Goal: Task Accomplishment & Management: Use online tool/utility

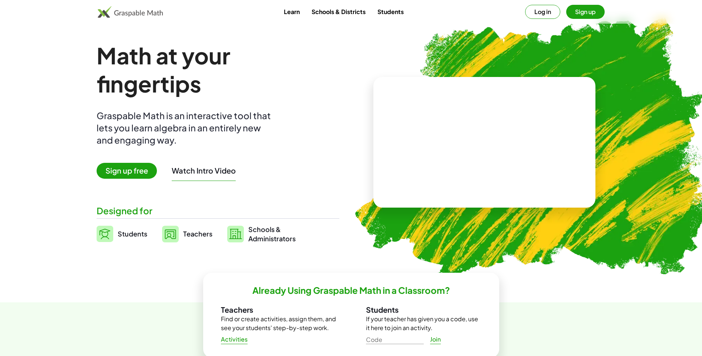
click at [188, 229] on span "Teachers" at bounding box center [197, 233] width 29 height 9
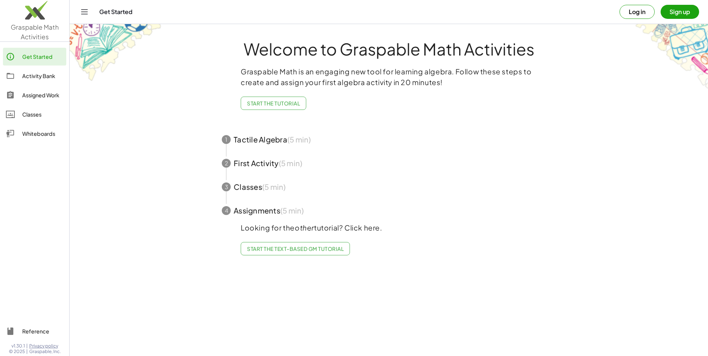
click at [82, 11] on icon "Toggle navigation" at bounding box center [84, 11] width 9 height 9
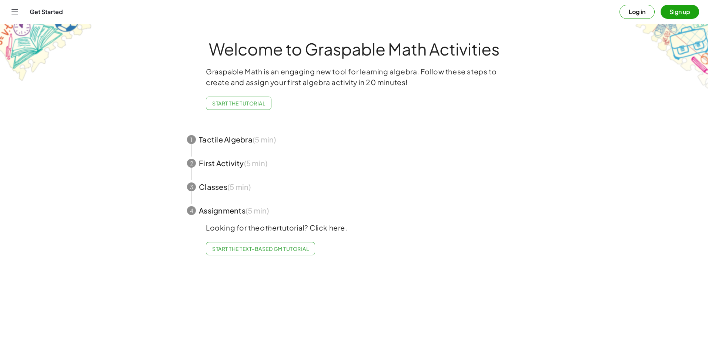
click at [13, 13] on icon "Toggle navigation" at bounding box center [14, 11] width 9 height 9
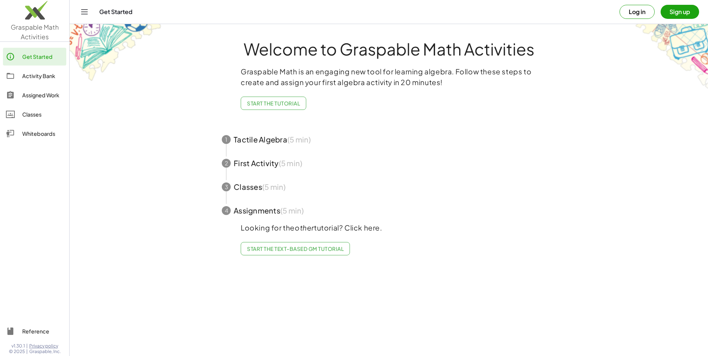
click at [20, 133] on div at bounding box center [14, 133] width 16 height 9
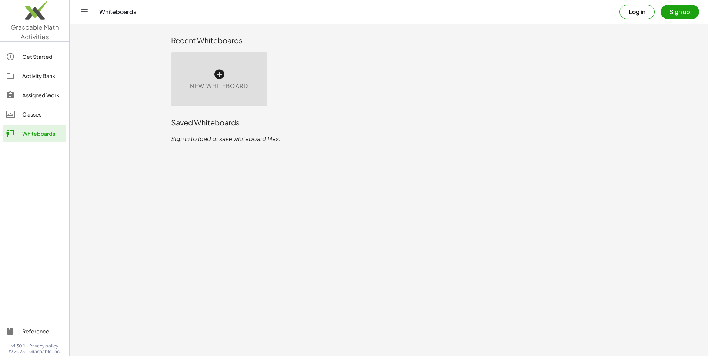
click at [228, 70] on div "New Whiteboard" at bounding box center [219, 79] width 96 height 54
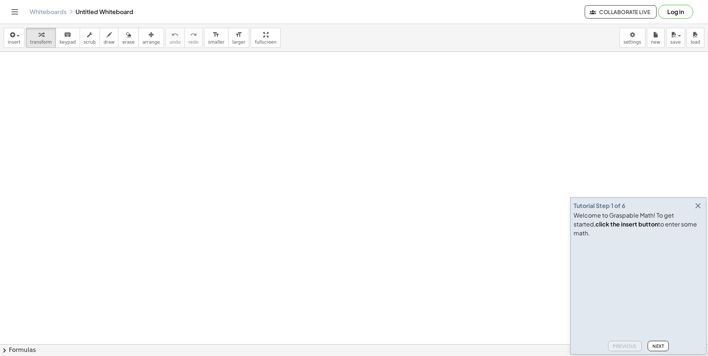
click at [699, 210] on icon "button" at bounding box center [697, 205] width 9 height 9
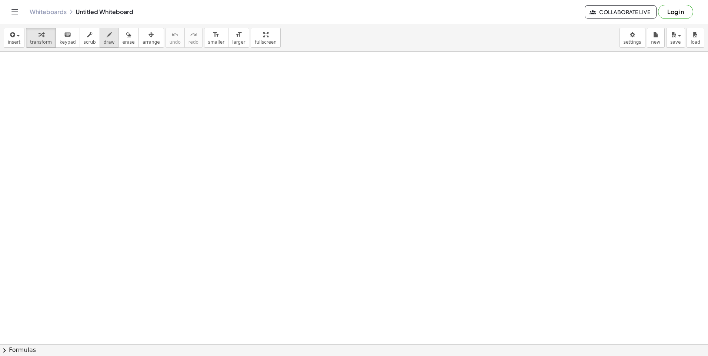
click at [107, 36] on icon "button" at bounding box center [109, 34] width 5 height 9
drag, startPoint x: 88, startPoint y: 90, endPoint x: 94, endPoint y: 105, distance: 16.3
click at [94, 105] on div at bounding box center [354, 344] width 708 height 585
drag, startPoint x: 99, startPoint y: 102, endPoint x: 113, endPoint y: 112, distance: 17.3
click at [113, 112] on div at bounding box center [354, 344] width 708 height 585
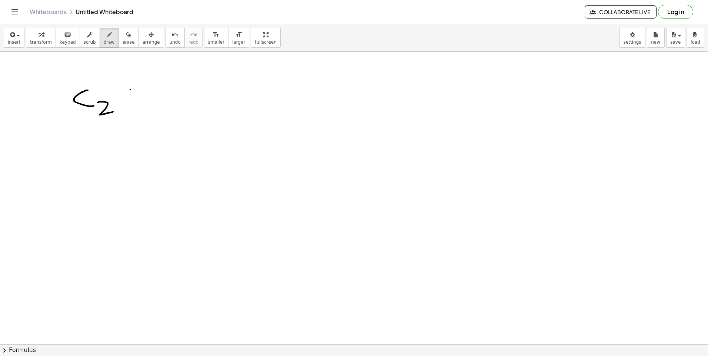
drag, startPoint x: 130, startPoint y: 90, endPoint x: 128, endPoint y: 110, distance: 20.9
click at [128, 110] on div at bounding box center [354, 344] width 708 height 585
drag, startPoint x: 120, startPoint y: 100, endPoint x: 153, endPoint y: 98, distance: 33.4
click at [153, 98] on div at bounding box center [354, 344] width 708 height 585
click at [122, 41] on span "erase" at bounding box center [128, 42] width 12 height 5
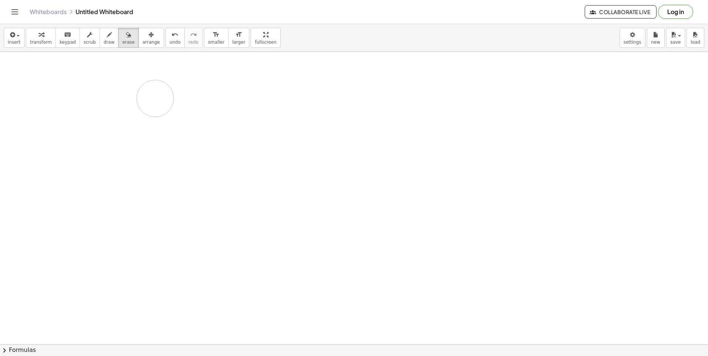
drag, startPoint x: 124, startPoint y: 71, endPoint x: 125, endPoint y: 100, distance: 29.6
click at [125, 100] on div at bounding box center [354, 344] width 708 height 585
click at [104, 41] on span "draw" at bounding box center [109, 42] width 11 height 5
drag, startPoint x: 93, startPoint y: 93, endPoint x: 94, endPoint y: 108, distance: 15.6
click at [90, 114] on div at bounding box center [354, 344] width 708 height 585
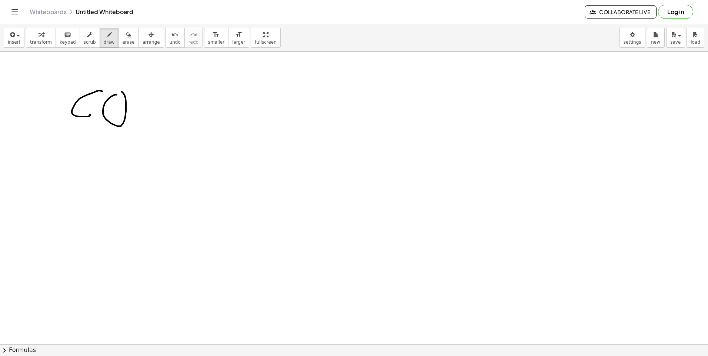
drag, startPoint x: 117, startPoint y: 95, endPoint x: 121, endPoint y: 92, distance: 5.6
click at [121, 92] on div at bounding box center [354, 344] width 708 height 585
drag, startPoint x: 138, startPoint y: 115, endPoint x: 138, endPoint y: 127, distance: 11.8
click at [138, 127] on div at bounding box center [354, 344] width 708 height 585
drag, startPoint x: 159, startPoint y: 99, endPoint x: 162, endPoint y: 129, distance: 30.2
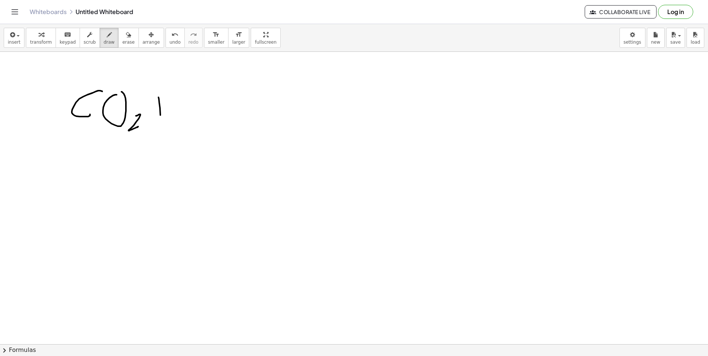
click at [162, 129] on div at bounding box center [354, 344] width 708 height 585
drag, startPoint x: 158, startPoint y: 115, endPoint x: 177, endPoint y: 110, distance: 19.8
click at [177, 110] on div at bounding box center [354, 344] width 708 height 585
drag, startPoint x: 195, startPoint y: 94, endPoint x: 195, endPoint y: 124, distance: 30.4
click at [195, 124] on div at bounding box center [354, 344] width 708 height 585
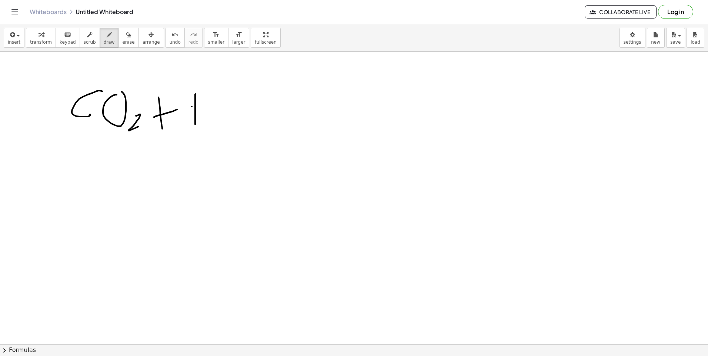
drag, startPoint x: 192, startPoint y: 107, endPoint x: 215, endPoint y: 101, distance: 24.4
click at [215, 101] on div at bounding box center [354, 344] width 708 height 585
drag, startPoint x: 215, startPoint y: 98, endPoint x: 217, endPoint y: 127, distance: 29.3
click at [217, 127] on div at bounding box center [354, 344] width 708 height 585
drag, startPoint x: 231, startPoint y: 119, endPoint x: 241, endPoint y: 126, distance: 11.7
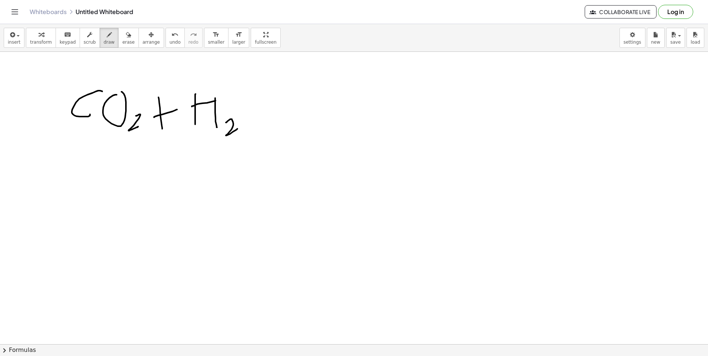
click at [241, 126] on div at bounding box center [354, 344] width 708 height 585
drag, startPoint x: 257, startPoint y: 93, endPoint x: 143, endPoint y: 51, distance: 121.6
click at [245, 84] on div at bounding box center [354, 344] width 708 height 585
click at [121, 39] on button "erase" at bounding box center [128, 38] width 20 height 20
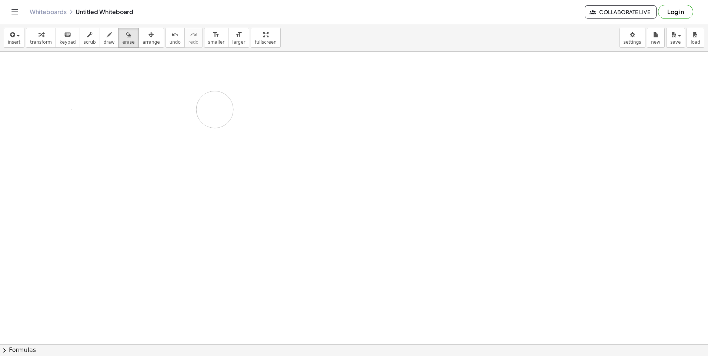
drag, startPoint x: 102, startPoint y: 86, endPoint x: 180, endPoint y: 133, distance: 90.5
click at [186, 130] on div at bounding box center [354, 344] width 708 height 585
click at [487, 230] on div at bounding box center [354, 344] width 708 height 585
click at [64, 34] on icon "keyboard" at bounding box center [67, 34] width 7 height 9
click at [38, 38] on icon "button" at bounding box center [40, 34] width 5 height 9
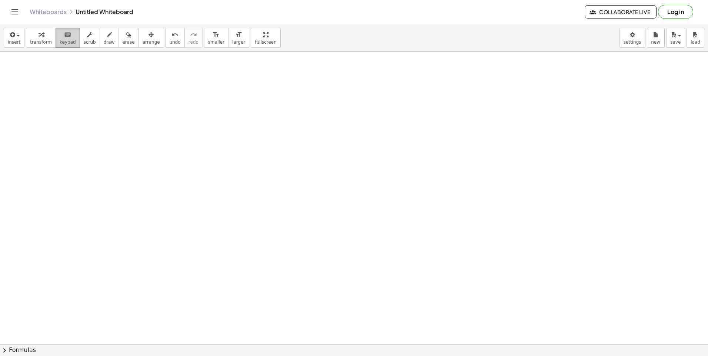
click at [56, 36] on button "keyboard keypad" at bounding box center [68, 38] width 24 height 20
click at [74, 85] on div at bounding box center [354, 344] width 708 height 585
click at [64, 34] on icon "keyboard" at bounding box center [67, 34] width 7 height 9
click at [30, 36] on div "button" at bounding box center [41, 34] width 22 height 9
click at [11, 36] on icon "button" at bounding box center [12, 34] width 7 height 9
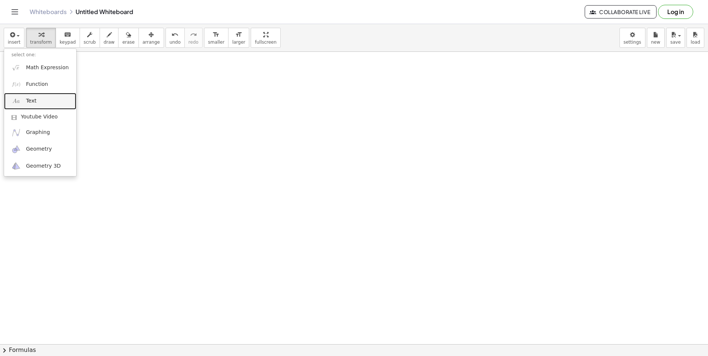
click at [58, 98] on link "Text" at bounding box center [40, 101] width 72 height 17
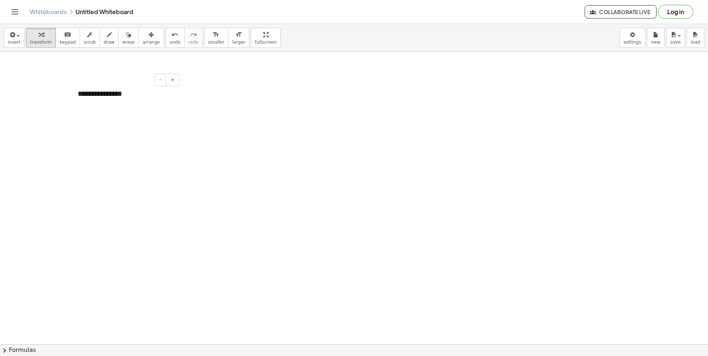
click at [151, 99] on div "**********" at bounding box center [125, 94] width 111 height 26
click at [163, 80] on button "-" at bounding box center [159, 80] width 11 height 13
click at [166, 97] on div "**********" at bounding box center [125, 93] width 111 height 24
drag, startPoint x: 157, startPoint y: 91, endPoint x: 118, endPoint y: 36, distance: 68.2
click at [126, 36] on icon "button" at bounding box center [128, 34] width 5 height 9
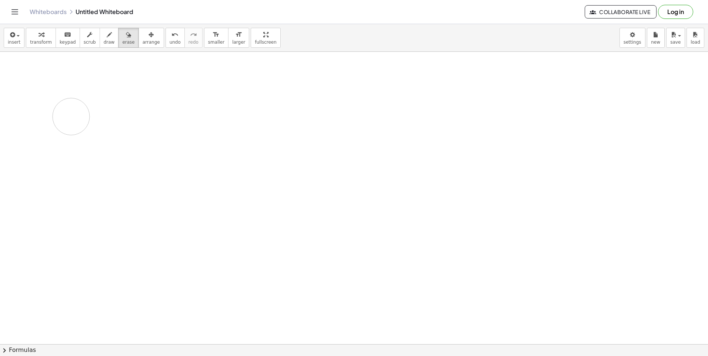
drag, startPoint x: 117, startPoint y: 77, endPoint x: 128, endPoint y: 94, distance: 19.9
click at [126, 109] on div at bounding box center [354, 344] width 708 height 585
click at [119, 87] on div at bounding box center [354, 344] width 708 height 585
click at [145, 114] on div at bounding box center [354, 344] width 708 height 585
click at [48, 33] on button "transform" at bounding box center [41, 38] width 30 height 20
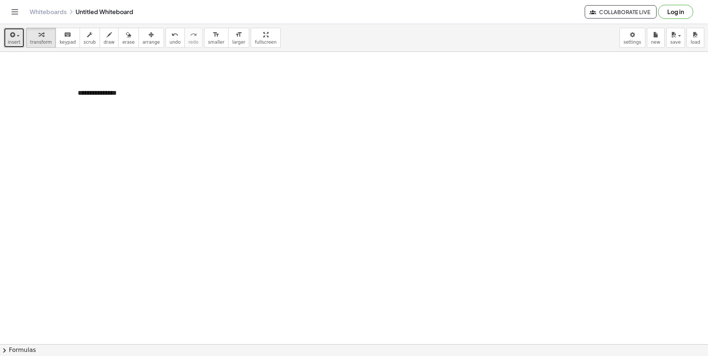
click at [6, 34] on button "insert" at bounding box center [14, 38] width 21 height 20
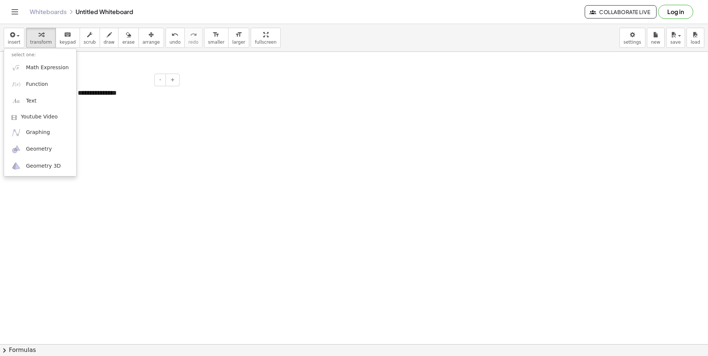
click at [117, 94] on div "**********" at bounding box center [125, 93] width 111 height 24
drag, startPoint x: 153, startPoint y: 95, endPoint x: 120, endPoint y: 97, distance: 33.3
click at [120, 97] on div "**********" at bounding box center [125, 93] width 111 height 24
click at [120, 99] on div "**********" at bounding box center [125, 93] width 111 height 24
drag, startPoint x: 120, startPoint y: 94, endPoint x: 48, endPoint y: 102, distance: 73.0
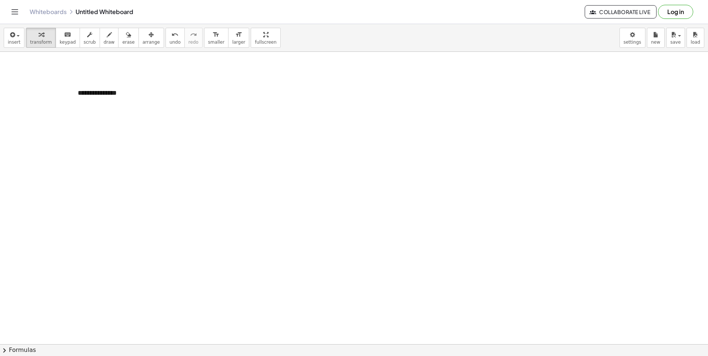
click at [48, 102] on div "**********" at bounding box center [354, 344] width 708 height 585
drag, startPoint x: 121, startPoint y: 97, endPoint x: 73, endPoint y: 101, distance: 49.0
click at [73, 101] on div "**********" at bounding box center [125, 93] width 111 height 24
click at [136, 124] on div at bounding box center [354, 344] width 708 height 585
drag, startPoint x: 252, startPoint y: 43, endPoint x: 253, endPoint y: 70, distance: 27.4
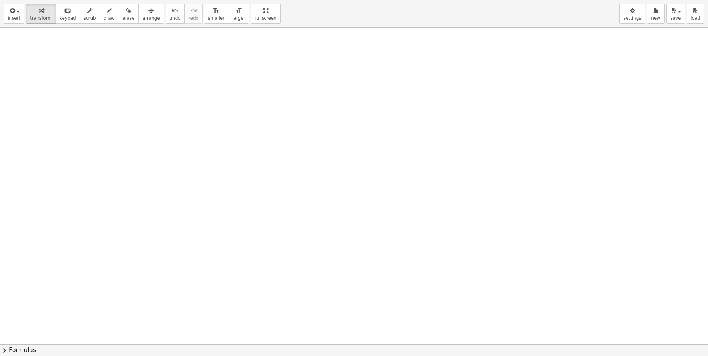
click at [253, 70] on div "insert select one: Math Expression Function Text Youtube Video Graphing Geometr…" at bounding box center [354, 178] width 708 height 356
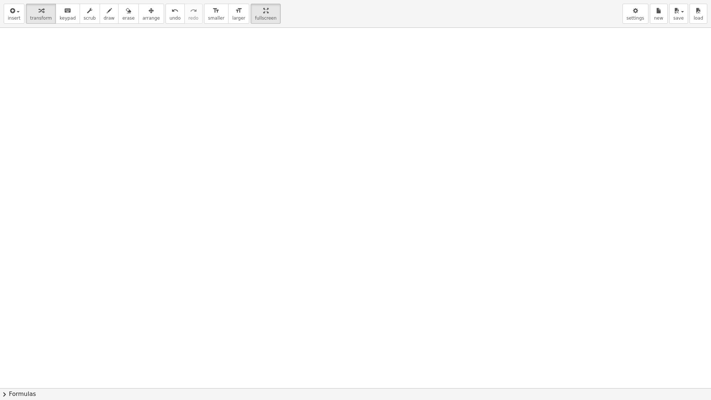
drag, startPoint x: 235, startPoint y: 13, endPoint x: 234, endPoint y: -15, distance: 27.4
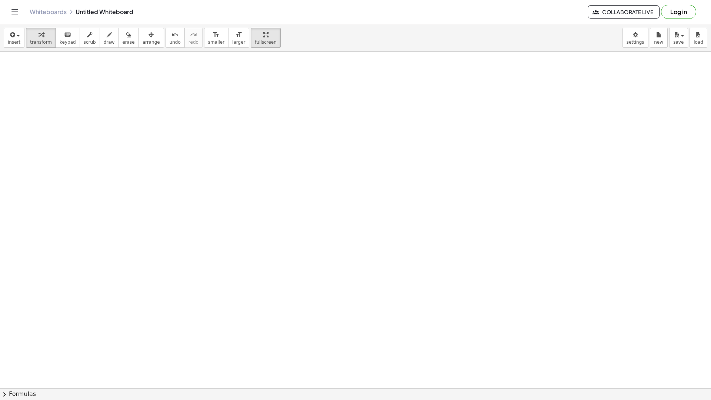
click at [234, 0] on html "Graspable Math Activities Get Started Activity Bank Assigned Work Classes White…" at bounding box center [355, 200] width 711 height 400
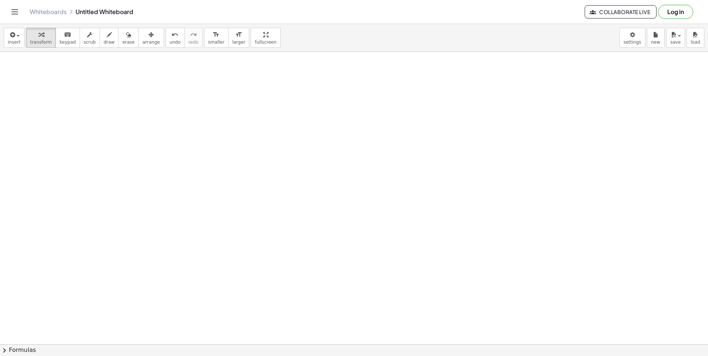
drag, startPoint x: 245, startPoint y: 34, endPoint x: 246, endPoint y: 61, distance: 27.4
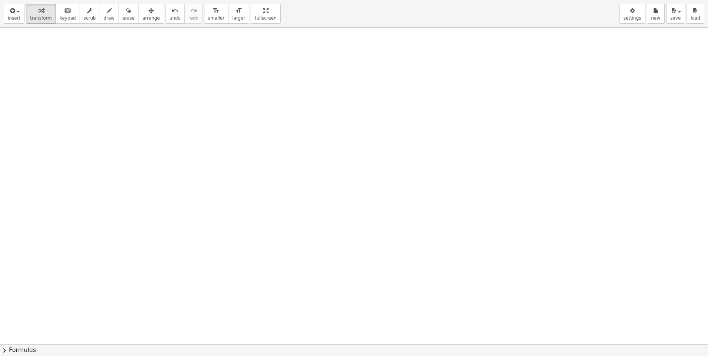
click at [247, 61] on div "insert select one: Math Expression Function Text Youtube Video Graphing Geometr…" at bounding box center [354, 178] width 708 height 356
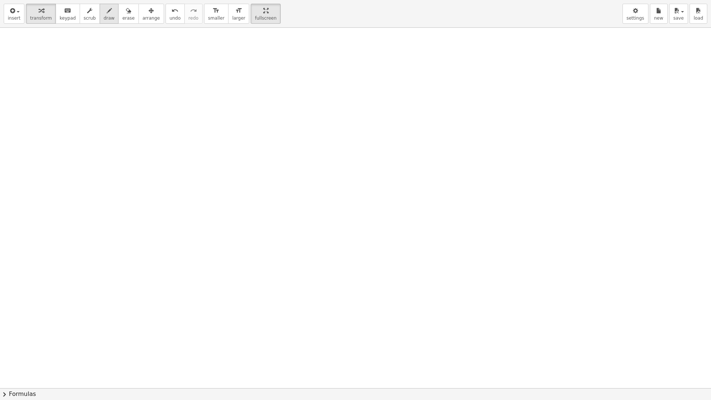
click at [104, 21] on button "draw" at bounding box center [109, 14] width 19 height 20
click at [64, 16] on span "keypad" at bounding box center [68, 18] width 16 height 5
click at [21, 14] on button "insert" at bounding box center [14, 14] width 21 height 20
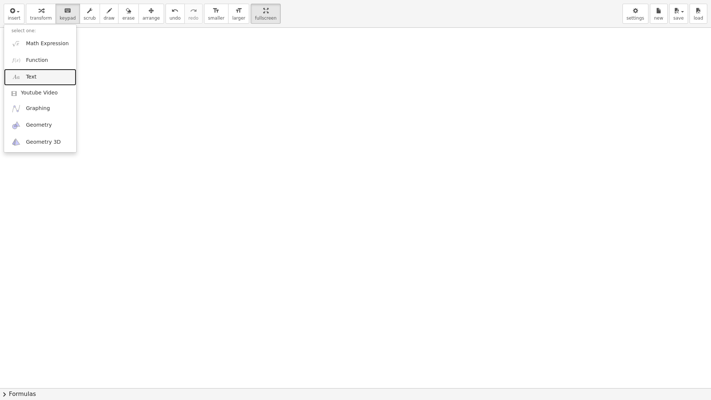
click at [43, 70] on link "Text" at bounding box center [40, 77] width 72 height 17
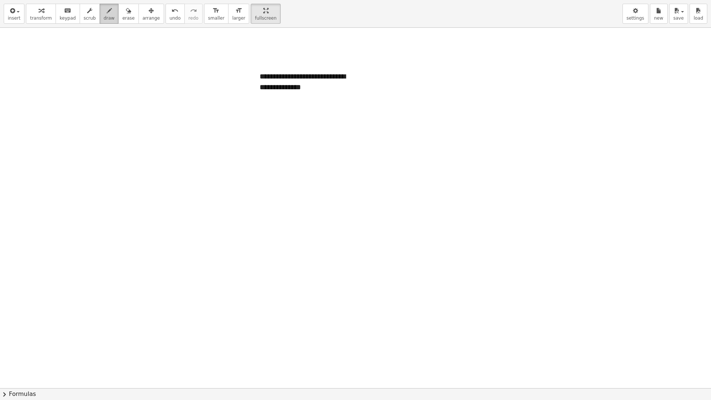
click at [105, 16] on span "draw" at bounding box center [109, 18] width 11 height 5
drag, startPoint x: 167, startPoint y: 138, endPoint x: 168, endPoint y: 152, distance: 14.6
click at [168, 152] on div at bounding box center [355, 388] width 711 height 720
drag, startPoint x: 185, startPoint y: 146, endPoint x: 194, endPoint y: 145, distance: 8.2
click at [198, 148] on div at bounding box center [355, 388] width 711 height 720
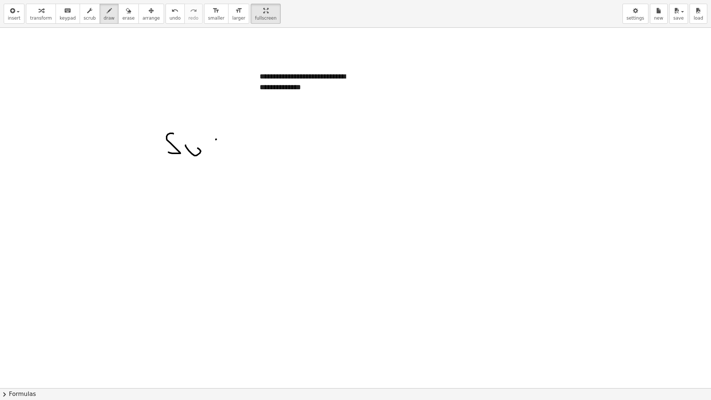
drag, startPoint x: 216, startPoint y: 139, endPoint x: 217, endPoint y: 169, distance: 30.0
click at [217, 169] on div at bounding box center [355, 388] width 711 height 720
drag, startPoint x: 226, startPoint y: 152, endPoint x: 241, endPoint y: 161, distance: 17.5
click at [242, 161] on div at bounding box center [355, 388] width 711 height 720
drag, startPoint x: 249, startPoint y: 157, endPoint x: 259, endPoint y: 158, distance: 10.1
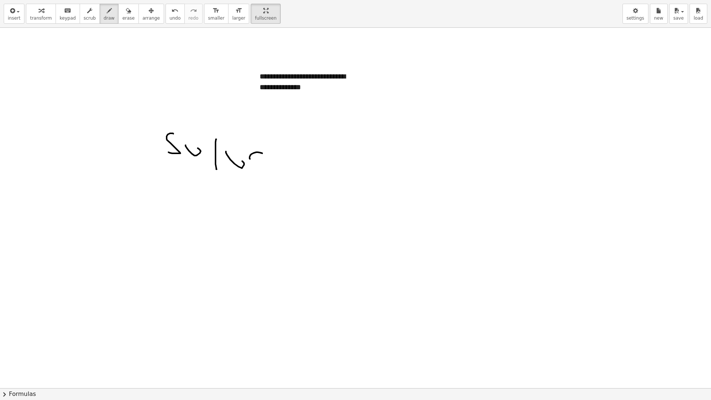
click at [259, 158] on div at bounding box center [355, 388] width 711 height 720
drag, startPoint x: 276, startPoint y: 164, endPoint x: 277, endPoint y: 152, distance: 11.5
click at [277, 152] on div at bounding box center [355, 388] width 711 height 720
click at [277, 151] on div at bounding box center [355, 388] width 711 height 720
drag, startPoint x: 290, startPoint y: 153, endPoint x: 295, endPoint y: 151, distance: 5.5
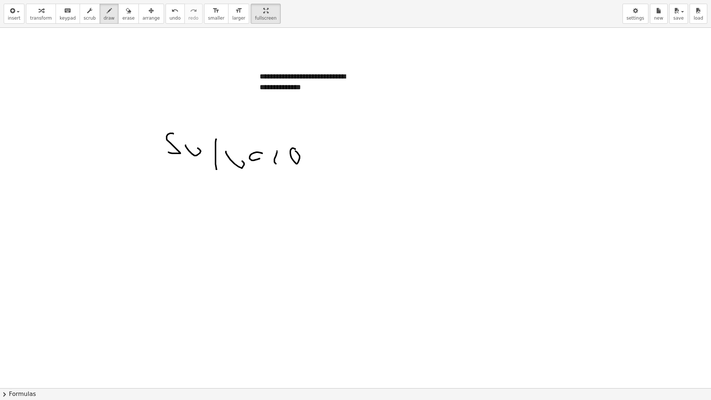
click at [295, 151] on div at bounding box center [355, 388] width 711 height 720
drag, startPoint x: 308, startPoint y: 156, endPoint x: 304, endPoint y: 144, distance: 12.1
click at [304, 144] on div at bounding box center [355, 388] width 711 height 720
drag, startPoint x: 308, startPoint y: 151, endPoint x: 317, endPoint y: 155, distance: 9.9
click at [322, 159] on div at bounding box center [355, 388] width 711 height 720
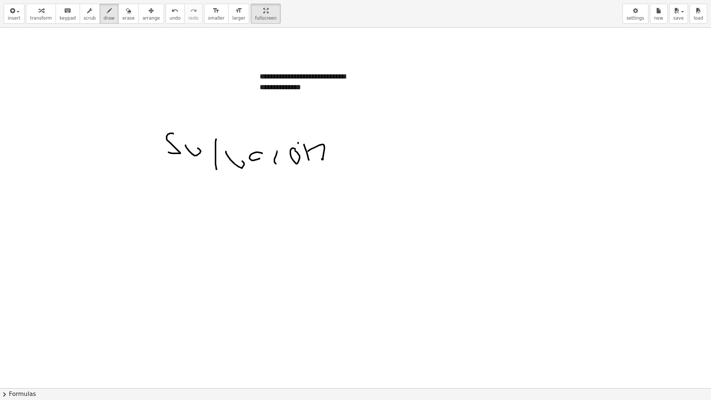
drag, startPoint x: 298, startPoint y: 142, endPoint x: 305, endPoint y: 134, distance: 11.6
click at [305, 134] on div at bounding box center [355, 388] width 711 height 720
drag, startPoint x: 341, startPoint y: 155, endPoint x: 348, endPoint y: 174, distance: 20.1
click at [347, 174] on div at bounding box center [355, 388] width 711 height 720
drag, startPoint x: 354, startPoint y: 147, endPoint x: 359, endPoint y: 149, distance: 5.6
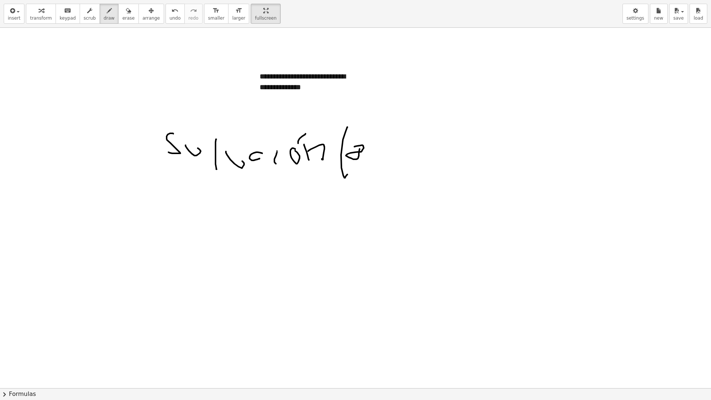
click at [359, 149] on div at bounding box center [355, 388] width 711 height 720
drag, startPoint x: 373, startPoint y: 141, endPoint x: 379, endPoint y: 157, distance: 17.1
click at [379, 157] on div at bounding box center [355, 388] width 711 height 720
drag, startPoint x: 396, startPoint y: 167, endPoint x: 375, endPoint y: 103, distance: 66.5
click at [375, 103] on div at bounding box center [355, 388] width 711 height 720
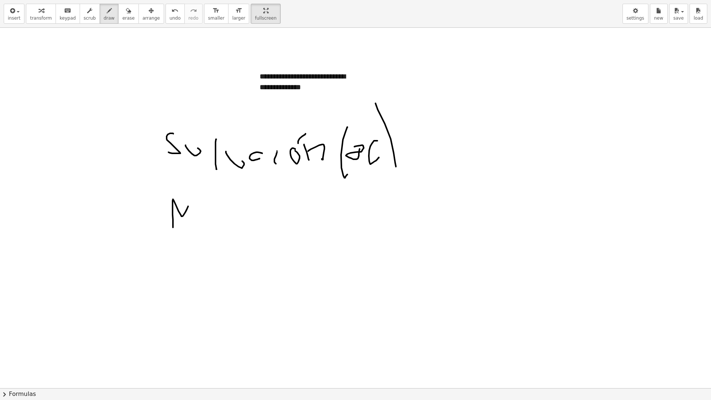
drag, startPoint x: 173, startPoint y: 227, endPoint x: 192, endPoint y: 201, distance: 32.6
click at [191, 199] on div at bounding box center [355, 388] width 711 height 720
drag, startPoint x: 197, startPoint y: 211, endPoint x: 212, endPoint y: 215, distance: 15.7
click at [212, 215] on div at bounding box center [355, 388] width 711 height 720
drag, startPoint x: 218, startPoint y: 207, endPoint x: 245, endPoint y: 211, distance: 27.0
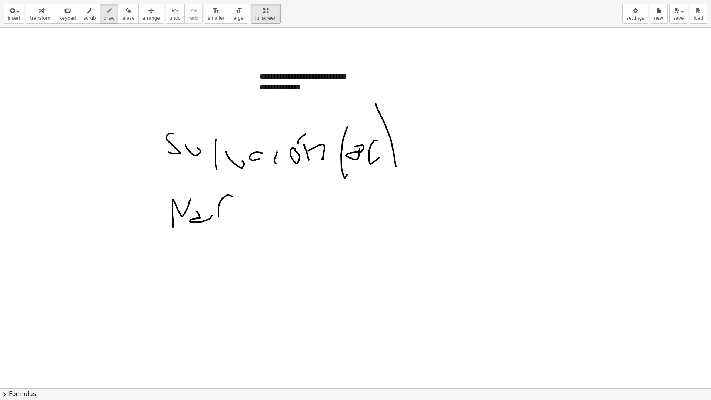
click at [245, 211] on div at bounding box center [355, 388] width 711 height 720
drag, startPoint x: 254, startPoint y: 197, endPoint x: 259, endPoint y: 234, distance: 37.4
click at [259, 234] on div at bounding box center [355, 388] width 711 height 720
drag, startPoint x: 279, startPoint y: 202, endPoint x: 296, endPoint y: 210, distance: 18.0
click at [283, 222] on div at bounding box center [355, 388] width 711 height 720
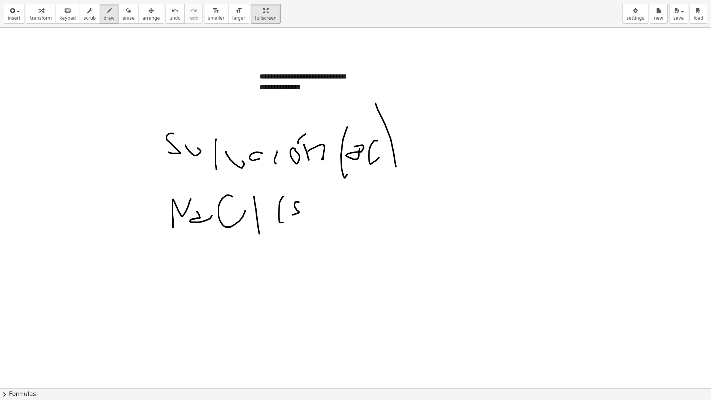
drag, startPoint x: 299, startPoint y: 202, endPoint x: 287, endPoint y: 214, distance: 16.8
click at [284, 216] on div at bounding box center [355, 388] width 711 height 720
drag, startPoint x: 311, startPoint y: 221, endPoint x: 316, endPoint y: 170, distance: 51.7
click at [316, 170] on div at bounding box center [355, 388] width 711 height 720
drag, startPoint x: 336, startPoint y: 208, endPoint x: 340, endPoint y: 225, distance: 17.3
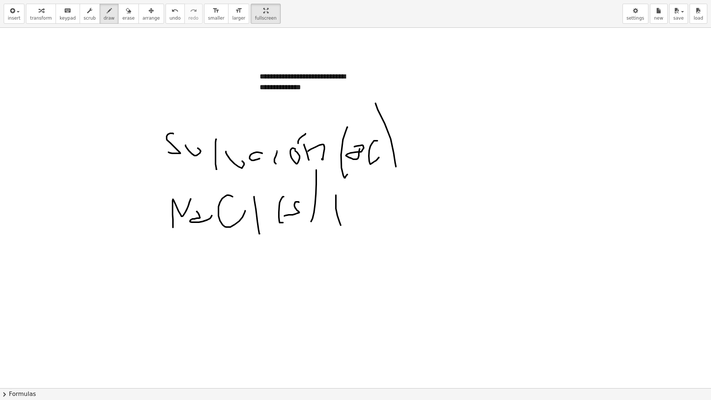
click at [340, 225] on div at bounding box center [355, 388] width 711 height 720
drag, startPoint x: 327, startPoint y: 212, endPoint x: 354, endPoint y: 210, distance: 27.5
click at [352, 209] on div at bounding box center [355, 388] width 711 height 720
drag, startPoint x: 363, startPoint y: 190, endPoint x: 375, endPoint y: 226, distance: 38.2
click at [375, 226] on div at bounding box center [355, 388] width 711 height 720
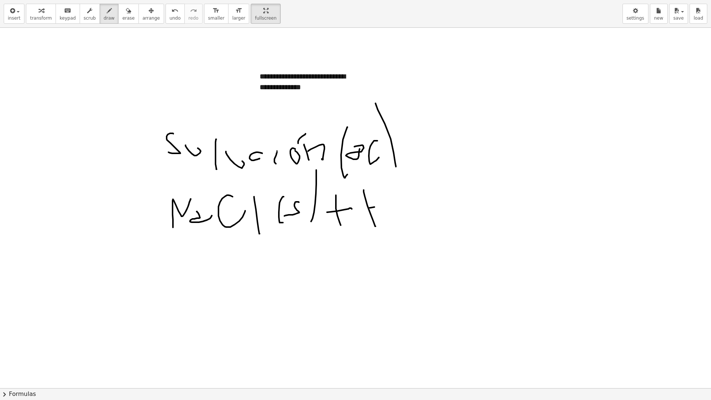
drag, startPoint x: 369, startPoint y: 208, endPoint x: 385, endPoint y: 204, distance: 15.7
click at [385, 204] on div at bounding box center [355, 388] width 711 height 720
drag, startPoint x: 381, startPoint y: 191, endPoint x: 393, endPoint y: 225, distance: 36.4
click at [393, 225] on div at bounding box center [355, 388] width 711 height 720
drag, startPoint x: 397, startPoint y: 211, endPoint x: 408, endPoint y: 224, distance: 17.6
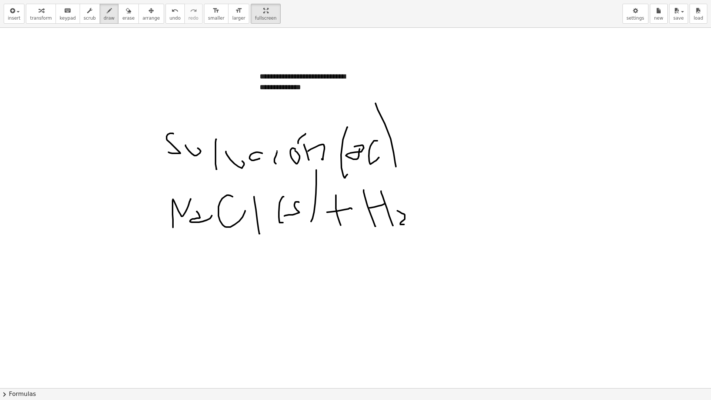
click at [408, 224] on div at bounding box center [355, 388] width 711 height 720
drag, startPoint x: 414, startPoint y: 191, endPoint x: 416, endPoint y: 195, distance: 5.1
click at [416, 195] on div at bounding box center [355, 388] width 711 height 720
drag, startPoint x: 436, startPoint y: 190, endPoint x: 439, endPoint y: 229, distance: 39.4
click at [439, 229] on div at bounding box center [355, 388] width 711 height 720
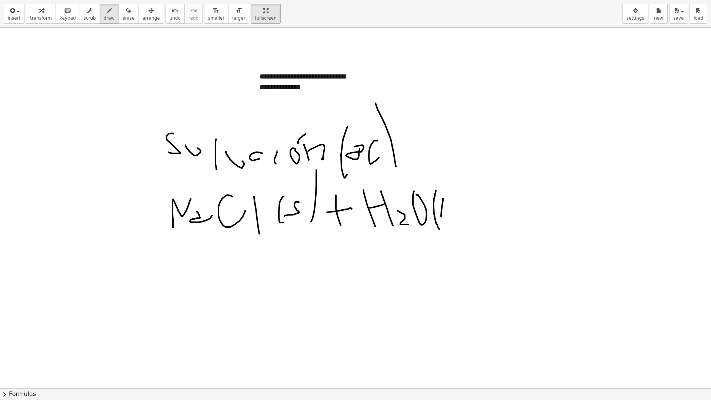
drag, startPoint x: 443, startPoint y: 198, endPoint x: 443, endPoint y: 226, distance: 27.8
click at [442, 226] on div at bounding box center [355, 388] width 711 height 720
drag
click at [442, 191] on div at bounding box center [355, 388] width 711 height 720
click at [180, 184] on div at bounding box center [355, 388] width 711 height 720
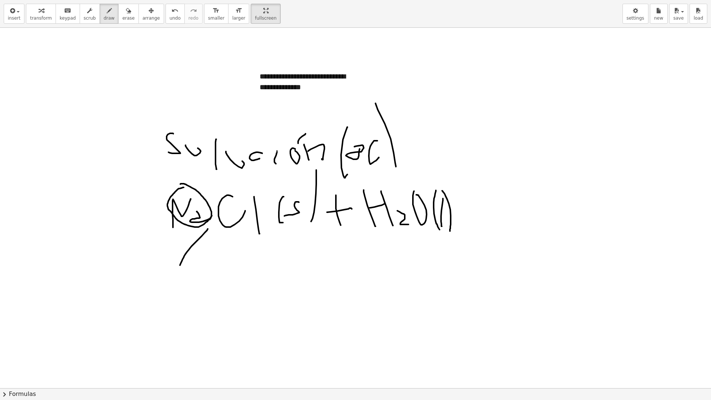
click at [179, 267] on div at bounding box center [355, 388] width 711 height 720
click at [166, 254] on div at bounding box center [355, 388] width 711 height 720
click at [187, 284] on div at bounding box center [355, 388] width 711 height 720
click at [189, 276] on div at bounding box center [355, 388] width 711 height 720
click at [197, 271] on div at bounding box center [355, 388] width 711 height 720
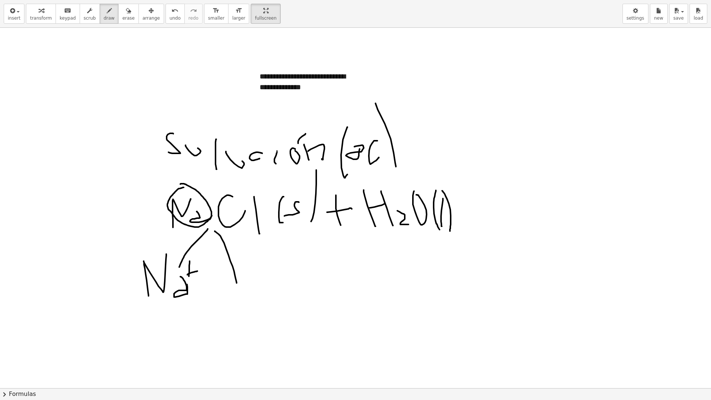
click at [236, 284] on div at bounding box center [355, 388] width 711 height 720
click at [239, 306] on div at bounding box center [355, 388] width 711 height 720
click at [244, 309] on div at bounding box center [355, 388] width 711 height 720
click at [263, 289] on div at bounding box center [355, 388] width 711 height 720
drag, startPoint x: 462, startPoint y: 211, endPoint x: 481, endPoint y: 211, distance: 18.5
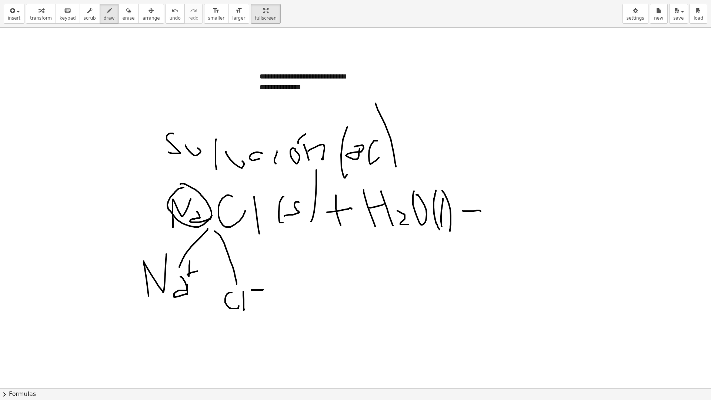
click at [481, 211] on div at bounding box center [355, 388] width 711 height 720
drag, startPoint x: 478, startPoint y: 213, endPoint x: 475, endPoint y: 224, distance: 11.0
click at [475, 224] on div at bounding box center [355, 388] width 711 height 720
drag, startPoint x: 379, startPoint y: 261, endPoint x: 387, endPoint y: 288, distance: 28.5
click at [385, 290] on div at bounding box center [355, 388] width 711 height 720
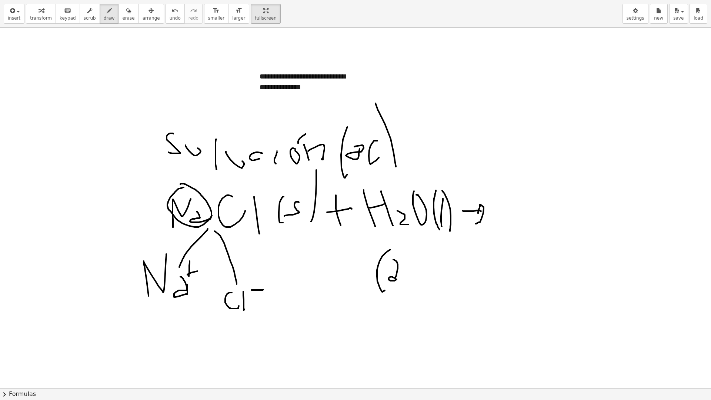
drag, startPoint x: 396, startPoint y: 261, endPoint x: 396, endPoint y: 279, distance: 18.1
click at [396, 279] on div at bounding box center [355, 388] width 711 height 720
click at [413, 278] on div at bounding box center [355, 388] width 711 height 720
click at [419, 248] on div at bounding box center [355, 388] width 711 height 720
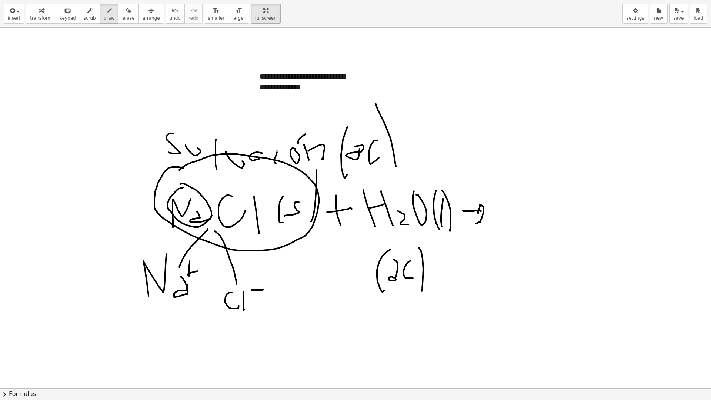
click at [181, 171] on div at bounding box center [355, 388] width 711 height 720
click at [408, 172] on div at bounding box center [355, 388] width 711 height 720
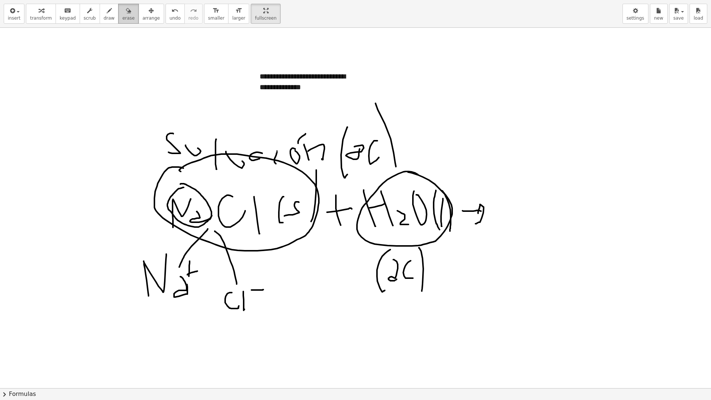
click at [124, 15] on button "erase" at bounding box center [128, 14] width 20 height 20
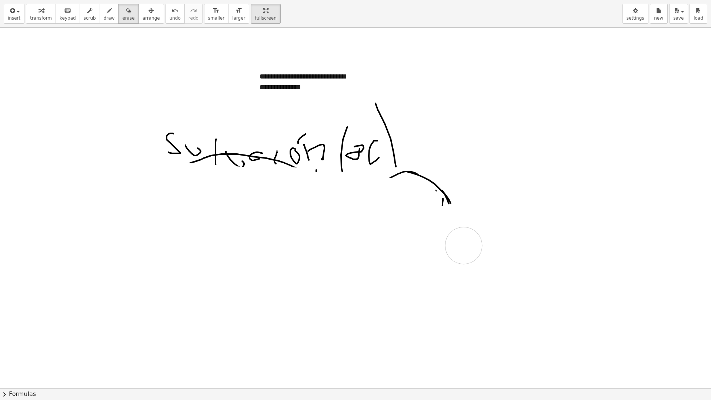
drag, startPoint x: 408, startPoint y: 261, endPoint x: 381, endPoint y: 392, distance: 134.5
click at [390, 356] on div "**********" at bounding box center [355, 200] width 711 height 400
click at [356, 335] on div at bounding box center [355, 388] width 711 height 720
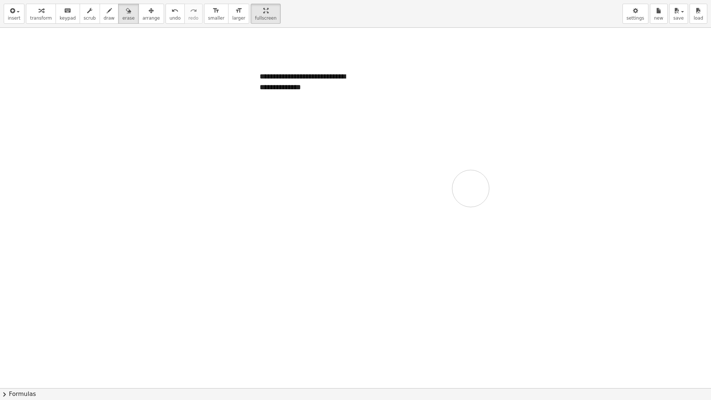
drag, startPoint x: 167, startPoint y: 143, endPoint x: 470, endPoint y: 188, distance: 306.9
click at [470, 188] on div at bounding box center [355, 388] width 711 height 720
click at [104, 18] on span "draw" at bounding box center [109, 18] width 11 height 5
drag, startPoint x: 134, startPoint y: 140, endPoint x: 140, endPoint y: 178, distance: 37.8
click at [140, 178] on div at bounding box center [355, 388] width 711 height 720
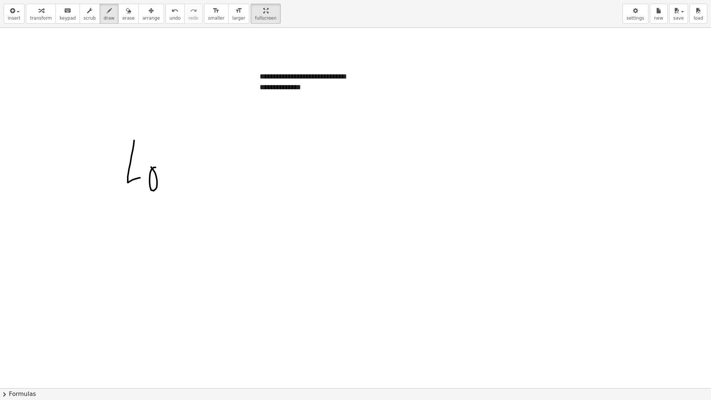
drag, startPoint x: 150, startPoint y: 174, endPoint x: 168, endPoint y: 176, distance: 17.9
click at [149, 165] on div at bounding box center [355, 388] width 711 height 720
drag, startPoint x: 173, startPoint y: 169, endPoint x: 167, endPoint y: 191, distance: 23.2
click at [167, 191] on div at bounding box center [355, 388] width 711 height 720
drag, startPoint x: 249, startPoint y: 168, endPoint x: 273, endPoint y: 157, distance: 26.8
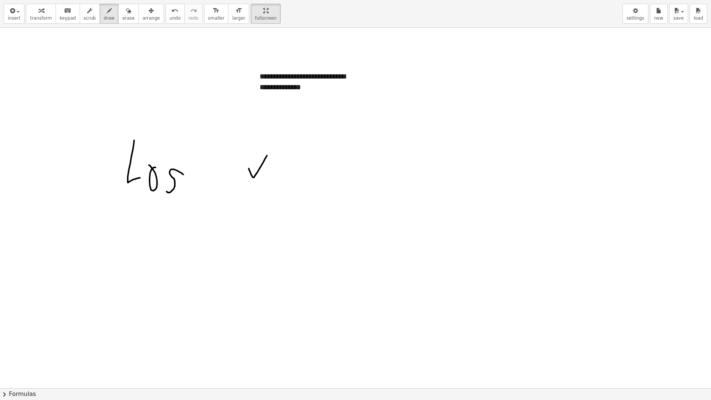
click at [268, 154] on div at bounding box center [355, 388] width 711 height 720
drag, startPoint x: 266, startPoint y: 172, endPoint x: 278, endPoint y: 160, distance: 16.7
click at [278, 160] on div at bounding box center [355, 388] width 711 height 720
drag, startPoint x: 293, startPoint y: 147, endPoint x: 291, endPoint y: 182, distance: 35.2
click at [291, 182] on div at bounding box center [355, 388] width 711 height 720
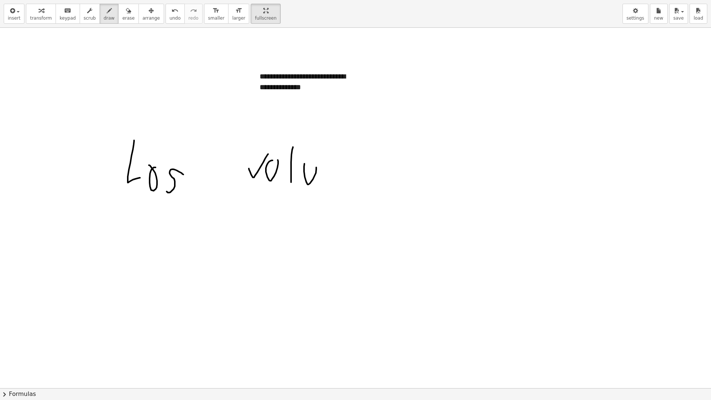
drag, startPoint x: 304, startPoint y: 164, endPoint x: 316, endPoint y: 167, distance: 12.1
click at [316, 167] on div at bounding box center [355, 388] width 711 height 720
drag, startPoint x: 324, startPoint y: 177, endPoint x: 326, endPoint y: 164, distance: 13.5
click at [326, 164] on div at bounding box center [355, 388] width 711 height 720
drag, startPoint x: 328, startPoint y: 167, endPoint x: 343, endPoint y: 173, distance: 15.9
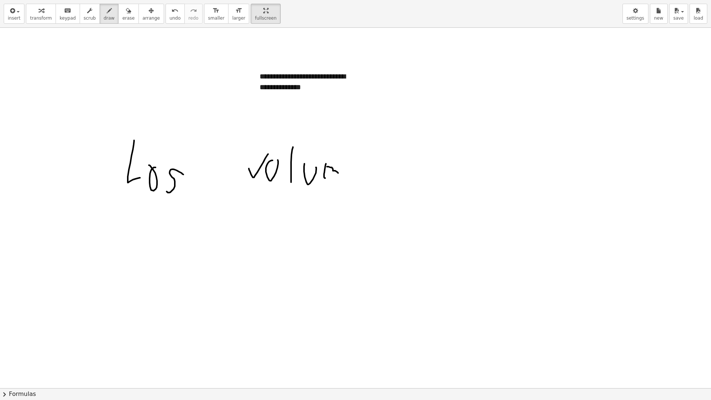
click at [340, 177] on div at bounding box center [355, 388] width 711 height 720
drag, startPoint x: 346, startPoint y: 178, endPoint x: 349, endPoint y: 171, distance: 7.1
click at [349, 177] on div at bounding box center [355, 388] width 711 height 720
drag, startPoint x: 346, startPoint y: 165, endPoint x: 353, endPoint y: 172, distance: 9.2
click at [349, 172] on div at bounding box center [355, 388] width 711 height 720
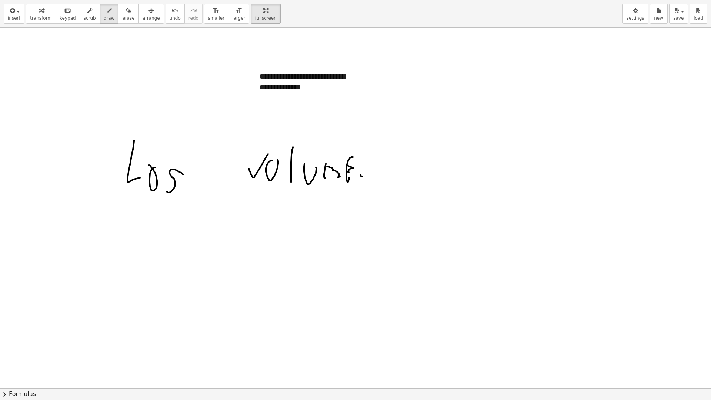
drag, startPoint x: 360, startPoint y: 175, endPoint x: 362, endPoint y: 164, distance: 10.5
click at [362, 164] on div at bounding box center [355, 388] width 711 height 720
drag, startPoint x: 362, startPoint y: 167, endPoint x: 370, endPoint y: 175, distance: 11.5
click at [370, 176] on div at bounding box center [355, 388] width 711 height 720
drag, startPoint x: 380, startPoint y: 164, endPoint x: 382, endPoint y: 173, distance: 9.5
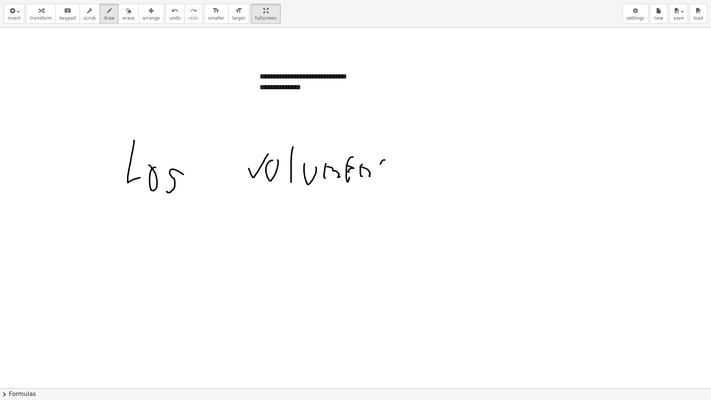
click at [382, 178] on div at bounding box center [355, 388] width 711 height 720
drag, startPoint x: 385, startPoint y: 168, endPoint x: 382, endPoint y: 175, distance: 7.6
click at [379, 176] on div at bounding box center [355, 388] width 711 height 720
drag, startPoint x: 422, startPoint y: 176, endPoint x: 432, endPoint y: 170, distance: 12.0
click at [432, 170] on div at bounding box center [355, 388] width 711 height 720
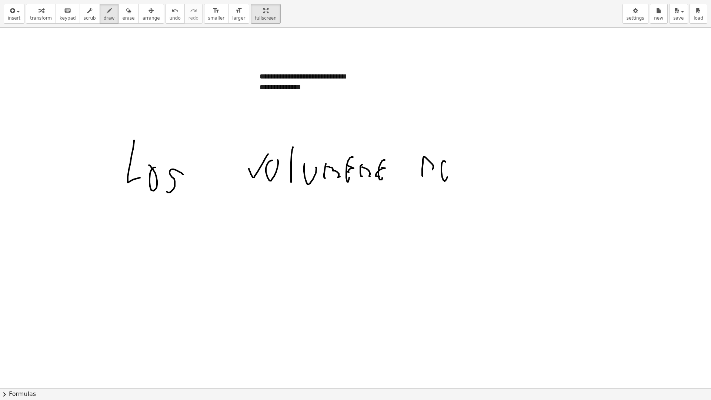
drag, startPoint x: 444, startPoint y: 161, endPoint x: 447, endPoint y: 167, distance: 6.3
click at [446, 167] on div at bounding box center [355, 388] width 711 height 720
drag, startPoint x: 494, startPoint y: 161, endPoint x: 489, endPoint y: 185, distance: 24.2
click at [489, 185] on div at bounding box center [355, 388] width 711 height 720
drag, startPoint x: 510, startPoint y: 164, endPoint x: 514, endPoint y: 178, distance: 15.0
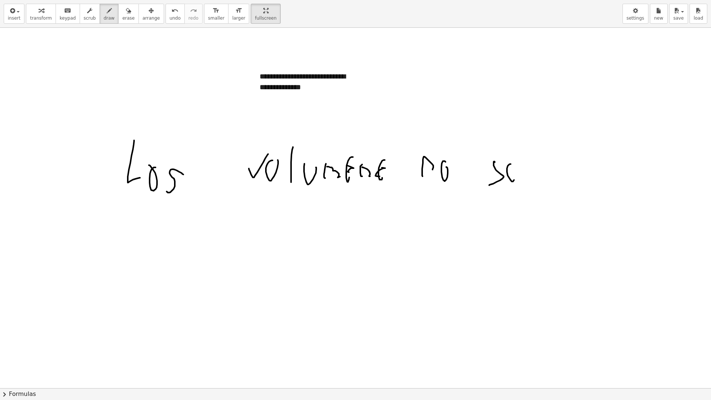
click at [514, 180] on div at bounding box center [355, 388] width 711 height 720
drag, startPoint x: 516, startPoint y: 169, endPoint x: 509, endPoint y: 176, distance: 9.7
click at [508, 176] on div at bounding box center [355, 388] width 711 height 720
drag, startPoint x: 554, startPoint y: 164, endPoint x: 553, endPoint y: 182, distance: 18.2
click at [553, 182] on div at bounding box center [355, 388] width 711 height 720
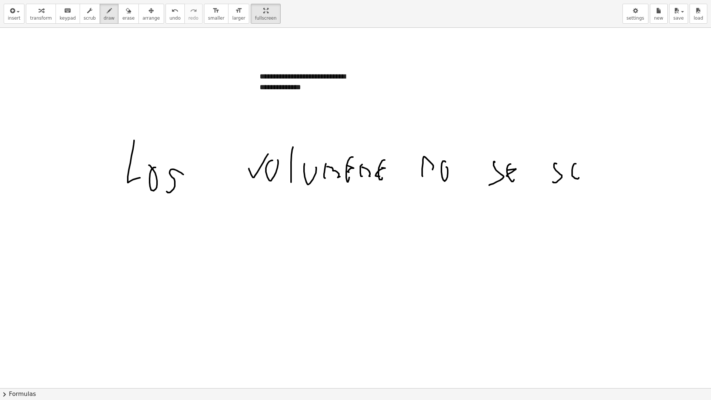
drag, startPoint x: 574, startPoint y: 164, endPoint x: 574, endPoint y: 171, distance: 7.0
click at [574, 171] on div at bounding box center [355, 388] width 711 height 720
drag, startPoint x: 575, startPoint y: 166, endPoint x: 578, endPoint y: 162, distance: 5.5
click at [578, 162] on div at bounding box center [355, 388] width 711 height 720
drag, startPoint x: 588, startPoint y: 177, endPoint x: 587, endPoint y: 169, distance: 7.8
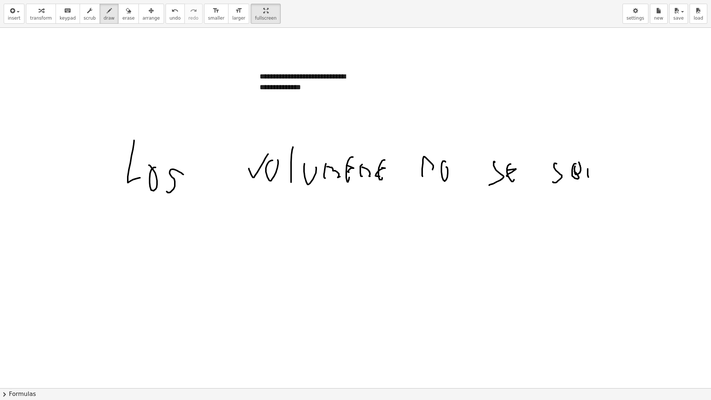
click at [587, 169] on div at bounding box center [355, 388] width 711 height 720
drag, startPoint x: 589, startPoint y: 170, endPoint x: 609, endPoint y: 180, distance: 22.0
click at [606, 182] on div at bounding box center [355, 388] width 711 height 720
drag, startPoint x: 613, startPoint y: 171, endPoint x: 618, endPoint y: 181, distance: 11.8
click at [615, 184] on div at bounding box center [355, 388] width 711 height 720
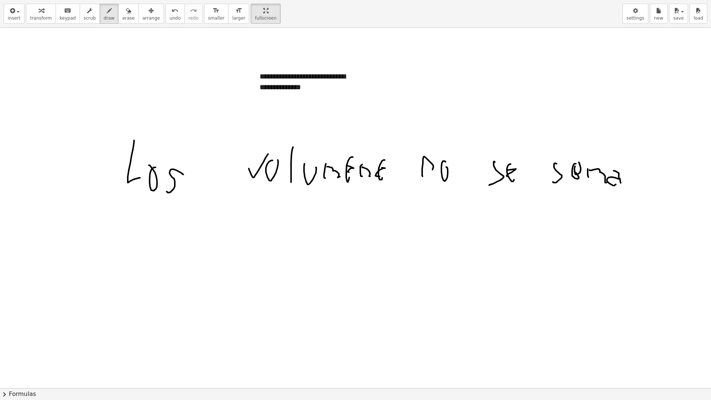
drag, startPoint x: 620, startPoint y: 183, endPoint x: 620, endPoint y: 169, distance: 13.7
click at [620, 169] on div at bounding box center [355, 388] width 711 height 720
drag, startPoint x: 621, startPoint y: 171, endPoint x: 634, endPoint y: 186, distance: 19.1
click at [634, 186] on div at bounding box center [355, 388] width 711 height 720
click at [126, 11] on icon "button" at bounding box center [128, 10] width 5 height 9
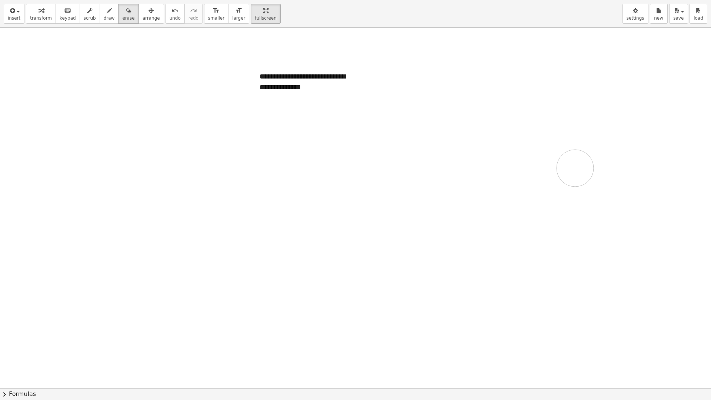
drag, startPoint x: 130, startPoint y: 154, endPoint x: 481, endPoint y: 161, distance: 351.7
click at [479, 162] on div at bounding box center [355, 388] width 711 height 720
click at [60, 14] on div "keyboard" at bounding box center [68, 10] width 16 height 9
click at [17, 17] on span "insert" at bounding box center [14, 18] width 13 height 5
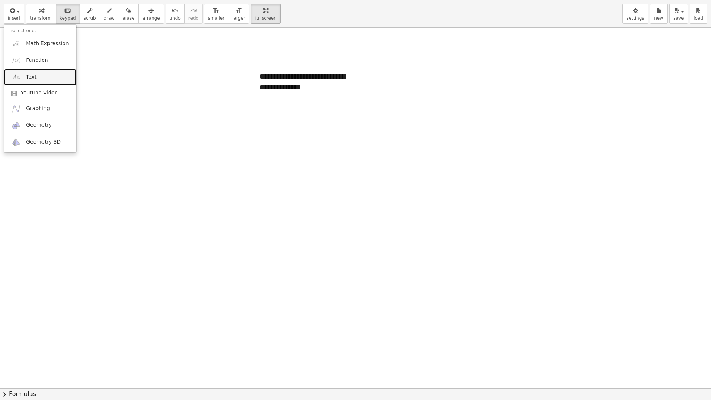
click at [46, 73] on link "Text" at bounding box center [40, 77] width 72 height 17
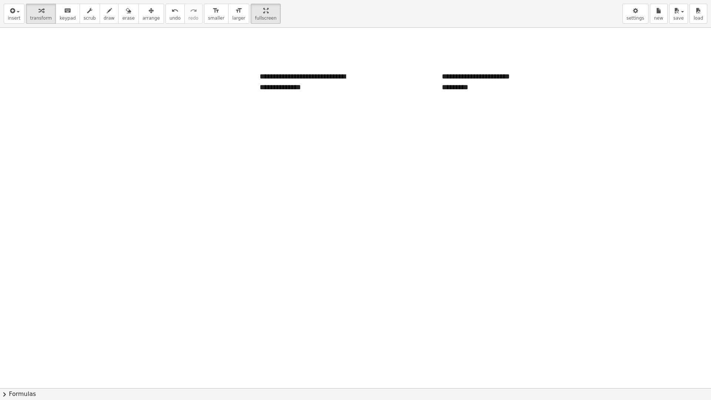
click at [318, 173] on div at bounding box center [355, 388] width 711 height 720
click at [478, 83] on div "*********" at bounding box center [490, 87] width 96 height 11
click at [100, 20] on button "draw" at bounding box center [109, 14] width 19 height 20
drag, startPoint x: 407, startPoint y: 122, endPoint x: 407, endPoint y: 139, distance: 16.7
click at [407, 139] on div at bounding box center [355, 388] width 711 height 720
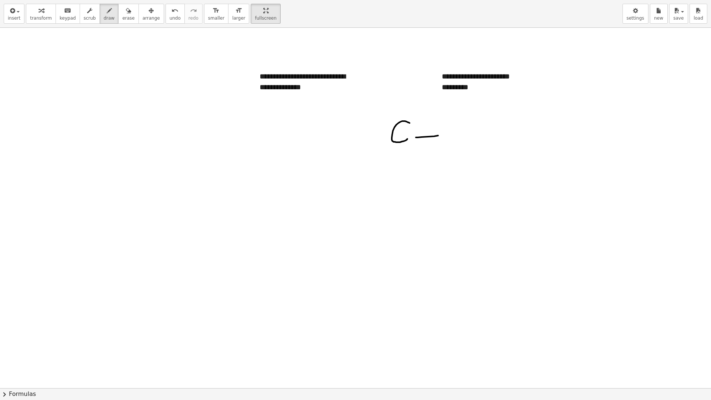
drag, startPoint x: 416, startPoint y: 137, endPoint x: 429, endPoint y: 129, distance: 15.9
click at [438, 135] on div at bounding box center [355, 388] width 711 height 720
drag, startPoint x: 420, startPoint y: 125, endPoint x: 449, endPoint y: 125, distance: 28.1
click at [449, 125] on div at bounding box center [355, 388] width 711 height 720
drag, startPoint x: 460, startPoint y: 139, endPoint x: 462, endPoint y: 111, distance: 27.8
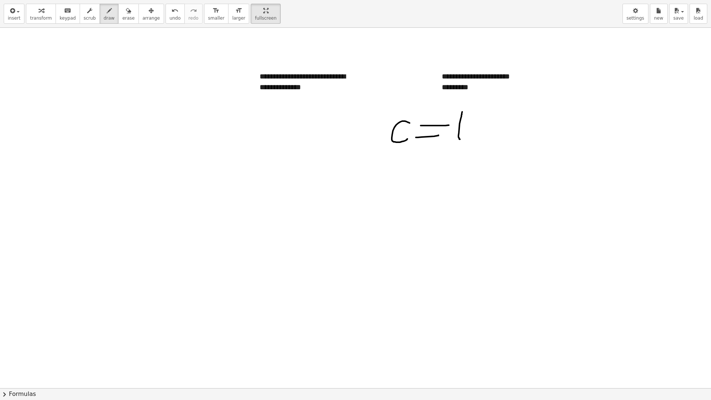
click at [462, 111] on div at bounding box center [355, 388] width 711 height 720
drag, startPoint x: 459, startPoint y: 125, endPoint x: 473, endPoint y: 138, distance: 19.1
click at [473, 138] on div at bounding box center [355, 388] width 711 height 720
drag, startPoint x: 480, startPoint y: 141, endPoint x: 499, endPoint y: 141, distance: 18.9
click at [499, 141] on div at bounding box center [355, 388] width 711 height 720
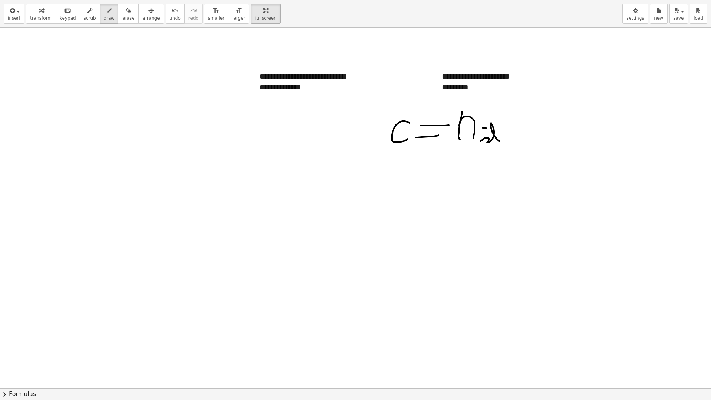
drag, startPoint x: 482, startPoint y: 128, endPoint x: 515, endPoint y: 130, distance: 32.7
click at [515, 130] on div at bounding box center [355, 388] width 711 height 720
drag, startPoint x: 451, startPoint y: 153, endPoint x: 507, endPoint y: 153, distance: 56.6
click at [511, 154] on div at bounding box center [355, 388] width 711 height 720
drag, startPoint x: 453, startPoint y: 163, endPoint x: 476, endPoint y: 171, distance: 24.5
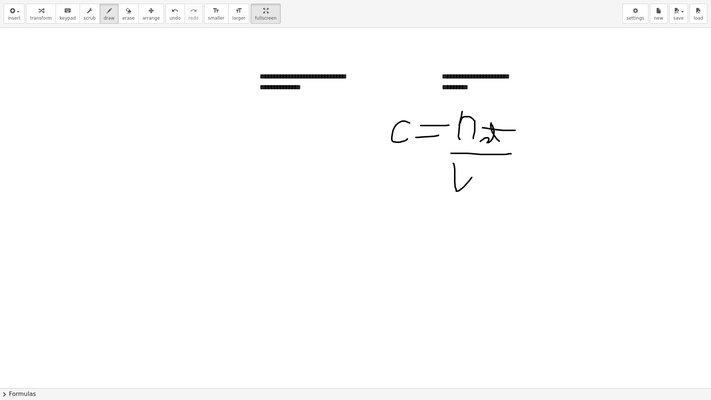
click at [476, 171] on div at bounding box center [355, 388] width 711 height 720
drag, startPoint x: 487, startPoint y: 180, endPoint x: 485, endPoint y: 189, distance: 10.3
click at [484, 189] on div at bounding box center [355, 388] width 711 height 720
drag, startPoint x: 501, startPoint y: 181, endPoint x: 507, endPoint y: 182, distance: 6.0
click at [506, 184] on div at bounding box center [355, 388] width 711 height 720
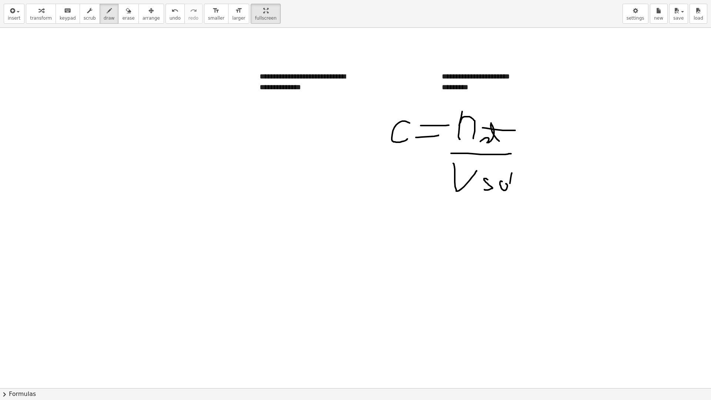
drag, startPoint x: 511, startPoint y: 173, endPoint x: 509, endPoint y: 194, distance: 21.3
click at [509, 194] on div at bounding box center [355, 388] width 711 height 720
drag, startPoint x: 511, startPoint y: 182, endPoint x: 514, endPoint y: 177, distance: 6.6
click at [514, 177] on div at bounding box center [355, 388] width 711 height 720
click at [522, 189] on div at bounding box center [355, 388] width 711 height 720
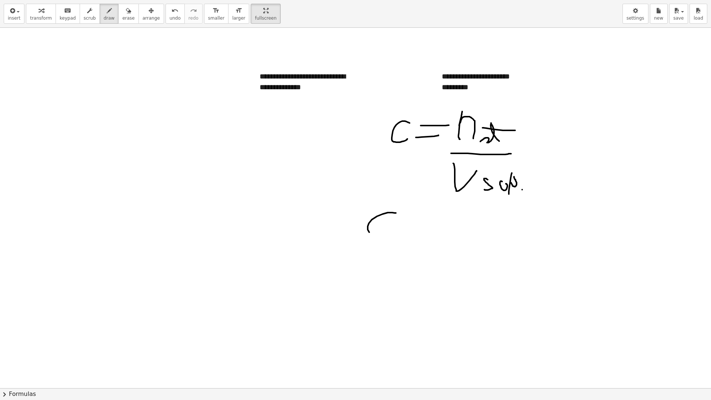
drag, startPoint x: 396, startPoint y: 213, endPoint x: 396, endPoint y: 229, distance: 15.9
click at [396, 229] on div at bounding box center [355, 388] width 711 height 720
drag, startPoint x: 404, startPoint y: 228, endPoint x: 413, endPoint y: 224, distance: 10.2
click at [421, 227] on div at bounding box center [355, 388] width 711 height 720
drag, startPoint x: 405, startPoint y: 220, endPoint x: 425, endPoint y: 219, distance: 20.0
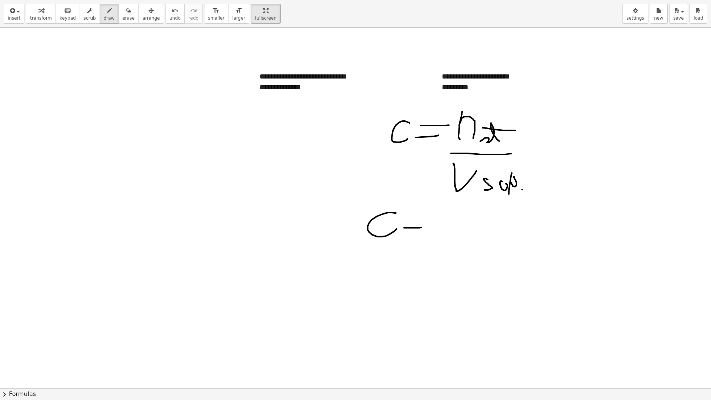
click at [425, 219] on div at bounding box center [355, 388] width 711 height 720
drag, startPoint x: 435, startPoint y: 228, endPoint x: 435, endPoint y: 211, distance: 16.3
click at [435, 211] on div at bounding box center [355, 388] width 711 height 720
drag, startPoint x: 433, startPoint y: 218, endPoint x: 461, endPoint y: 222, distance: 28.1
click at [461, 222] on div at bounding box center [355, 388] width 711 height 720
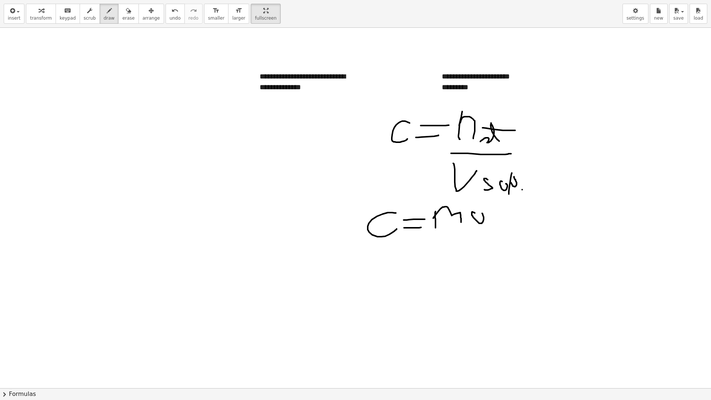
drag, startPoint x: 474, startPoint y: 213, endPoint x: 480, endPoint y: 212, distance: 5.2
click at [480, 212] on div at bounding box center [355, 388] width 711 height 720
drag, startPoint x: 488, startPoint y: 207, endPoint x: 490, endPoint y: 227, distance: 20.8
click at [490, 227] on div at bounding box center [355, 388] width 711 height 720
drag, startPoint x: 433, startPoint y: 232, endPoint x: 485, endPoint y: 239, distance: 52.2
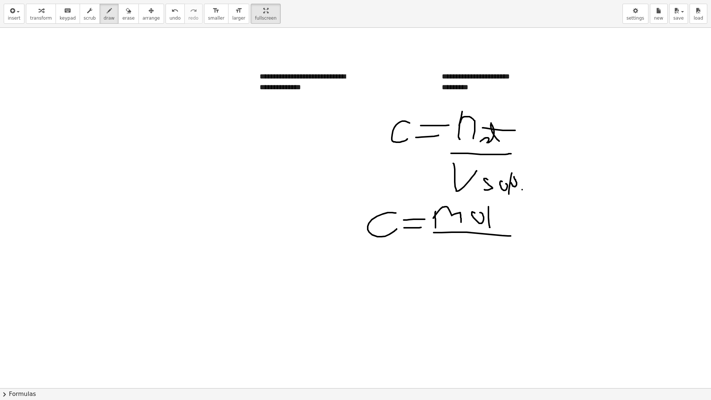
click at [510, 236] on div at bounding box center [355, 388] width 711 height 720
drag, startPoint x: 465, startPoint y: 237, endPoint x: 493, endPoint y: 259, distance: 35.8
click at [493, 259] on div at bounding box center [355, 388] width 711 height 720
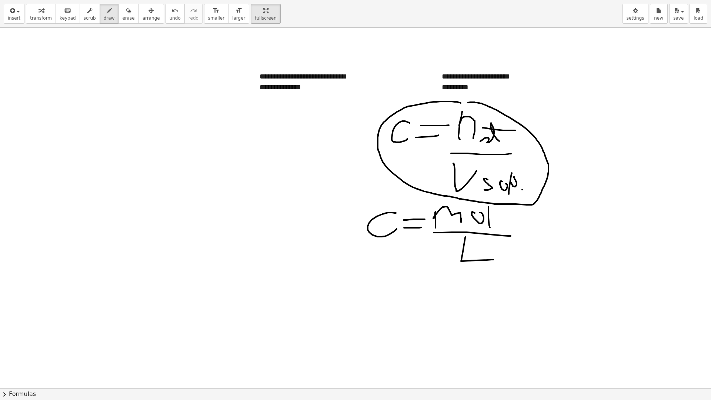
drag, startPoint x: 460, startPoint y: 103, endPoint x: 453, endPoint y: 105, distance: 7.6
click at [452, 104] on div at bounding box center [355, 388] width 711 height 720
drag, startPoint x: 378, startPoint y: 149, endPoint x: 356, endPoint y: 146, distance: 22.4
click at [356, 146] on div at bounding box center [355, 388] width 711 height 720
click at [353, 153] on div at bounding box center [355, 388] width 711 height 720
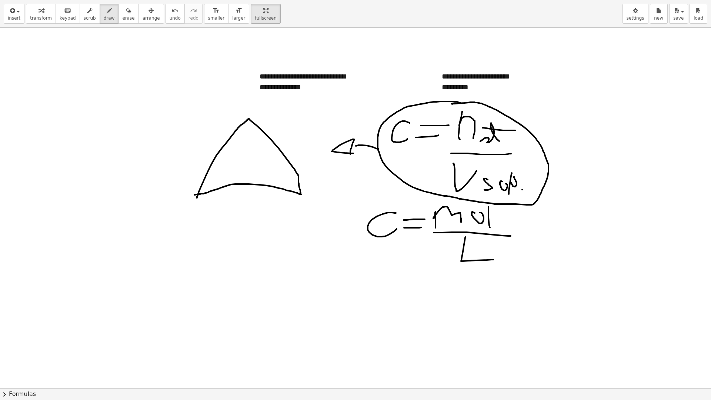
click at [194, 195] on div at bounding box center [355, 388] width 711 height 720
drag, startPoint x: 214, startPoint y: 161, endPoint x: 284, endPoint y: 158, distance: 70.4
click at [292, 159] on div at bounding box center [355, 388] width 711 height 720
drag, startPoint x: 250, startPoint y: 158, endPoint x: 245, endPoint y: 189, distance: 31.0
click at [245, 189] on div at bounding box center [355, 388] width 711 height 720
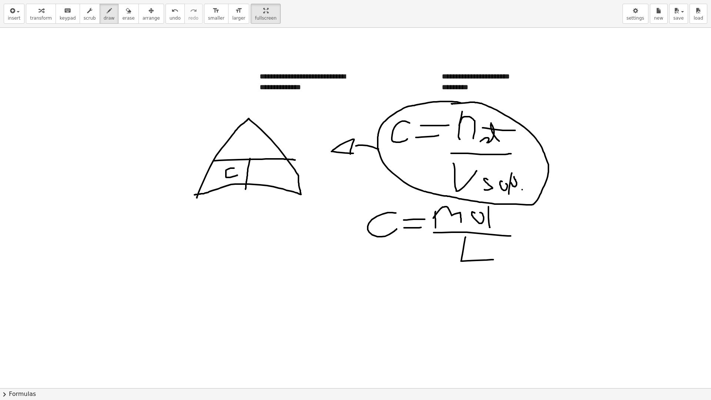
drag, startPoint x: 234, startPoint y: 168, endPoint x: 237, endPoint y: 175, distance: 7.8
click at [237, 175] on div at bounding box center [355, 388] width 711 height 720
drag, startPoint x: 261, startPoint y: 162, endPoint x: 272, endPoint y: 165, distance: 11.3
click at [272, 165] on div at bounding box center [355, 388] width 711 height 720
drag, startPoint x: 278, startPoint y: 173, endPoint x: 270, endPoint y: 179, distance: 9.6
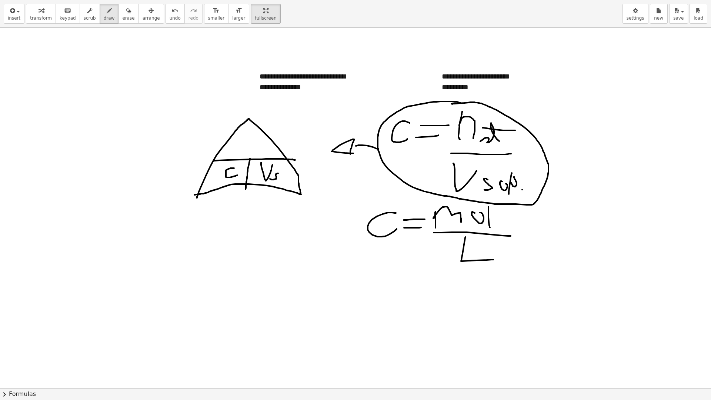
click at [270, 179] on div at bounding box center [355, 388] width 711 height 720
drag, startPoint x: 238, startPoint y: 148, endPoint x: 239, endPoint y: 135, distance: 13.0
click at [239, 135] on div at bounding box center [355, 388] width 711 height 720
drag, startPoint x: 237, startPoint y: 139, endPoint x: 245, endPoint y: 145, distance: 10.4
click at [245, 145] on div at bounding box center [355, 388] width 711 height 720
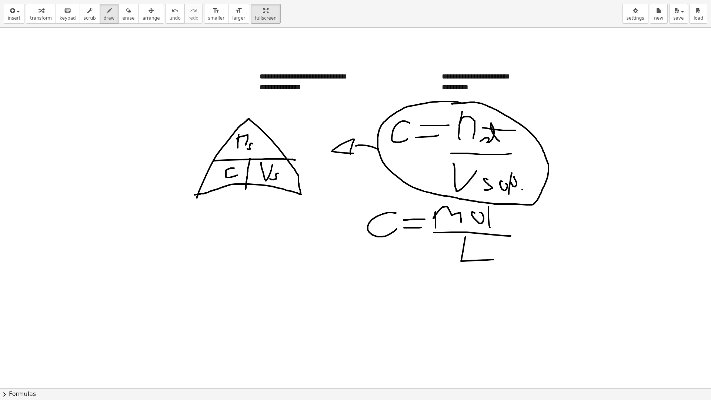
drag, startPoint x: 250, startPoint y: 144, endPoint x: 248, endPoint y: 148, distance: 5.5
click at [247, 148] on div at bounding box center [355, 388] width 711 height 720
drag, startPoint x: 258, startPoint y: 139, endPoint x: 261, endPoint y: 151, distance: 12.7
click at [261, 151] on div at bounding box center [355, 388] width 711 height 720
drag, startPoint x: 255, startPoint y: 143, endPoint x: 264, endPoint y: 142, distance: 8.9
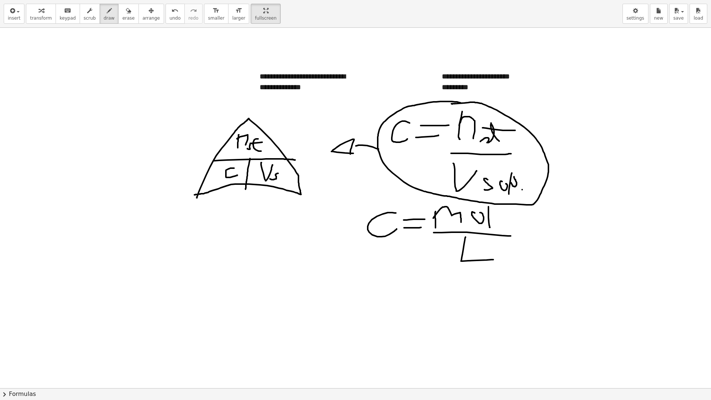
click at [264, 142] on div at bounding box center [355, 388] width 711 height 720
drag, startPoint x: 31, startPoint y: 123, endPoint x: 23, endPoint y: 111, distance: 14.3
click at [19, 105] on div at bounding box center [355, 388] width 711 height 720
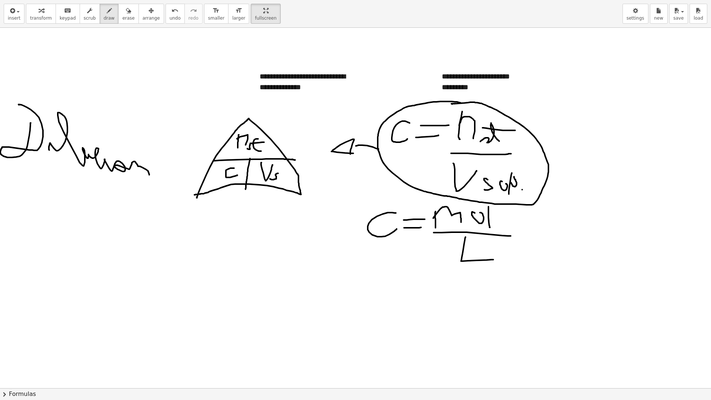
drag, startPoint x: 49, startPoint y: 145, endPoint x: 148, endPoint y: 174, distance: 103.2
click at [149, 175] on div at bounding box center [355, 388] width 711 height 720
drag, startPoint x: 114, startPoint y: 151, endPoint x: 118, endPoint y: 140, distance: 12.3
click at [118, 140] on div at bounding box center [355, 388] width 711 height 720
drag, startPoint x: 104, startPoint y: 139, endPoint x: 95, endPoint y: 137, distance: 8.7
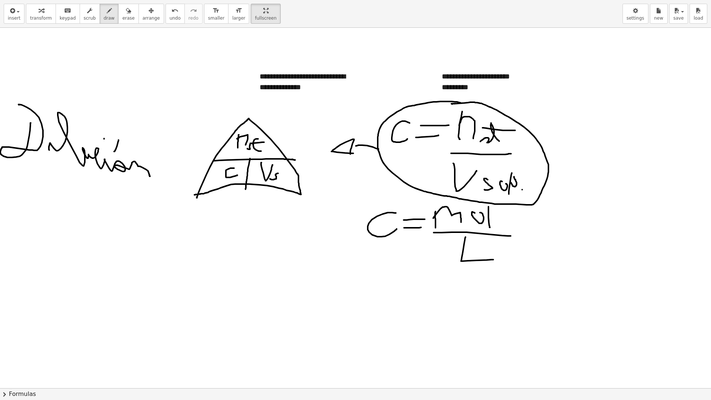
click at [105, 139] on div at bounding box center [355, 388] width 711 height 720
click at [44, 128] on div at bounding box center [355, 388] width 711 height 720
click at [54, 124] on div at bounding box center [355, 388] width 711 height 720
drag, startPoint x: 86, startPoint y: 180, endPoint x: 87, endPoint y: 202, distance: 21.8
click at [87, 202] on div at bounding box center [355, 388] width 711 height 720
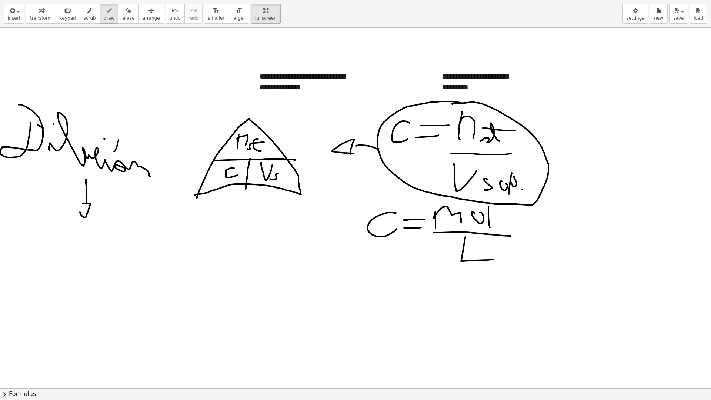
click at [80, 204] on div at bounding box center [355, 388] width 711 height 720
drag, startPoint x: 50, startPoint y: 235, endPoint x: 143, endPoint y: 224, distance: 93.9
click at [137, 243] on div at bounding box center [355, 388] width 711 height 720
drag, startPoint x: 158, startPoint y: 237, endPoint x: 239, endPoint y: 249, distance: 82.3
click at [239, 251] on div at bounding box center [355, 388] width 711 height 720
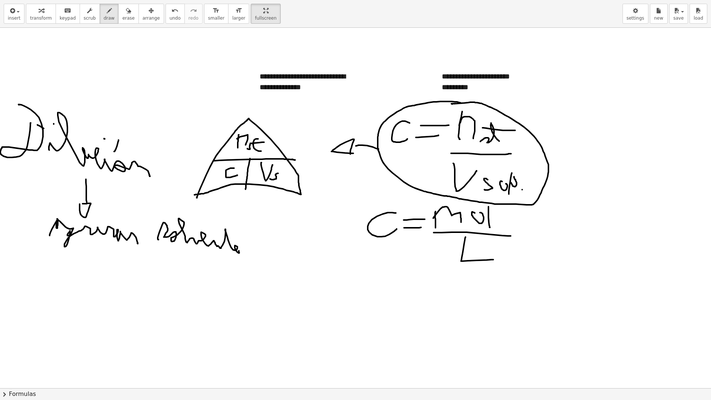
drag, startPoint x: 222, startPoint y: 234, endPoint x: 240, endPoint y: 230, distance: 18.1
click at [240, 230] on div at bounding box center [355, 388] width 711 height 720
click at [122, 17] on span "erase" at bounding box center [128, 18] width 12 height 5
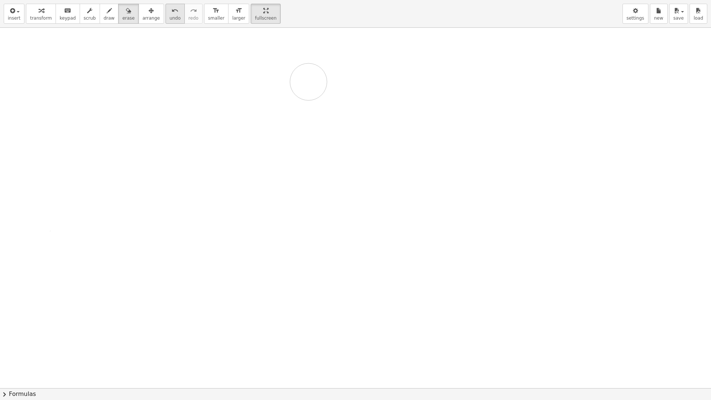
drag, startPoint x: -58, startPoint y: 190, endPoint x: 162, endPoint y: 13, distance: 282.7
click at [377, 81] on div at bounding box center [355, 388] width 711 height 720
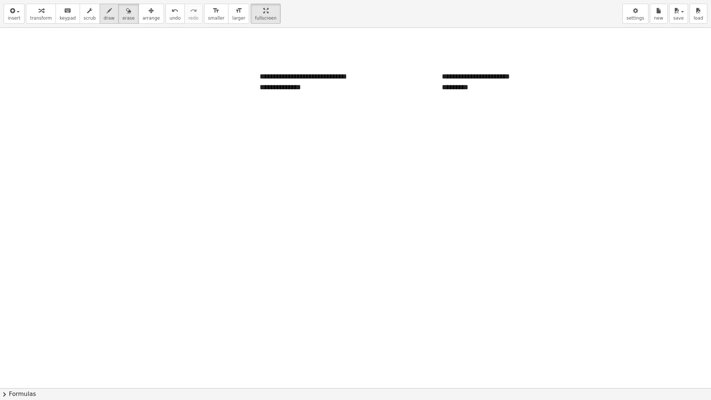
click at [104, 17] on span "draw" at bounding box center [109, 18] width 11 height 5
drag, startPoint x: 30, startPoint y: 62, endPoint x: 38, endPoint y: 79, distance: 18.7
click at [38, 79] on div at bounding box center [355, 388] width 711 height 720
drag, startPoint x: 51, startPoint y: 69, endPoint x: 61, endPoint y: 69, distance: 10.0
click at [61, 69] on div at bounding box center [355, 388] width 711 height 720
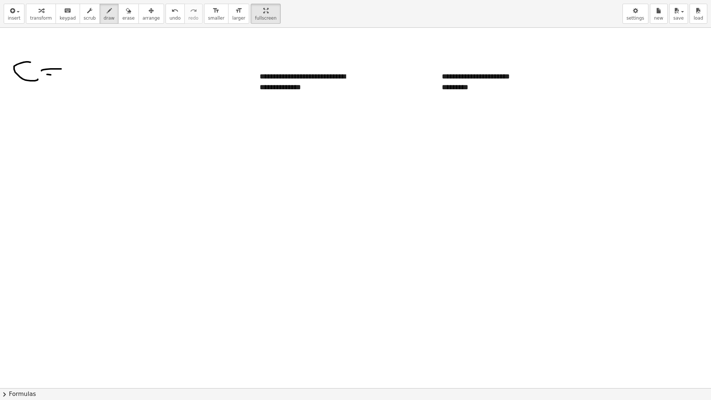
drag, startPoint x: 47, startPoint y: 74, endPoint x: 62, endPoint y: 75, distance: 14.8
click at [62, 75] on div at bounding box center [355, 388] width 711 height 720
drag, startPoint x: 72, startPoint y: 80, endPoint x: 69, endPoint y: 54, distance: 25.7
click at [69, 54] on div at bounding box center [355, 388] width 711 height 720
drag, startPoint x: 74, startPoint y: 59, endPoint x: 85, endPoint y: 79, distance: 22.5
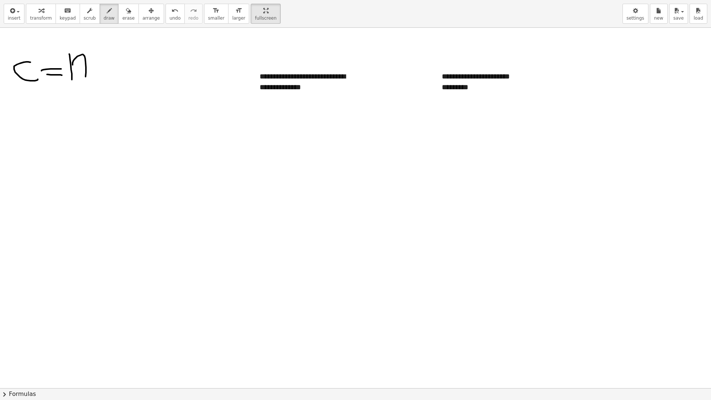
click at [85, 79] on div at bounding box center [355, 388] width 711 height 720
drag, startPoint x: 94, startPoint y: 71, endPoint x: 104, endPoint y: 71, distance: 10.7
click at [93, 83] on div at bounding box center [355, 388] width 711 height 720
drag, startPoint x: 105, startPoint y: 68, endPoint x: 111, endPoint y: 83, distance: 15.0
click at [111, 83] on div at bounding box center [355, 388] width 711 height 720
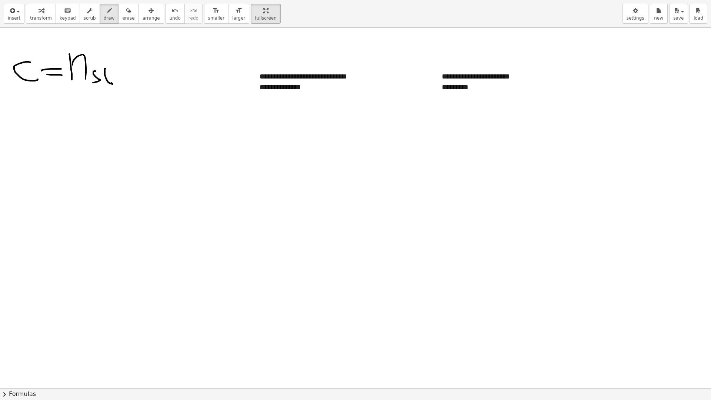
drag, startPoint x: 101, startPoint y: 76, endPoint x: 113, endPoint y: 74, distance: 11.6
click at [113, 74] on div at bounding box center [355, 388] width 711 height 720
drag, startPoint x: 57, startPoint y: 96, endPoint x: 138, endPoint y: 92, distance: 81.1
click at [138, 92] on div at bounding box center [355, 388] width 711 height 720
drag, startPoint x: 77, startPoint y: 103, endPoint x: 93, endPoint y: 101, distance: 16.0
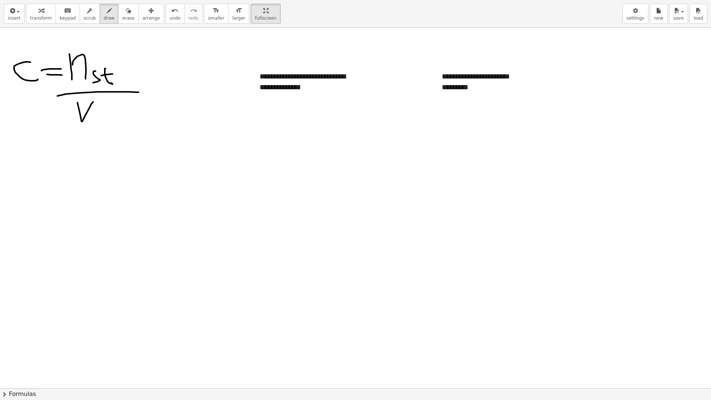
click at [93, 101] on div at bounding box center [355, 388] width 711 height 720
drag, startPoint x: 98, startPoint y: 114, endPoint x: 89, endPoint y: 125, distance: 14.5
click at [89, 125] on div at bounding box center [355, 388] width 711 height 720
drag, startPoint x: 237, startPoint y: 135, endPoint x: 270, endPoint y: 129, distance: 33.2
click at [270, 129] on div at bounding box center [355, 388] width 711 height 720
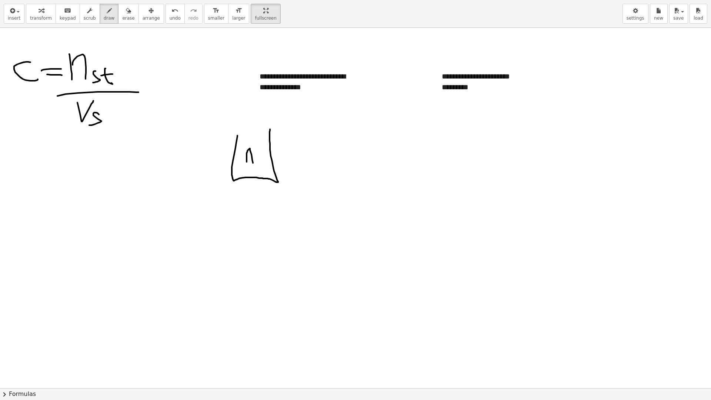
drag, startPoint x: 246, startPoint y: 162, endPoint x: 253, endPoint y: 167, distance: 8.2
click at [253, 167] on div at bounding box center [355, 388] width 711 height 720
drag, startPoint x: 243, startPoint y: 159, endPoint x: 261, endPoint y: 159, distance: 17.4
click at [261, 159] on div at bounding box center [355, 388] width 711 height 720
drag, startPoint x: 231, startPoint y: 166, endPoint x: 282, endPoint y: 168, distance: 50.4
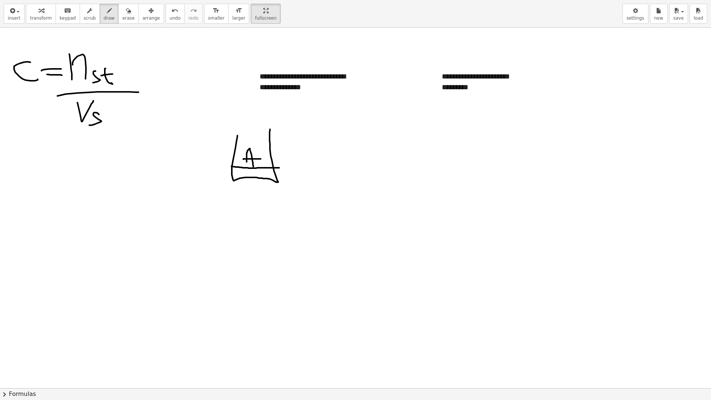
click at [282, 168] on div at bounding box center [355, 388] width 711 height 720
drag, startPoint x: 354, startPoint y: 134, endPoint x: 348, endPoint y: 157, distance: 22.9
click at [348, 157] on div at bounding box center [355, 388] width 711 height 720
drag, startPoint x: 355, startPoint y: 157, endPoint x: 357, endPoint y: 175, distance: 18.3
click at [357, 175] on div at bounding box center [355, 388] width 711 height 720
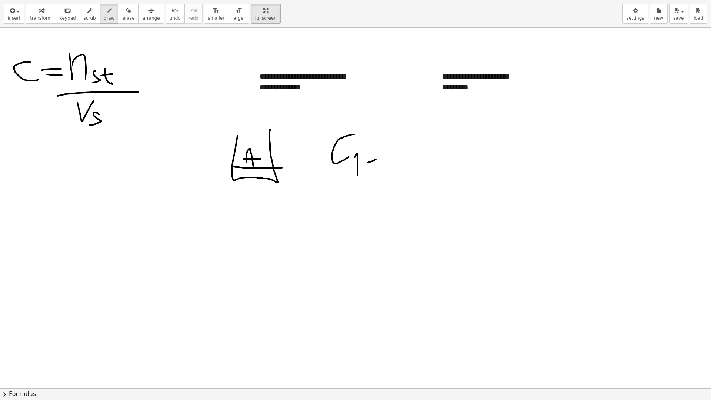
drag, startPoint x: 368, startPoint y: 162, endPoint x: 369, endPoint y: 156, distance: 6.8
click at [376, 159] on div at bounding box center [355, 388] width 711 height 720
drag, startPoint x: 367, startPoint y: 155, endPoint x: 376, endPoint y: 155, distance: 8.5
click at [376, 155] on div at bounding box center [355, 388] width 711 height 720
drag, startPoint x: 386, startPoint y: 162, endPoint x: 384, endPoint y: 138, distance: 23.8
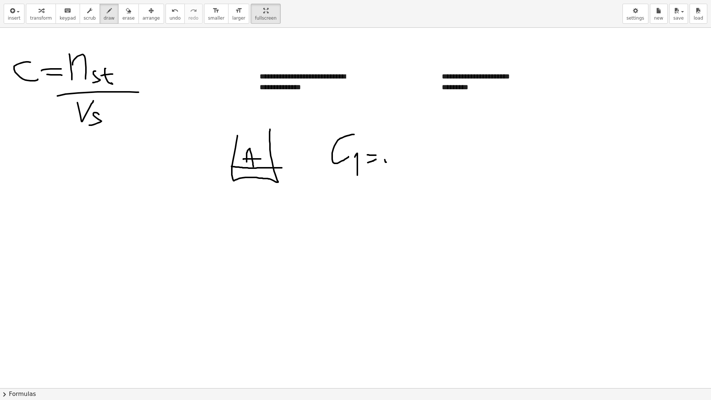
click at [384, 138] on div at bounding box center [355, 388] width 711 height 720
drag, startPoint x: 384, startPoint y: 150, endPoint x: 404, endPoint y: 158, distance: 21.6
click at [404, 158] on div at bounding box center [355, 388] width 711 height 720
drag, startPoint x: 407, startPoint y: 159, endPoint x: 417, endPoint y: 167, distance: 12.3
click at [417, 167] on div at bounding box center [355, 388] width 711 height 720
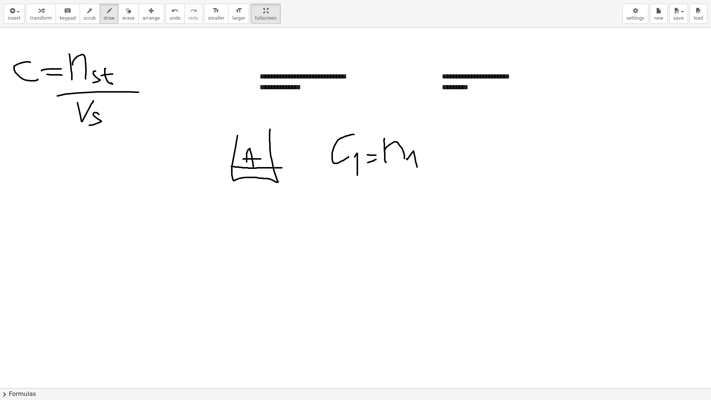
drag, startPoint x: 406, startPoint y: 159, endPoint x: 416, endPoint y: 158, distance: 9.3
click at [416, 158] on div at bounding box center [355, 388] width 711 height 720
drag, startPoint x: 383, startPoint y: 165, endPoint x: 461, endPoint y: 169, distance: 78.6
click at [461, 169] on div at bounding box center [355, 388] width 711 height 720
drag, startPoint x: 393, startPoint y: 174, endPoint x: 411, endPoint y: 171, distance: 18.0
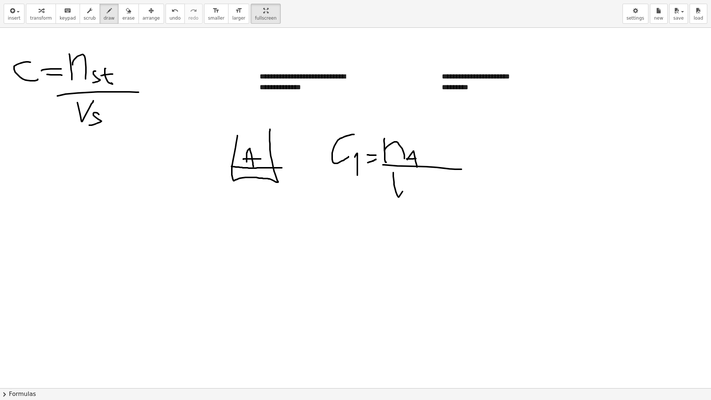
click at [411, 171] on div at bounding box center [355, 388] width 711 height 720
drag, startPoint x: 409, startPoint y: 196, endPoint x: 420, endPoint y: 194, distance: 11.3
click at [420, 194] on div at bounding box center [355, 388] width 711 height 720
drag, startPoint x: 417, startPoint y: 188, endPoint x: 427, endPoint y: 187, distance: 10.5
click at [427, 187] on div at bounding box center [355, 388] width 711 height 720
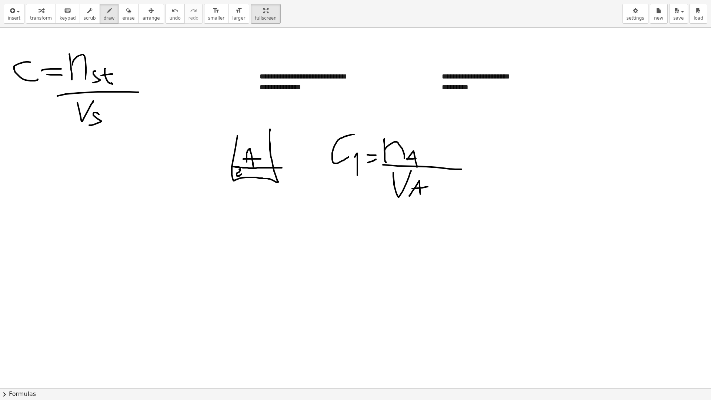
drag, startPoint x: 240, startPoint y: 169, endPoint x: 247, endPoint y: 172, distance: 7.9
click at [241, 174] on div at bounding box center [355, 388] width 711 height 720
drag, startPoint x: 251, startPoint y: 169, endPoint x: 258, endPoint y: 174, distance: 8.8
click at [258, 174] on div at bounding box center [355, 388] width 711 height 720
drag, startPoint x: 410, startPoint y: 152, endPoint x: 413, endPoint y: 158, distance: 6.6
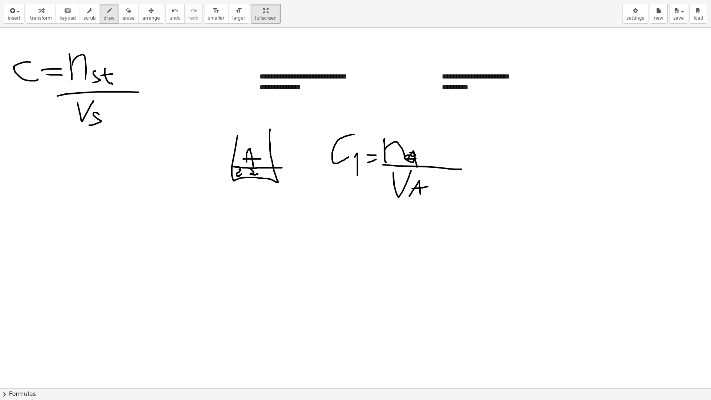
click at [413, 158] on div at bounding box center [355, 388] width 711 height 720
drag, startPoint x: 232, startPoint y: 202, endPoint x: 276, endPoint y: 193, distance: 45.0
click at [276, 193] on div at bounding box center [355, 388] width 711 height 720
drag, startPoint x: 234, startPoint y: 215, endPoint x: 270, endPoint y: 213, distance: 35.6
click at [270, 213] on div at bounding box center [355, 388] width 711 height 720
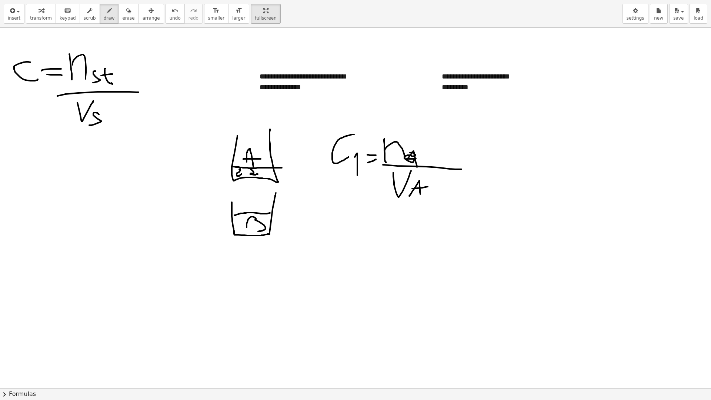
drag, startPoint x: 246, startPoint y: 227, endPoint x: 258, endPoint y: 231, distance: 12.2
click at [258, 231] on div at bounding box center [355, 388] width 711 height 720
drag, startPoint x: 276, startPoint y: 226, endPoint x: 254, endPoint y: 138, distance: 91.0
click at [254, 138] on div at bounding box center [355, 388] width 711 height 720
click at [249, 140] on div at bounding box center [355, 388] width 711 height 720
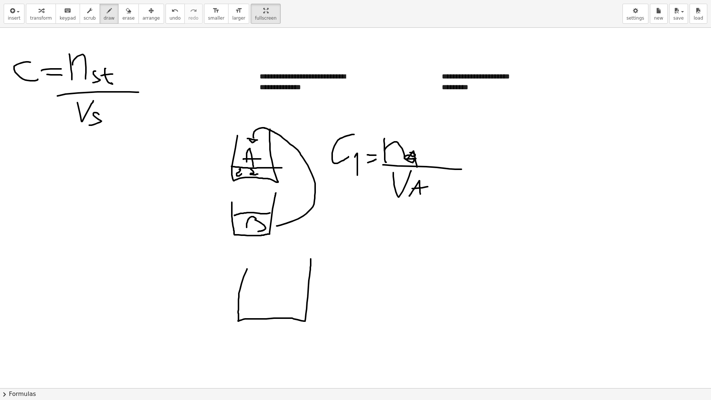
drag, startPoint x: 247, startPoint y: 269, endPoint x: 311, endPoint y: 258, distance: 64.6
click at [311, 258] on div at bounding box center [355, 388] width 711 height 720
drag, startPoint x: 240, startPoint y: 289, endPoint x: 305, endPoint y: 295, distance: 65.7
click at [305, 295] on div at bounding box center [355, 388] width 711 height 720
drag, startPoint x: 259, startPoint y: 308, endPoint x: 276, endPoint y: 304, distance: 17.8
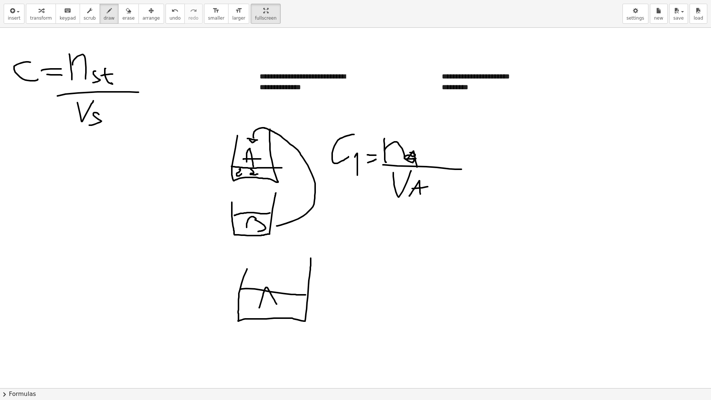
click at [276, 304] on div at bounding box center [355, 388] width 711 height 720
drag, startPoint x: 273, startPoint y: 302, endPoint x: 289, endPoint y: 302, distance: 15.9
click at [289, 302] on div at bounding box center [355, 388] width 711 height 720
drag, startPoint x: 244, startPoint y: 308, endPoint x: 250, endPoint y: 306, distance: 5.7
click at [250, 307] on div at bounding box center [355, 388] width 711 height 720
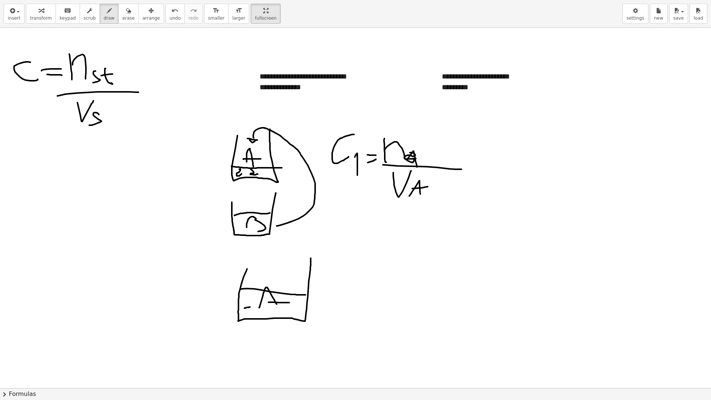
click at [254, 306] on div at bounding box center [355, 388] width 711 height 720
click at [269, 310] on div at bounding box center [355, 388] width 711 height 720
drag, startPoint x: 277, startPoint y: 309, endPoint x: 296, endPoint y: 310, distance: 18.9
click at [285, 309] on div at bounding box center [355, 388] width 711 height 720
click at [302, 312] on div at bounding box center [355, 388] width 711 height 720
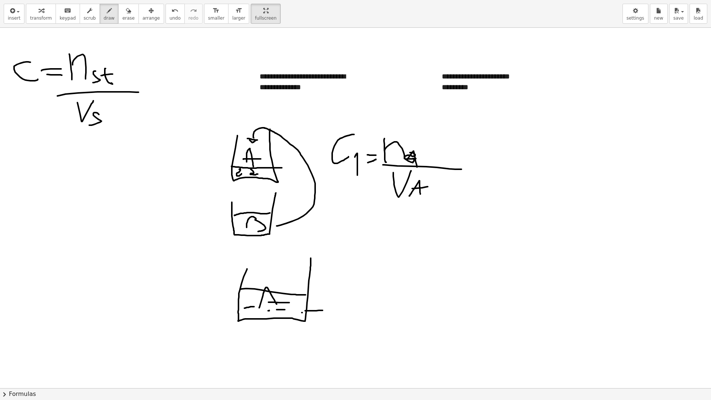
drag, startPoint x: 305, startPoint y: 311, endPoint x: 322, endPoint y: 310, distance: 17.4
click at [322, 310] on div at bounding box center [355, 388] width 711 height 720
click at [325, 312] on div at bounding box center [355, 388] width 711 height 720
click at [340, 315] on div at bounding box center [355, 388] width 711 height 720
click at [346, 311] on div at bounding box center [355, 388] width 711 height 720
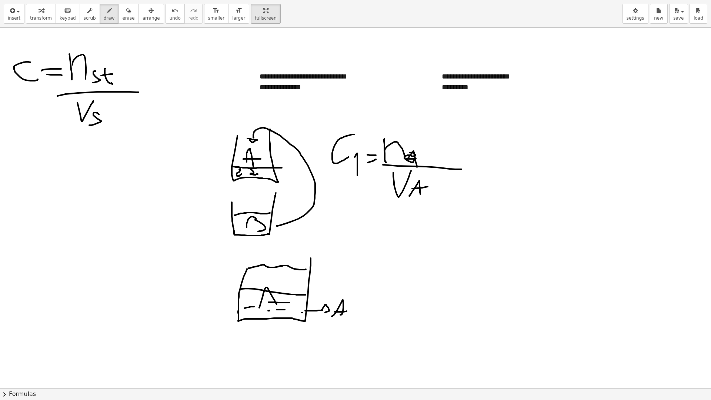
click at [310, 269] on div at bounding box center [355, 388] width 711 height 720
click at [264, 284] on div at bounding box center [355, 388] width 711 height 720
drag, startPoint x: 248, startPoint y: 254, endPoint x: 252, endPoint y: 260, distance: 7.7
click at [252, 260] on div at bounding box center [355, 388] width 711 height 720
drag, startPoint x: 311, startPoint y: 249, endPoint x: 310, endPoint y: 267, distance: 17.4
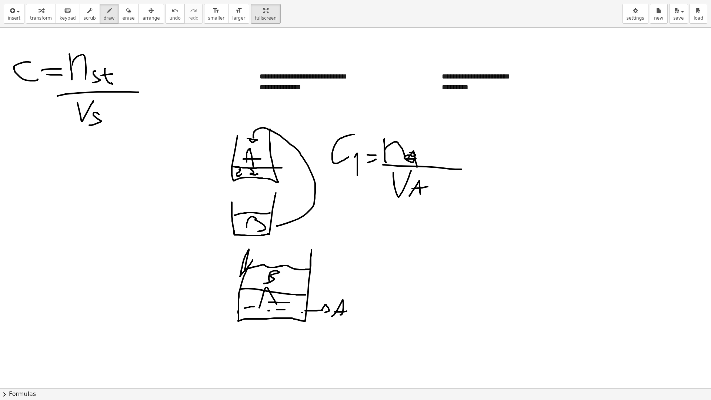
click at [310, 267] on div at bounding box center [355, 388] width 711 height 720
drag, startPoint x: 392, startPoint y: 245, endPoint x: 397, endPoint y: 268, distance: 23.9
click at [397, 268] on div at bounding box center [355, 388] width 711 height 720
drag, startPoint x: 403, startPoint y: 263, endPoint x: 404, endPoint y: 276, distance: 12.6
click at [404, 276] on div at bounding box center [355, 388] width 711 height 720
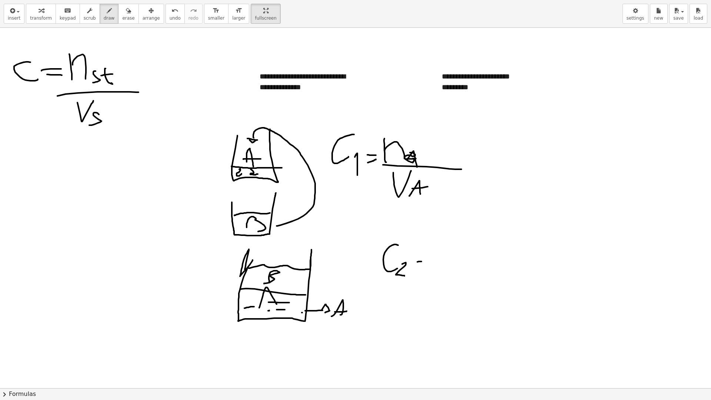
drag, startPoint x: 418, startPoint y: 261, endPoint x: 422, endPoint y: 261, distance: 4.1
click at [422, 261] on div at bounding box center [355, 388] width 711 height 720
drag, startPoint x: 412, startPoint y: 266, endPoint x: 420, endPoint y: 266, distance: 7.8
click at [420, 266] on div at bounding box center [355, 388] width 711 height 720
click at [431, 247] on div at bounding box center [355, 388] width 711 height 720
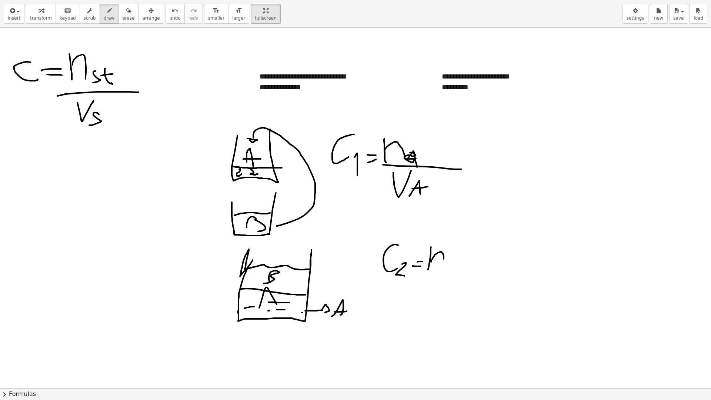
drag, startPoint x: 431, startPoint y: 261, endPoint x: 443, endPoint y: 269, distance: 14.8
click at [443, 269] on div at bounding box center [355, 388] width 711 height 720
drag, startPoint x: 449, startPoint y: 267, endPoint x: 449, endPoint y: 272, distance: 5.2
click at [455, 275] on div at bounding box center [355, 388] width 711 height 720
drag, startPoint x: 451, startPoint y: 269, endPoint x: 455, endPoint y: 268, distance: 4.5
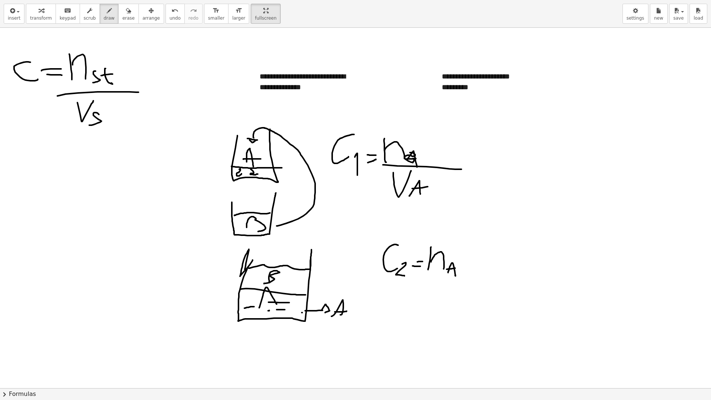
click at [455, 268] on div at bounding box center [355, 388] width 711 height 720
drag, startPoint x: 415, startPoint y: 279, endPoint x: 491, endPoint y: 272, distance: 75.9
click at [491, 272] on div at bounding box center [355, 388] width 711 height 720
drag, startPoint x: 419, startPoint y: 281, endPoint x: 430, endPoint y: 282, distance: 10.8
click at [430, 282] on div at bounding box center [355, 388] width 711 height 720
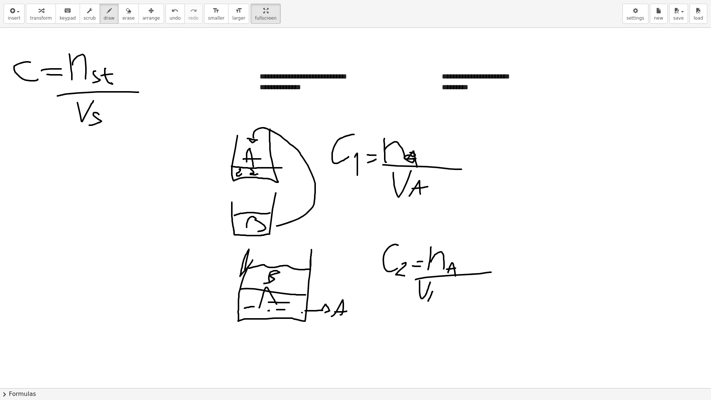
drag, startPoint x: 428, startPoint y: 301, endPoint x: 434, endPoint y: 300, distance: 6.4
click at [434, 300] on div at bounding box center [355, 388] width 711 height 720
drag, startPoint x: 431, startPoint y: 298, endPoint x: 437, endPoint y: 295, distance: 7.1
click at [437, 295] on div at bounding box center [355, 388] width 711 height 720
drag, startPoint x: 443, startPoint y: 284, endPoint x: 440, endPoint y: 297, distance: 13.5
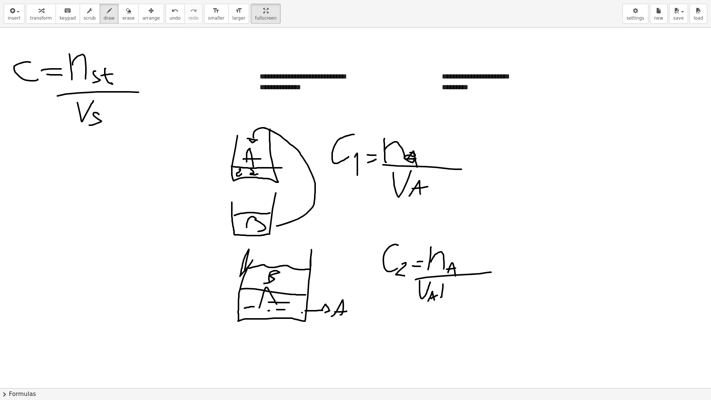
click at [440, 297] on div at bounding box center [355, 388] width 711 height 720
click at [446, 289] on div at bounding box center [355, 388] width 711 height 720
click at [462, 291] on div at bounding box center [355, 388] width 711 height 720
click at [463, 288] on div at bounding box center [355, 388] width 711 height 720
click at [462, 307] on div at bounding box center [355, 388] width 711 height 720
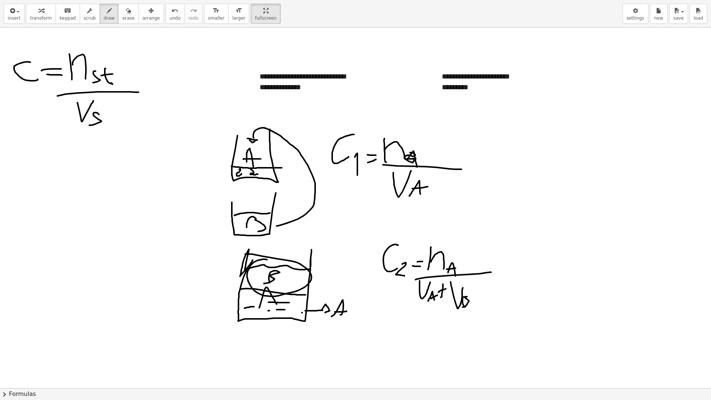
drag, startPoint x: 261, startPoint y: 259, endPoint x: 241, endPoint y: 255, distance: 20.0
click at [245, 254] on div at bounding box center [355, 388] width 711 height 720
drag, startPoint x: 526, startPoint y: 121, endPoint x: 532, endPoint y: 139, distance: 19.1
click at [532, 139] on div at bounding box center [355, 388] width 711 height 720
drag, startPoint x: 533, startPoint y: 137, endPoint x: 537, endPoint y: 147, distance: 10.5
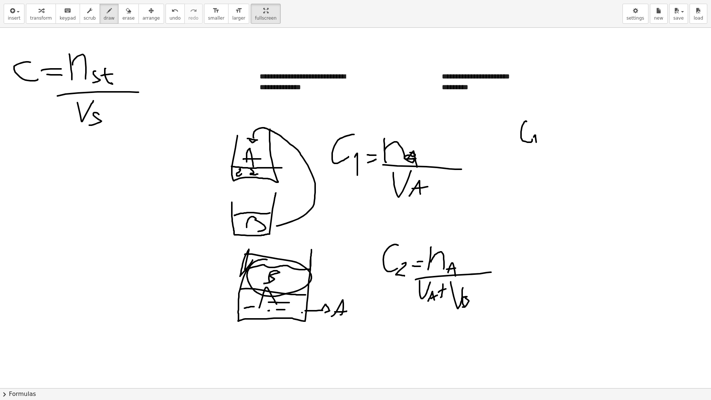
click at [537, 147] on div at bounding box center [355, 388] width 711 height 720
drag, startPoint x: 541, startPoint y: 120, endPoint x: 554, endPoint y: 118, distance: 12.4
click at [554, 118] on div at bounding box center [355, 388] width 711 height 720
drag, startPoint x: 554, startPoint y: 138, endPoint x: 560, endPoint y: 139, distance: 6.8
click at [560, 139] on div at bounding box center [355, 388] width 711 height 720
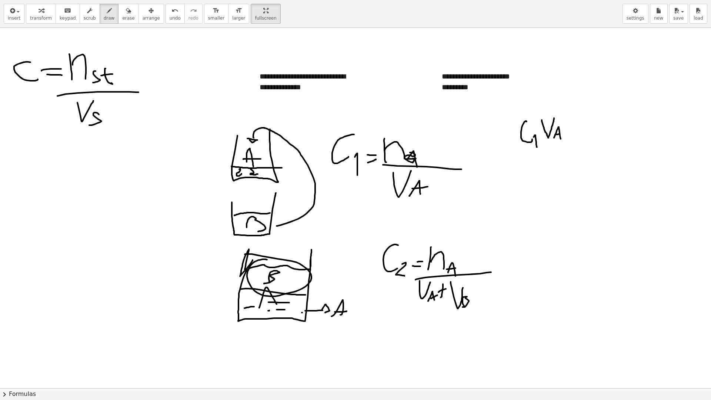
drag, startPoint x: 557, startPoint y: 134, endPoint x: 562, endPoint y: 134, distance: 4.9
click at [562, 134] on div at bounding box center [355, 388] width 711 height 720
drag, startPoint x: 567, startPoint y: 136, endPoint x: 578, endPoint y: 133, distance: 11.8
click at [579, 134] on div at bounding box center [355, 388] width 711 height 720
drag, startPoint x: 568, startPoint y: 128, endPoint x: 581, endPoint y: 125, distance: 13.1
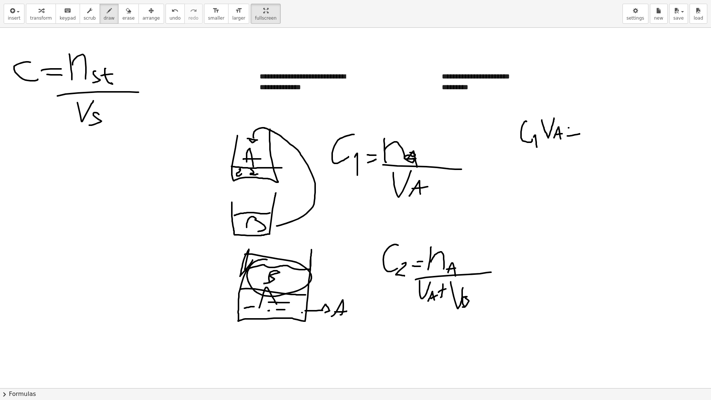
click at [581, 125] on div at bounding box center [355, 388] width 711 height 720
drag, startPoint x: 588, startPoint y: 139, endPoint x: 587, endPoint y: 123, distance: 15.7
click at [587, 123] on div at bounding box center [355, 388] width 711 height 720
drag, startPoint x: 588, startPoint y: 128, endPoint x: 603, endPoint y: 144, distance: 21.2
click at [603, 144] on div at bounding box center [355, 388] width 711 height 720
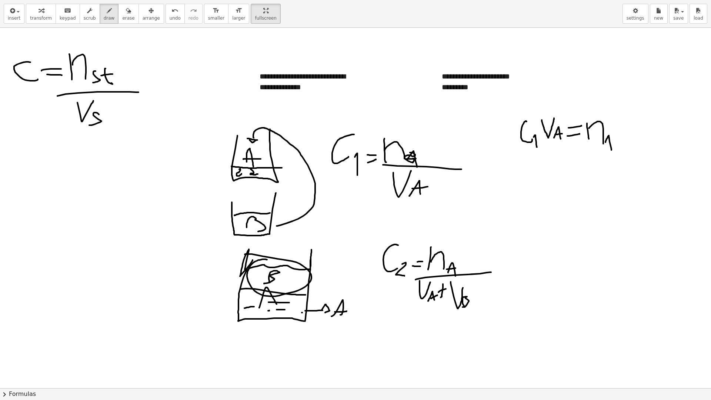
drag, startPoint x: 608, startPoint y: 136, endPoint x: 605, endPoint y: 144, distance: 9.1
click at [610, 149] on div at bounding box center [355, 388] width 711 height 720
drag, startPoint x: 610, startPoint y: 144, endPoint x: 614, endPoint y: 141, distance: 5.3
click at [620, 142] on div at bounding box center [355, 388] width 711 height 720
drag, startPoint x: 527, startPoint y: 170, endPoint x: 527, endPoint y: 182, distance: 11.8
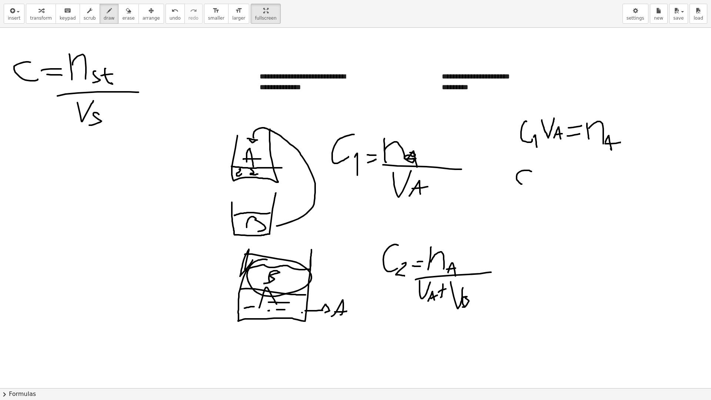
click at [527, 182] on div at bounding box center [355, 388] width 711 height 720
drag, startPoint x: 535, startPoint y: 180, endPoint x: 537, endPoint y: 187, distance: 6.8
click at [537, 187] on div at bounding box center [355, 388] width 711 height 720
drag, startPoint x: 551, startPoint y: 161, endPoint x: 547, endPoint y: 179, distance: 18.5
click at [547, 179] on div at bounding box center [355, 388] width 711 height 720
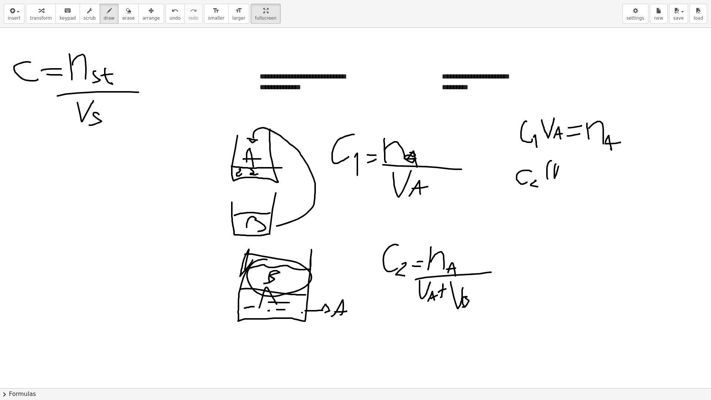
drag, startPoint x: 556, startPoint y: 164, endPoint x: 560, endPoint y: 163, distance: 4.2
click at [560, 163] on div at bounding box center [355, 388] width 711 height 720
click at [563, 186] on div at bounding box center [355, 388] width 711 height 720
click at [564, 178] on div at bounding box center [355, 388] width 711 height 720
click at [567, 174] on div at bounding box center [355, 388] width 711 height 720
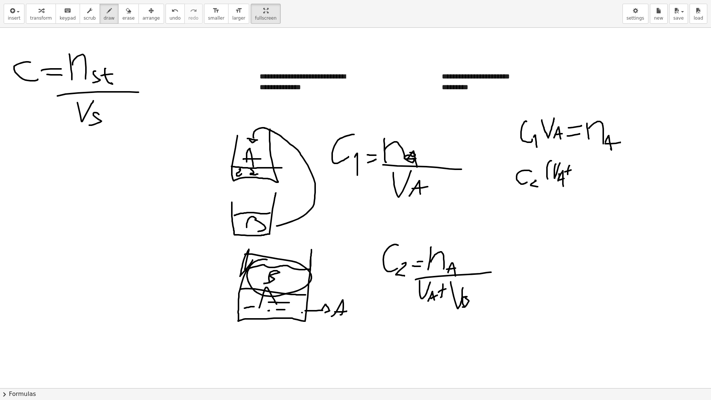
click at [571, 170] on div at bounding box center [355, 388] width 711 height 720
click at [580, 164] on div at bounding box center [355, 388] width 711 height 720
click at [581, 181] on div at bounding box center [355, 388] width 711 height 720
click at [589, 188] on div at bounding box center [355, 388] width 711 height 720
click at [608, 178] on div at bounding box center [355, 388] width 711 height 720
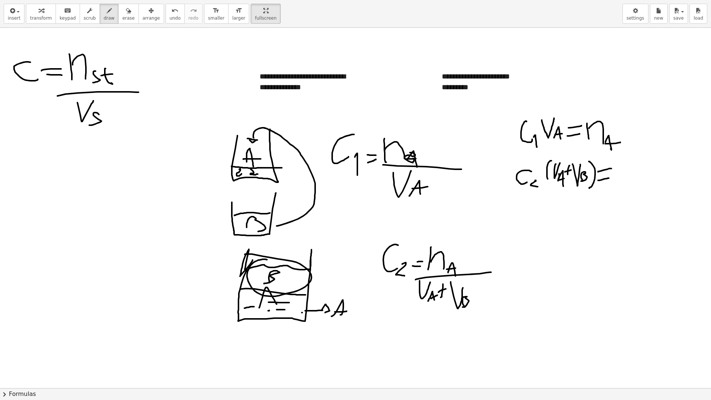
click at [611, 168] on div at bounding box center [355, 388] width 711 height 720
click at [617, 165] on div at bounding box center [355, 388] width 711 height 720
click at [628, 178] on div at bounding box center [355, 388] width 711 height 720
click at [641, 186] on div at bounding box center [355, 388] width 711 height 720
click at [648, 182] on div at bounding box center [355, 388] width 711 height 720
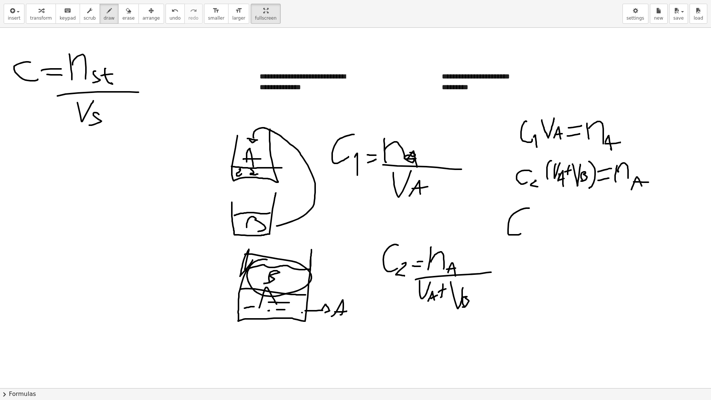
click at [524, 229] on div at bounding box center [355, 388] width 711 height 720
click at [536, 236] on div at bounding box center [355, 388] width 711 height 720
drag, startPoint x: 544, startPoint y: 207, endPoint x: 562, endPoint y: 212, distance: 18.4
click at [562, 212] on div at bounding box center [355, 388] width 711 height 720
drag, startPoint x: 562, startPoint y: 231, endPoint x: 566, endPoint y: 241, distance: 10.7
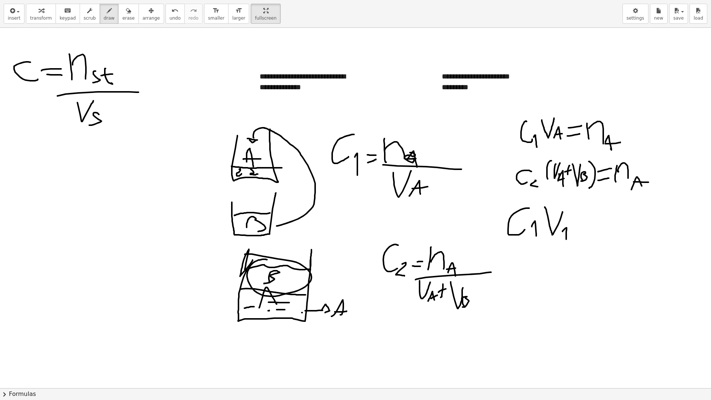
click at [566, 241] on div at bounding box center [355, 388] width 711 height 720
drag, startPoint x: 571, startPoint y: 226, endPoint x: 579, endPoint y: 225, distance: 8.6
click at [579, 225] on div at bounding box center [355, 388] width 711 height 720
click at [575, 212] on div at bounding box center [355, 388] width 711 height 720
click at [600, 231] on div at bounding box center [355, 388] width 711 height 720
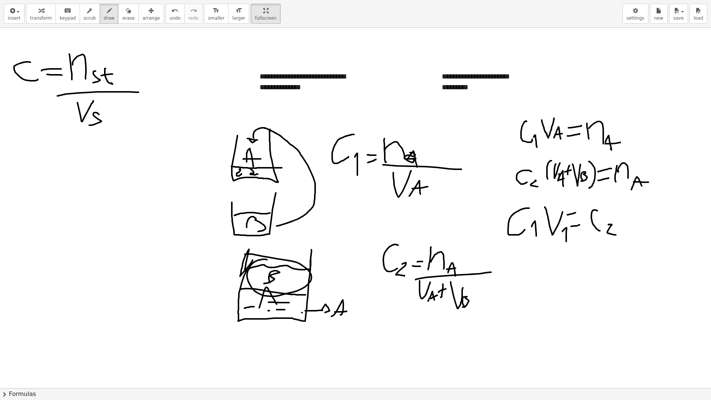
click at [618, 235] on div at bounding box center [355, 388] width 711 height 720
click at [644, 205] on div at bounding box center [355, 388] width 711 height 720
click at [644, 233] on div at bounding box center [355, 388] width 711 height 720
click at [651, 232] on div at bounding box center [355, 388] width 711 height 720
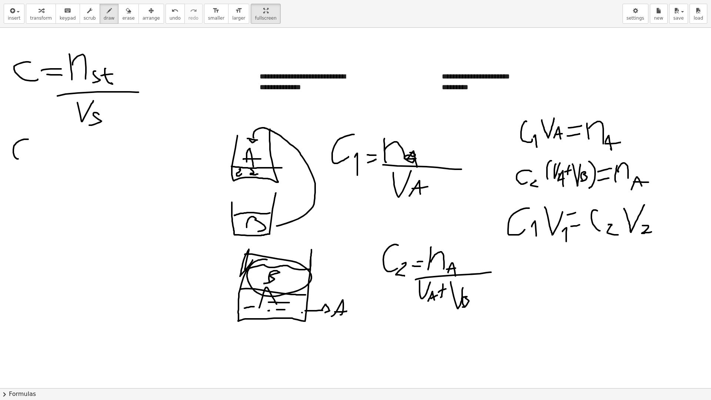
click at [29, 157] on div at bounding box center [355, 388] width 711 height 720
click at [36, 165] on div at bounding box center [355, 388] width 711 height 720
click at [58, 136] on div at bounding box center [355, 388] width 711 height 720
click at [52, 154] on div at bounding box center [355, 388] width 711 height 720
click at [78, 152] on div at bounding box center [355, 388] width 711 height 720
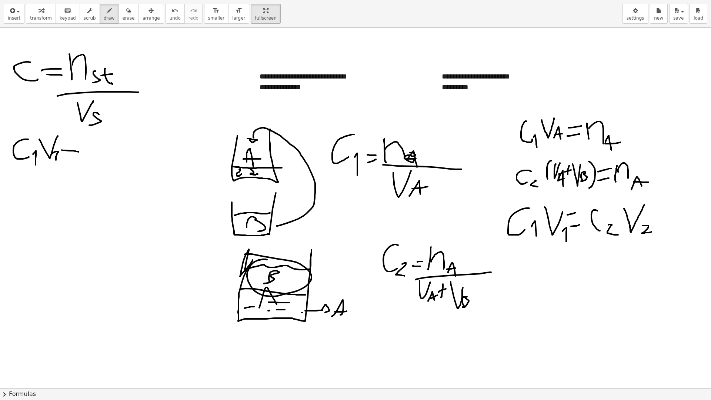
click at [74, 144] on div at bounding box center [355, 388] width 711 height 720
click at [95, 160] on div at bounding box center [355, 388] width 711 height 720
click at [107, 167] on div at bounding box center [355, 388] width 711 height 720
click at [127, 139] on div at bounding box center [355, 388] width 711 height 720
click at [129, 168] on div at bounding box center [355, 388] width 711 height 720
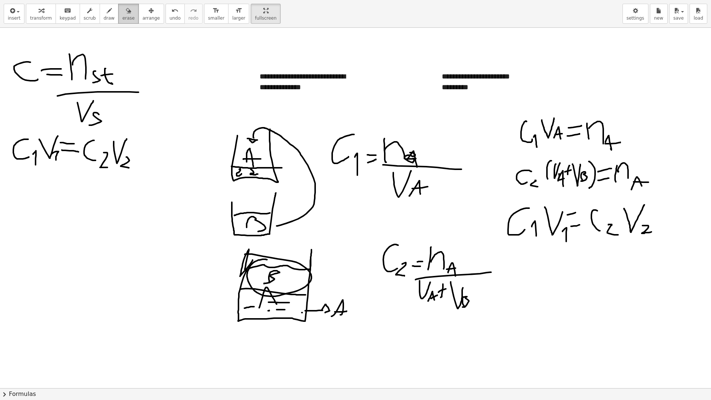
click at [122, 19] on span "erase" at bounding box center [128, 18] width 12 height 5
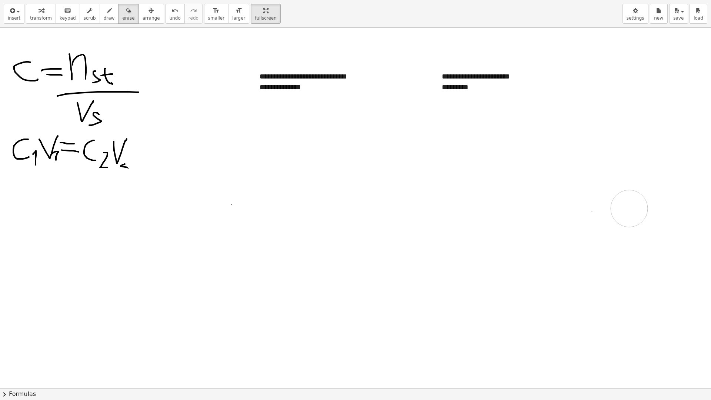
drag, startPoint x: 516, startPoint y: 275, endPoint x: 252, endPoint y: 112, distance: 310.4
click at [641, 205] on div at bounding box center [355, 388] width 711 height 720
click at [104, 13] on div "button" at bounding box center [109, 10] width 11 height 9
drag, startPoint x: 121, startPoint y: 160, endPoint x: 123, endPoint y: 166, distance: 6.6
click at [123, 166] on div at bounding box center [355, 388] width 711 height 720
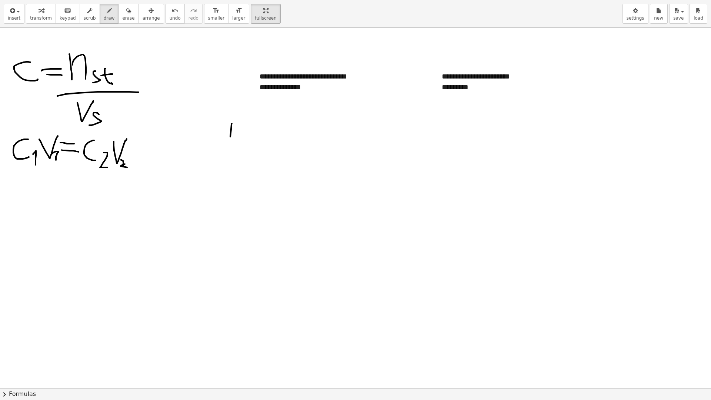
drag, startPoint x: 232, startPoint y: 124, endPoint x: 229, endPoint y: 163, distance: 39.3
click at [229, 163] on div at bounding box center [355, 388] width 711 height 720
drag, startPoint x: 252, startPoint y: 121, endPoint x: 264, endPoint y: 130, distance: 15.3
click at [249, 157] on div at bounding box center [355, 388] width 711 height 720
drag, startPoint x: 269, startPoint y: 119, endPoint x: 275, endPoint y: 110, distance: 10.7
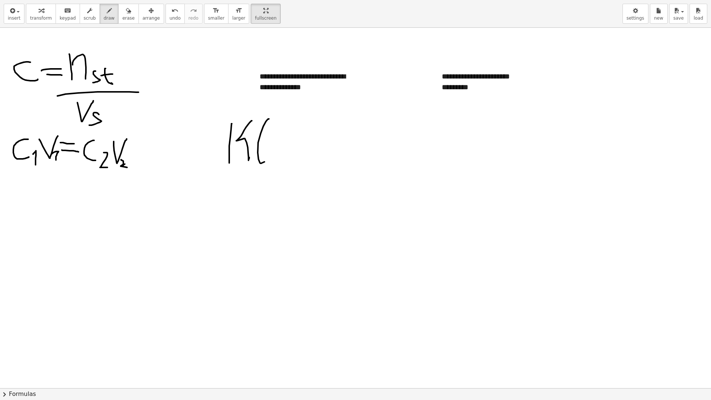
click at [275, 110] on div at bounding box center [355, 388] width 711 height 720
drag, startPoint x: 287, startPoint y: 113, endPoint x: 280, endPoint y: 148, distance: 35.9
click at [285, 155] on div at bounding box center [355, 388] width 711 height 720
drag, startPoint x: 292, startPoint y: 132, endPoint x: 299, endPoint y: 129, distance: 7.3
click at [298, 130] on div at bounding box center [355, 388] width 711 height 720
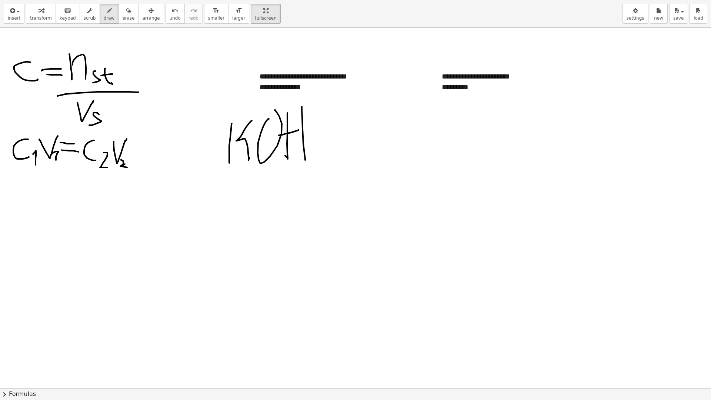
drag, startPoint x: 302, startPoint y: 107, endPoint x: 305, endPoint y: 160, distance: 53.4
click at [305, 160] on div at bounding box center [355, 388] width 711 height 720
drag, startPoint x: 328, startPoint y: 137, endPoint x: 373, endPoint y: 120, distance: 48.0
click at [376, 119] on div at bounding box center [355, 388] width 711 height 720
drag, startPoint x: 373, startPoint y: 120, endPoint x: 377, endPoint y: 118, distance: 4.3
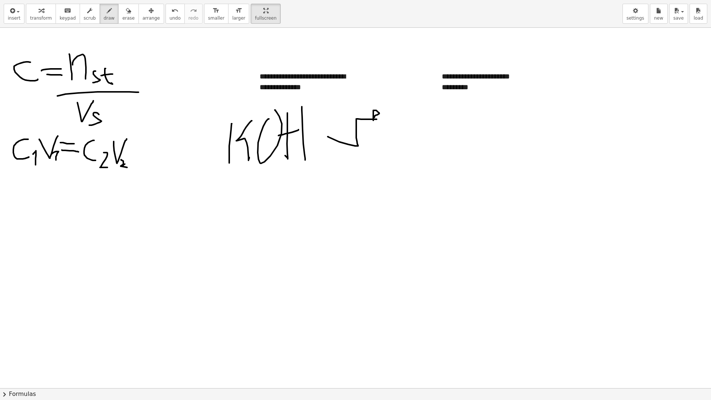
click at [376, 118] on div at bounding box center [355, 388] width 711 height 720
drag, startPoint x: 389, startPoint y: 101, endPoint x: 402, endPoint y: 90, distance: 16.3
click at [402, 90] on div at bounding box center [355, 388] width 711 height 720
drag, startPoint x: 405, startPoint y: 115, endPoint x: 420, endPoint y: 118, distance: 15.5
click at [420, 118] on div at bounding box center [355, 388] width 711 height 720
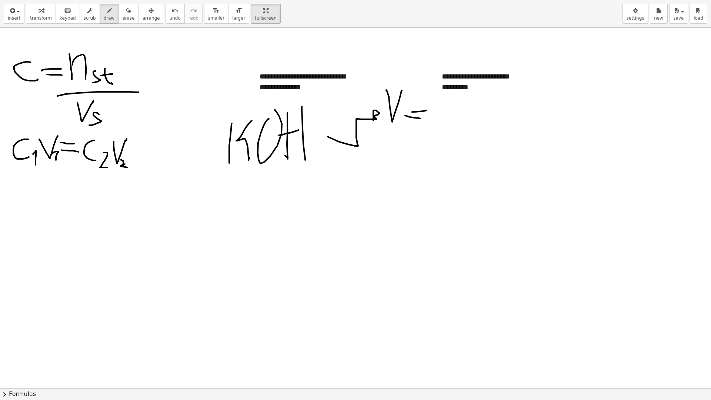
drag, startPoint x: 412, startPoint y: 112, endPoint x: 426, endPoint y: 110, distance: 14.6
click at [426, 110] on div at bounding box center [355, 388] width 711 height 720
drag, startPoint x: 439, startPoint y: 103, endPoint x: 450, endPoint y: 125, distance: 24.8
click at [450, 125] on div at bounding box center [355, 388] width 711 height 720
drag, startPoint x: 464, startPoint y: 106, endPoint x: 460, endPoint y: 121, distance: 16.2
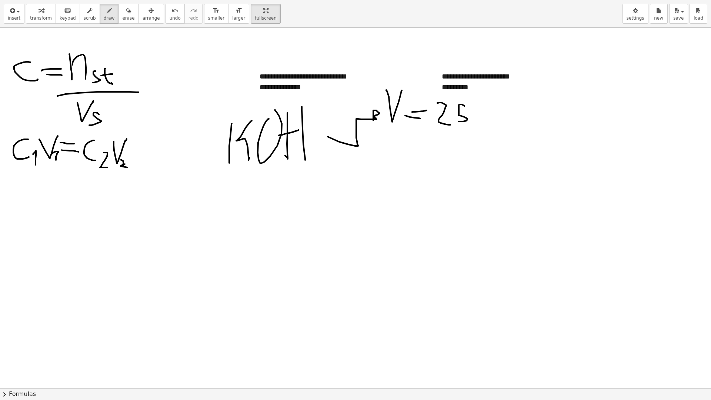
click at [459, 121] on div at bounding box center [355, 388] width 711 height 720
drag, startPoint x: 481, startPoint y: 102, endPoint x: 483, endPoint y: 110, distance: 7.6
click at [483, 110] on div at bounding box center [355, 388] width 711 height 720
drag, startPoint x: 501, startPoint y: 115, endPoint x: 531, endPoint y: 106, distance: 32.0
click at [525, 129] on div at bounding box center [355, 388] width 711 height 720
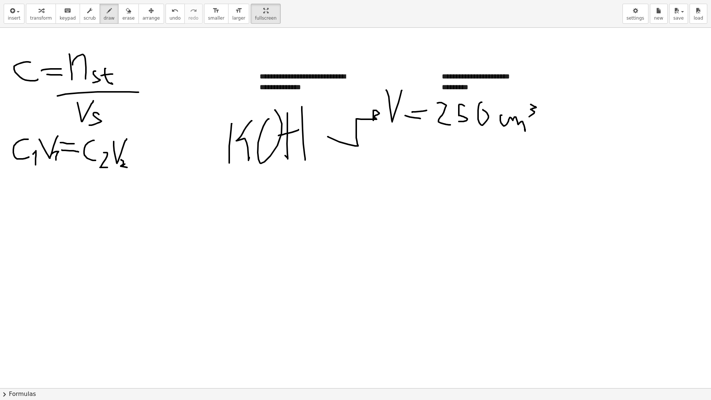
drag, startPoint x: 531, startPoint y: 104, endPoint x: 527, endPoint y: 118, distance: 13.7
click at [527, 118] on div at bounding box center [355, 388] width 711 height 720
drag, startPoint x: 355, startPoint y: 146, endPoint x: 367, endPoint y: 146, distance: 11.8
click at [367, 146] on div at bounding box center [355, 388] width 711 height 720
drag, startPoint x: 369, startPoint y: 147, endPoint x: 377, endPoint y: 148, distance: 8.2
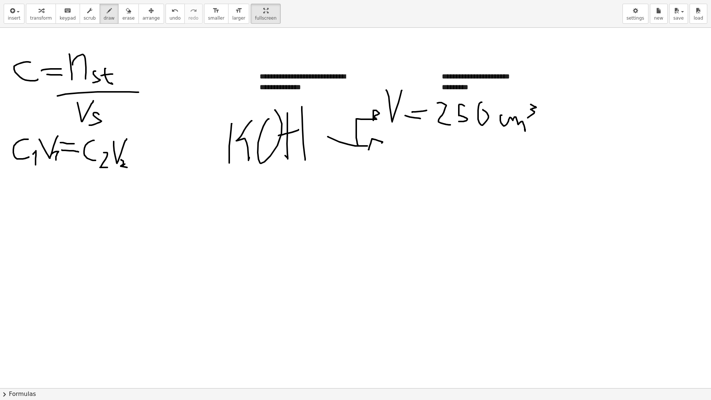
click at [377, 148] on div at bounding box center [355, 388] width 711 height 720
drag, startPoint x: 400, startPoint y: 131, endPoint x: 398, endPoint y: 151, distance: 20.8
click at [397, 152] on div at bounding box center [355, 388] width 711 height 720
drag, startPoint x: 405, startPoint y: 149, endPoint x: 419, endPoint y: 148, distance: 13.7
click at [419, 148] on div at bounding box center [355, 388] width 711 height 720
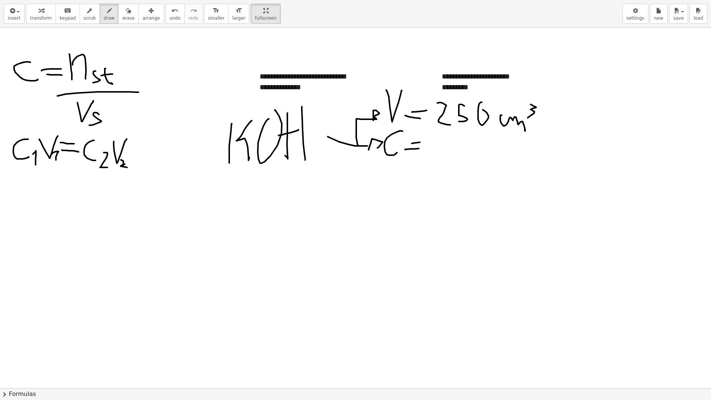
drag, startPoint x: 412, startPoint y: 143, endPoint x: 424, endPoint y: 142, distance: 12.6
click at [422, 142] on div at bounding box center [355, 388] width 711 height 720
drag, startPoint x: 443, startPoint y: 141, endPoint x: 456, endPoint y: 148, distance: 14.1
click at [456, 148] on div at bounding box center [355, 388] width 711 height 720
drag, startPoint x: 463, startPoint y: 163, endPoint x: 466, endPoint y: 152, distance: 10.7
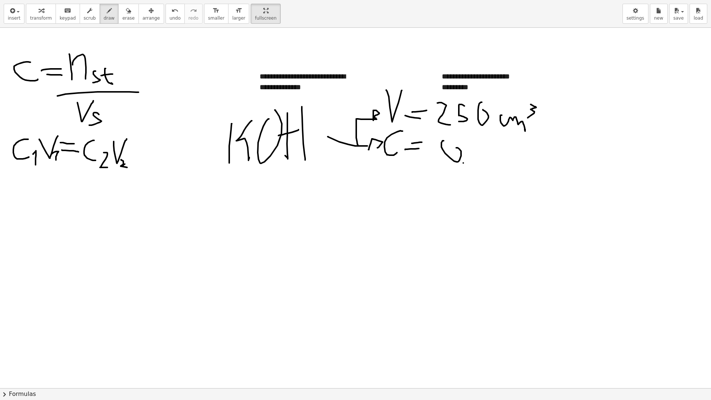
click at [463, 155] on div at bounding box center [355, 388] width 711 height 720
drag, startPoint x: 473, startPoint y: 143, endPoint x: 493, endPoint y: 144, distance: 19.7
click at [479, 156] on div at bounding box center [355, 388] width 711 height 720
drag, startPoint x: 488, startPoint y: 143, endPoint x: 495, endPoint y: 144, distance: 7.0
click at [495, 144] on div at bounding box center [355, 388] width 711 height 720
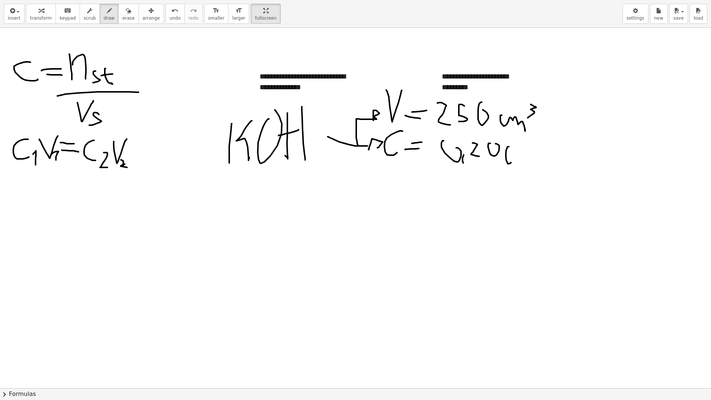
drag, startPoint x: 509, startPoint y: 147, endPoint x: 516, endPoint y: 148, distance: 7.9
click at [516, 148] on div at bounding box center [355, 388] width 711 height 720
click at [524, 151] on div at bounding box center [355, 388] width 711 height 720
drag, startPoint x: 526, startPoint y: 156, endPoint x: 553, endPoint y: 153, distance: 26.8
click at [543, 156] on div at bounding box center [355, 388] width 711 height 720
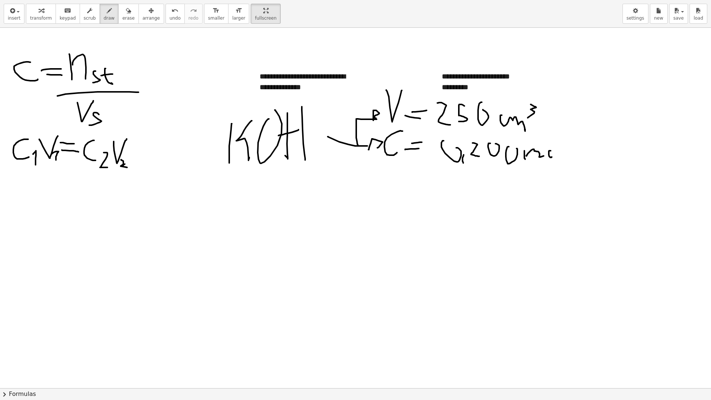
click at [551, 153] on div at bounding box center [355, 388] width 711 height 720
drag, startPoint x: 557, startPoint y: 135, endPoint x: 574, endPoint y: 152, distance: 24.1
click at [560, 157] on div at bounding box center [355, 388] width 711 height 720
drag, startPoint x: 576, startPoint y: 137, endPoint x: 574, endPoint y: 148, distance: 11.7
click at [574, 148] on div at bounding box center [355, 388] width 711 height 720
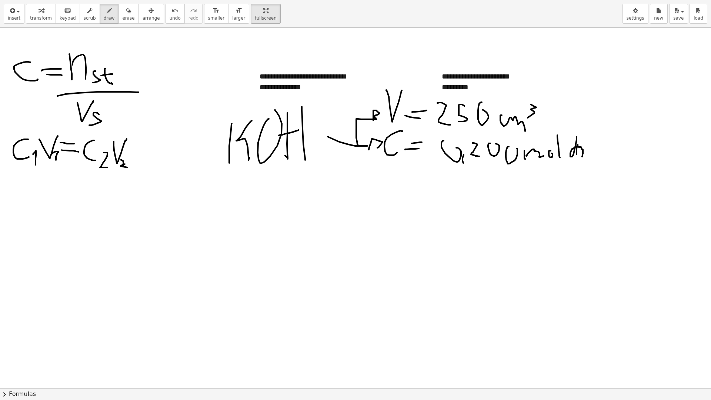
drag, startPoint x: 576, startPoint y: 154, endPoint x: 585, endPoint y: 142, distance: 15.1
click at [581, 155] on div at bounding box center [355, 388] width 711 height 720
click at [588, 140] on div at bounding box center [355, 388] width 711 height 720
click at [593, 151] on div at bounding box center [355, 388] width 711 height 720
click at [370, 164] on div at bounding box center [355, 388] width 711 height 720
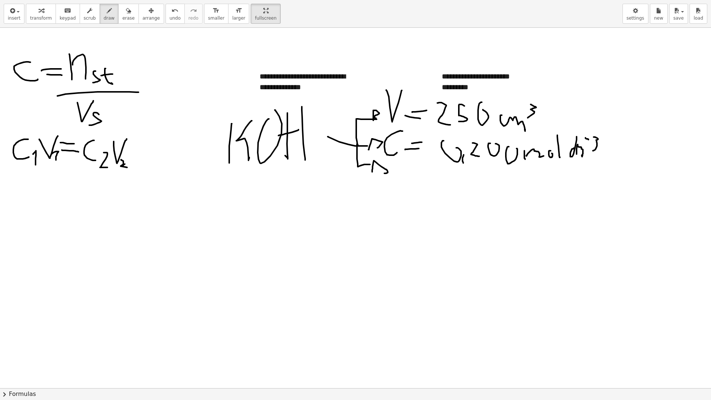
click at [378, 176] on div at bounding box center [355, 388] width 711 height 720
click at [393, 164] on div at bounding box center [355, 388] width 711 height 720
click at [411, 181] on div at bounding box center [355, 388] width 711 height 720
click at [429, 178] on div at bounding box center [355, 388] width 711 height 720
click at [433, 171] on div at bounding box center [355, 388] width 711 height 720
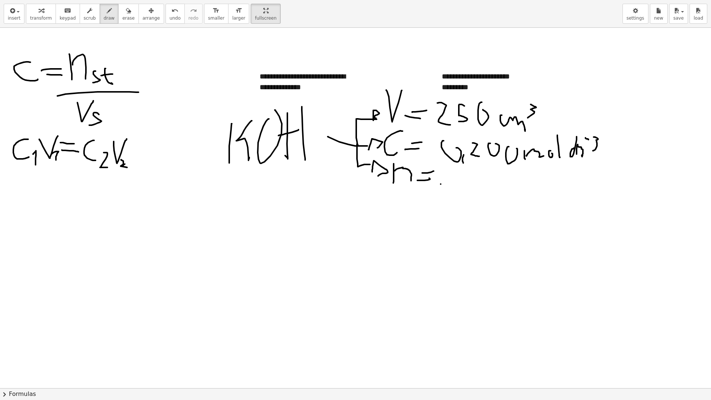
click at [440, 184] on div at bounding box center [355, 388] width 711 height 720
click at [432, 163] on div at bounding box center [355, 388] width 711 height 720
drag, startPoint x: 304, startPoint y: 215, endPoint x: 323, endPoint y: 220, distance: 19.8
click at [323, 221] on div at bounding box center [355, 388] width 711 height 720
drag, startPoint x: 331, startPoint y: 215, endPoint x: 338, endPoint y: 214, distance: 7.9
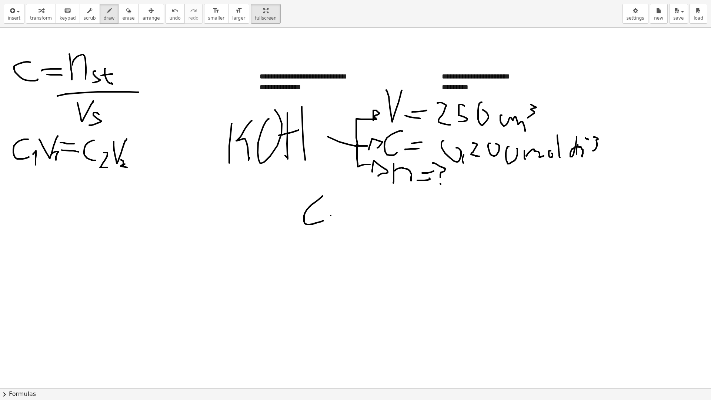
click at [338, 214] on div at bounding box center [355, 388] width 711 height 720
drag, startPoint x: 331, startPoint y: 209, endPoint x: 345, endPoint y: 206, distance: 13.6
click at [345, 206] on div at bounding box center [355, 388] width 711 height 720
drag, startPoint x: 351, startPoint y: 224, endPoint x: 353, endPoint y: 204, distance: 19.7
click at [353, 204] on div at bounding box center [355, 388] width 711 height 720
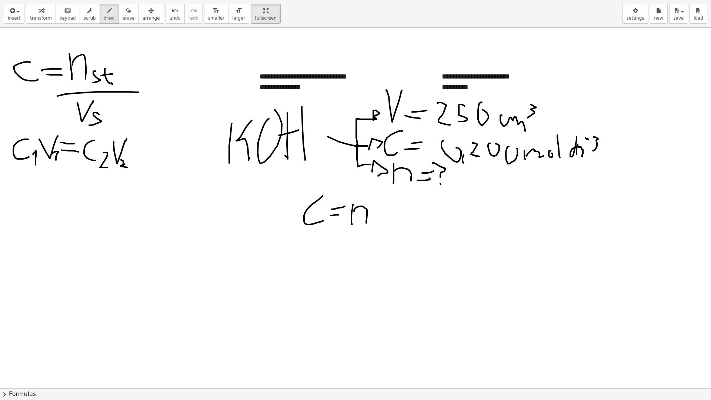
drag, startPoint x: 354, startPoint y: 211, endPoint x: 366, endPoint y: 223, distance: 16.5
click at [366, 223] on div at bounding box center [355, 388] width 711 height 720
drag, startPoint x: 377, startPoint y: 220, endPoint x: 392, endPoint y: 214, distance: 16.6
click at [377, 229] on div at bounding box center [355, 388] width 711 height 720
drag, startPoint x: 393, startPoint y: 213, endPoint x: 392, endPoint y: 221, distance: 8.2
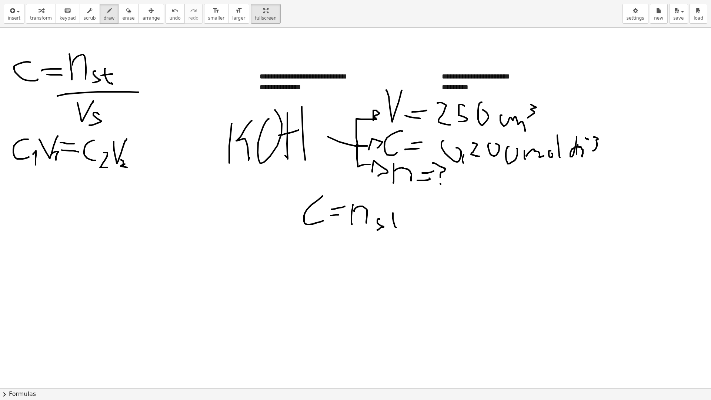
click at [396, 225] on div at bounding box center [355, 388] width 711 height 720
drag, startPoint x: 392, startPoint y: 221, endPoint x: 398, endPoint y: 222, distance: 6.7
click at [398, 222] on div at bounding box center [355, 388] width 711 height 720
drag, startPoint x: 360, startPoint y: 231, endPoint x: 404, endPoint y: 231, distance: 44.0
click at [408, 232] on div at bounding box center [355, 388] width 711 height 720
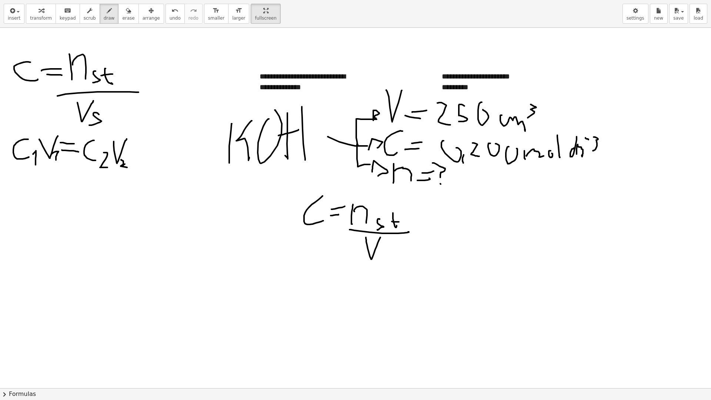
drag, startPoint x: 366, startPoint y: 237, endPoint x: 381, endPoint y: 237, distance: 15.5
click at [380, 236] on div at bounding box center [355, 388] width 711 height 720
drag, startPoint x: 380, startPoint y: 249, endPoint x: 370, endPoint y: 258, distance: 12.6
click at [376, 258] on div at bounding box center [355, 388] width 711 height 720
drag, startPoint x: 320, startPoint y: 278, endPoint x: 339, endPoint y: 294, distance: 25.0
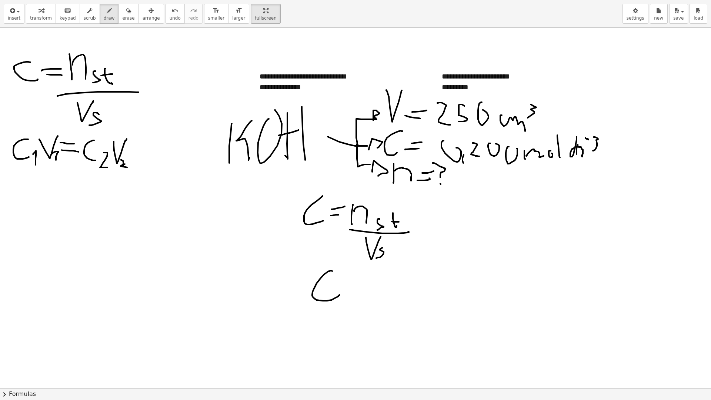
click at [339, 294] on div at bounding box center [355, 388] width 711 height 720
click at [349, 284] on div at bounding box center [355, 388] width 711 height 720
drag, startPoint x: 345, startPoint y: 287, endPoint x: 358, endPoint y: 286, distance: 13.0
click at [358, 286] on div at bounding box center [355, 388] width 711 height 720
click at [122, 20] on span "erase" at bounding box center [128, 18] width 12 height 5
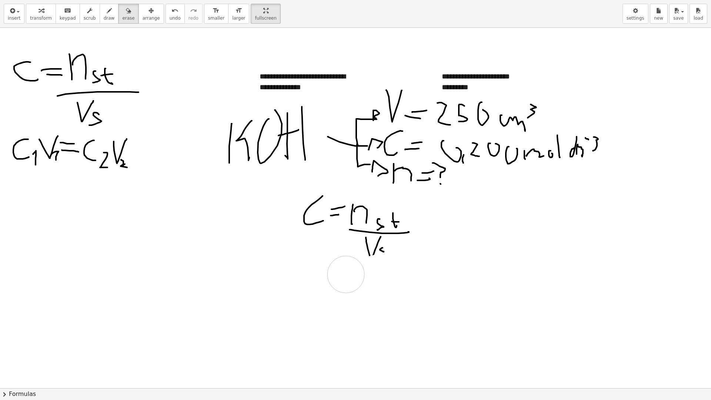
drag, startPoint x: 332, startPoint y: 299, endPoint x: 278, endPoint y: 234, distance: 84.9
click at [304, 276] on div at bounding box center [355, 388] width 711 height 720
click at [104, 16] on span "draw" at bounding box center [109, 18] width 11 height 5
drag, startPoint x: 321, startPoint y: 275, endPoint x: 322, endPoint y: 263, distance: 11.5
click at [322, 264] on div at bounding box center [355, 388] width 711 height 720
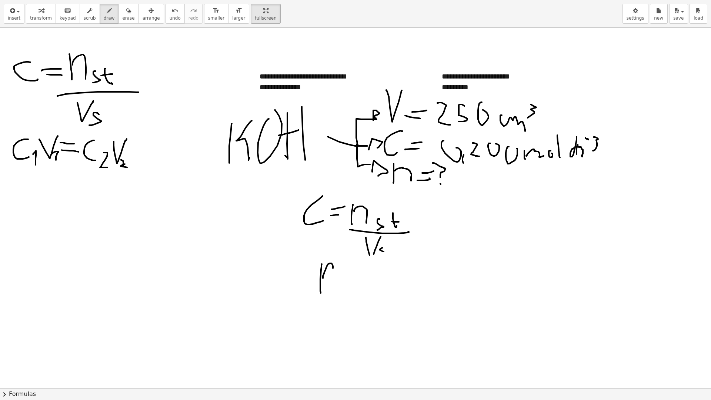
drag, startPoint x: 323, startPoint y: 276, endPoint x: 329, endPoint y: 283, distance: 9.7
click at [329, 283] on div at bounding box center [355, 388] width 711 height 720
drag, startPoint x: 338, startPoint y: 277, endPoint x: 335, endPoint y: 287, distance: 10.1
click at [335, 287] on div at bounding box center [355, 388] width 711 height 720
drag, startPoint x: 346, startPoint y: 265, endPoint x: 344, endPoint y: 275, distance: 9.8
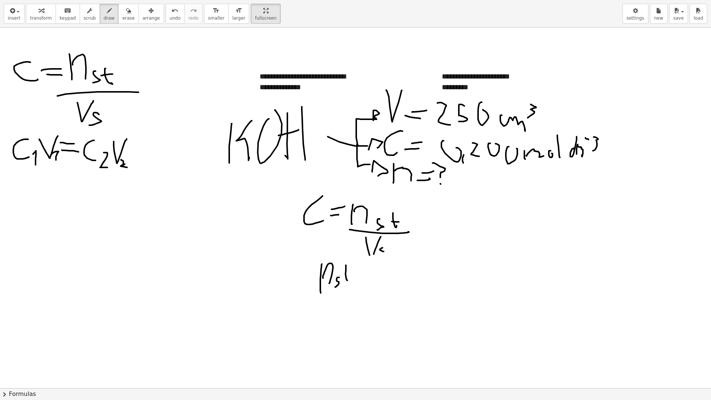
click at [346, 278] on div at bounding box center [355, 388] width 711 height 720
drag, startPoint x: 342, startPoint y: 273, endPoint x: 352, endPoint y: 271, distance: 9.4
click at [352, 271] on div at bounding box center [355, 388] width 711 height 720
drag, startPoint x: 352, startPoint y: 283, endPoint x: 362, endPoint y: 279, distance: 11.0
click at [362, 280] on div at bounding box center [355, 388] width 711 height 720
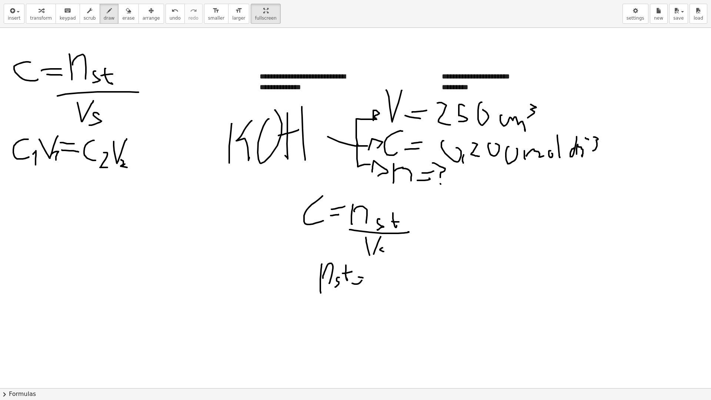
drag, startPoint x: 358, startPoint y: 277, endPoint x: 365, endPoint y: 277, distance: 6.7
click at [365, 277] on div at bounding box center [355, 388] width 711 height 720
drag, startPoint x: 382, startPoint y: 278, endPoint x: 392, endPoint y: 275, distance: 10.3
click at [393, 271] on div at bounding box center [355, 388] width 711 height 720
drag, startPoint x: 397, startPoint y: 285, endPoint x: 400, endPoint y: 278, distance: 8.3
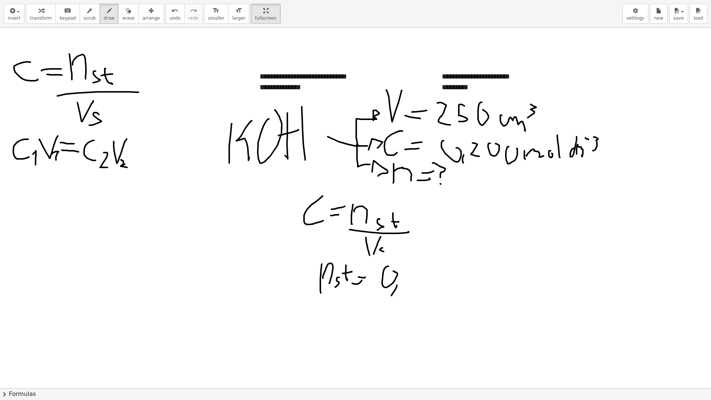
click at [399, 280] on div at bounding box center [355, 388] width 711 height 720
drag, startPoint x: 407, startPoint y: 269, endPoint x: 411, endPoint y: 285, distance: 15.5
click at [409, 286] on div at bounding box center [355, 388] width 711 height 720
drag, startPoint x: 420, startPoint y: 272, endPoint x: 425, endPoint y: 272, distance: 4.8
click at [425, 272] on div at bounding box center [355, 388] width 711 height 720
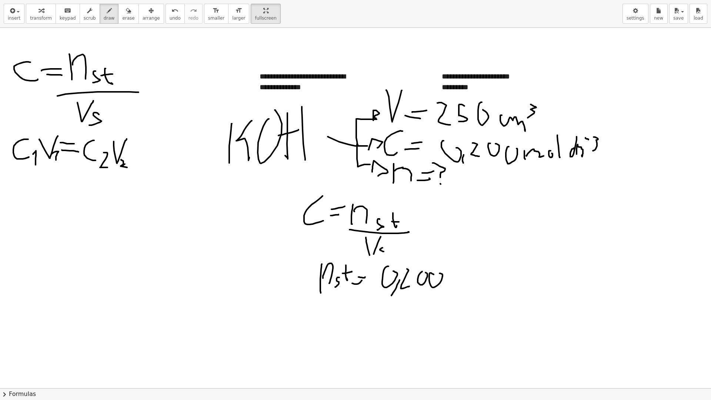
drag, startPoint x: 433, startPoint y: 274, endPoint x: 440, endPoint y: 275, distance: 7.4
click at [437, 274] on div at bounding box center [355, 388] width 711 height 720
drag, startPoint x: 447, startPoint y: 288, endPoint x: 446, endPoint y: 278, distance: 9.6
click at [446, 279] on div at bounding box center [355, 388] width 711 height 720
drag, startPoint x: 446, startPoint y: 284, endPoint x: 456, endPoint y: 284, distance: 10.4
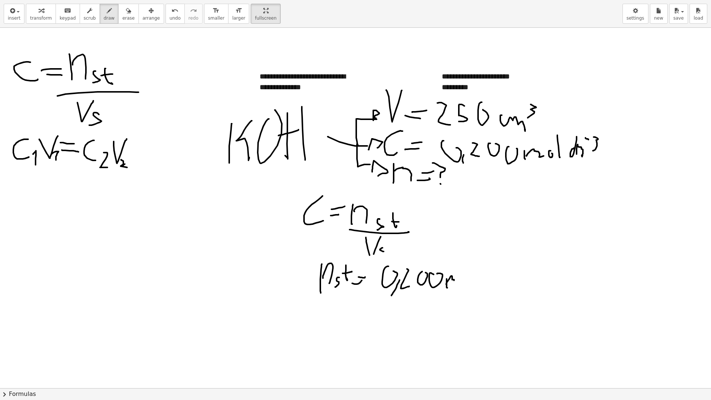
click at [455, 284] on div at bounding box center [355, 388] width 711 height 720
drag, startPoint x: 462, startPoint y: 279, endPoint x: 467, endPoint y: 280, distance: 4.8
click at [467, 280] on div at bounding box center [355, 388] width 711 height 720
drag, startPoint x: 468, startPoint y: 289, endPoint x: 470, endPoint y: 251, distance: 38.2
click at [470, 250] on div at bounding box center [355, 388] width 711 height 720
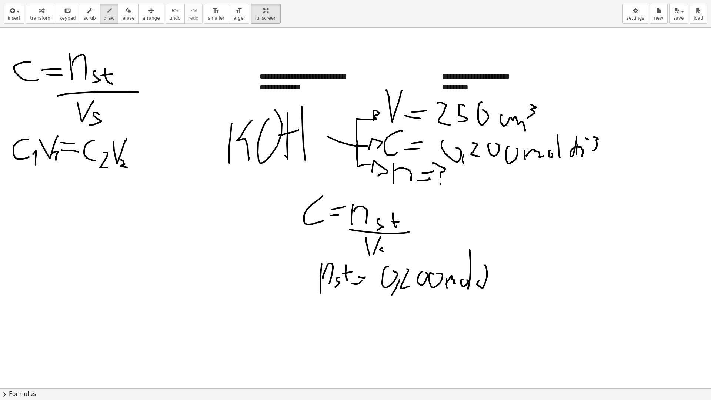
click at [486, 275] on div at bounding box center [355, 388] width 711 height 720
click at [493, 285] on div at bounding box center [355, 388] width 711 height 720
click at [500, 268] on div at bounding box center [355, 388] width 711 height 720
click at [503, 273] on div at bounding box center [355, 388] width 711 height 720
click at [511, 284] on div at bounding box center [355, 388] width 711 height 720
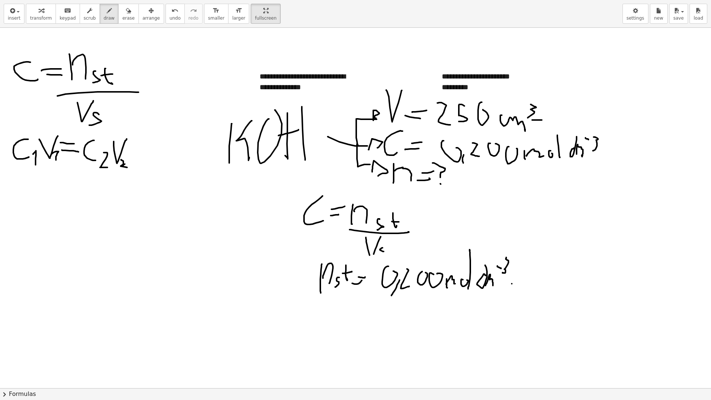
click at [542, 120] on div at bounding box center [355, 388] width 711 height 720
click at [551, 125] on div at bounding box center [355, 388] width 711 height 720
click at [597, 110] on div at bounding box center [355, 388] width 711 height 720
click at [609, 119] on div at bounding box center [355, 388] width 711 height 720
click at [639, 120] on div at bounding box center [355, 388] width 711 height 720
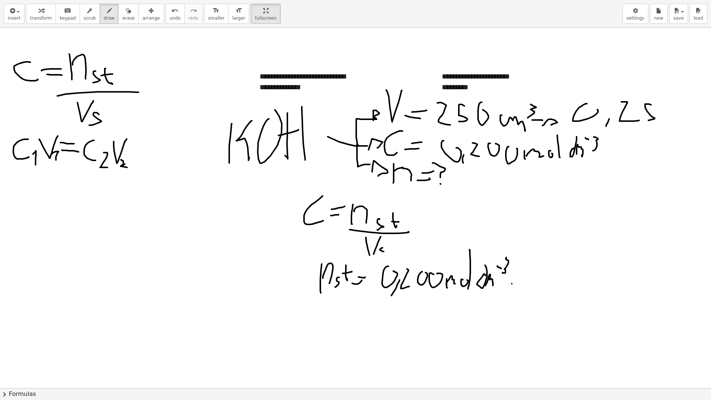
click at [648, 120] on div at bounding box center [355, 388] width 711 height 720
click at [673, 111] on div at bounding box center [355, 388] width 711 height 720
click at [692, 115] on div at bounding box center [355, 388] width 711 height 720
click at [697, 109] on div at bounding box center [355, 388] width 711 height 720
click at [558, 261] on div at bounding box center [355, 388] width 711 height 720
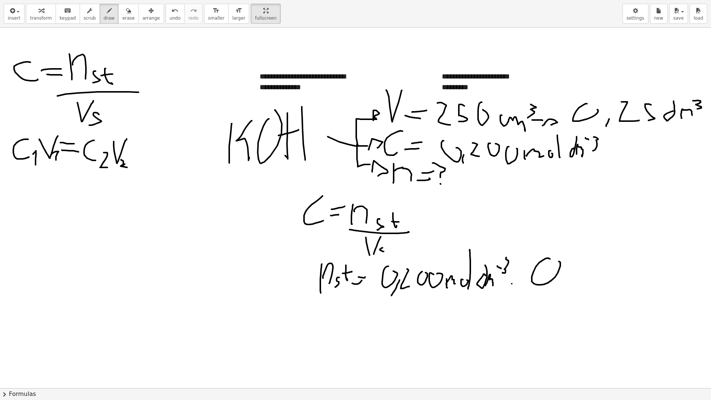
click at [571, 271] on div at bounding box center [355, 388] width 711 height 720
click at [603, 271] on div at bounding box center [355, 388] width 711 height 720
click at [613, 270] on div at bounding box center [355, 388] width 711 height 720
click at [639, 263] on div at bounding box center [355, 388] width 711 height 720
click at [656, 272] on div at bounding box center [355, 388] width 711 height 720
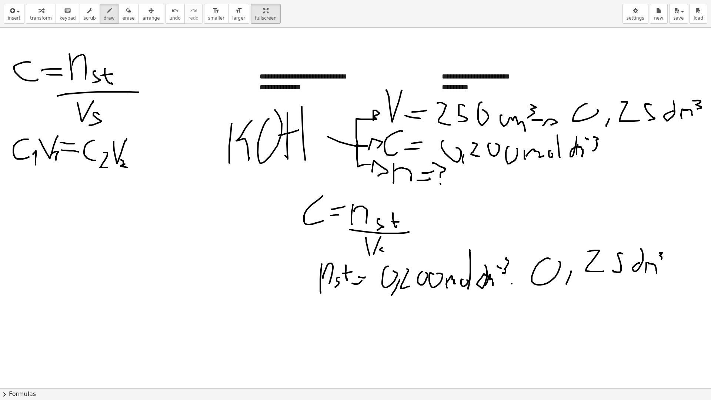
click at [657, 261] on div at bounding box center [355, 388] width 711 height 720
click at [673, 240] on div at bounding box center [355, 388] width 711 height 720
click at [533, 256] on div at bounding box center [355, 388] width 711 height 720
drag, startPoint x: 362, startPoint y: 311, endPoint x: 366, endPoint y: 319, distance: 8.5
click at [374, 312] on div at bounding box center [355, 388] width 711 height 720
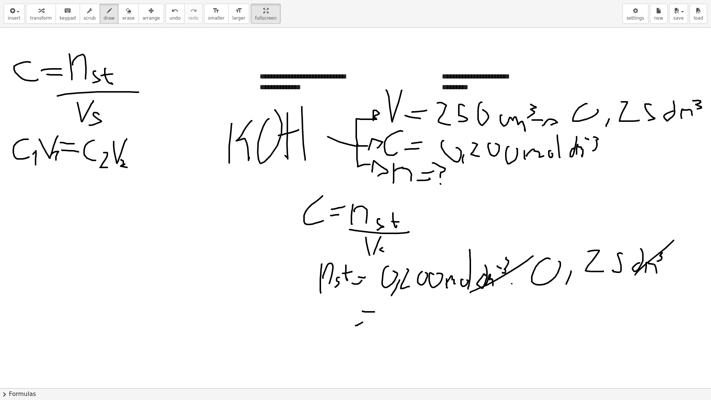
drag, startPoint x: 355, startPoint y: 325, endPoint x: 364, endPoint y: 322, distance: 9.3
click at [363, 322] on div at bounding box center [355, 388] width 711 height 720
drag, startPoint x: 395, startPoint y: 306, endPoint x: 408, endPoint y: 311, distance: 14.4
click at [405, 309] on div at bounding box center [355, 388] width 711 height 720
click at [426, 319] on div at bounding box center [355, 388] width 711 height 720
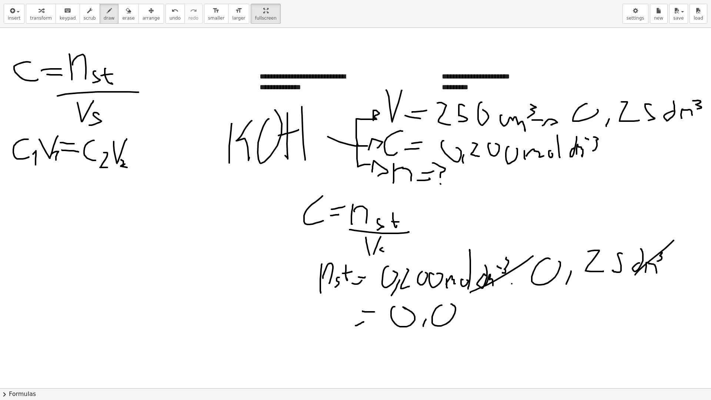
drag, startPoint x: 442, startPoint y: 305, endPoint x: 451, endPoint y: 304, distance: 9.3
click at [451, 304] on div at bounding box center [355, 388] width 711 height 720
drag, startPoint x: 476, startPoint y: 299, endPoint x: 462, endPoint y: 322, distance: 26.7
click at [462, 322] on div at bounding box center [355, 388] width 711 height 720
drag, startPoint x: 493, startPoint y: 323, endPoint x: 490, endPoint y: 308, distance: 16.2
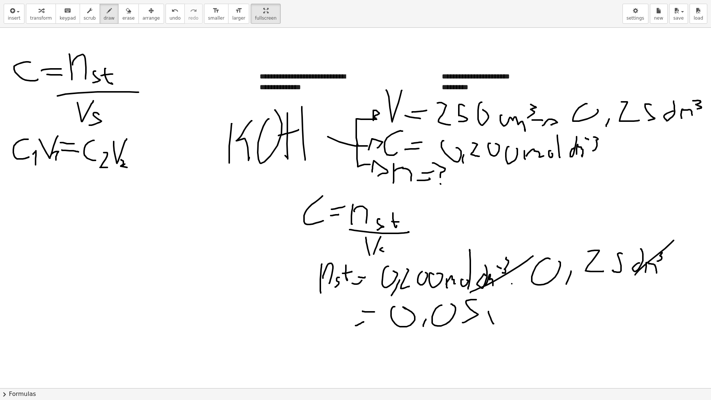
click at [489, 308] on div at bounding box center [355, 388] width 711 height 720
drag, startPoint x: 492, startPoint y: 311, endPoint x: 536, endPoint y: 306, distance: 44.6
click at [510, 317] on div at bounding box center [355, 388] width 711 height 720
drag, startPoint x: 530, startPoint y: 301, endPoint x: 535, endPoint y: 309, distance: 9.7
click at [534, 308] on div at bounding box center [355, 388] width 711 height 720
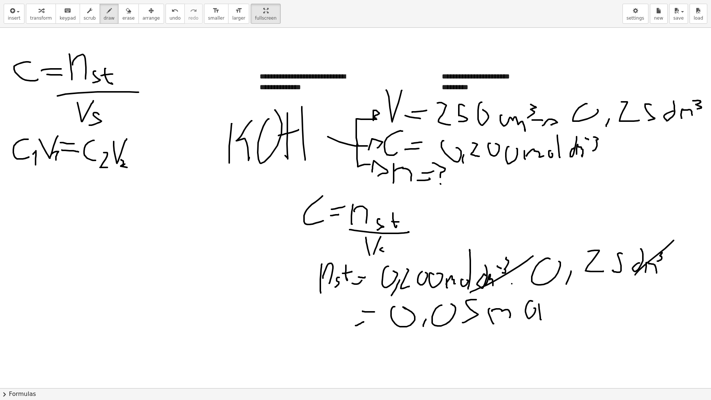
drag, startPoint x: 540, startPoint y: 314, endPoint x: 537, endPoint y: 293, distance: 20.5
click at [537, 294] on div at bounding box center [355, 388] width 711 height 720
drag, startPoint x: 302, startPoint y: 318, endPoint x: 304, endPoint y: 301, distance: 17.5
click at [304, 301] on div at bounding box center [355, 388] width 711 height 720
drag, startPoint x: 303, startPoint y: 309, endPoint x: 315, endPoint y: 319, distance: 15.6
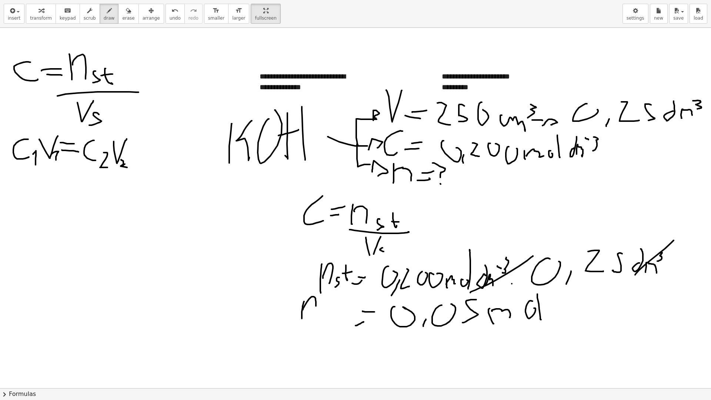
click at [315, 319] on div at bounding box center [355, 388] width 711 height 720
drag, startPoint x: 317, startPoint y: 329, endPoint x: 321, endPoint y: 316, distance: 13.8
click at [321, 316] on div at bounding box center [355, 388] width 711 height 720
drag, startPoint x: 317, startPoint y: 321, endPoint x: 323, endPoint y: 332, distance: 12.6
click at [323, 332] on div at bounding box center [355, 388] width 711 height 720
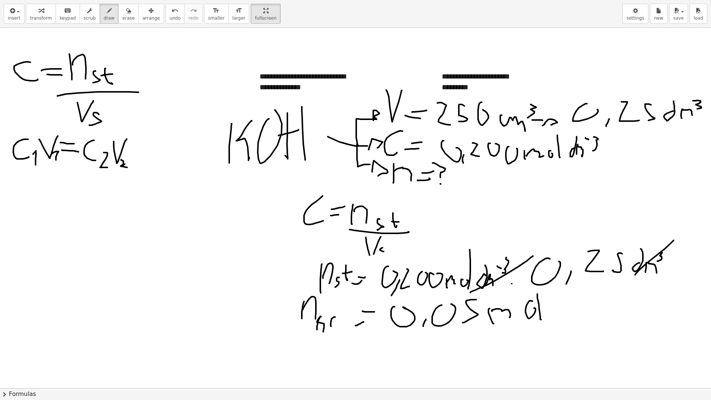
drag, startPoint x: 331, startPoint y: 325, endPoint x: 339, endPoint y: 317, distance: 11.5
click at [340, 318] on div at bounding box center [355, 388] width 711 height 720
click at [341, 335] on div at bounding box center [355, 388] width 711 height 720
click at [350, 329] on div at bounding box center [355, 388] width 711 height 720
click at [350, 334] on div at bounding box center [355, 388] width 711 height 720
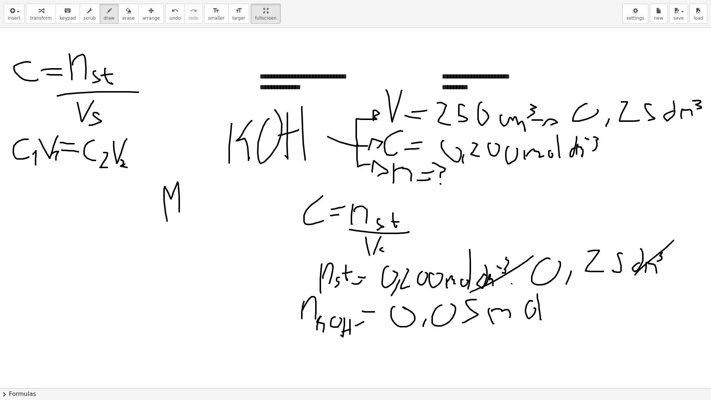
drag, startPoint x: 167, startPoint y: 218, endPoint x: 179, endPoint y: 212, distance: 14.1
click at [179, 212] on div at bounding box center [355, 388] width 711 height 720
click at [188, 200] on div at bounding box center [355, 388] width 711 height 720
drag, startPoint x: 187, startPoint y: 200, endPoint x: 195, endPoint y: 212, distance: 14.4
click at [187, 219] on div at bounding box center [355, 388] width 711 height 720
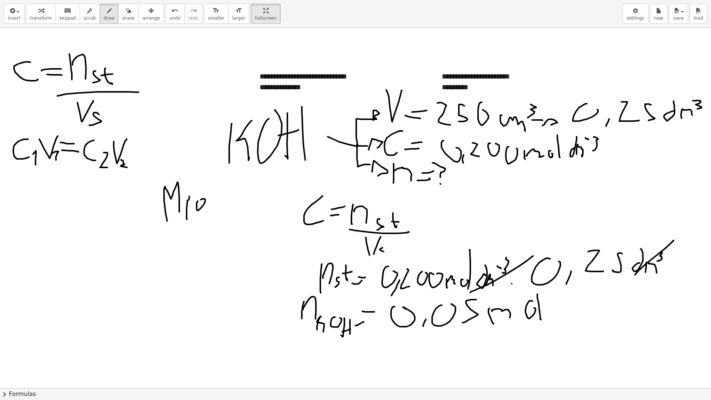
drag, startPoint x: 197, startPoint y: 201, endPoint x: 201, endPoint y: 199, distance: 3.8
click at [201, 199] on div at bounding box center [355, 388] width 711 height 720
drag, startPoint x: 194, startPoint y: 199, endPoint x: 194, endPoint y: 215, distance: 16.3
click at [194, 215] on div at bounding box center [355, 388] width 711 height 720
drag, startPoint x: 210, startPoint y: 198, endPoint x: 206, endPoint y: 218, distance: 20.0
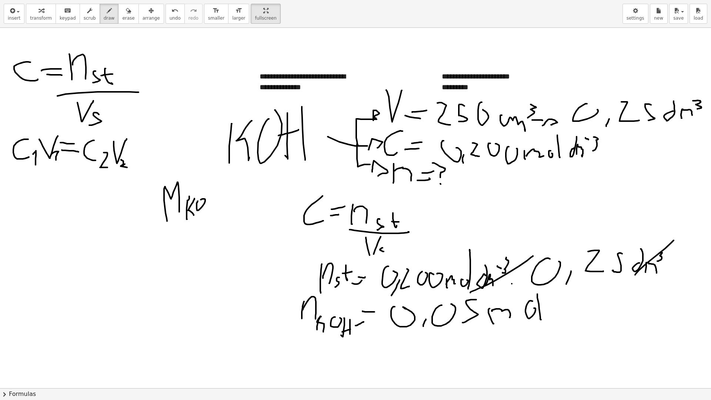
click at [206, 218] on div at bounding box center [355, 388] width 711 height 720
drag, startPoint x: 211, startPoint y: 208, endPoint x: 214, endPoint y: 205, distance: 4.7
click at [215, 208] on div at bounding box center [355, 388] width 711 height 720
drag, startPoint x: 214, startPoint y: 201, endPoint x: 211, endPoint y: 218, distance: 18.1
click at [211, 218] on div at bounding box center [355, 388] width 711 height 720
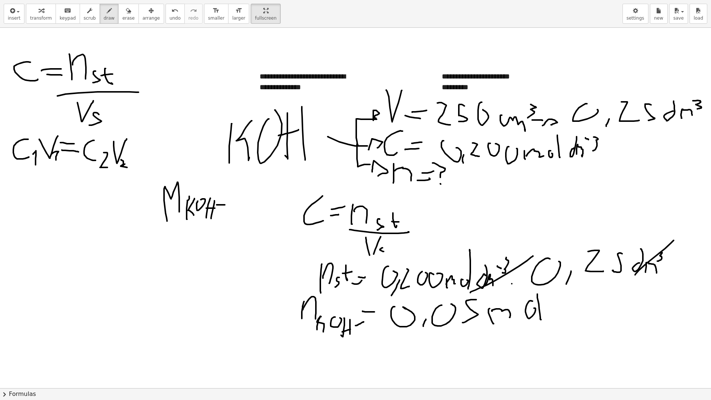
drag, startPoint x: 217, startPoint y: 205, endPoint x: 226, endPoint y: 205, distance: 9.3
click at [226, 205] on div at bounding box center [355, 388] width 711 height 720
drag, startPoint x: 219, startPoint y: 199, endPoint x: 229, endPoint y: 198, distance: 9.7
click at [228, 198] on div at bounding box center [355, 388] width 711 height 720
drag, startPoint x: 244, startPoint y: 193, endPoint x: 232, endPoint y: 210, distance: 20.7
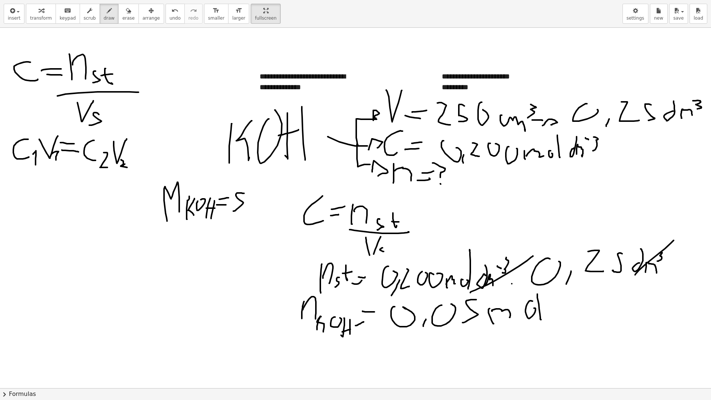
click at [232, 210] on div at bounding box center [355, 388] width 711 height 720
drag, startPoint x: 250, startPoint y: 199, endPoint x: 247, endPoint y: 209, distance: 10.8
click at [247, 209] on div at bounding box center [355, 388] width 711 height 720
drag, startPoint x: 255, startPoint y: 214, endPoint x: 256, endPoint y: 207, distance: 7.2
click at [256, 208] on div at bounding box center [355, 388] width 711 height 720
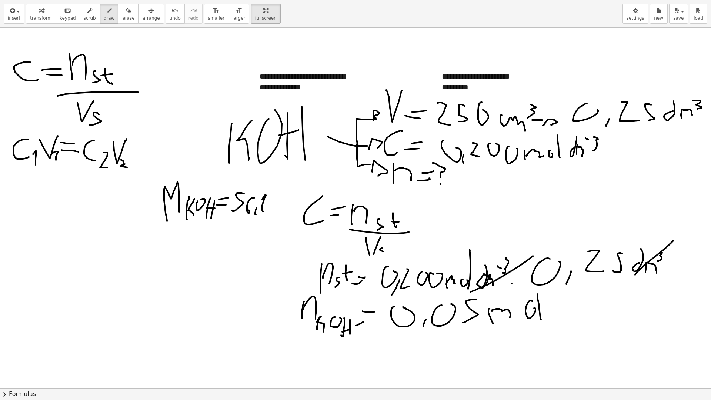
drag, startPoint x: 262, startPoint y: 211, endPoint x: 269, endPoint y: 204, distance: 9.9
click at [261, 201] on div at bounding box center [355, 388] width 711 height 720
drag, startPoint x: 271, startPoint y: 200, endPoint x: 267, endPoint y: 222, distance: 22.2
click at [267, 222] on div at bounding box center [355, 388] width 711 height 720
drag, startPoint x: 274, startPoint y: 218, endPoint x: 282, endPoint y: 184, distance: 34.2
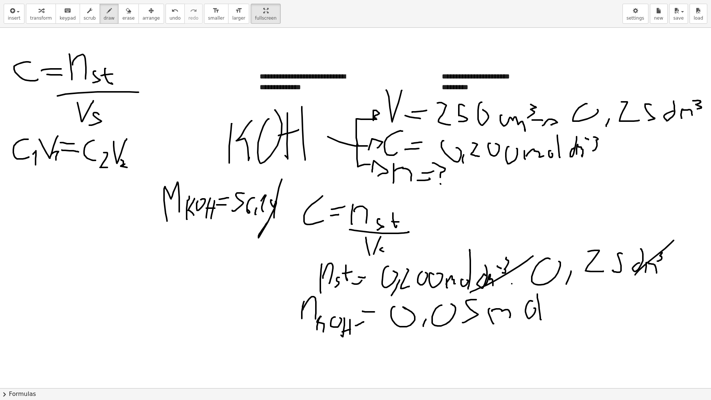
click at [282, 179] on div at bounding box center [355, 388] width 711 height 720
drag, startPoint x: 281, startPoint y: 205, endPoint x: 295, endPoint y: 204, distance: 13.7
click at [291, 206] on div at bounding box center [355, 388] width 711 height 720
drag, startPoint x: 291, startPoint y: 202, endPoint x: 297, endPoint y: 201, distance: 5.7
click at [294, 201] on div at bounding box center [355, 388] width 711 height 720
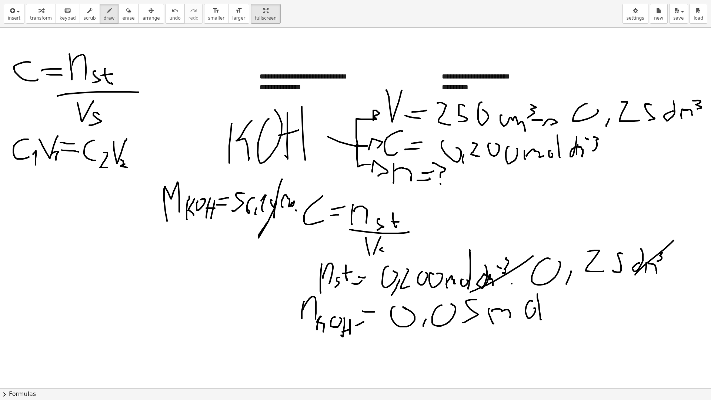
drag, startPoint x: 296, startPoint y: 210, endPoint x: 302, endPoint y: 165, distance: 45.5
click at [302, 165] on div at bounding box center [355, 388] width 711 height 720
drag, startPoint x: 369, startPoint y: 252, endPoint x: 375, endPoint y: 238, distance: 15.1
click at [375, 238] on div at bounding box center [355, 388] width 711 height 720
drag, startPoint x: 80, startPoint y: 257, endPoint x: 81, endPoint y: 239, distance: 17.4
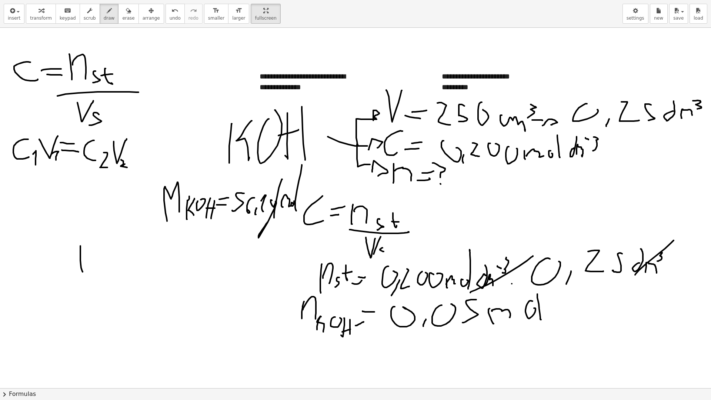
click at [81, 239] on div at bounding box center [355, 388] width 711 height 720
drag, startPoint x: 87, startPoint y: 246, endPoint x: 110, endPoint y: 261, distance: 27.3
click at [110, 261] on div at bounding box center [355, 388] width 711 height 720
drag, startPoint x: 113, startPoint y: 265, endPoint x: 113, endPoint y: 272, distance: 6.7
click at [113, 272] on div at bounding box center [355, 388] width 711 height 720
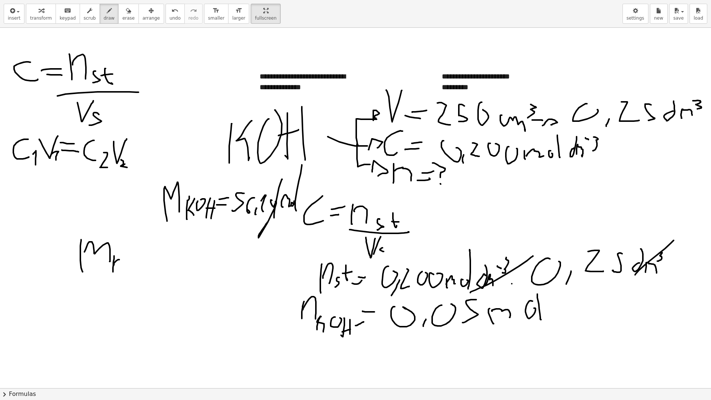
drag, startPoint x: 119, startPoint y: 259, endPoint x: 118, endPoint y: 271, distance: 11.9
click at [117, 271] on div at bounding box center [355, 388] width 711 height 720
drag, startPoint x: 125, startPoint y: 261, endPoint x: 128, endPoint y: 261, distance: 3.7
click at [128, 261] on div at bounding box center [355, 388] width 711 height 720
drag, startPoint x: 132, startPoint y: 262, endPoint x: 130, endPoint y: 271, distance: 9.2
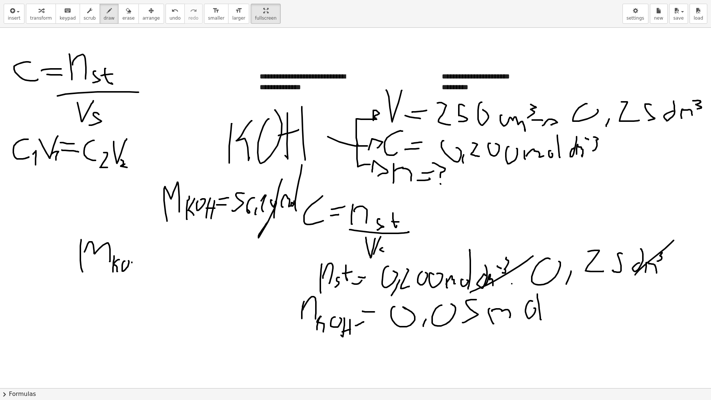
click at [130, 272] on div at bounding box center [355, 388] width 711 height 720
click at [136, 266] on div at bounding box center [355, 388] width 711 height 720
drag, startPoint x: 137, startPoint y: 262, endPoint x: 137, endPoint y: 276, distance: 14.1
click at [137, 276] on div at bounding box center [355, 388] width 711 height 720
drag, startPoint x: 132, startPoint y: 251, endPoint x: 137, endPoint y: 245, distance: 7.6
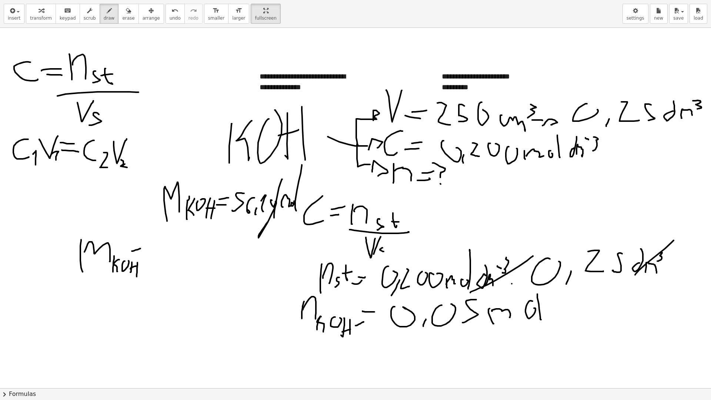
click at [142, 247] on div at bounding box center [355, 388] width 711 height 720
drag, startPoint x: 127, startPoint y: 241, endPoint x: 142, endPoint y: 240, distance: 14.9
click at [142, 240] on div at bounding box center [355, 388] width 711 height 720
drag, startPoint x: 162, startPoint y: 238, endPoint x: 161, endPoint y: 247, distance: 8.6
click at [150, 254] on div at bounding box center [355, 388] width 711 height 720
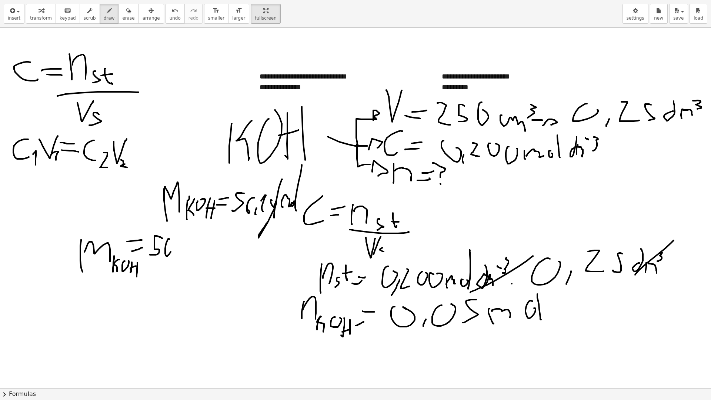
drag, startPoint x: 167, startPoint y: 240, endPoint x: 171, endPoint y: 253, distance: 13.4
click at [170, 253] on div at bounding box center [355, 388] width 711 height 720
click at [178, 252] on div at bounding box center [355, 388] width 711 height 720
click at [181, 234] on div at bounding box center [355, 388] width 711 height 720
click at [197, 245] on div at bounding box center [355, 388] width 711 height 720
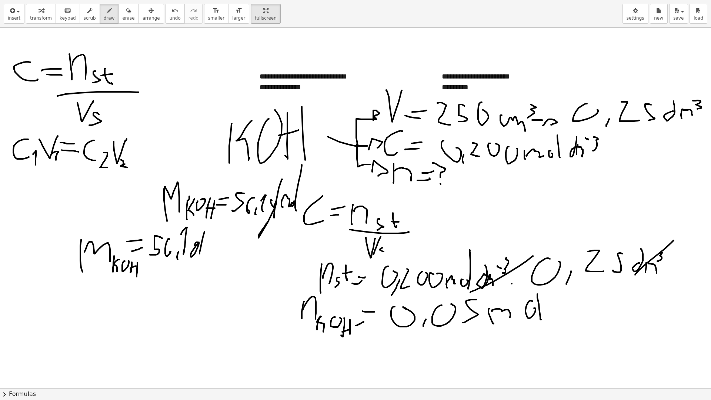
click at [210, 219] on div at bounding box center [355, 388] width 711 height 720
click at [209, 247] on div at bounding box center [355, 388] width 711 height 720
click at [217, 240] on div at bounding box center [355, 388] width 711 height 720
click at [226, 211] on div at bounding box center [355, 388] width 711 height 720
click at [237, 240] on div at bounding box center [355, 388] width 711 height 720
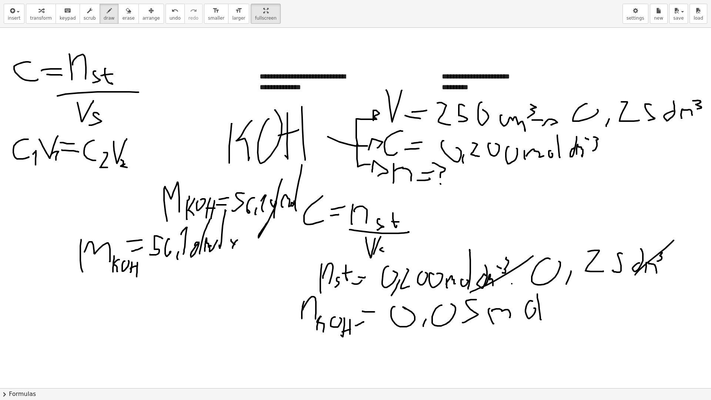
click at [237, 246] on div at bounding box center [355, 388] width 711 height 720
click at [244, 240] on div at bounding box center [355, 388] width 711 height 720
click at [253, 249] on div at bounding box center [355, 388] width 711 height 720
click at [261, 245] on div at bounding box center [355, 388] width 711 height 720
click at [262, 255] on div at bounding box center [355, 388] width 711 height 720
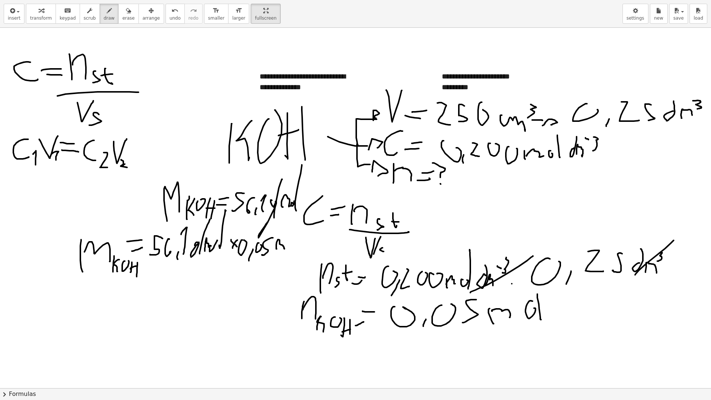
click at [286, 249] on div at bounding box center [355, 388] width 711 height 720
click at [293, 245] on div at bounding box center [355, 388] width 711 height 720
click at [304, 238] on div at bounding box center [355, 388] width 711 height 720
click at [289, 238] on div at bounding box center [355, 388] width 711 height 720
click at [226, 227] on div at bounding box center [355, 388] width 711 height 720
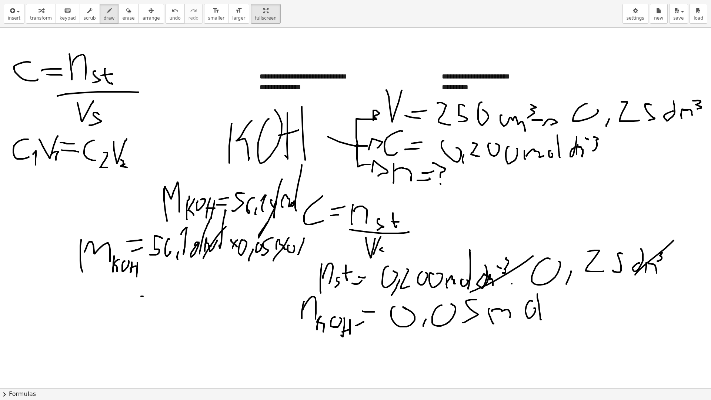
click at [151, 297] on div at bounding box center [355, 388] width 711 height 720
click at [155, 287] on div at bounding box center [355, 388] width 711 height 720
click at [167, 301] on div at bounding box center [355, 388] width 711 height 720
click at [172, 300] on div at bounding box center [355, 388] width 711 height 720
click at [185, 281] on div at bounding box center [355, 388] width 711 height 720
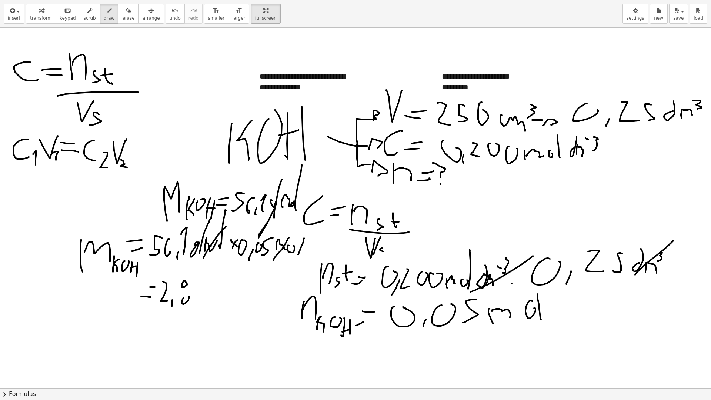
click at [189, 296] on div at bounding box center [355, 388] width 711 height 720
click at [180, 285] on div at bounding box center [355, 388] width 711 height 720
click at [199, 286] on div at bounding box center [355, 388] width 711 height 720
click at [207, 302] on div at bounding box center [355, 388] width 711 height 720
click at [238, 295] on div at bounding box center [355, 388] width 711 height 720
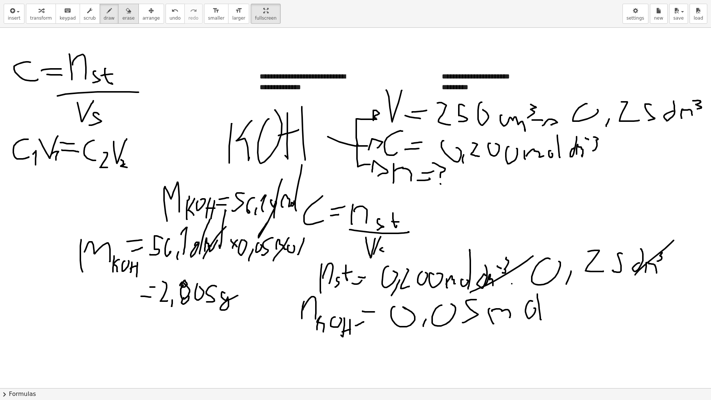
click at [122, 17] on span "erase" at bounding box center [128, 18] width 12 height 5
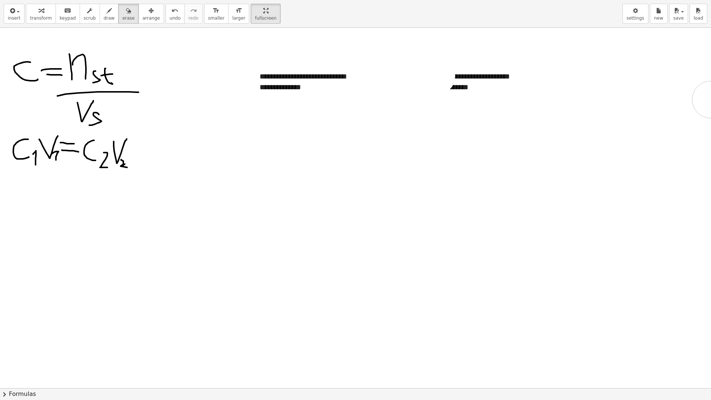
click at [462, 121] on div at bounding box center [355, 388] width 711 height 720
click at [100, 14] on button "draw" at bounding box center [109, 14] width 19 height 20
drag, startPoint x: 241, startPoint y: 127, endPoint x: 241, endPoint y: 144, distance: 17.0
click at [241, 144] on div at bounding box center [355, 388] width 711 height 720
drag, startPoint x: 249, startPoint y: 147, endPoint x: 254, endPoint y: 153, distance: 7.5
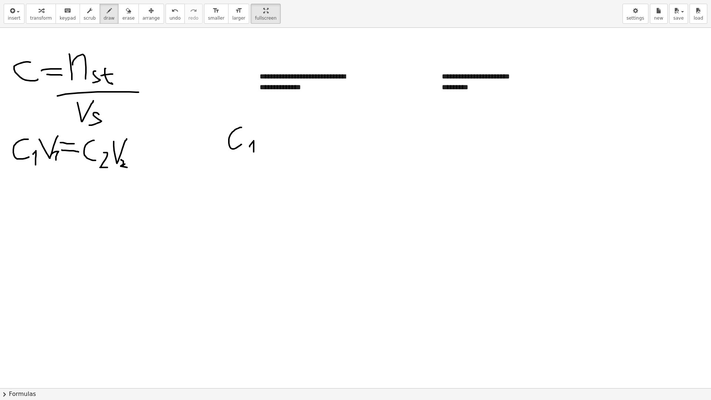
click at [254, 153] on div at bounding box center [355, 388] width 711 height 720
drag, startPoint x: 269, startPoint y: 150, endPoint x: 279, endPoint y: 150, distance: 10.0
click at [279, 150] on div at bounding box center [355, 388] width 711 height 720
drag, startPoint x: 271, startPoint y: 143, endPoint x: 290, endPoint y: 145, distance: 18.9
click at [290, 145] on div at bounding box center [355, 388] width 711 height 720
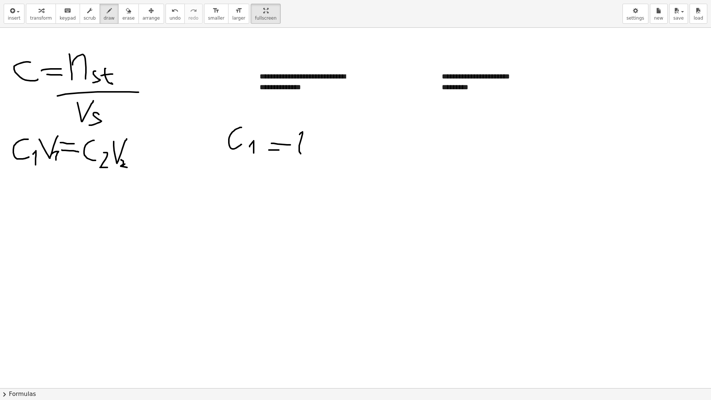
drag, startPoint x: 301, startPoint y: 154, endPoint x: 299, endPoint y: 135, distance: 18.9
click at [299, 135] on div at bounding box center [355, 388] width 711 height 720
drag, startPoint x: 314, startPoint y: 137, endPoint x: 318, endPoint y: 160, distance: 23.0
click at [318, 160] on div at bounding box center [355, 388] width 711 height 720
drag, startPoint x: 326, startPoint y: 159, endPoint x: 326, endPoint y: 149, distance: 9.6
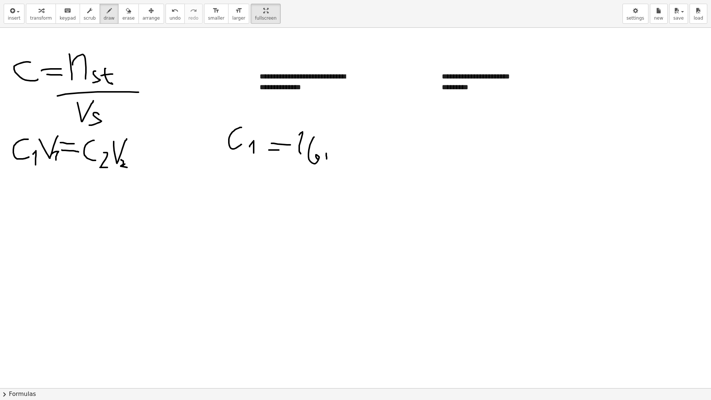
click at [326, 149] on div at bounding box center [355, 388] width 711 height 720
drag, startPoint x: 328, startPoint y: 152, endPoint x: 338, endPoint y: 155, distance: 9.7
click at [338, 155] on div at bounding box center [355, 388] width 711 height 720
click at [343, 150] on div at bounding box center [355, 388] width 711 height 720
drag, startPoint x: 350, startPoint y: 142, endPoint x: 354, endPoint y: 164, distance: 22.5
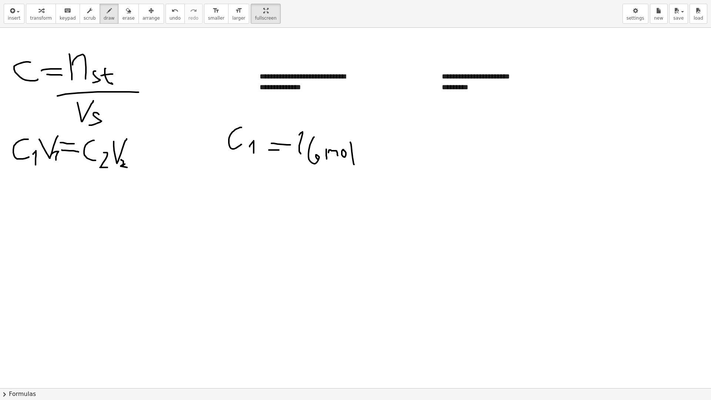
click at [354, 164] on div at bounding box center [355, 388] width 711 height 720
drag, startPoint x: 366, startPoint y: 142, endPoint x: 372, endPoint y: 155, distance: 14.1
click at [373, 157] on div at bounding box center [355, 388] width 711 height 720
drag, startPoint x: 371, startPoint y: 144, endPoint x: 379, endPoint y: 145, distance: 8.2
click at [379, 145] on div at bounding box center [355, 388] width 711 height 720
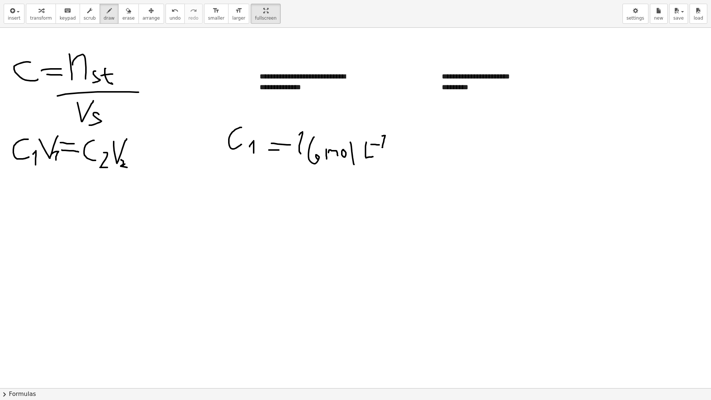
drag, startPoint x: 382, startPoint y: 147, endPoint x: 382, endPoint y: 136, distance: 11.5
click at [382, 136] on div at bounding box center [355, 388] width 711 height 720
drag, startPoint x: 430, startPoint y: 130, endPoint x: 432, endPoint y: 151, distance: 20.8
click at [432, 151] on div at bounding box center [355, 388] width 711 height 720
drag, startPoint x: 434, startPoint y: 148, endPoint x: 438, endPoint y: 155, distance: 8.3
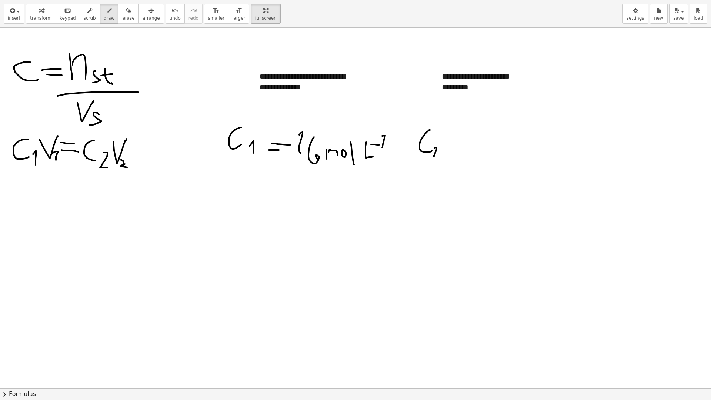
click at [437, 155] on div at bounding box center [355, 388] width 711 height 720
drag, startPoint x: 443, startPoint y: 147, endPoint x: 454, endPoint y: 145, distance: 11.6
click at [454, 145] on div at bounding box center [355, 388] width 711 height 720
drag, startPoint x: 442, startPoint y: 138, endPoint x: 453, endPoint y: 137, distance: 10.4
click at [453, 137] on div at bounding box center [355, 388] width 711 height 720
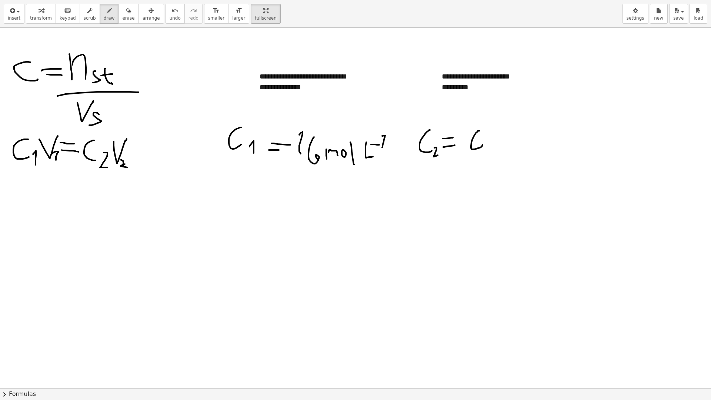
drag, startPoint x: 479, startPoint y: 131, endPoint x: 482, endPoint y: 139, distance: 8.4
click at [482, 139] on div at bounding box center [355, 388] width 711 height 720
drag, startPoint x: 490, startPoint y: 150, endPoint x: 491, endPoint y: 140, distance: 9.7
click at [491, 141] on div at bounding box center [355, 388] width 711 height 720
drag, startPoint x: 504, startPoint y: 133, endPoint x: 501, endPoint y: 146, distance: 13.7
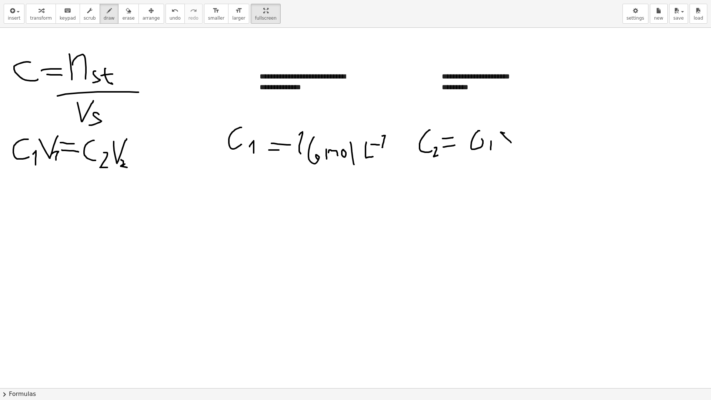
click at [501, 146] on div at bounding box center [355, 388] width 711 height 720
drag, startPoint x: 516, startPoint y: 143, endPoint x: 518, endPoint y: 138, distance: 5.5
click at [517, 138] on div at bounding box center [355, 388] width 711 height 720
drag, startPoint x: 534, startPoint y: 148, endPoint x: 534, endPoint y: 132, distance: 15.9
click at [534, 132] on div at bounding box center [355, 388] width 711 height 720
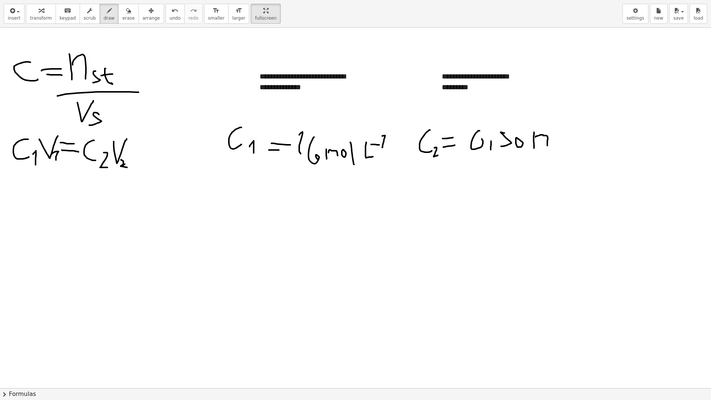
drag, startPoint x: 535, startPoint y: 137, endPoint x: 553, endPoint y: 143, distance: 18.5
click at [547, 145] on div at bounding box center [355, 388] width 711 height 720
click at [556, 139] on div at bounding box center [355, 388] width 711 height 720
drag, startPoint x: 561, startPoint y: 158, endPoint x: 564, endPoint y: 124, distance: 33.4
click at [564, 124] on div at bounding box center [355, 388] width 711 height 720
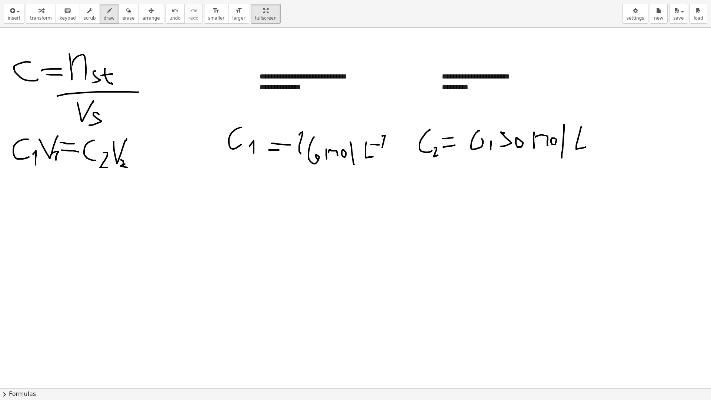
drag, startPoint x: 581, startPoint y: 127, endPoint x: 585, endPoint y: 147, distance: 20.4
click at [585, 147] on div at bounding box center [355, 388] width 711 height 720
drag, startPoint x: 587, startPoint y: 133, endPoint x: 593, endPoint y: 133, distance: 5.9
click at [592, 133] on div at bounding box center [355, 388] width 711 height 720
drag, startPoint x: 597, startPoint y: 136, endPoint x: 593, endPoint y: 127, distance: 10.1
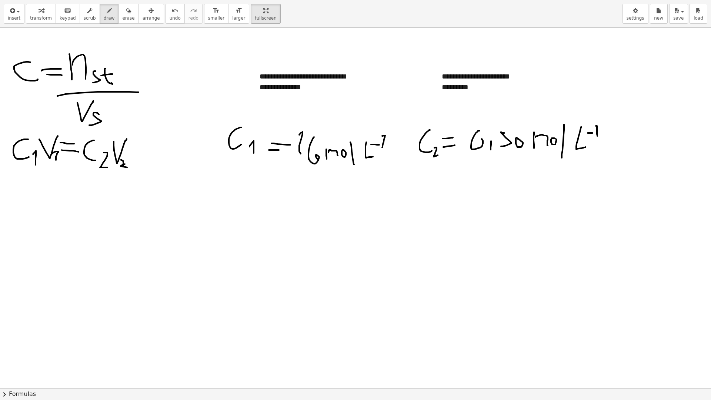
click at [593, 127] on div at bounding box center [355, 388] width 711 height 720
drag, startPoint x: 424, startPoint y: 177, endPoint x: 447, endPoint y: 163, distance: 27.5
click at [447, 163] on div at bounding box center [355, 388] width 711 height 720
drag, startPoint x: 444, startPoint y: 190, endPoint x: 457, endPoint y: 197, distance: 14.1
click at [457, 197] on div at bounding box center [355, 388] width 711 height 720
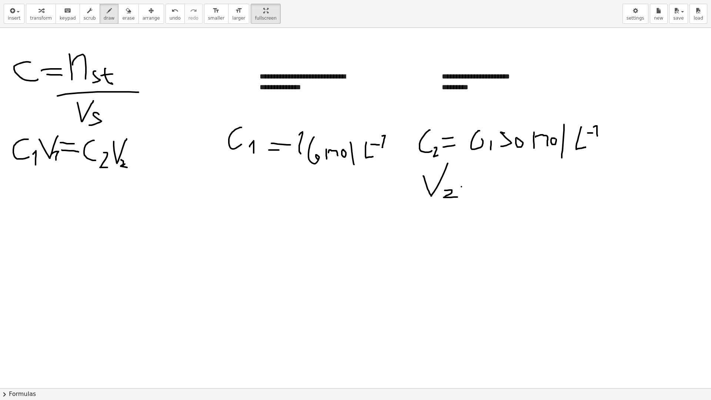
drag, startPoint x: 461, startPoint y: 187, endPoint x: 482, endPoint y: 185, distance: 20.8
click at [482, 185] on div at bounding box center [355, 388] width 711 height 720
drag, startPoint x: 473, startPoint y: 181, endPoint x: 480, endPoint y: 181, distance: 6.7
click at [480, 181] on div at bounding box center [355, 388] width 711 height 720
drag, startPoint x: 235, startPoint y: 184, endPoint x: 251, endPoint y: 181, distance: 16.1
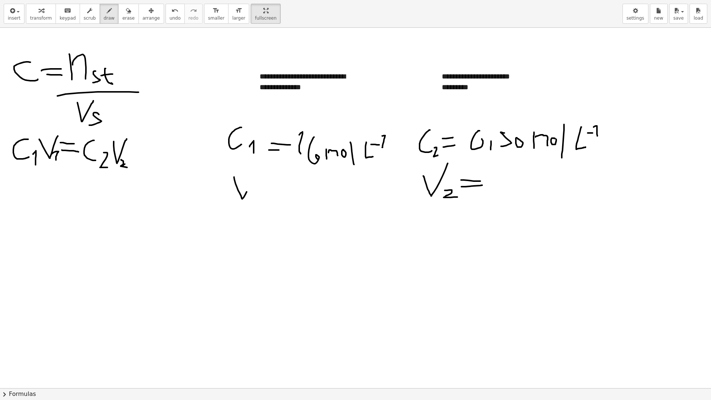
click at [251, 181] on div at bounding box center [355, 388] width 711 height 720
drag, startPoint x: 253, startPoint y: 196, endPoint x: 255, endPoint y: 189, distance: 7.1
click at [255, 189] on div at bounding box center [355, 388] width 711 height 720
drag, startPoint x: 503, startPoint y: 175, endPoint x: 523, endPoint y: 177, distance: 20.4
click at [524, 177] on div at bounding box center [355, 388] width 711 height 720
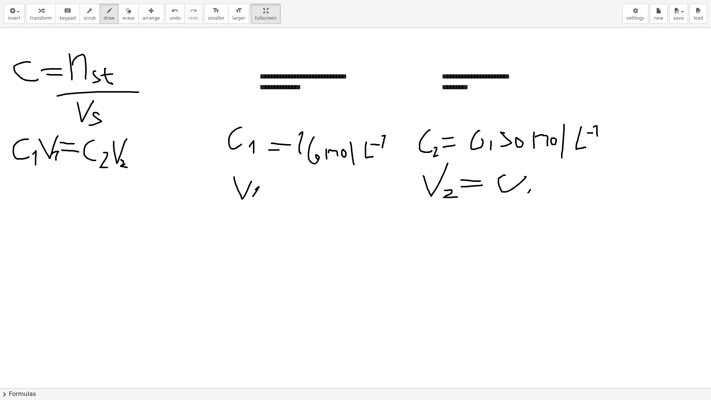
drag, startPoint x: 528, startPoint y: 192, endPoint x: 532, endPoint y: 185, distance: 8.1
click at [532, 185] on div at bounding box center [355, 388] width 711 height 720
drag, startPoint x: 539, startPoint y: 188, endPoint x: 543, endPoint y: 168, distance: 20.3
click at [542, 167] on div at bounding box center [355, 388] width 711 height 720
drag, startPoint x: 553, startPoint y: 172, endPoint x: 571, endPoint y: 174, distance: 17.9
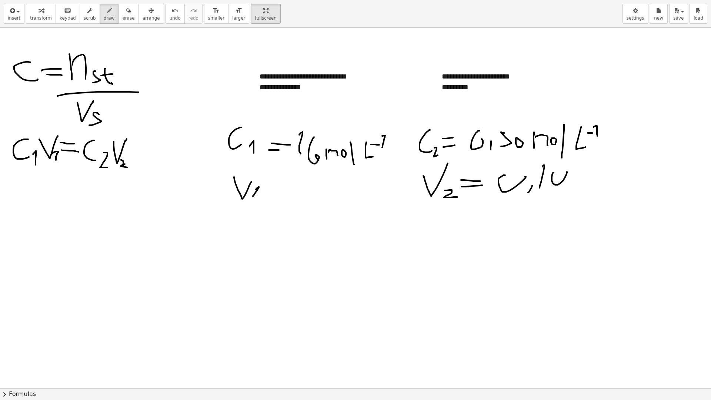
click at [566, 171] on div at bounding box center [355, 388] width 711 height 720
drag, startPoint x: 575, startPoint y: 175, endPoint x: 588, endPoint y: 178, distance: 12.8
click at [588, 178] on div at bounding box center [355, 388] width 711 height 720
drag, startPoint x: 608, startPoint y: 175, endPoint x: 595, endPoint y: 201, distance: 29.1
click at [631, 188] on div at bounding box center [355, 388] width 711 height 720
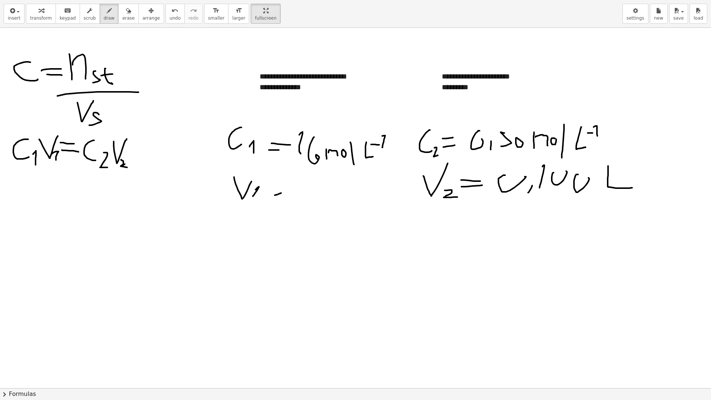
drag, startPoint x: 275, startPoint y: 195, endPoint x: 281, endPoint y: 193, distance: 6.7
click at [281, 193] on div at bounding box center [355, 388] width 711 height 720
drag, startPoint x: 279, startPoint y: 189, endPoint x: 286, endPoint y: 187, distance: 6.7
click at [286, 187] on div at bounding box center [355, 388] width 711 height 720
click at [287, 191] on div at bounding box center [355, 388] width 711 height 720
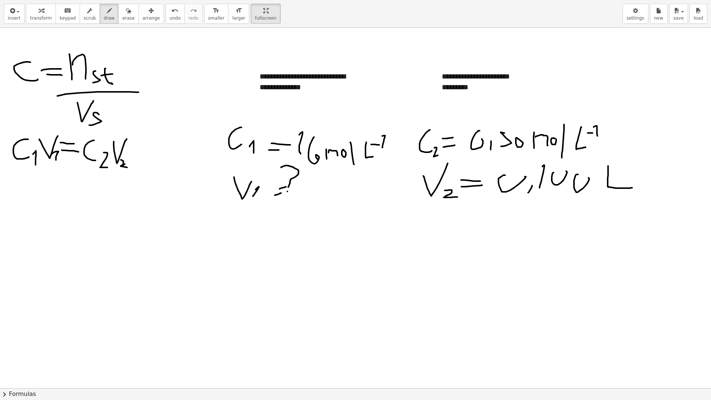
drag, startPoint x: 288, startPoint y: 187, endPoint x: 277, endPoint y: 169, distance: 20.8
click at [280, 169] on div at bounding box center [355, 388] width 711 height 720
drag, startPoint x: 236, startPoint y: 238, endPoint x: 250, endPoint y: 221, distance: 22.1
click at [250, 221] on div at bounding box center [355, 388] width 711 height 720
click at [249, 235] on div at bounding box center [355, 388] width 711 height 720
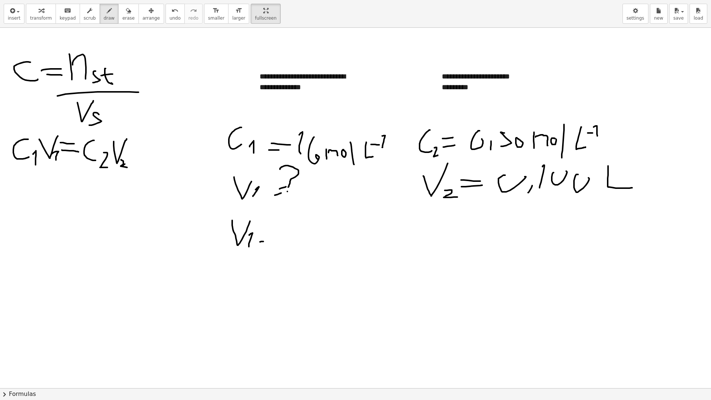
click at [274, 241] on div at bounding box center [355, 388] width 711 height 720
click at [277, 230] on div at bounding box center [355, 388] width 711 height 720
click at [303, 246] on div at bounding box center [355, 388] width 711 height 720
click at [314, 252] on div at bounding box center [355, 388] width 711 height 720
click at [338, 225] on div at bounding box center [355, 388] width 711 height 720
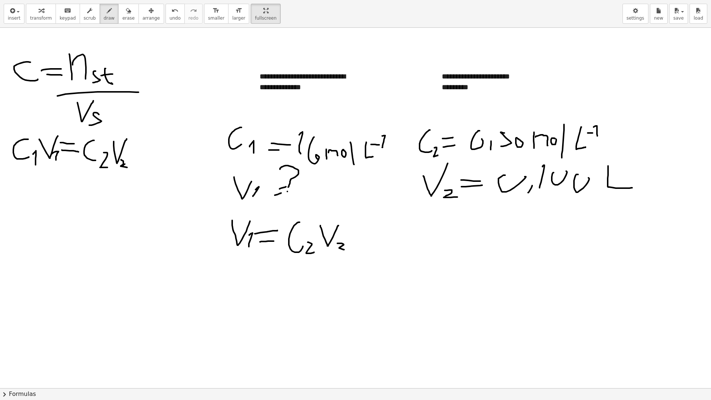
click at [343, 249] on div at bounding box center [355, 388] width 711 height 720
click at [366, 256] on div at bounding box center [355, 388] width 711 height 720
click at [326, 279] on div at bounding box center [355, 388] width 711 height 720
click at [331, 275] on div at bounding box center [355, 388] width 711 height 720
click at [281, 290] on div at bounding box center [355, 388] width 711 height 720
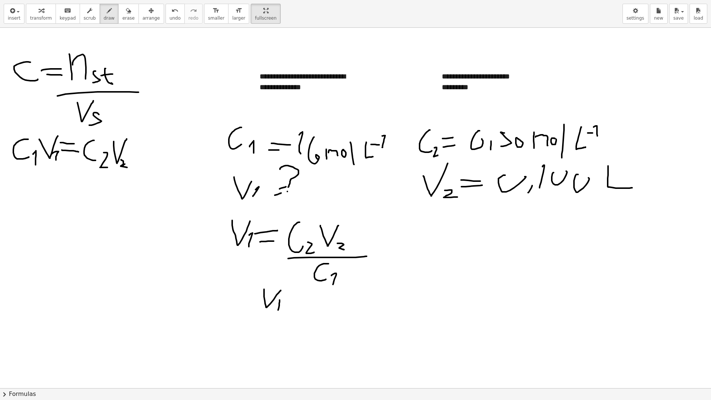
click at [274, 303] on div at bounding box center [355, 388] width 711 height 720
click at [298, 302] on div at bounding box center [355, 388] width 711 height 720
click at [301, 296] on div at bounding box center [355, 388] width 711 height 720
click at [325, 296] on div at bounding box center [355, 388] width 711 height 720
click at [333, 295] on div at bounding box center [355, 388] width 711 height 720
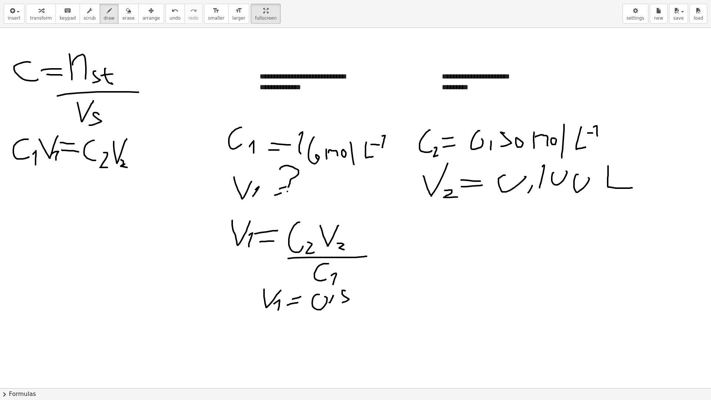
click at [342, 302] on div at bounding box center [355, 388] width 711 height 720
click at [363, 294] on div at bounding box center [355, 388] width 711 height 720
click at [379, 305] on div at bounding box center [355, 388] width 711 height 720
click at [389, 296] on div at bounding box center [355, 388] width 711 height 720
click at [393, 308] on div at bounding box center [355, 388] width 711 height 720
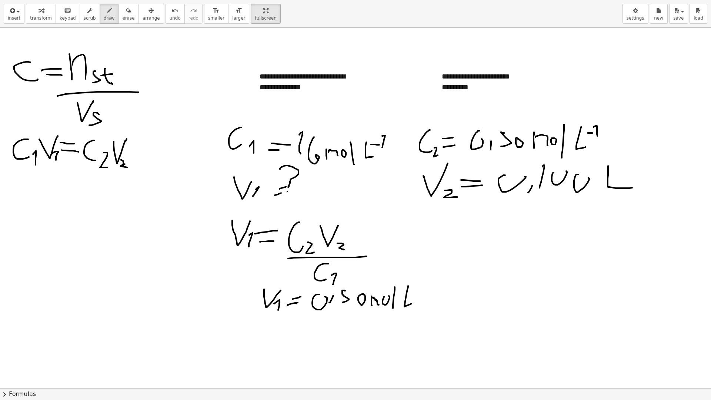
click at [414, 303] on div at bounding box center [355, 388] width 711 height 720
click at [423, 288] on div at bounding box center [355, 388] width 711 height 720
click at [429, 281] on div at bounding box center [355, 388] width 711 height 720
click at [432, 304] on div at bounding box center [355, 388] width 711 height 720
click at [469, 287] on div at bounding box center [355, 388] width 711 height 720
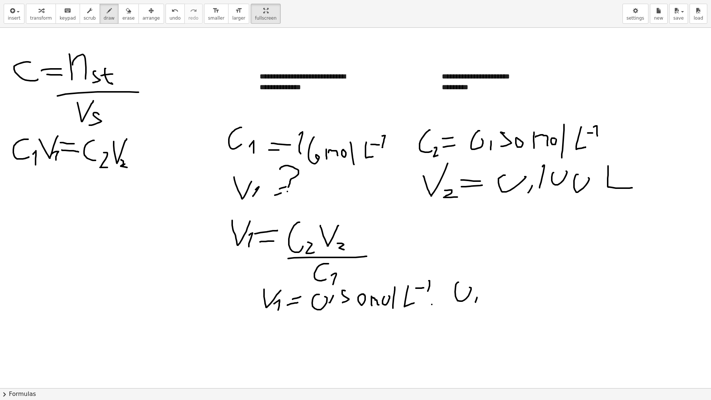
click at [477, 297] on div at bounding box center [355, 388] width 711 height 720
click at [484, 286] on div at bounding box center [355, 388] width 711 height 720
click at [501, 294] on div at bounding box center [355, 388] width 711 height 720
click at [513, 286] on div at bounding box center [355, 388] width 711 height 720
click at [537, 298] on div at bounding box center [355, 388] width 711 height 720
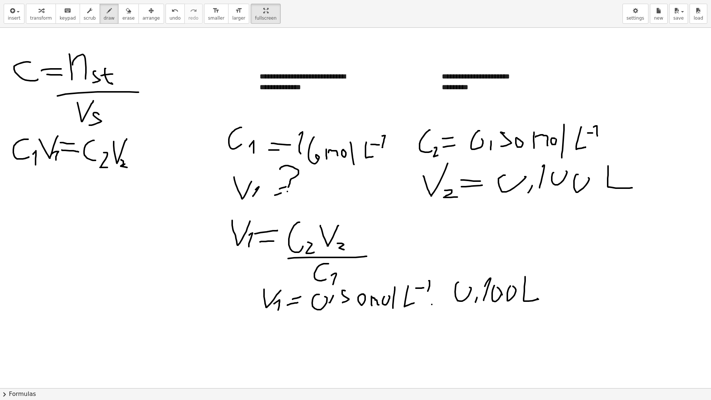
click at [494, 285] on div at bounding box center [355, 388] width 711 height 720
click at [533, 306] on div at bounding box center [355, 388] width 711 height 720
click at [391, 321] on div at bounding box center [355, 388] width 711 height 720
click at [402, 333] on div at bounding box center [355, 388] width 711 height 720
click at [422, 330] on div at bounding box center [355, 388] width 711 height 720
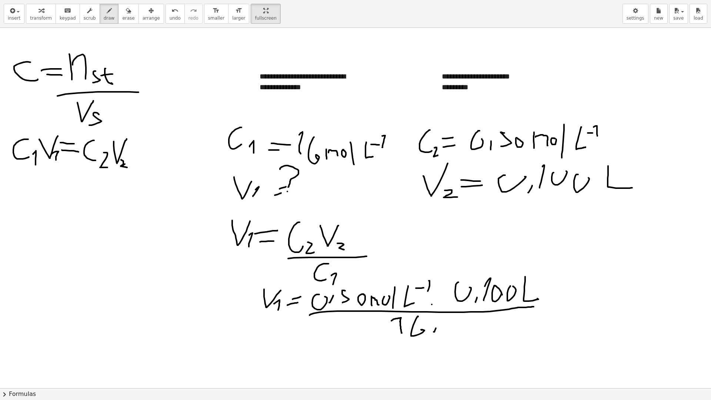
click at [440, 316] on div at bounding box center [355, 388] width 711 height 720
click at [457, 328] on div at bounding box center [355, 388] width 711 height 720
click at [470, 325] on div at bounding box center [355, 388] width 711 height 720
click at [478, 331] on div at bounding box center [355, 388] width 711 height 720
click at [507, 326] on div at bounding box center [355, 388] width 711 height 720
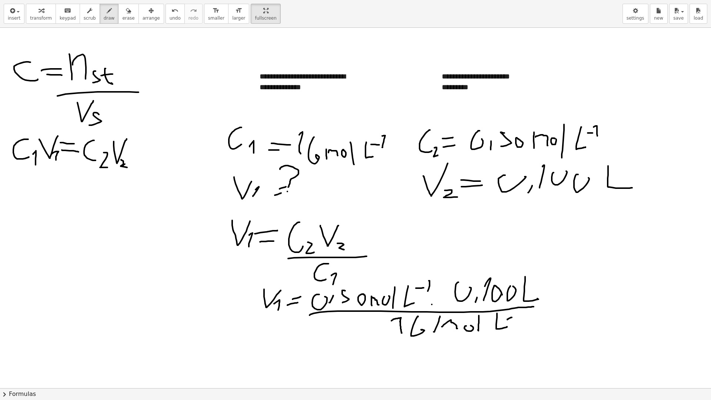
click at [511, 317] on div at bounding box center [355, 388] width 711 height 720
click at [514, 315] on div at bounding box center [355, 388] width 711 height 720
click at [411, 332] on div at bounding box center [355, 388] width 711 height 720
click at [475, 321] on div at bounding box center [355, 388] width 711 height 720
click at [405, 291] on div at bounding box center [355, 388] width 711 height 720
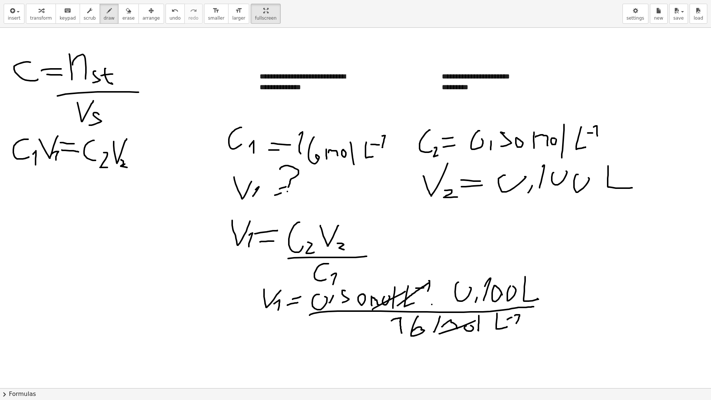
click at [431, 281] on div at bounding box center [355, 388] width 711 height 720
click at [544, 304] on div at bounding box center [355, 388] width 711 height 720
click at [306, 330] on div at bounding box center [355, 388] width 711 height 720
click at [308, 343] on div at bounding box center [355, 388] width 711 height 720
click at [326, 346] on div at bounding box center [355, 388] width 711 height 720
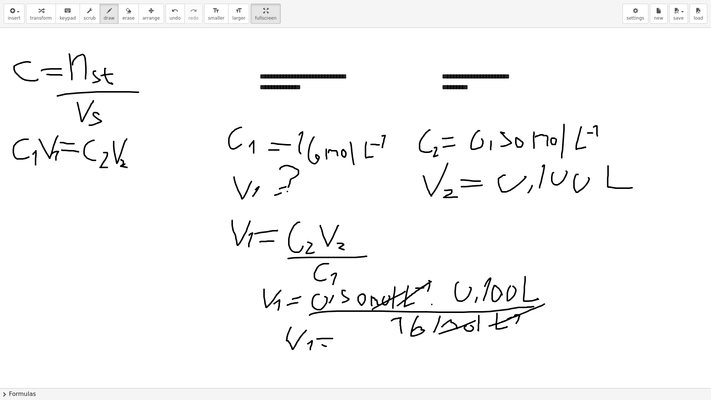
click at [334, 339] on div at bounding box center [355, 388] width 711 height 720
click at [359, 351] on div at bounding box center [355, 388] width 711 height 720
click at [367, 352] on div at bounding box center [355, 388] width 711 height 720
click at [382, 347] on div at bounding box center [355, 388] width 711 height 720
click at [390, 340] on div at bounding box center [355, 388] width 711 height 720
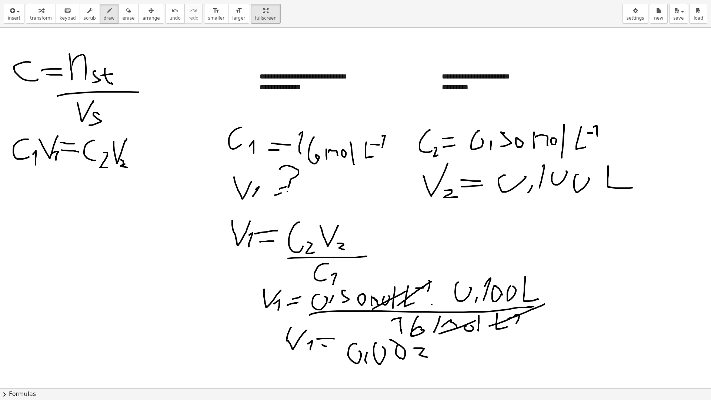
drag, startPoint x: 414, startPoint y: 348, endPoint x: 422, endPoint y: 361, distance: 15.3
click at [422, 356] on div at bounding box center [355, 388] width 711 height 720
drag, startPoint x: 438, startPoint y: 355, endPoint x: 438, endPoint y: 349, distance: 5.9
click at [432, 349] on div at bounding box center [355, 388] width 711 height 720
drag, startPoint x: 446, startPoint y: 346, endPoint x: 453, endPoint y: 358, distance: 14.2
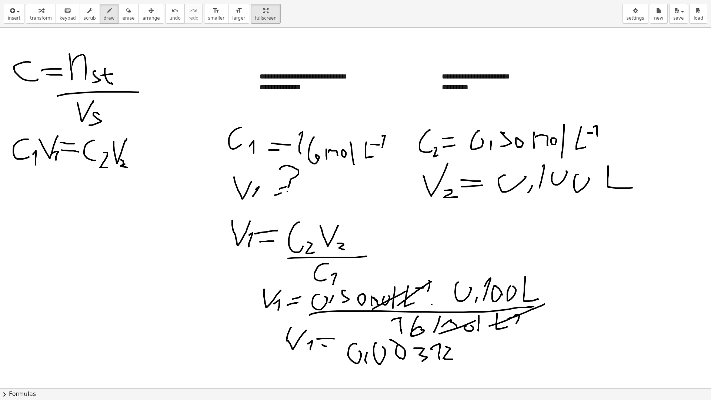
click at [453, 356] on div at bounding box center [355, 388] width 711 height 720
drag, startPoint x: 463, startPoint y: 346, endPoint x: 461, endPoint y: 358, distance: 12.0
click at [459, 356] on div at bounding box center [355, 388] width 711 height 720
drag, startPoint x: 476, startPoint y: 346, endPoint x: 478, endPoint y: 350, distance: 4.0
click at [478, 350] on div at bounding box center [355, 388] width 711 height 720
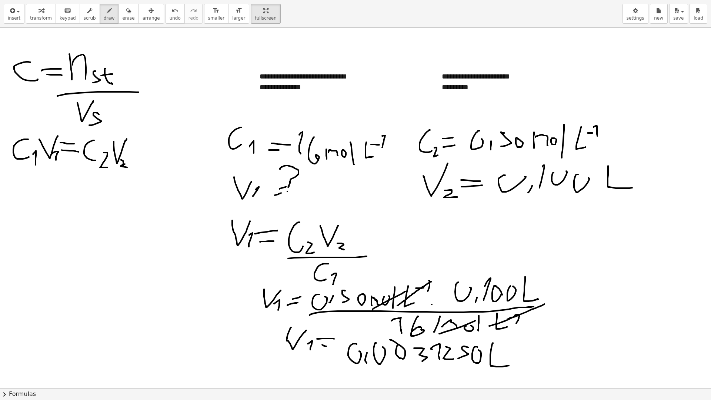
drag, startPoint x: 493, startPoint y: 343, endPoint x: 518, endPoint y: 361, distance: 31.3
click at [520, 356] on div at bounding box center [355, 388] width 711 height 720
click at [138, 13] on button "arrange" at bounding box center [151, 14] width 26 height 20
click at [122, 13] on div "button" at bounding box center [128, 10] width 12 height 9
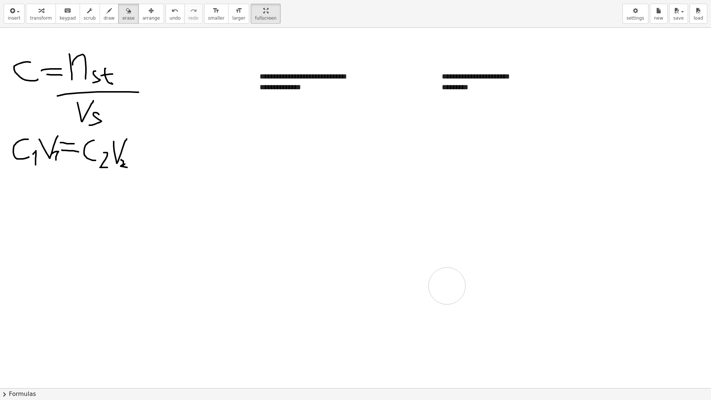
drag, startPoint x: 539, startPoint y: 361, endPoint x: 167, endPoint y: 98, distance: 455.6
click at [439, 280] on div at bounding box center [355, 388] width 711 height 720
click at [104, 16] on span "draw" at bounding box center [109, 18] width 11 height 5
drag, startPoint x: 247, startPoint y: 158, endPoint x: 249, endPoint y: 140, distance: 18.2
click at [249, 140] on div at bounding box center [355, 388] width 711 height 720
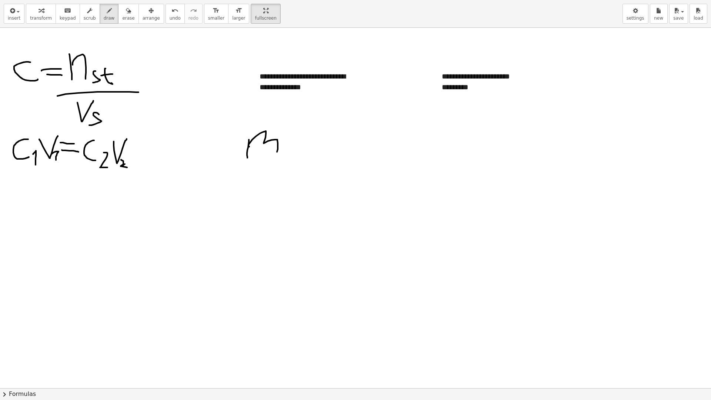
drag, startPoint x: 250, startPoint y: 142, endPoint x: 282, endPoint y: 155, distance: 34.0
click at [274, 158] on div at bounding box center [355, 388] width 711 height 720
drag, startPoint x: 287, startPoint y: 156, endPoint x: 292, endPoint y: 147, distance: 9.9
click at [305, 150] on div at bounding box center [355, 388] width 711 height 720
drag, startPoint x: 295, startPoint y: 144, endPoint x: 319, endPoint y: 135, distance: 25.7
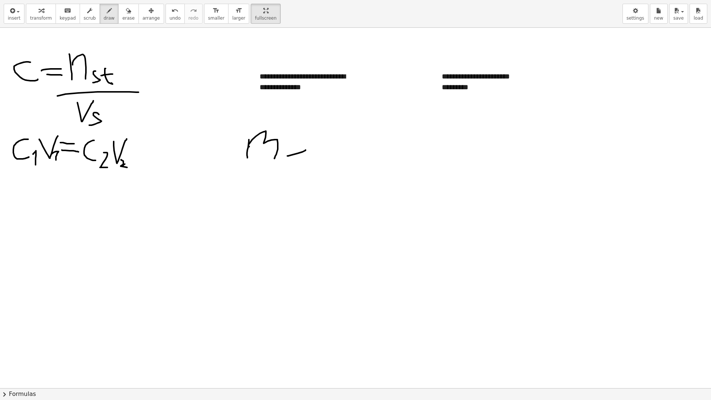
click at [319, 135] on div at bounding box center [355, 388] width 711 height 720
drag, startPoint x: 330, startPoint y: 159, endPoint x: 364, endPoint y: 152, distance: 34.8
click at [364, 152] on div at bounding box center [355, 388] width 711 height 720
click at [378, 152] on div at bounding box center [355, 388] width 711 height 720
drag, startPoint x: 392, startPoint y: 149, endPoint x: 394, endPoint y: 135, distance: 13.5
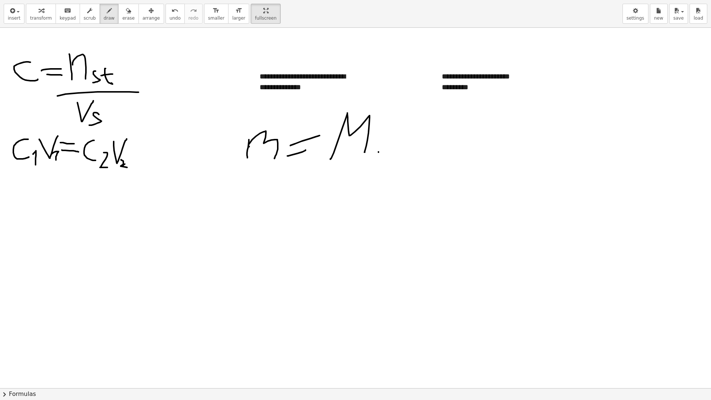
click at [394, 135] on div at bounding box center [355, 388] width 711 height 720
drag, startPoint x: 394, startPoint y: 140, endPoint x: 403, endPoint y: 155, distance: 17.5
click at [403, 155] on div at bounding box center [355, 388] width 711 height 720
drag, startPoint x: 243, startPoint y: 198, endPoint x: 244, endPoint y: 173, distance: 24.8
click at [244, 174] on div at bounding box center [355, 388] width 711 height 720
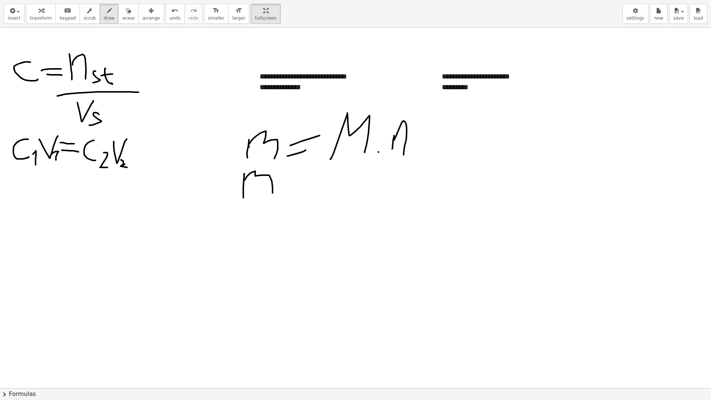
drag, startPoint x: 244, startPoint y: 180, endPoint x: 272, endPoint y: 193, distance: 31.0
click at [272, 193] on div at bounding box center [355, 388] width 711 height 720
drag, startPoint x: 287, startPoint y: 196, endPoint x: 306, endPoint y: 192, distance: 19.7
click at [306, 192] on div at bounding box center [355, 388] width 711 height 720
drag, startPoint x: 288, startPoint y: 184, endPoint x: 304, endPoint y: 181, distance: 16.3
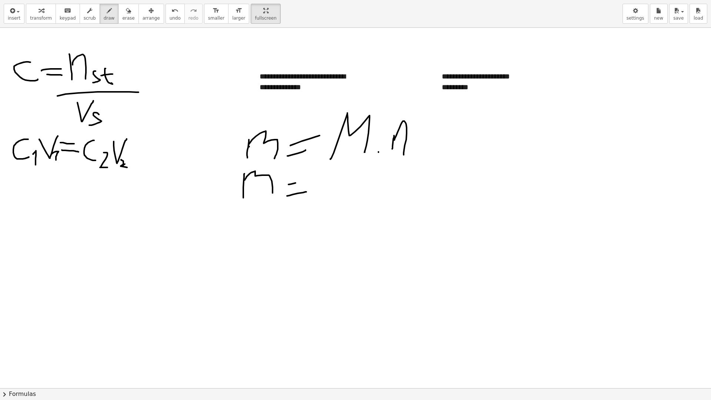
click at [304, 181] on div at bounding box center [355, 388] width 711 height 720
drag, startPoint x: 399, startPoint y: 183, endPoint x: 405, endPoint y: 188, distance: 7.6
click at [405, 188] on div at bounding box center [355, 388] width 711 height 720
drag, startPoint x: 413, startPoint y: 205, endPoint x: 420, endPoint y: 192, distance: 14.7
click at [419, 195] on div at bounding box center [355, 388] width 711 height 720
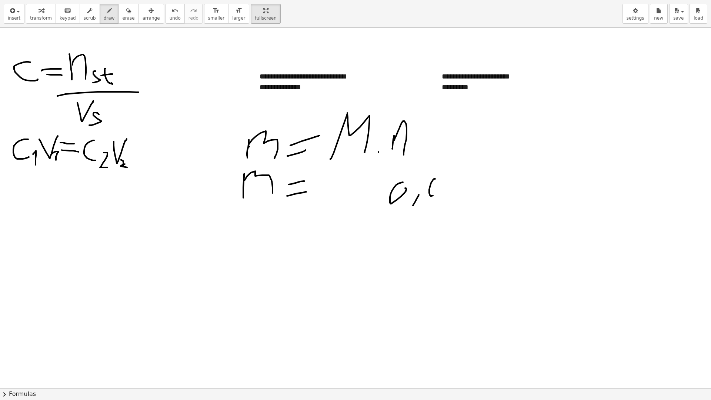
drag, startPoint x: 435, startPoint y: 179, endPoint x: 439, endPoint y: 180, distance: 5.0
click at [439, 180] on div at bounding box center [355, 388] width 711 height 720
drag, startPoint x: 454, startPoint y: 178, endPoint x: 445, endPoint y: 195, distance: 19.4
click at [444, 195] on div at bounding box center [355, 388] width 711 height 720
drag, startPoint x: 464, startPoint y: 194, endPoint x: 465, endPoint y: 181, distance: 13.0
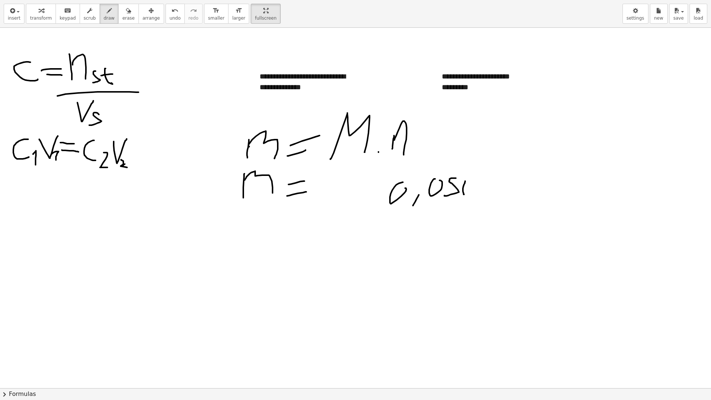
click at [465, 181] on div at bounding box center [355, 388] width 711 height 720
drag, startPoint x: 464, startPoint y: 184, endPoint x: 470, endPoint y: 198, distance: 15.5
click at [470, 198] on div at bounding box center [355, 388] width 711 height 720
drag, startPoint x: 480, startPoint y: 191, endPoint x: 487, endPoint y: 190, distance: 6.7
click at [487, 191] on div at bounding box center [355, 388] width 711 height 720
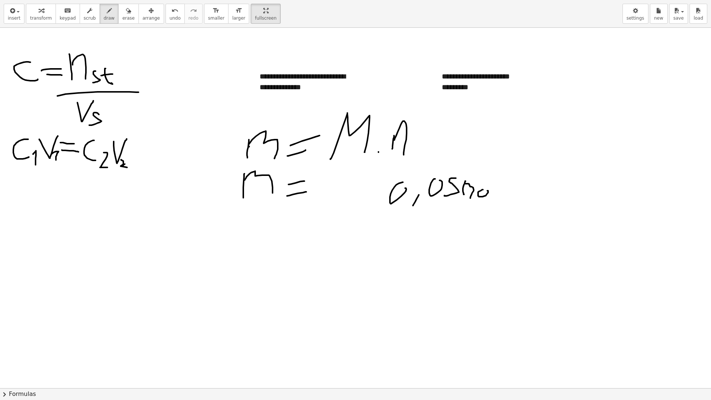
drag, startPoint x: 491, startPoint y: 201, endPoint x: 496, endPoint y: 154, distance: 46.9
click at [496, 154] on div at bounding box center [355, 388] width 711 height 720
drag, startPoint x: 319, startPoint y: 179, endPoint x: 312, endPoint y: 196, distance: 17.9
click at [312, 196] on div at bounding box center [355, 388] width 711 height 720
drag, startPoint x: 339, startPoint y: 177, endPoint x: 332, endPoint y: 185, distance: 11.3
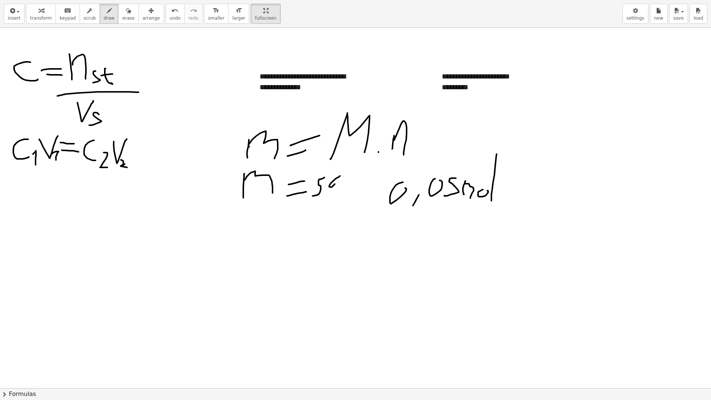
click at [332, 185] on div at bounding box center [355, 388] width 711 height 720
drag, startPoint x: 344, startPoint y: 187, endPoint x: 340, endPoint y: 198, distance: 11.6
click at [339, 198] on div at bounding box center [355, 388] width 711 height 720
drag, startPoint x: 350, startPoint y: 191, endPoint x: 355, endPoint y: 172, distance: 19.9
click at [355, 172] on div at bounding box center [355, 388] width 711 height 720
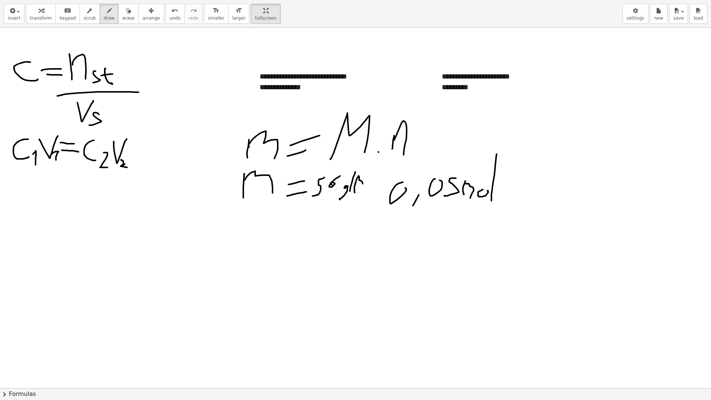
drag, startPoint x: 355, startPoint y: 192, endPoint x: 362, endPoint y: 187, distance: 9.3
click at [362, 187] on div at bounding box center [355, 388] width 711 height 720
click at [365, 187] on div at bounding box center [355, 388] width 711 height 720
drag, startPoint x: 370, startPoint y: 189, endPoint x: 376, endPoint y: 164, distance: 25.8
click at [376, 164] on div at bounding box center [355, 388] width 711 height 720
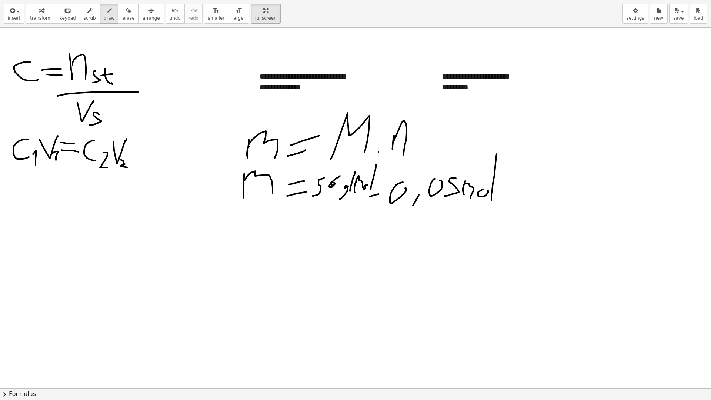
click at [378, 194] on div at bounding box center [355, 388] width 711 height 720
drag, startPoint x: 374, startPoint y: 190, endPoint x: 382, endPoint y: 199, distance: 12.1
click at [381, 199] on div at bounding box center [355, 388] width 711 height 720
drag, startPoint x: 360, startPoint y: 181, endPoint x: 375, endPoint y: 171, distance: 18.5
click at [375, 171] on div at bounding box center [355, 388] width 711 height 720
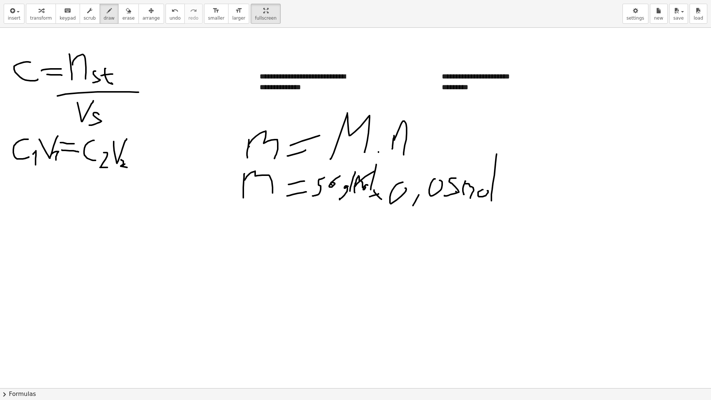
drag, startPoint x: 456, startPoint y: 192, endPoint x: 495, endPoint y: 171, distance: 44.2
click at [495, 171] on div at bounding box center [355, 388] width 711 height 720
drag, startPoint x: 300, startPoint y: 237, endPoint x: 312, endPoint y: 235, distance: 11.9
click at [312, 236] on div at bounding box center [355, 388] width 711 height 720
click at [317, 219] on div at bounding box center [355, 388] width 711 height 720
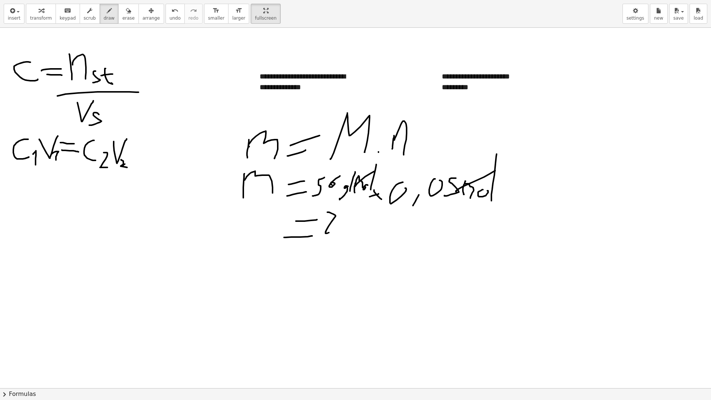
click at [334, 231] on div at bounding box center [355, 388] width 711 height 720
click at [342, 234] on div at bounding box center [355, 388] width 711 height 720
click at [362, 232] on div at bounding box center [355, 388] width 711 height 720
click at [379, 241] on div at bounding box center [355, 388] width 711 height 720
click at [126, 12] on icon "button" at bounding box center [128, 10] width 5 height 9
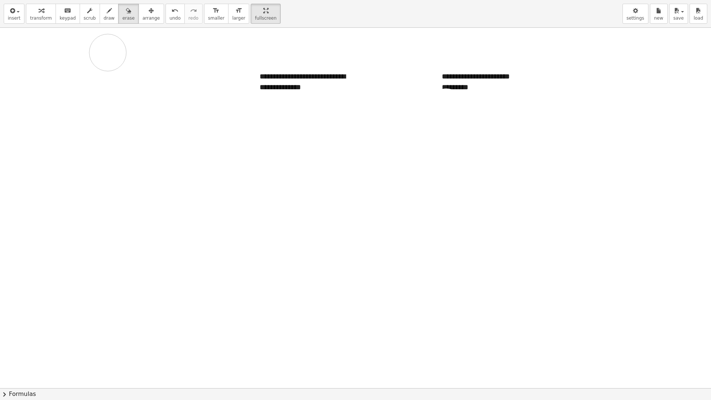
drag, startPoint x: 169, startPoint y: 264, endPoint x: 103, endPoint y: 111, distance: 166.9
click at [15, 89] on div at bounding box center [355, 388] width 711 height 720
click at [104, 17] on span "draw" at bounding box center [109, 18] width 11 height 5
drag, startPoint x: 89, startPoint y: 192, endPoint x: 105, endPoint y: 162, distance: 34.1
click at [105, 162] on div at bounding box center [355, 388] width 711 height 720
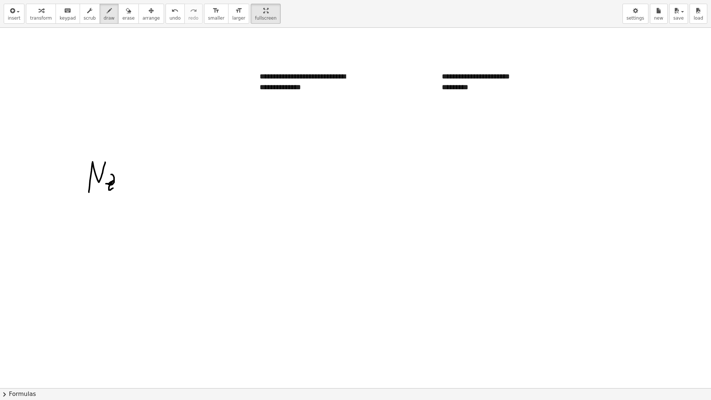
drag, startPoint x: 111, startPoint y: 174, endPoint x: 115, endPoint y: 185, distance: 11.3
click at [115, 185] on div at bounding box center [355, 388] width 711 height 720
drag, startPoint x: 132, startPoint y: 168, endPoint x: 134, endPoint y: 181, distance: 13.0
click at [133, 183] on div at bounding box center [355, 388] width 711 height 720
drag, startPoint x: 144, startPoint y: 160, endPoint x: 148, endPoint y: 192, distance: 32.4
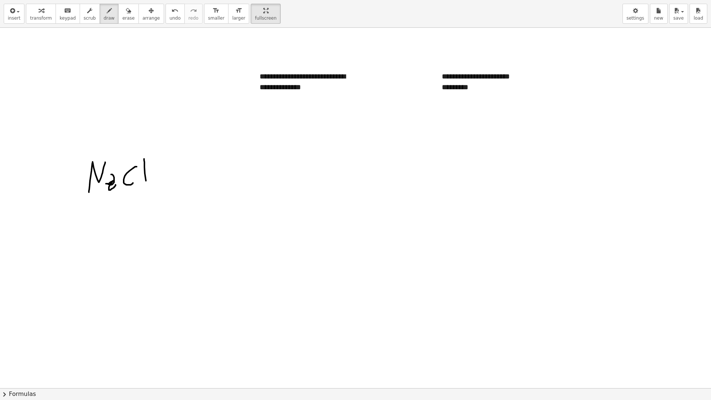
click at [148, 192] on div at bounding box center [355, 388] width 711 height 720
drag, startPoint x: 162, startPoint y: 179, endPoint x: 194, endPoint y: 158, distance: 37.4
click at [194, 158] on div at bounding box center [355, 388] width 711 height 720
drag, startPoint x: 198, startPoint y: 169, endPoint x: 190, endPoint y: 163, distance: 9.5
click at [190, 163] on div at bounding box center [355, 388] width 711 height 720
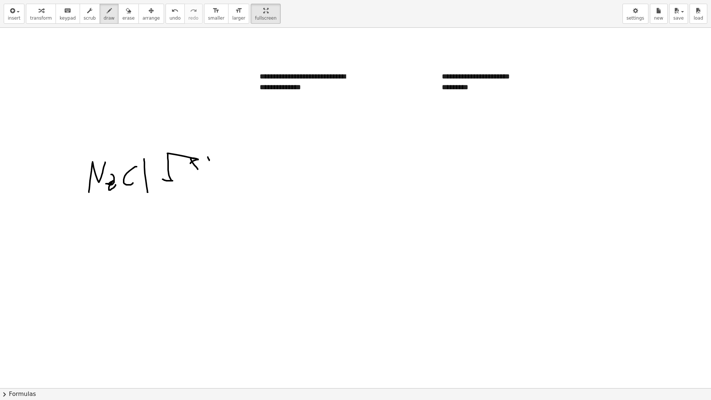
drag, startPoint x: 209, startPoint y: 160, endPoint x: 202, endPoint y: 137, distance: 24.0
click at [202, 137] on div at bounding box center [355, 388] width 711 height 720
drag, startPoint x: 204, startPoint y: 148, endPoint x: 220, endPoint y: 158, distance: 19.1
click at [220, 158] on div at bounding box center [355, 388] width 711 height 720
drag, startPoint x: 227, startPoint y: 159, endPoint x: 226, endPoint y: 153, distance: 6.3
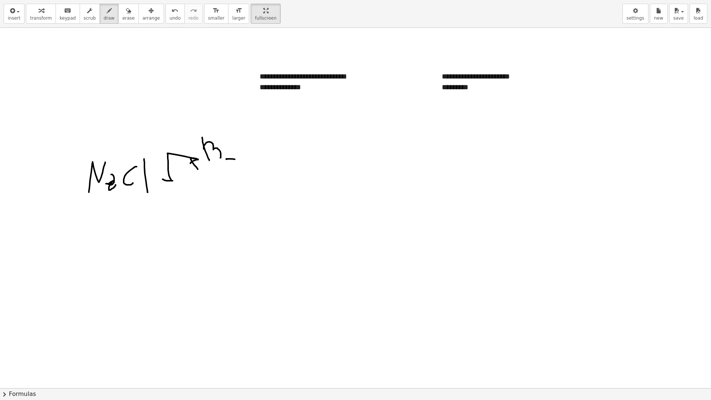
click at [233, 157] on div at bounding box center [355, 388] width 711 height 720
drag, startPoint x: 226, startPoint y: 153, endPoint x: 236, endPoint y: 154, distance: 10.1
click at [236, 154] on div at bounding box center [355, 388] width 711 height 720
drag, startPoint x: 256, startPoint y: 146, endPoint x: 250, endPoint y: 162, distance: 17.0
click at [250, 162] on div at bounding box center [355, 388] width 711 height 720
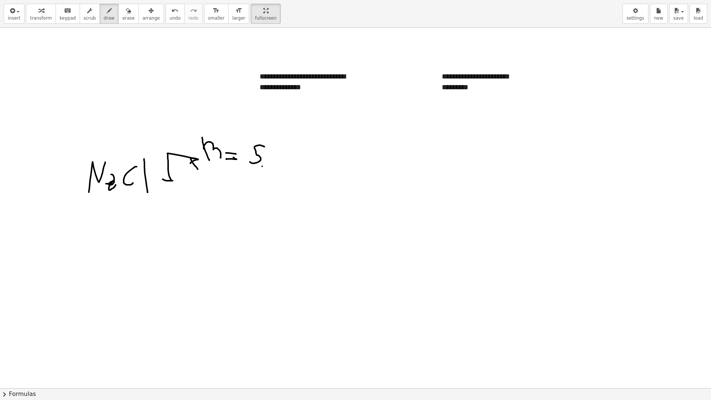
drag, startPoint x: 262, startPoint y: 166, endPoint x: 264, endPoint y: 162, distance: 4.1
click at [264, 162] on div at bounding box center [355, 388] width 711 height 720
drag, startPoint x: 276, startPoint y: 147, endPoint x: 281, endPoint y: 158, distance: 12.3
click at [281, 158] on div at bounding box center [355, 388] width 711 height 720
drag, startPoint x: 277, startPoint y: 164, endPoint x: 282, endPoint y: 165, distance: 4.9
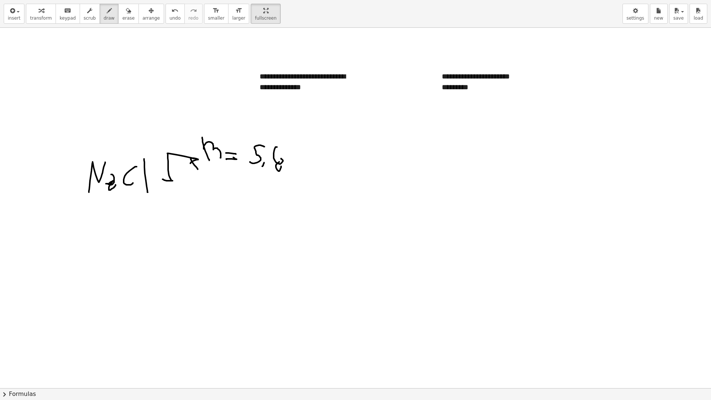
click at [281, 166] on div at bounding box center [355, 388] width 711 height 720
drag, startPoint x: 294, startPoint y: 152, endPoint x: 285, endPoint y: 164, distance: 14.0
click at [285, 164] on div at bounding box center [355, 388] width 711 height 720
drag, startPoint x: 305, startPoint y: 159, endPoint x: 310, endPoint y: 162, distance: 6.2
click at [310, 162] on div at bounding box center [355, 388] width 711 height 720
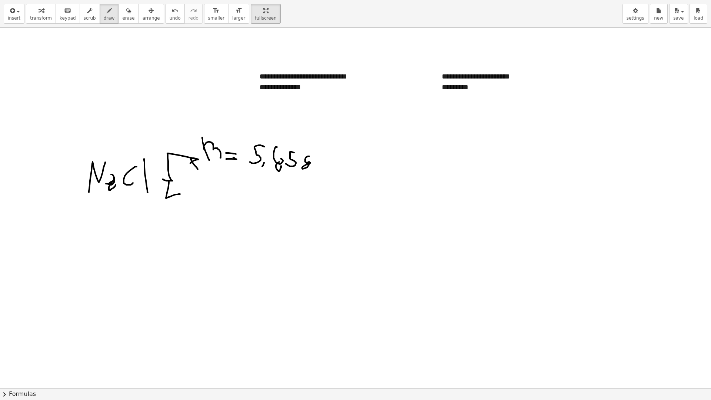
drag, startPoint x: 169, startPoint y: 181, endPoint x: 182, endPoint y: 197, distance: 20.2
click at [180, 194] on div at bounding box center [355, 388] width 711 height 720
drag, startPoint x: 184, startPoint y: 199, endPoint x: 191, endPoint y: 199, distance: 7.4
click at [188, 200] on div at bounding box center [355, 388] width 711 height 720
drag, startPoint x: 208, startPoint y: 184, endPoint x: 231, endPoint y: 180, distance: 23.4
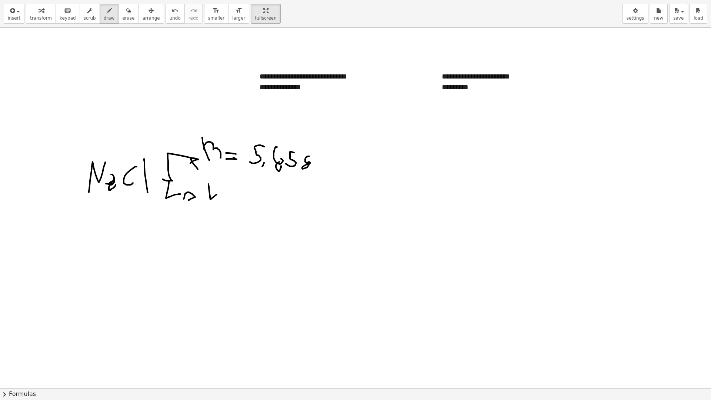
click at [231, 180] on div at bounding box center [355, 388] width 711 height 720
drag, startPoint x: 229, startPoint y: 199, endPoint x: 252, endPoint y: 199, distance: 23.3
click at [252, 199] on div at bounding box center [355, 388] width 711 height 720
drag, startPoint x: 241, startPoint y: 191, endPoint x: 263, endPoint y: 189, distance: 21.9
click at [263, 189] on div at bounding box center [355, 388] width 711 height 720
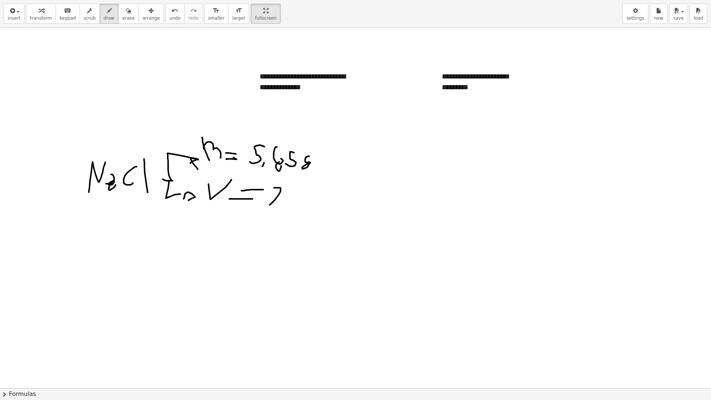
drag, startPoint x: 275, startPoint y: 188, endPoint x: 281, endPoint y: 202, distance: 15.3
click at [281, 202] on div at bounding box center [355, 388] width 711 height 720
drag, startPoint x: 292, startPoint y: 191, endPoint x: 292, endPoint y: 207, distance: 15.2
click at [291, 207] on div at bounding box center [355, 388] width 711 height 720
drag, startPoint x: 311, startPoint y: 191, endPoint x: 325, endPoint y: 194, distance: 13.6
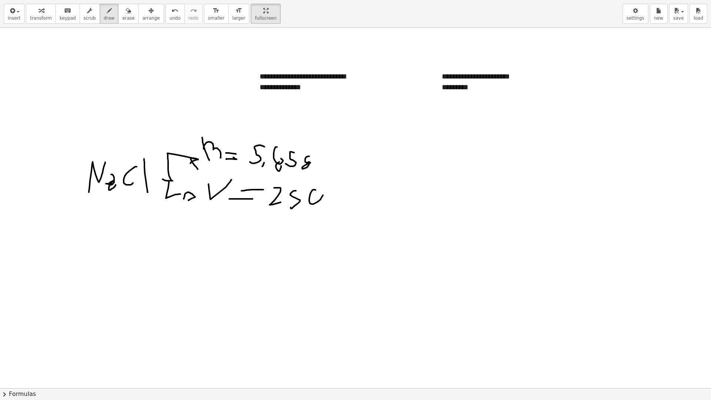
click at [319, 190] on div at bounding box center [355, 388] width 711 height 720
drag, startPoint x: 330, startPoint y: 196, endPoint x: 349, endPoint y: 187, distance: 20.9
click at [346, 204] on div at bounding box center [355, 388] width 711 height 720
drag, startPoint x: 350, startPoint y: 188, endPoint x: 345, endPoint y: 196, distance: 9.8
click at [345, 197] on div at bounding box center [355, 388] width 711 height 720
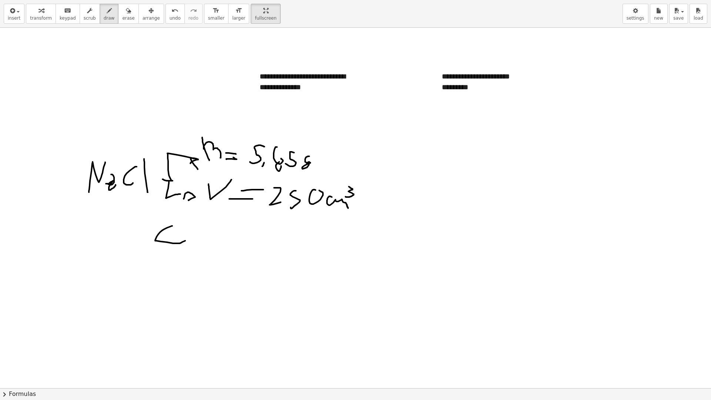
drag, startPoint x: 162, startPoint y: 230, endPoint x: 185, endPoint y: 241, distance: 25.5
click at [185, 241] on div at bounding box center [355, 388] width 711 height 720
drag, startPoint x: 191, startPoint y: 241, endPoint x: 209, endPoint y: 240, distance: 18.1
click at [209, 241] on div at bounding box center [355, 388] width 711 height 720
drag, startPoint x: 199, startPoint y: 235, endPoint x: 224, endPoint y: 228, distance: 25.0
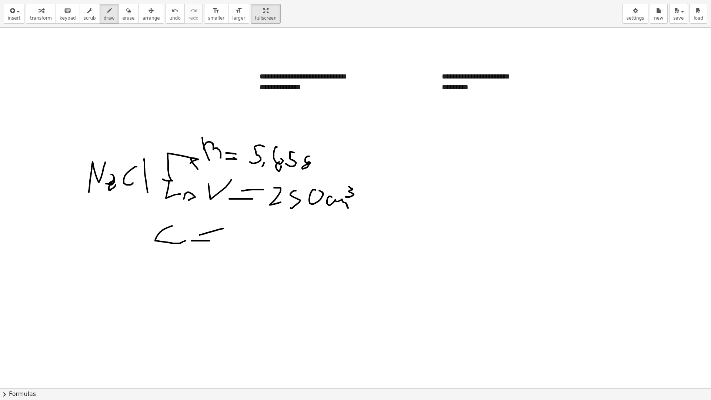
click at [224, 228] on div at bounding box center [355, 388] width 711 height 720
drag, startPoint x: 225, startPoint y: 193, endPoint x: 219, endPoint y: 202, distance: 10.8
click at [219, 202] on div at bounding box center [355, 388] width 711 height 720
click at [229, 221] on div at bounding box center [355, 388] width 711 height 720
click at [239, 242] on div at bounding box center [355, 388] width 711 height 720
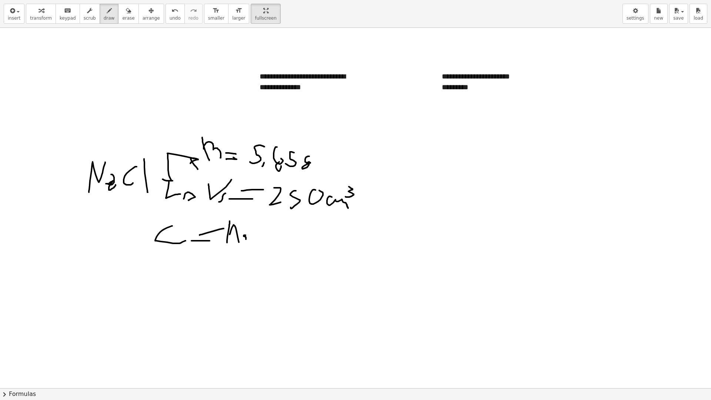
click at [241, 242] on div at bounding box center [355, 388] width 711 height 720
click at [248, 243] on div at bounding box center [355, 388] width 711 height 720
click at [250, 240] on div at bounding box center [355, 388] width 711 height 720
click at [270, 245] on div at bounding box center [355, 388] width 711 height 720
click at [245, 255] on div at bounding box center [355, 388] width 711 height 720
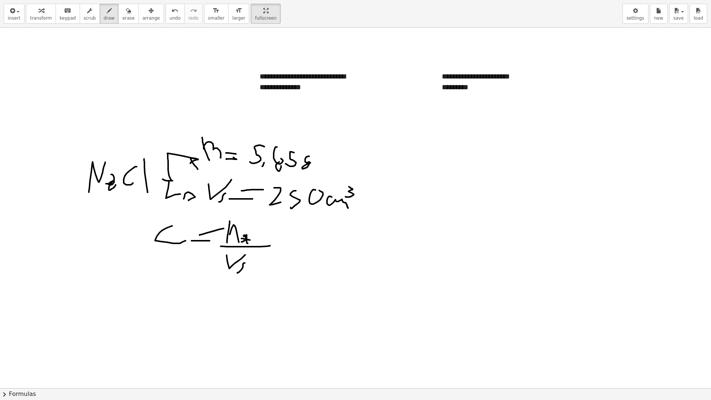
click at [237, 273] on div at bounding box center [355, 388] width 711 height 720
drag, startPoint x: 399, startPoint y: 137, endPoint x: 399, endPoint y: 132, distance: 4.1
click at [399, 132] on div at bounding box center [355, 388] width 711 height 720
drag, startPoint x: 399, startPoint y: 135, endPoint x: 406, endPoint y: 145, distance: 12.5
click at [406, 145] on div at bounding box center [355, 388] width 711 height 720
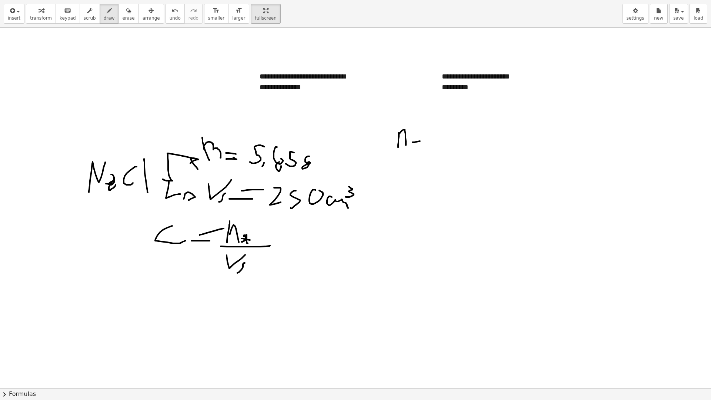
drag, startPoint x: 412, startPoint y: 142, endPoint x: 422, endPoint y: 141, distance: 9.4
click at [422, 141] on div at bounding box center [355, 388] width 711 height 720
drag, startPoint x: 416, startPoint y: 138, endPoint x: 423, endPoint y: 137, distance: 7.5
click at [423, 137] on div at bounding box center [355, 388] width 711 height 720
drag, startPoint x: 433, startPoint y: 144, endPoint x: 434, endPoint y: 128, distance: 15.9
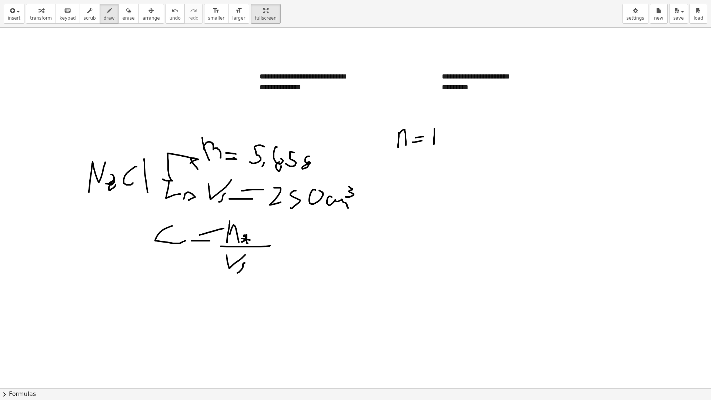
click at [434, 128] on div at bounding box center [355, 388] width 711 height 720
drag, startPoint x: 436, startPoint y: 137, endPoint x: 451, endPoint y: 142, distance: 15.7
click at [454, 142] on div at bounding box center [355, 388] width 711 height 720
drag, startPoint x: 432, startPoint y: 150, endPoint x: 462, endPoint y: 150, distance: 30.7
click at [462, 150] on div at bounding box center [355, 388] width 711 height 720
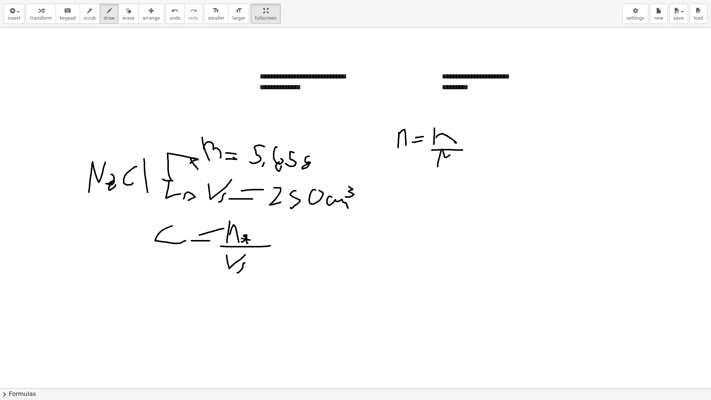
drag, startPoint x: 437, startPoint y: 167, endPoint x: 446, endPoint y: 172, distance: 10.5
click at [447, 173] on div at bounding box center [355, 388] width 711 height 720
drag, startPoint x: 397, startPoint y: 199, endPoint x: 400, endPoint y: 180, distance: 19.2
click at [400, 180] on div at bounding box center [355, 388] width 711 height 720
click at [407, 203] on div at bounding box center [355, 388] width 711 height 720
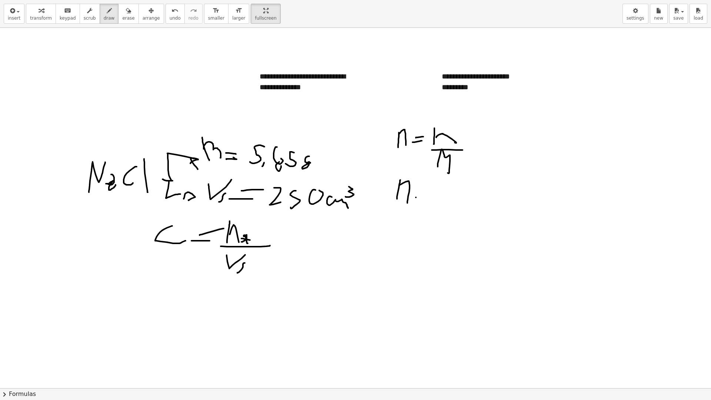
click at [420, 195] on div at bounding box center [355, 388] width 711 height 720
click at [426, 187] on div at bounding box center [355, 388] width 711 height 720
click at [432, 198] on div at bounding box center [355, 388] width 711 height 720
click at [443, 195] on div at bounding box center [355, 388] width 711 height 720
click at [456, 183] on div at bounding box center [355, 388] width 711 height 720
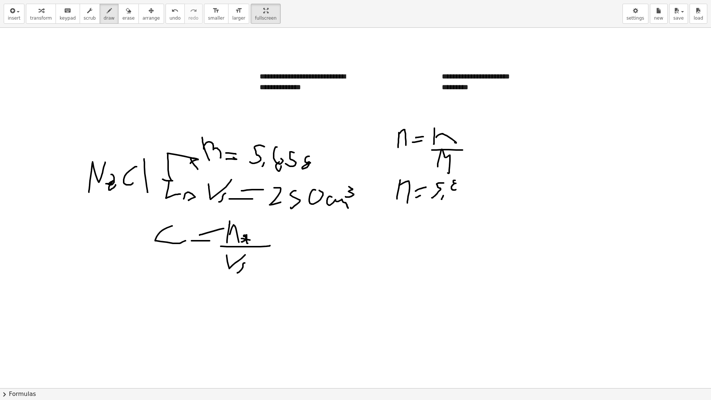
click at [457, 184] on div at bounding box center [355, 388] width 711 height 720
click at [462, 191] on div at bounding box center [355, 388] width 711 height 720
click at [483, 192] on div at bounding box center [355, 388] width 711 height 720
click at [522, 200] on div at bounding box center [355, 388] width 711 height 720
drag, startPoint x: 458, startPoint y: 220, endPoint x: 461, endPoint y: 223, distance: 3.9
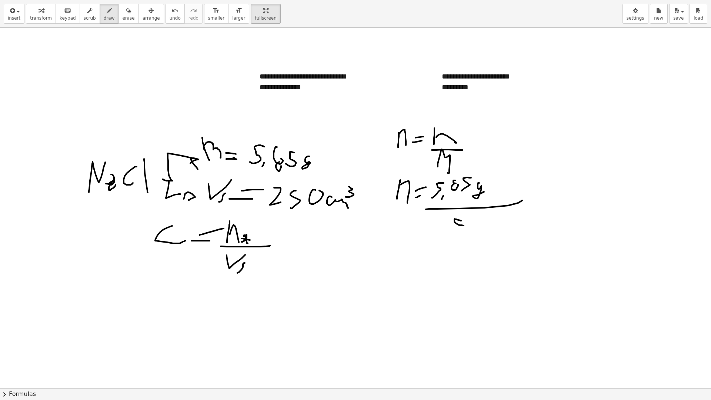
click at [463, 224] on div at bounding box center [355, 388] width 711 height 720
drag, startPoint x: 462, startPoint y: 224, endPoint x: 468, endPoint y: 242, distance: 19.1
click at [469, 242] on div at bounding box center [355, 388] width 711 height 720
drag, startPoint x: 440, startPoint y: 227, endPoint x: 478, endPoint y: 245, distance: 42.5
click at [423, 248] on div at bounding box center [355, 388] width 711 height 720
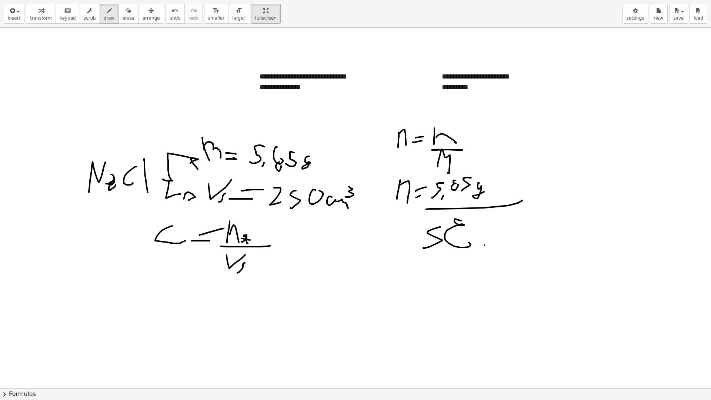
drag, startPoint x: 484, startPoint y: 245, endPoint x: 487, endPoint y: 239, distance: 6.8
click at [487, 240] on div at bounding box center [355, 388] width 711 height 720
drag, startPoint x: 498, startPoint y: 242, endPoint x: 500, endPoint y: 215, distance: 26.3
click at [498, 215] on div at bounding box center [355, 388] width 711 height 720
drag, startPoint x: 525, startPoint y: 221, endPoint x: 513, endPoint y: 236, distance: 19.8
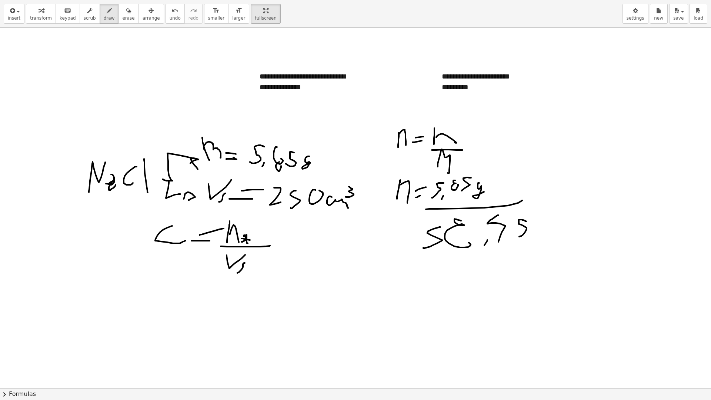
click at [512, 236] on div at bounding box center [355, 388] width 711 height 720
drag, startPoint x: 539, startPoint y: 229, endPoint x: 545, endPoint y: 230, distance: 6.5
click at [545, 230] on div at bounding box center [355, 388] width 711 height 720
click at [556, 213] on div at bounding box center [355, 388] width 711 height 720
click at [570, 234] on div at bounding box center [355, 388] width 711 height 720
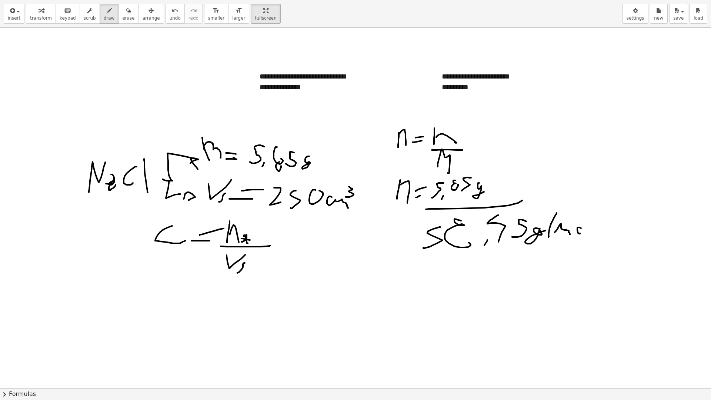
click at [581, 228] on div at bounding box center [355, 388] width 711 height 720
click at [593, 210] on div at bounding box center [355, 388] width 711 height 720
click at [565, 227] on div at bounding box center [355, 388] width 711 height 720
click at [511, 180] on div at bounding box center [355, 388] width 711 height 720
click at [460, 227] on div at bounding box center [355, 388] width 711 height 720
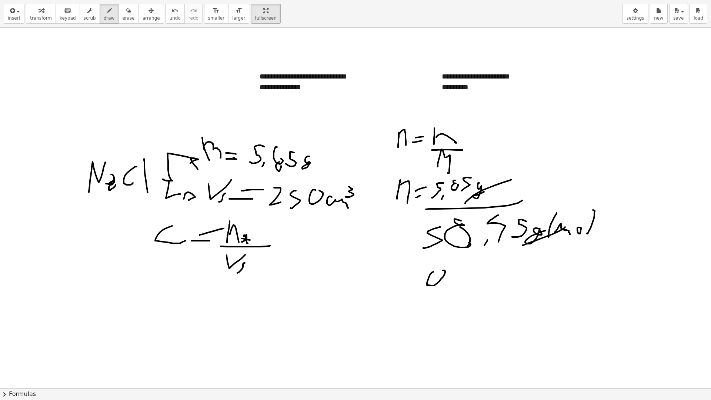
drag, startPoint x: 433, startPoint y: 272, endPoint x: 439, endPoint y: 273, distance: 6.4
click at [439, 273] on div at bounding box center [355, 388] width 711 height 720
drag, startPoint x: 449, startPoint y: 287, endPoint x: 457, endPoint y: 270, distance: 19.2
click at [457, 270] on div at bounding box center [355, 388] width 711 height 720
drag, startPoint x: 463, startPoint y: 282, endPoint x: 458, endPoint y: 259, distance: 23.6
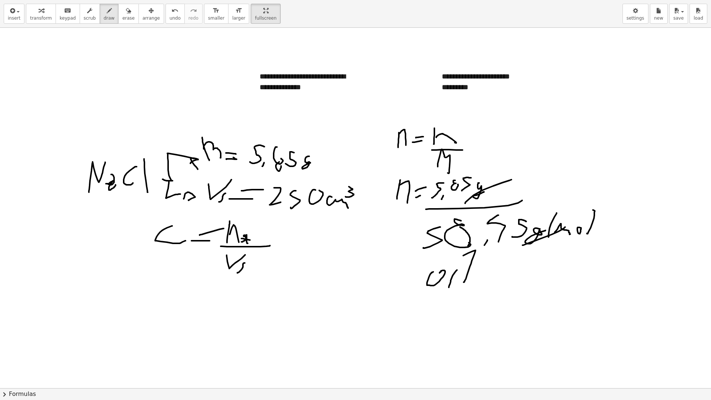
click at [458, 259] on div at bounding box center [355, 388] width 711 height 720
drag, startPoint x: 375, startPoint y: 281, endPoint x: 381, endPoint y: 251, distance: 29.8
click at [381, 251] on div at bounding box center [355, 388] width 711 height 720
drag, startPoint x: 381, startPoint y: 265, endPoint x: 398, endPoint y: 278, distance: 21.0
click at [393, 279] on div at bounding box center [355, 388] width 711 height 720
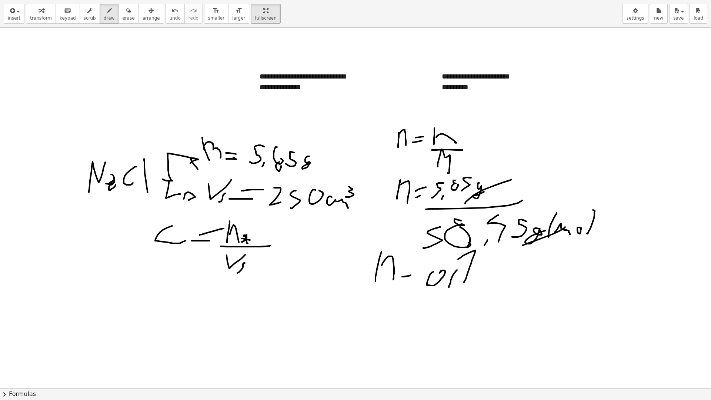
drag, startPoint x: 402, startPoint y: 276, endPoint x: 411, endPoint y: 275, distance: 9.0
click at [411, 275] on div at bounding box center [355, 388] width 711 height 720
drag, startPoint x: 399, startPoint y: 266, endPoint x: 412, endPoint y: 264, distance: 13.5
click at [412, 264] on div at bounding box center [355, 388] width 711 height 720
drag, startPoint x: 167, startPoint y: 279, endPoint x: 168, endPoint y: 292, distance: 13.8
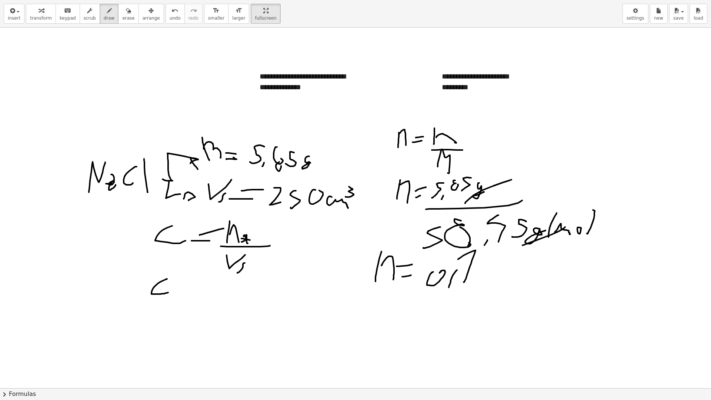
click at [168, 292] on div at bounding box center [355, 388] width 711 height 720
click at [184, 289] on div at bounding box center [355, 388] width 711 height 720
drag, startPoint x: 178, startPoint y: 287, endPoint x: 189, endPoint y: 282, distance: 11.9
click at [188, 282] on div at bounding box center [355, 388] width 711 height 720
drag, startPoint x: 204, startPoint y: 279, endPoint x: 209, endPoint y: 282, distance: 5.5
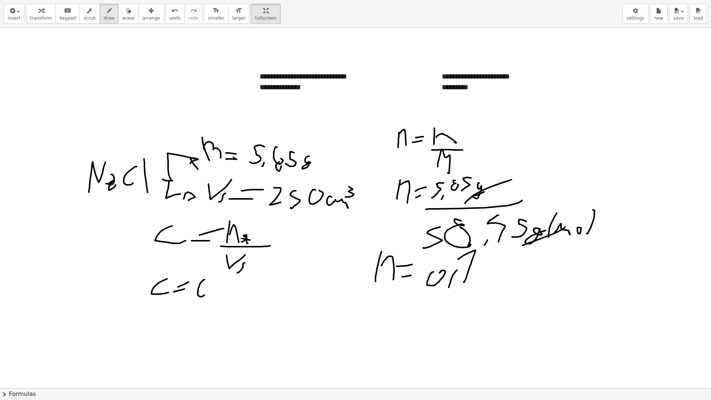
click at [209, 282] on div at bounding box center [355, 388] width 711 height 720
drag, startPoint x: 214, startPoint y: 294, endPoint x: 221, endPoint y: 279, distance: 17.1
click at [221, 279] on div at bounding box center [355, 388] width 711 height 720
drag, startPoint x: 228, startPoint y: 294, endPoint x: 231, endPoint y: 285, distance: 9.6
click at [228, 284] on div at bounding box center [355, 388] width 711 height 720
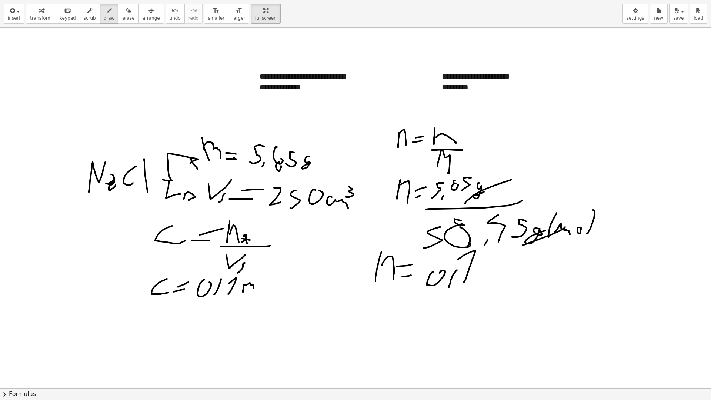
drag, startPoint x: 243, startPoint y: 290, endPoint x: 256, endPoint y: 289, distance: 13.8
click at [255, 289] on div at bounding box center [355, 388] width 711 height 720
drag, startPoint x: 261, startPoint y: 286, endPoint x: 268, endPoint y: 293, distance: 10.0
click at [265, 285] on div at bounding box center [355, 388] width 711 height 720
drag, startPoint x: 273, startPoint y: 298, endPoint x: 274, endPoint y: 277, distance: 20.7
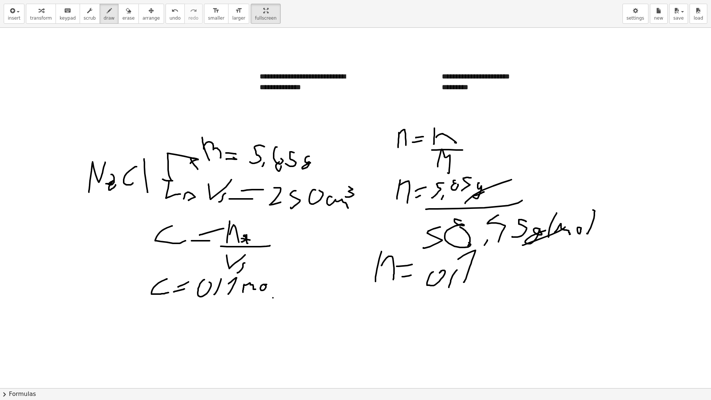
click at [274, 277] on div at bounding box center [355, 388] width 711 height 720
drag, startPoint x: 219, startPoint y: 299, endPoint x: 277, endPoint y: 298, distance: 57.7
click at [277, 298] on div at bounding box center [355, 388] width 711 height 720
drag, startPoint x: 204, startPoint y: 305, endPoint x: 214, endPoint y: 312, distance: 12.8
click at [212, 313] on div at bounding box center [355, 388] width 711 height 720
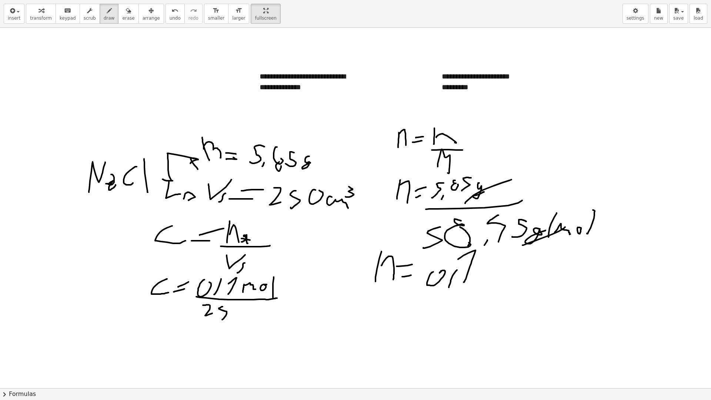
drag, startPoint x: 222, startPoint y: 306, endPoint x: 224, endPoint y: 317, distance: 10.5
click at [219, 319] on div at bounding box center [355, 388] width 711 height 720
drag, startPoint x: 232, startPoint y: 308, endPoint x: 234, endPoint y: 311, distance: 3.8
click at [234, 311] on div at bounding box center [355, 388] width 711 height 720
drag, startPoint x: 242, startPoint y: 315, endPoint x: 264, endPoint y: 318, distance: 21.8
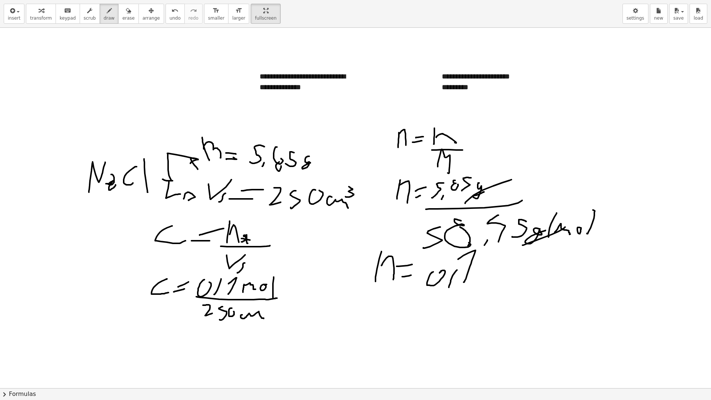
click at [264, 318] on div at bounding box center [355, 388] width 711 height 720
drag, startPoint x: 263, startPoint y: 302, endPoint x: 263, endPoint y: 309, distance: 7.0
click at [263, 309] on div at bounding box center [355, 388] width 711 height 720
drag, startPoint x: 172, startPoint y: 324, endPoint x: 180, endPoint y: 338, distance: 15.4
click at [180, 338] on div at bounding box center [355, 388] width 711 height 720
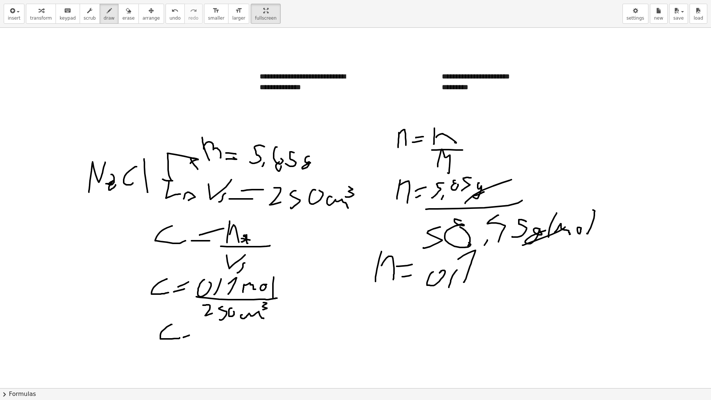
drag, startPoint x: 183, startPoint y: 337, endPoint x: 189, endPoint y: 335, distance: 6.3
click at [189, 335] on div at bounding box center [355, 388] width 711 height 720
click at [192, 330] on div at bounding box center [355, 388] width 711 height 720
drag, startPoint x: 204, startPoint y: 329, endPoint x: 212, endPoint y: 332, distance: 8.5
click at [212, 332] on div at bounding box center [355, 388] width 711 height 720
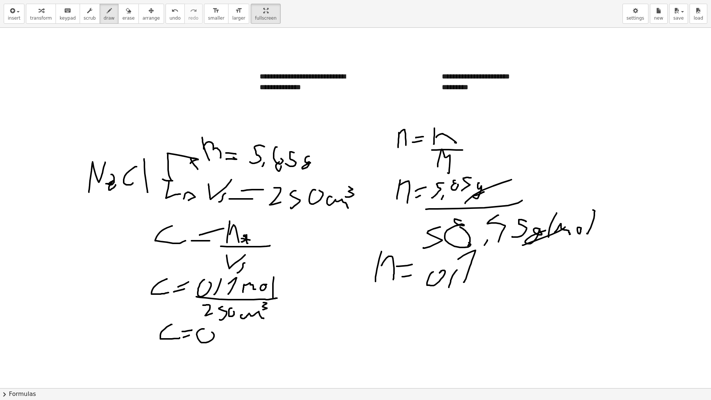
drag, startPoint x: 222, startPoint y: 343, endPoint x: 225, endPoint y: 338, distance: 6.6
click at [225, 338] on div at bounding box center [355, 388] width 711 height 720
drag, startPoint x: 235, startPoint y: 330, endPoint x: 242, endPoint y: 331, distance: 7.8
click at [240, 328] on div at bounding box center [355, 388] width 711 height 720
drag, startPoint x: 252, startPoint y: 340, endPoint x: 256, endPoint y: 329, distance: 11.8
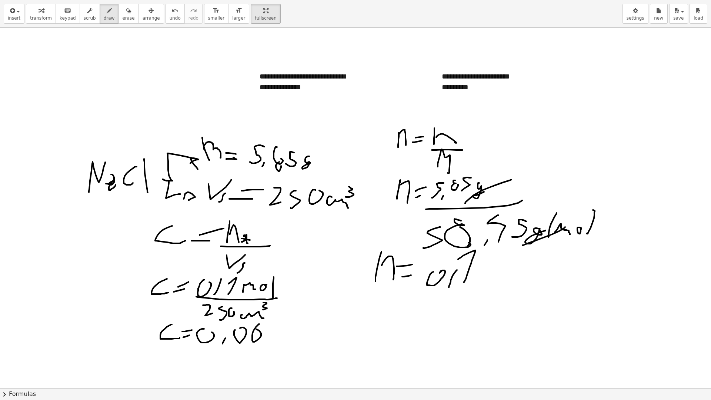
click at [256, 329] on div at bounding box center [355, 388] width 711 height 720
click at [274, 330] on div at bounding box center [355, 388] width 711 height 720
drag, startPoint x: 285, startPoint y: 343, endPoint x: 290, endPoint y: 315, distance: 27.9
click at [288, 313] on div at bounding box center [355, 388] width 711 height 720
drag, startPoint x: 293, startPoint y: 327, endPoint x: 299, endPoint y: 326, distance: 6.0
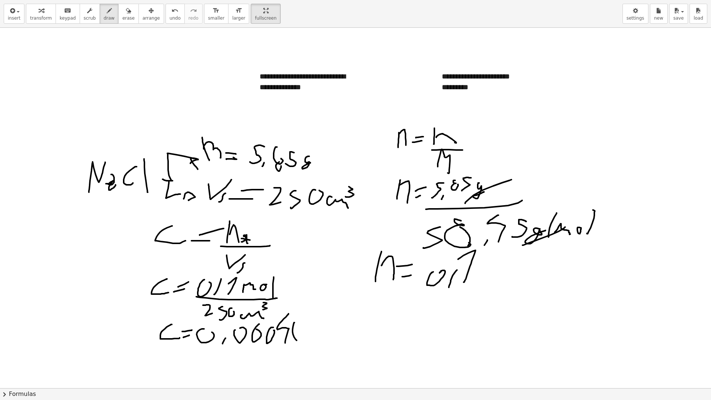
click at [299, 326] on div at bounding box center [355, 388] width 711 height 720
drag, startPoint x: 303, startPoint y: 329, endPoint x: 306, endPoint y: 326, distance: 4.7
click at [306, 328] on div at bounding box center [355, 388] width 711 height 720
click at [313, 343] on div at bounding box center [355, 388] width 711 height 720
click at [329, 319] on div at bounding box center [355, 388] width 711 height 720
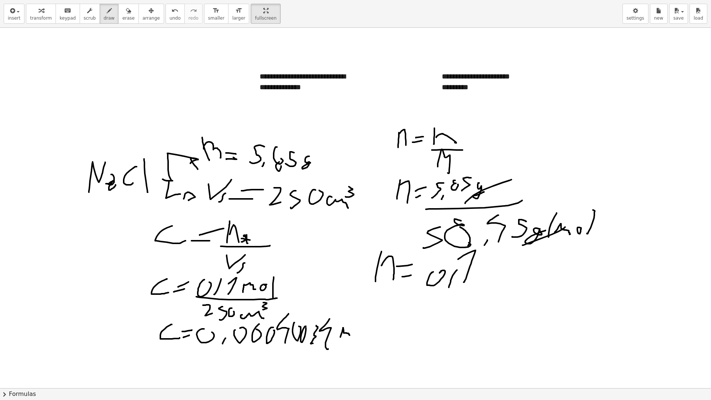
click at [351, 335] on div at bounding box center [355, 388] width 711 height 720
click at [356, 331] on div at bounding box center [355, 388] width 711 height 720
click at [360, 312] on div at bounding box center [355, 388] width 711 height 720
click at [365, 334] on div at bounding box center [355, 388] width 711 height 720
click at [363, 353] on div at bounding box center [355, 388] width 711 height 720
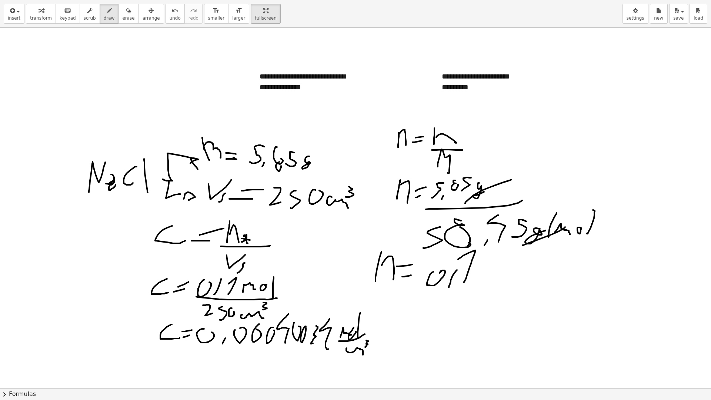
click at [363, 347] on div at bounding box center [355, 388] width 711 height 720
drag, startPoint x: 123, startPoint y: 12, endPoint x: 151, endPoint y: 95, distance: 87.4
click at [123, 13] on div "button" at bounding box center [128, 10] width 12 height 9
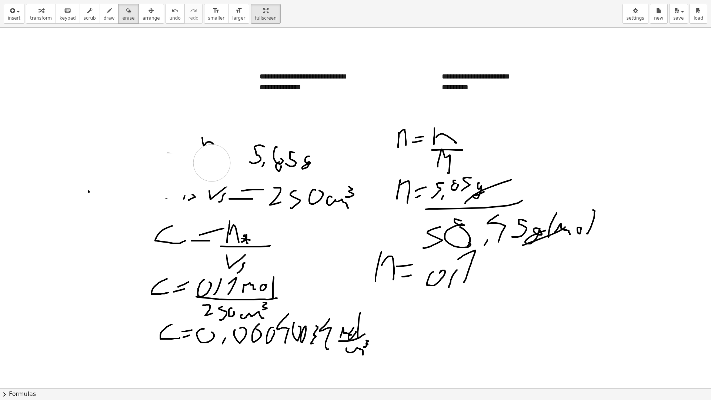
drag, startPoint x: 184, startPoint y: 172, endPoint x: 207, endPoint y: 159, distance: 26.7
click at [211, 162] on div at bounding box center [355, 388] width 711 height 720
click at [100, 22] on button "draw" at bounding box center [109, 14] width 19 height 20
drag, startPoint x: 40, startPoint y: 64, endPoint x: 32, endPoint y: 84, distance: 20.8
click at [32, 84] on div at bounding box center [355, 388] width 711 height 720
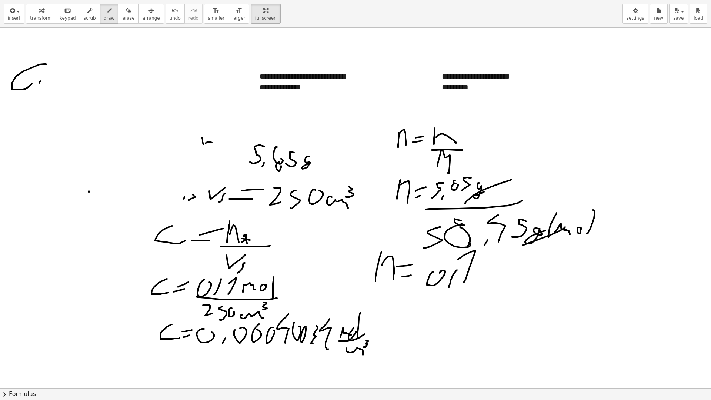
drag, startPoint x: 40, startPoint y: 81, endPoint x: 46, endPoint y: 97, distance: 16.7
click at [46, 97] on div at bounding box center [355, 388] width 711 height 720
drag, startPoint x: 57, startPoint y: 64, endPoint x: 73, endPoint y: 61, distance: 15.4
click at [73, 61] on div at bounding box center [355, 388] width 711 height 720
drag, startPoint x: 75, startPoint y: 88, endPoint x: 84, endPoint y: 103, distance: 17.1
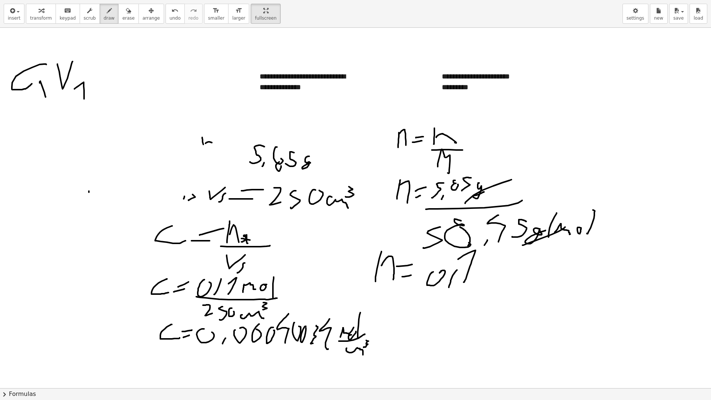
click at [84, 103] on div at bounding box center [355, 388] width 711 height 720
drag, startPoint x: 95, startPoint y: 77, endPoint x: 107, endPoint y: 78, distance: 11.5
click at [107, 78] on div at bounding box center [355, 388] width 711 height 720
drag, startPoint x: 98, startPoint y: 71, endPoint x: 109, endPoint y: 70, distance: 10.5
click at [108, 70] on div at bounding box center [355, 388] width 711 height 720
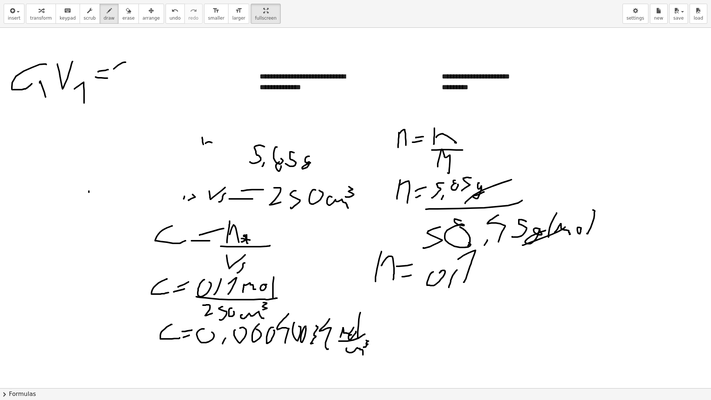
drag, startPoint x: 125, startPoint y: 62, endPoint x: 129, endPoint y: 83, distance: 21.0
click at [129, 84] on div at bounding box center [355, 388] width 711 height 720
drag, startPoint x: 135, startPoint y: 82, endPoint x: 141, endPoint y: 92, distance: 11.3
click at [140, 92] on div at bounding box center [355, 388] width 711 height 720
drag, startPoint x: 155, startPoint y: 62, endPoint x: 170, endPoint y: 69, distance: 16.6
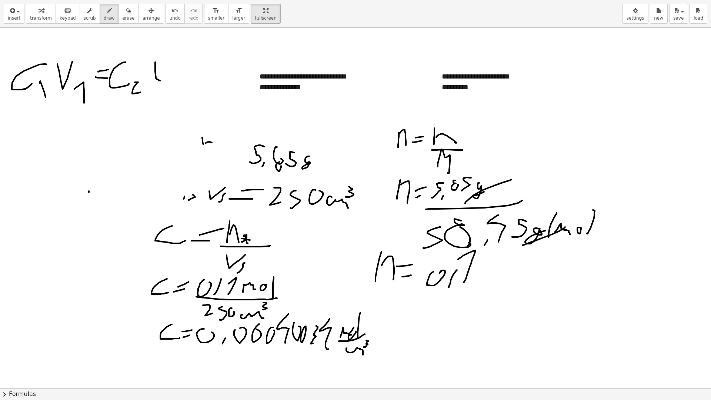
click at [170, 69] on div at bounding box center [355, 388] width 711 height 720
drag, startPoint x: 170, startPoint y: 81, endPoint x: 170, endPoint y: 92, distance: 11.1
click at [172, 92] on div at bounding box center [355, 388] width 711 height 720
drag, startPoint x: 73, startPoint y: 37, endPoint x: 88, endPoint y: 52, distance: 21.2
click at [88, 52] on div at bounding box center [355, 388] width 711 height 720
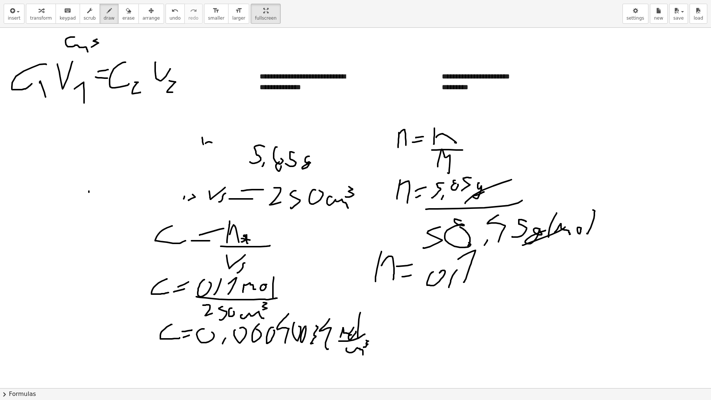
drag, startPoint x: 97, startPoint y: 39, endPoint x: 106, endPoint y: 46, distance: 10.9
click at [91, 47] on div at bounding box center [355, 388] width 711 height 720
drag, startPoint x: 165, startPoint y: 38, endPoint x: 175, endPoint y: 53, distance: 18.1
click at [175, 53] on div at bounding box center [355, 388] width 711 height 720
drag, startPoint x: 19, startPoint y: 49, endPoint x: 34, endPoint y: 67, distance: 23.1
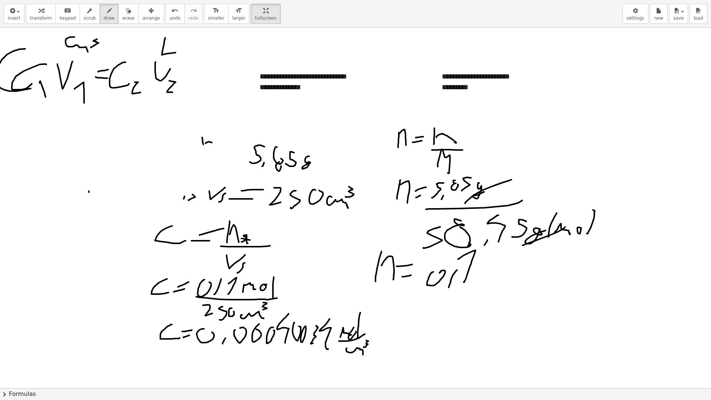
click at [43, 68] on div at bounding box center [355, 388] width 711 height 720
click at [122, 15] on button "erase" at bounding box center [128, 14] width 20 height 20
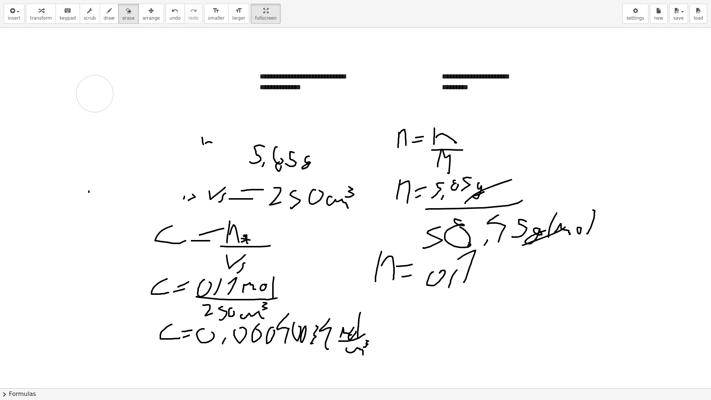
drag, startPoint x: 167, startPoint y: 38, endPoint x: 95, endPoint y: 94, distance: 90.6
click at [95, 94] on div at bounding box center [355, 388] width 711 height 720
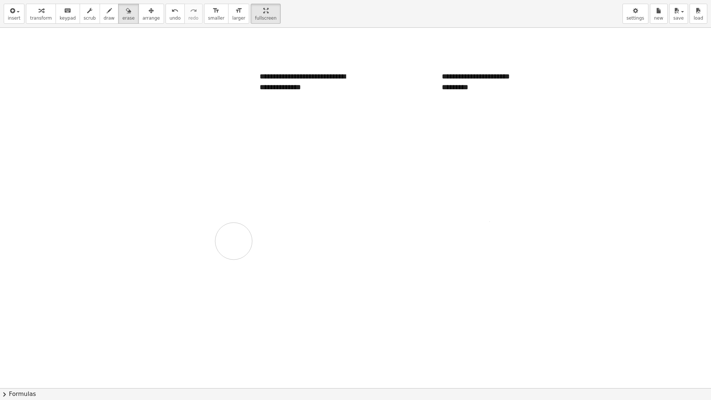
drag, startPoint x: 199, startPoint y: 137, endPoint x: 232, endPoint y: 235, distance: 104.2
click at [234, 239] on div at bounding box center [355, 388] width 711 height 720
click at [104, 11] on div "button" at bounding box center [109, 10] width 11 height 9
drag, startPoint x: 115, startPoint y: 134, endPoint x: 135, endPoint y: 105, distance: 34.9
click at [135, 105] on div at bounding box center [355, 388] width 711 height 720
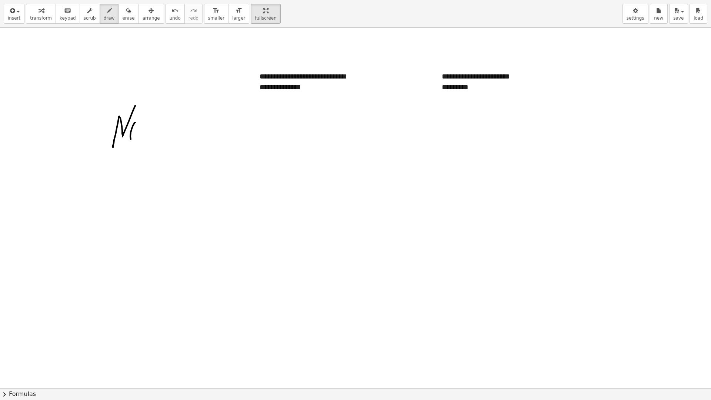
drag, startPoint x: 134, startPoint y: 124, endPoint x: 132, endPoint y: 132, distance: 8.4
click at [134, 137] on div at bounding box center [355, 388] width 711 height 720
drag, startPoint x: 132, startPoint y: 125, endPoint x: 132, endPoint y: 132, distance: 7.0
click at [132, 132] on div at bounding box center [355, 388] width 711 height 720
drag, startPoint x: 142, startPoint y: 121, endPoint x: 148, endPoint y: 125, distance: 7.4
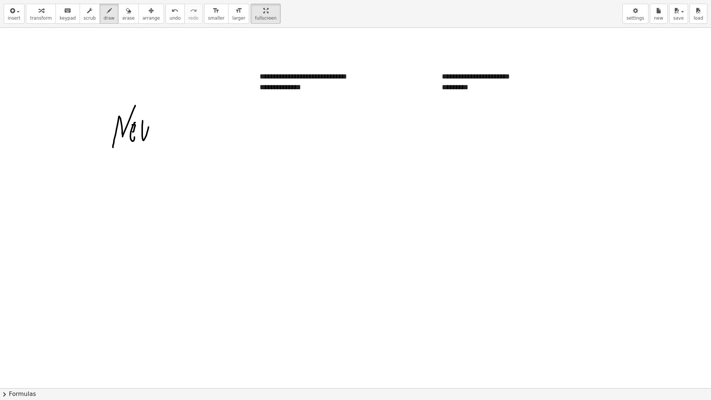
click at [148, 125] on div at bounding box center [355, 388] width 711 height 720
drag, startPoint x: 160, startPoint y: 108, endPoint x: 155, endPoint y: 139, distance: 31.8
click at [156, 140] on div at bounding box center [355, 388] width 711 height 720
click at [166, 125] on div at bounding box center [355, 388] width 711 height 720
drag, startPoint x: 175, startPoint y: 139, endPoint x: 176, endPoint y: 131, distance: 8.2
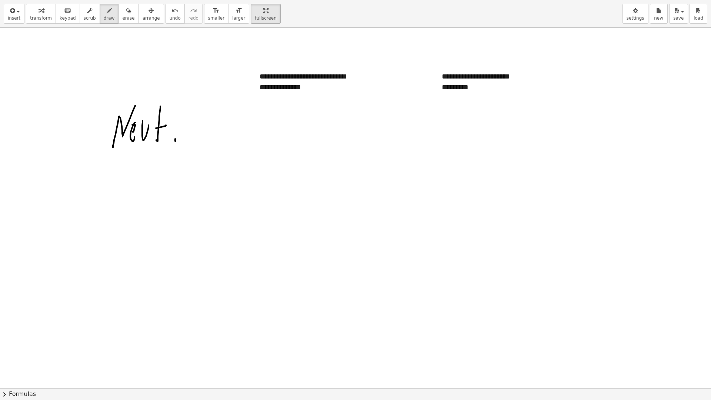
click at [176, 131] on div at bounding box center [355, 388] width 711 height 720
drag, startPoint x: 174, startPoint y: 134, endPoint x: 184, endPoint y: 131, distance: 10.3
click at [184, 131] on div at bounding box center [355, 388] width 711 height 720
drag, startPoint x: 191, startPoint y: 131, endPoint x: 187, endPoint y: 135, distance: 5.8
click at [187, 135] on div at bounding box center [355, 388] width 711 height 720
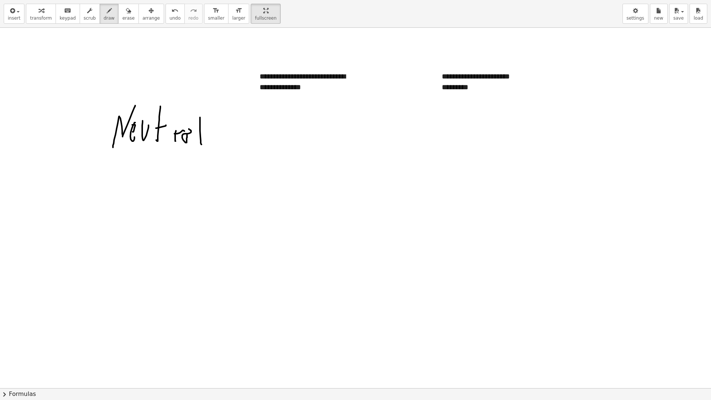
drag, startPoint x: 200, startPoint y: 117, endPoint x: 201, endPoint y: 144, distance: 27.1
click at [201, 144] on div at bounding box center [355, 388] width 711 height 720
drag, startPoint x: 207, startPoint y: 140, endPoint x: 207, endPoint y: 135, distance: 4.8
click at [207, 135] on div at bounding box center [355, 388] width 711 height 720
click at [207, 130] on div at bounding box center [355, 388] width 711 height 720
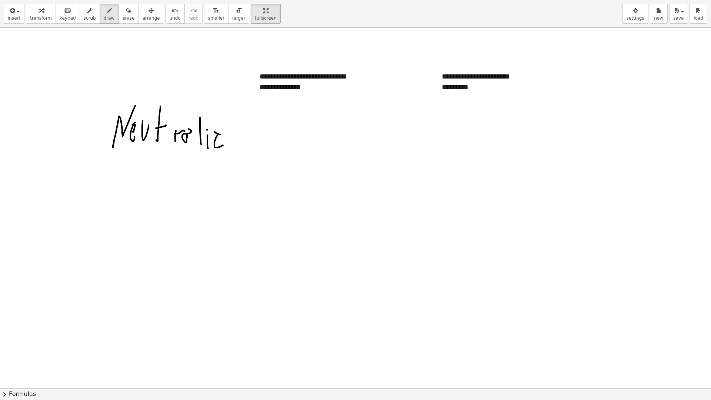
drag, startPoint x: 215, startPoint y: 132, endPoint x: 223, endPoint y: 145, distance: 15.3
click at [223, 145] on div at bounding box center [355, 388] width 711 height 720
drag, startPoint x: 232, startPoint y: 132, endPoint x: 234, endPoint y: 148, distance: 15.7
click at [234, 148] on div at bounding box center [355, 388] width 711 height 720
drag, startPoint x: 244, startPoint y: 136, endPoint x: 246, endPoint y: 149, distance: 12.7
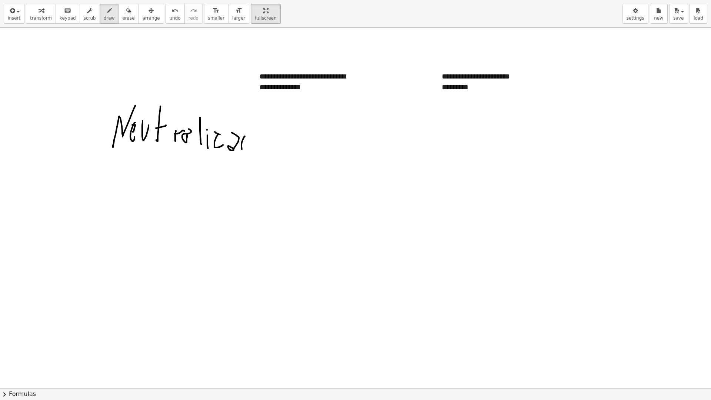
click at [245, 149] on div at bounding box center [355, 388] width 711 height 720
drag, startPoint x: 254, startPoint y: 152, endPoint x: 254, endPoint y: 140, distance: 12.2
click at [254, 141] on div at bounding box center [355, 388] width 711 height 720
click at [255, 133] on div at bounding box center [355, 388] width 711 height 720
drag, startPoint x: 263, startPoint y: 136, endPoint x: 266, endPoint y: 140, distance: 5.0
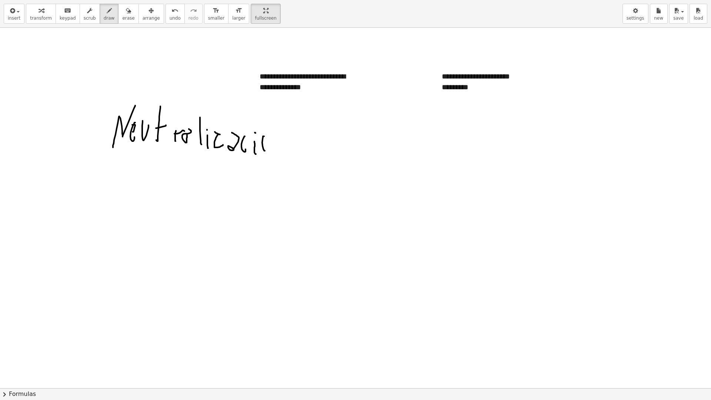
click at [266, 140] on div at bounding box center [355, 388] width 711 height 720
drag, startPoint x: 270, startPoint y: 143, endPoint x: 269, endPoint y: 134, distance: 9.3
click at [269, 134] on div at bounding box center [355, 388] width 711 height 720
drag, startPoint x: 271, startPoint y: 136, endPoint x: 272, endPoint y: 141, distance: 5.0
click at [276, 144] on div at bounding box center [355, 388] width 711 height 720
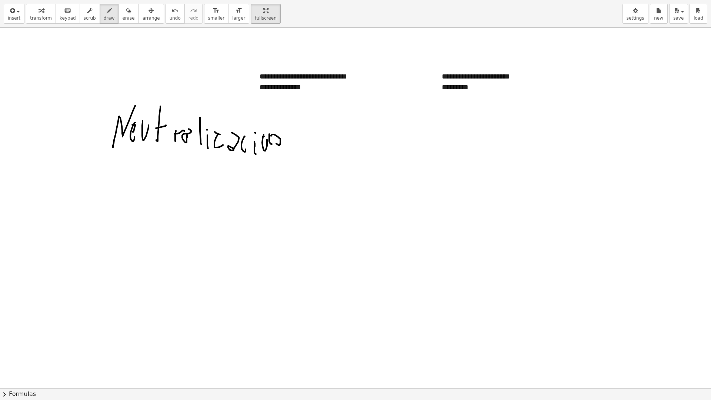
drag, startPoint x: 264, startPoint y: 135, endPoint x: 267, endPoint y: 123, distance: 12.4
click at [267, 123] on div at bounding box center [355, 388] width 711 height 720
click at [290, 145] on div at bounding box center [355, 388] width 711 height 720
click at [292, 124] on div at bounding box center [355, 388] width 711 height 720
click at [338, 145] on div at bounding box center [355, 388] width 711 height 720
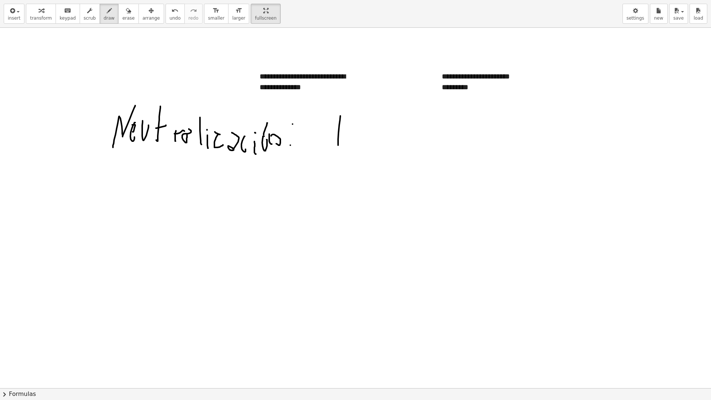
click at [349, 135] on div at bounding box center [355, 388] width 711 height 720
drag, startPoint x: 356, startPoint y: 120, endPoint x: 355, endPoint y: 143, distance: 23.0
click at [356, 143] on div at bounding box center [355, 388] width 711 height 720
click at [361, 115] on div at bounding box center [355, 388] width 711 height 720
drag, startPoint x: 360, startPoint y: 113, endPoint x: 368, endPoint y: 113, distance: 7.0
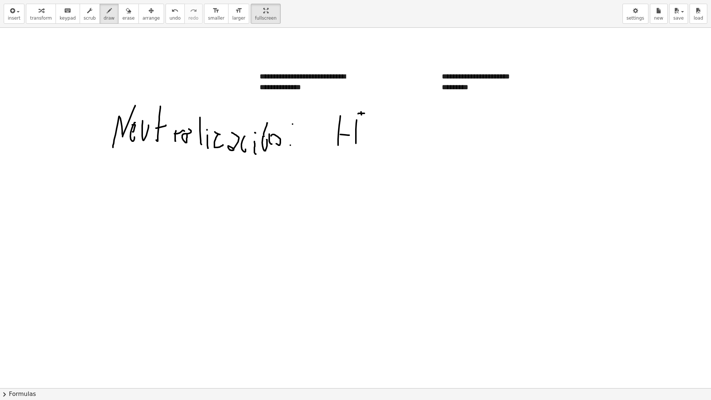
click at [367, 113] on div at bounding box center [355, 388] width 711 height 720
drag, startPoint x: 362, startPoint y: 110, endPoint x: 363, endPoint y: 120, distance: 9.7
click at [363, 120] on div at bounding box center [355, 388] width 711 height 720
drag, startPoint x: 385, startPoint y: 125, endPoint x: 396, endPoint y: 132, distance: 13.7
click at [389, 144] on div at bounding box center [355, 388] width 711 height 720
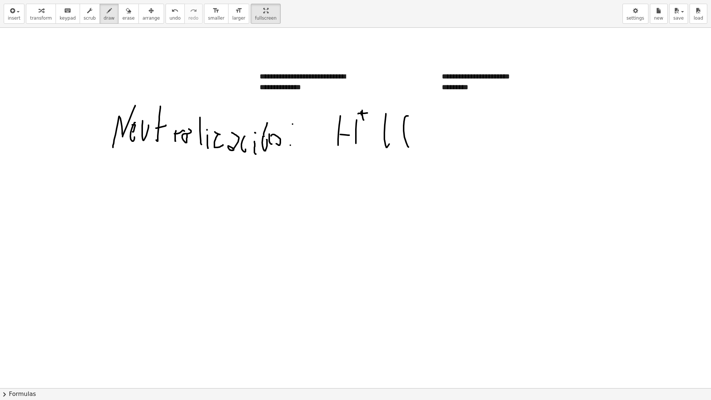
drag, startPoint x: 408, startPoint y: 116, endPoint x: 408, endPoint y: 125, distance: 8.9
click at [408, 125] on div at bounding box center [355, 388] width 711 height 720
drag, startPoint x: 419, startPoint y: 115, endPoint x: 413, endPoint y: 135, distance: 20.7
click at [415, 141] on div at bounding box center [355, 388] width 711 height 720
drag, startPoint x: 427, startPoint y: 126, endPoint x: 426, endPoint y: 119, distance: 7.3
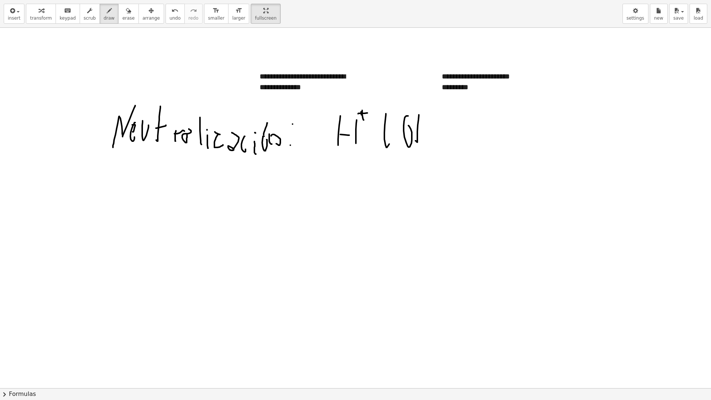
click at [427, 126] on div at bounding box center [355, 388] width 711 height 720
drag, startPoint x: 426, startPoint y: 118, endPoint x: 434, endPoint y: 149, distance: 31.8
click at [428, 146] on div at bounding box center [355, 388] width 711 height 720
drag, startPoint x: 435, startPoint y: 124, endPoint x: 433, endPoint y: 117, distance: 7.6
click at [433, 117] on div at bounding box center [355, 388] width 711 height 720
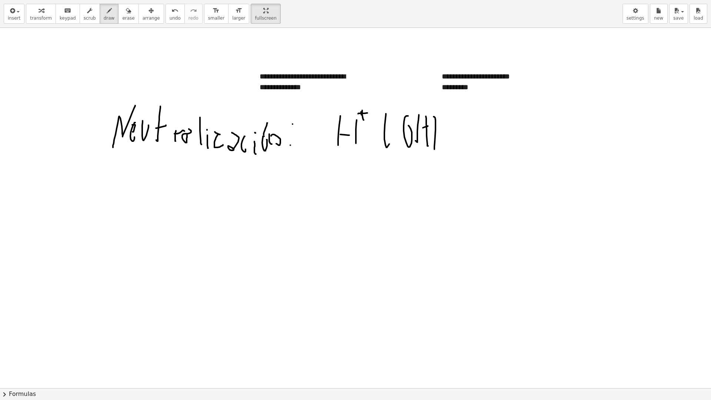
drag, startPoint x: 442, startPoint y: 119, endPoint x: 448, endPoint y: 120, distance: 6.0
click at [447, 120] on div at bounding box center [355, 388] width 711 height 720
drag, startPoint x: 448, startPoint y: 140, endPoint x: 473, endPoint y: 138, distance: 24.5
click at [473, 138] on div at bounding box center [355, 388] width 711 height 720
drag, startPoint x: 465, startPoint y: 133, endPoint x: 473, endPoint y: 130, distance: 8.7
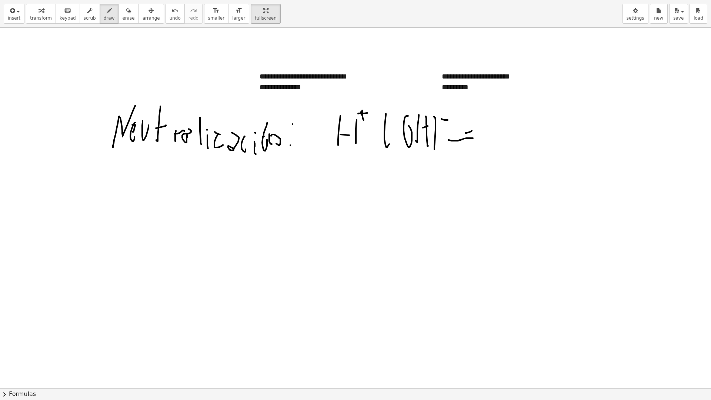
click at [473, 130] on div at bounding box center [355, 388] width 711 height 720
click at [486, 104] on div at bounding box center [355, 388] width 711 height 720
click at [493, 125] on div at bounding box center [355, 388] width 711 height 720
click at [496, 132] on div at bounding box center [355, 388] width 711 height 720
click at [508, 134] on div at bounding box center [355, 388] width 711 height 720
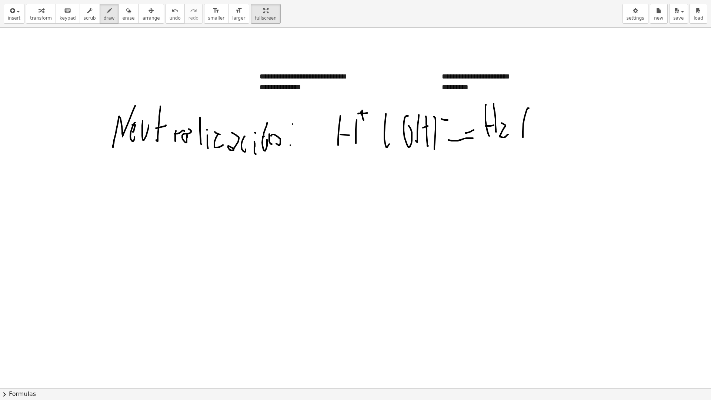
click at [534, 121] on div at bounding box center [355, 388] width 711 height 720
click at [256, 170] on div at bounding box center [355, 388] width 711 height 720
click at [266, 189] on div at bounding box center [355, 388] width 711 height 720
click at [283, 177] on div at bounding box center [355, 388] width 711 height 720
click at [288, 196] on div at bounding box center [355, 388] width 711 height 720
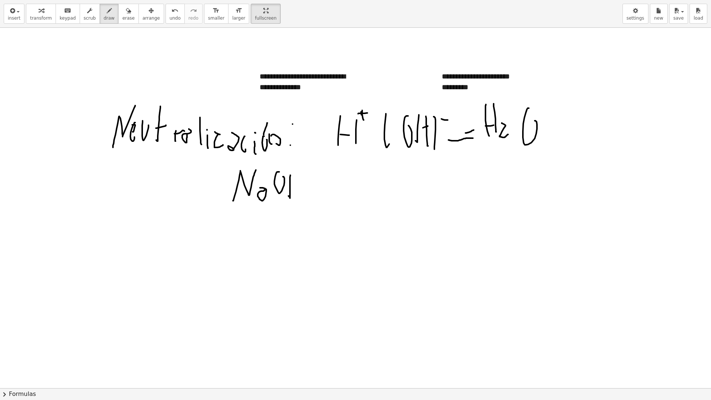
click at [296, 187] on div at bounding box center [355, 388] width 711 height 720
click at [299, 198] on div at bounding box center [355, 388] width 711 height 720
click at [313, 203] on div at bounding box center [355, 388] width 711 height 720
click at [319, 194] on div at bounding box center [355, 388] width 711 height 720
click at [335, 199] on div at bounding box center [355, 388] width 711 height 720
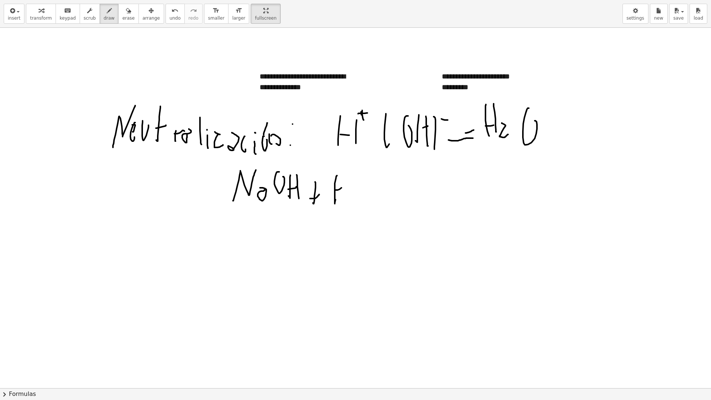
click at [343, 186] on div at bounding box center [355, 388] width 711 height 720
click at [345, 200] on div at bounding box center [355, 388] width 711 height 720
click at [364, 200] on div at bounding box center [355, 388] width 711 height 720
click at [399, 188] on div at bounding box center [355, 388] width 711 height 720
click at [393, 193] on div at bounding box center [355, 388] width 711 height 720
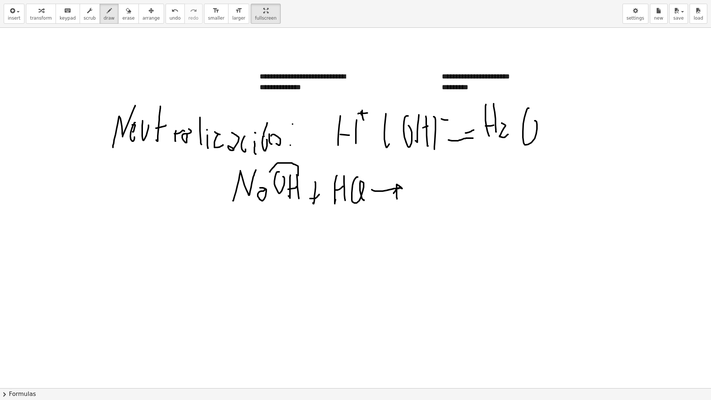
click at [297, 175] on div at bounding box center [355, 388] width 711 height 720
click at [352, 178] on div at bounding box center [355, 388] width 711 height 720
click at [514, 195] on div at bounding box center [355, 388] width 711 height 720
click at [526, 187] on div at bounding box center [355, 388] width 711 height 720
click at [526, 197] on div at bounding box center [355, 388] width 711 height 720
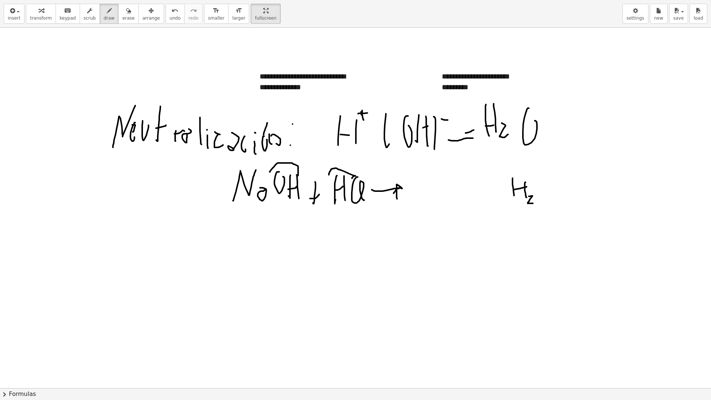
click at [534, 203] on div at bounding box center [355, 388] width 711 height 720
click at [535, 182] on div at bounding box center [355, 388] width 711 height 720
click at [502, 189] on div at bounding box center [355, 388] width 711 height 720
click at [513, 188] on div at bounding box center [355, 388] width 711 height 720
click at [446, 180] on div at bounding box center [355, 388] width 711 height 720
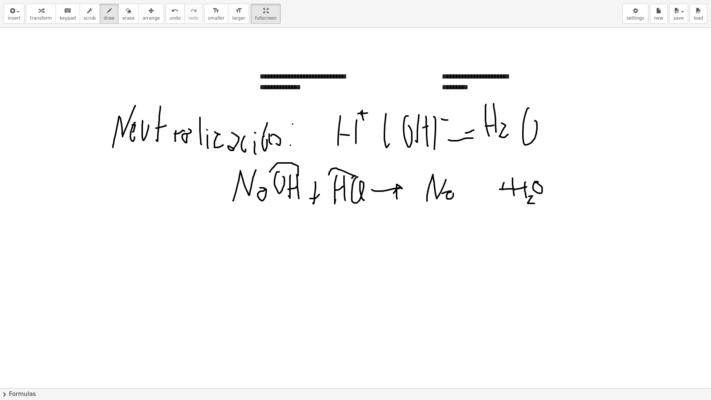
click at [452, 192] on div at bounding box center [355, 388] width 711 height 720
click at [462, 197] on div at bounding box center [355, 388] width 711 height 720
click at [465, 204] on div at bounding box center [355, 388] width 711 height 720
click at [480, 203] on div at bounding box center [355, 388] width 711 height 720
click at [493, 189] on div at bounding box center [355, 388] width 711 height 720
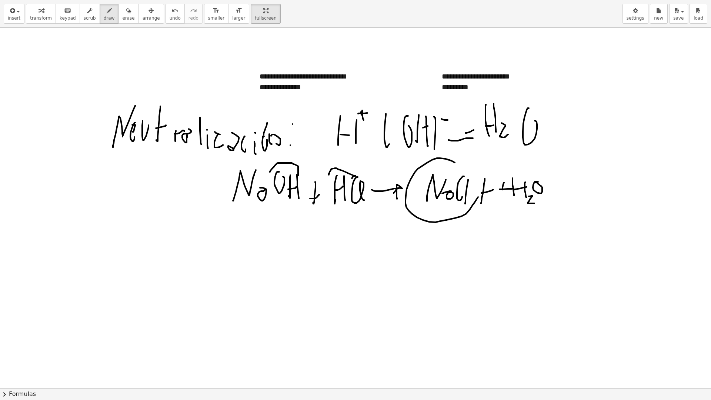
click at [453, 175] on div at bounding box center [355, 388] width 711 height 720
drag, startPoint x: 235, startPoint y: 252, endPoint x: 255, endPoint y: 219, distance: 38.8
click at [258, 218] on div at bounding box center [355, 388] width 711 height 720
drag, startPoint x: 244, startPoint y: 231, endPoint x: 253, endPoint y: 231, distance: 8.9
click at [253, 231] on div at bounding box center [355, 388] width 711 height 720
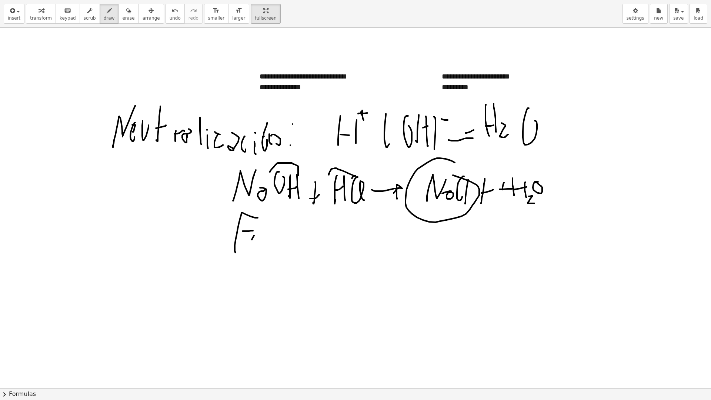
drag, startPoint x: 252, startPoint y: 239, endPoint x: 255, endPoint y: 246, distance: 7.9
click at [255, 247] on div at bounding box center [355, 388] width 711 height 720
drag, startPoint x: 253, startPoint y: 236, endPoint x: 257, endPoint y: 245, distance: 9.8
click at [257, 245] on div at bounding box center [355, 388] width 711 height 720
click at [273, 255] on div at bounding box center [355, 388] width 711 height 720
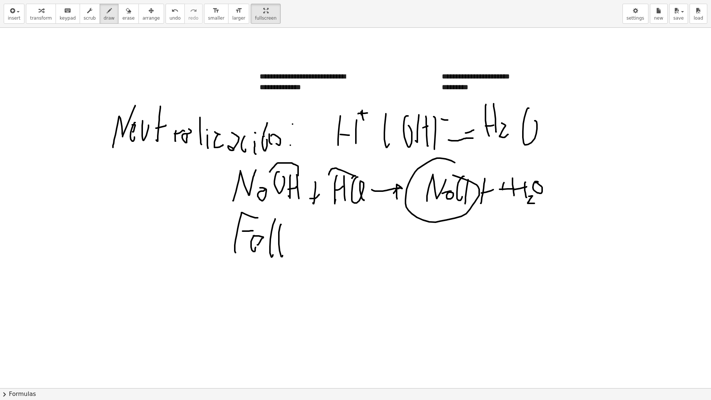
click at [283, 231] on div at bounding box center [355, 388] width 711 height 720
click at [291, 244] on div at bounding box center [355, 388] width 711 height 720
click at [299, 234] on div at bounding box center [355, 388] width 711 height 720
click at [305, 252] on div at bounding box center [355, 388] width 711 height 720
click at [307, 229] on div at bounding box center [355, 388] width 711 height 720
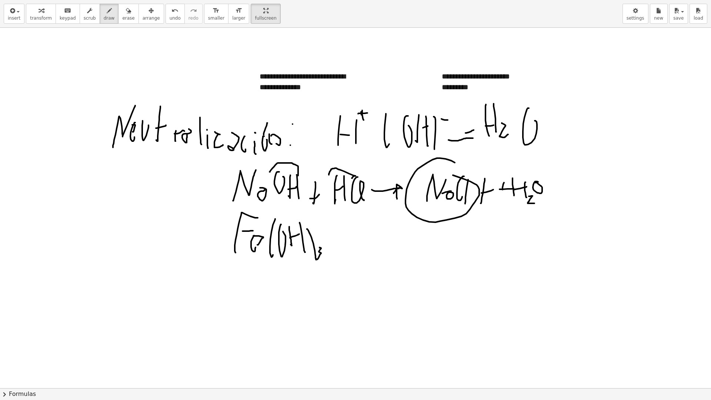
click at [315, 259] on div at bounding box center [355, 388] width 711 height 720
click at [352, 255] on div at bounding box center [355, 388] width 711 height 720
click at [365, 242] on div at bounding box center [355, 388] width 711 height 720
click at [394, 253] on div at bounding box center [355, 388] width 711 height 720
click at [403, 243] on div at bounding box center [355, 388] width 711 height 720
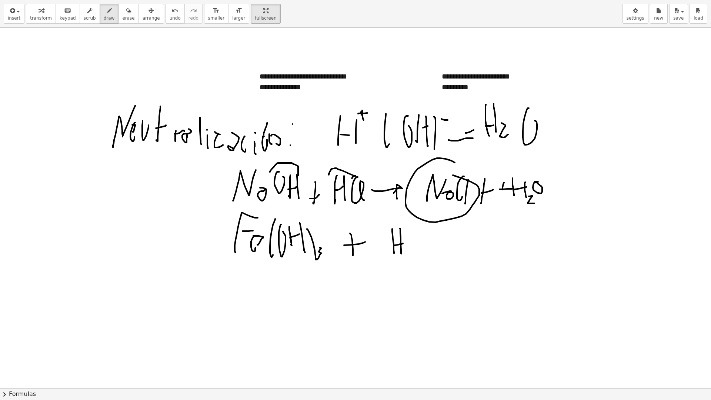
click at [401, 254] on div at bounding box center [355, 388] width 711 height 720
click at [406, 261] on div at bounding box center [355, 388] width 711 height 720
click at [422, 246] on div at bounding box center [355, 388] width 711 height 720
click at [433, 235] on div at bounding box center [355, 388] width 711 height 720
click at [430, 259] on div at bounding box center [355, 388] width 711 height 720
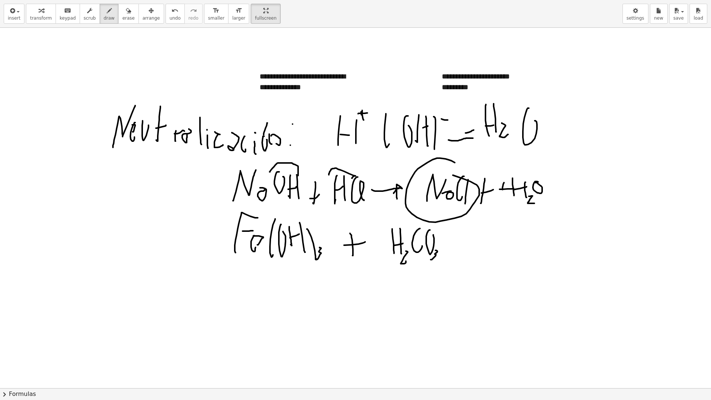
click at [464, 246] on div at bounding box center [355, 388] width 711 height 720
click at [456, 251] on div at bounding box center [355, 388] width 711 height 720
drag, startPoint x: 546, startPoint y: 235, endPoint x: 544, endPoint y: 262, distance: 27.9
click at [544, 262] on div at bounding box center [355, 388] width 711 height 720
drag, startPoint x: 550, startPoint y: 251, endPoint x: 562, endPoint y: 250, distance: 11.8
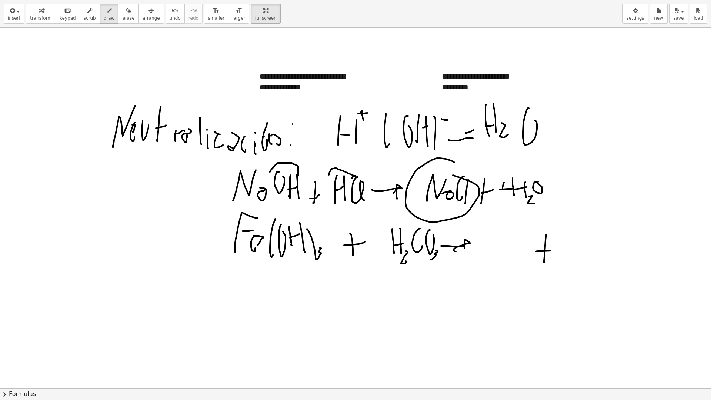
click at [562, 251] on div at bounding box center [355, 388] width 711 height 720
click at [573, 254] on div at bounding box center [355, 388] width 711 height 720
click at [593, 241] on div at bounding box center [355, 388] width 711 height 720
click at [596, 252] on div at bounding box center [355, 388] width 711 height 720
click at [616, 259] on div at bounding box center [355, 388] width 711 height 720
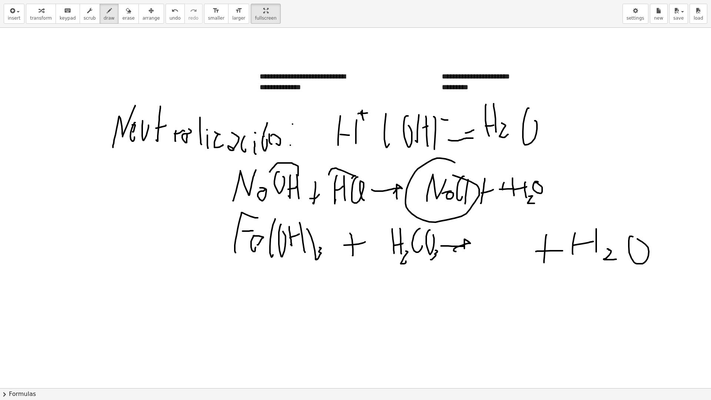
click at [634, 238] on div at bounding box center [355, 388] width 711 height 720
drag, startPoint x: 389, startPoint y: 216, endPoint x: 385, endPoint y: 220, distance: 5.8
click at [385, 220] on div at bounding box center [355, 388] width 711 height 720
click at [318, 217] on div at bounding box center [355, 388] width 711 height 720
click at [315, 217] on div at bounding box center [355, 388] width 711 height 720
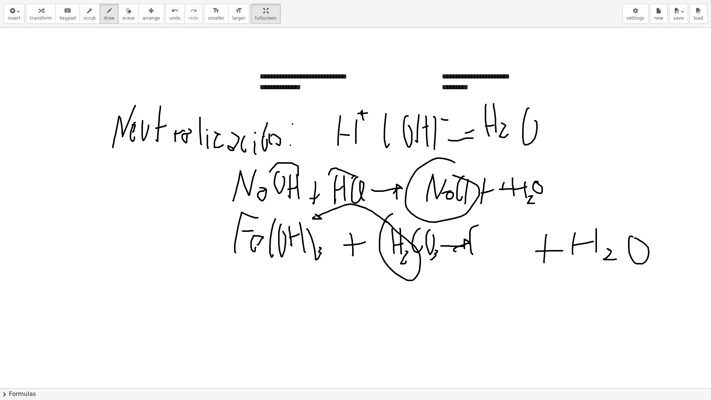
click at [482, 224] on div at bounding box center [355, 388] width 711 height 720
click at [481, 234] on div at bounding box center [355, 388] width 711 height 720
click at [483, 250] on div at bounding box center [355, 388] width 711 height 720
click at [485, 248] on div at bounding box center [355, 388] width 711 height 720
click at [106, 14] on button "draw" at bounding box center [109, 14] width 19 height 20
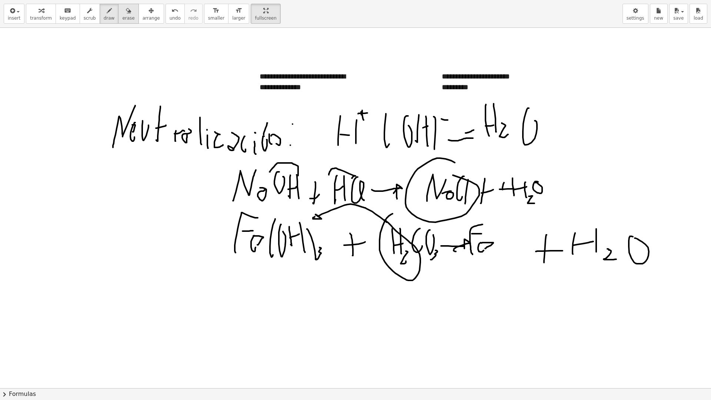
click at [126, 11] on icon "button" at bounding box center [128, 10] width 5 height 9
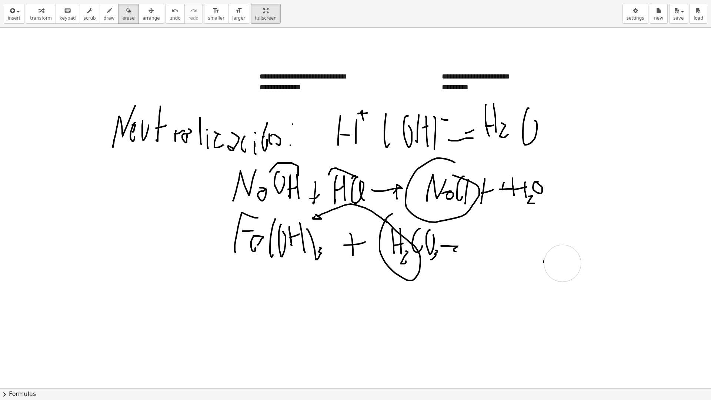
click at [540, 259] on div at bounding box center [355, 388] width 711 height 720
click at [104, 16] on span "draw" at bounding box center [109, 18] width 11 height 5
click at [454, 255] on div at bounding box center [355, 388] width 711 height 720
click at [497, 230] on div at bounding box center [355, 388] width 711 height 720
drag, startPoint x: 485, startPoint y: 242, endPoint x: 493, endPoint y: 243, distance: 7.9
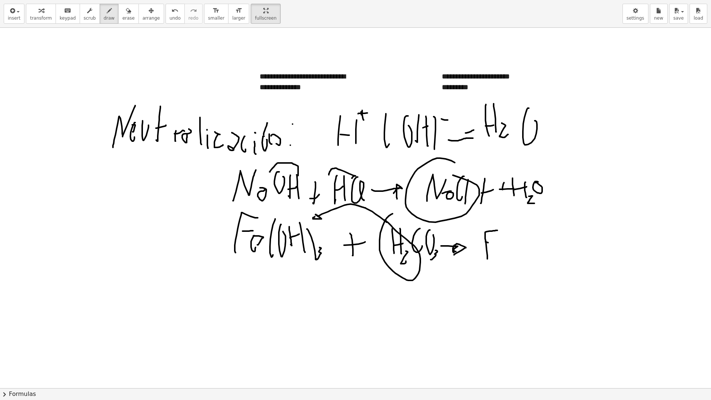
click at [493, 243] on div at bounding box center [355, 388] width 711 height 720
drag, startPoint x: 494, startPoint y: 253, endPoint x: 496, endPoint y: 256, distance: 4.0
click at [496, 256] on div at bounding box center [355, 388] width 711 height 720
drag, startPoint x: 501, startPoint y: 247, endPoint x: 501, endPoint y: 255, distance: 8.2
click at [493, 250] on div at bounding box center [355, 388] width 711 height 720
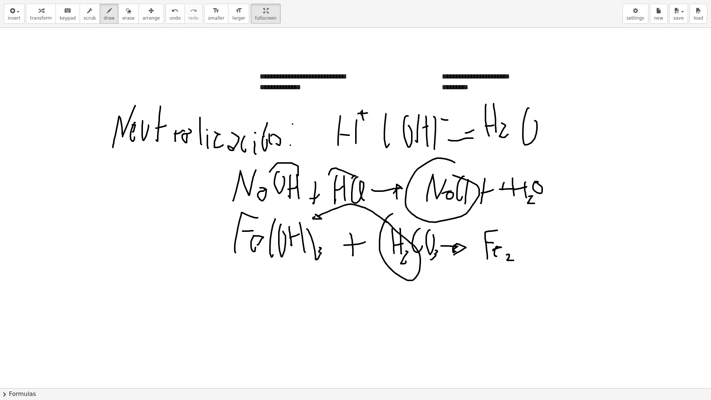
drag, startPoint x: 507, startPoint y: 254, endPoint x: 513, endPoint y: 260, distance: 8.6
click at [513, 260] on div at bounding box center [355, 388] width 711 height 720
drag, startPoint x: 524, startPoint y: 227, endPoint x: 529, endPoint y: 247, distance: 20.8
click at [520, 250] on div at bounding box center [355, 388] width 711 height 720
drag, startPoint x: 534, startPoint y: 238, endPoint x: 532, endPoint y: 252, distance: 14.9
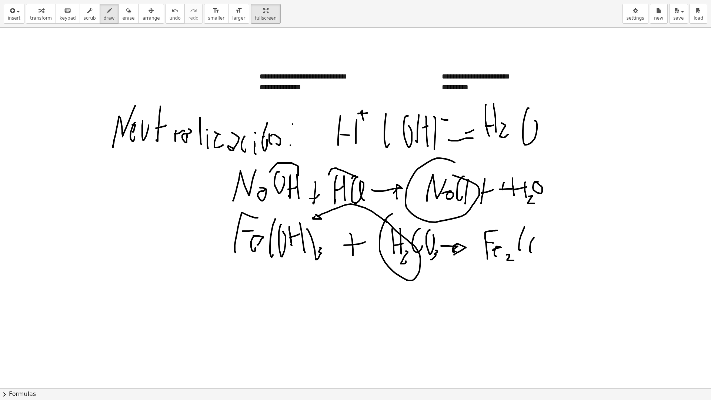
click at [532, 252] on div at bounding box center [355, 388] width 711 height 720
click at [541, 240] on div at bounding box center [355, 388] width 711 height 720
click at [539, 258] on div at bounding box center [355, 388] width 711 height 720
click at [550, 255] on div at bounding box center [355, 388] width 711 height 720
click at [550, 261] on div at bounding box center [355, 388] width 711 height 720
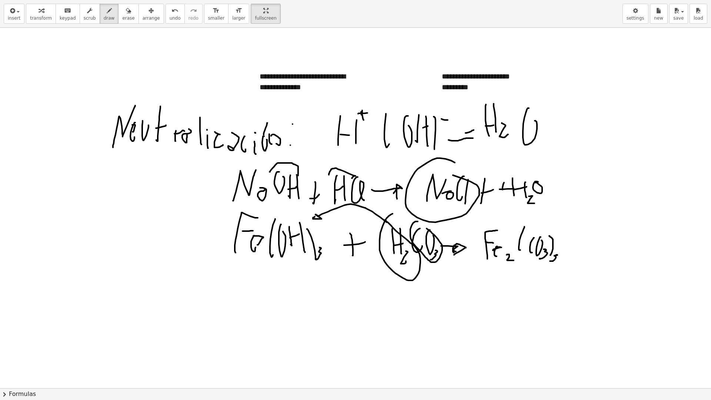
drag, startPoint x: 415, startPoint y: 222, endPoint x: 430, endPoint y: 228, distance: 16.6
click at [423, 226] on div at bounding box center [355, 388] width 711 height 720
drag, startPoint x: 432, startPoint y: 229, endPoint x: 525, endPoint y: 228, distance: 92.9
click at [526, 228] on div at bounding box center [355, 388] width 711 height 720
drag, startPoint x: 524, startPoint y: 228, endPoint x: 521, endPoint y: 230, distance: 4.0
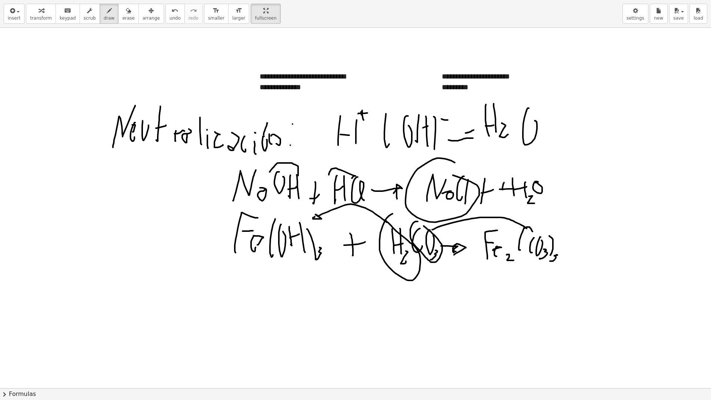
click at [521, 230] on div at bounding box center [355, 388] width 711 height 720
drag, startPoint x: 576, startPoint y: 243, endPoint x: 574, endPoint y: 254, distance: 11.2
click at [575, 254] on div at bounding box center [355, 388] width 711 height 720
drag, startPoint x: 568, startPoint y: 247, endPoint x: 587, endPoint y: 244, distance: 18.3
click at [587, 244] on div at bounding box center [355, 388] width 711 height 720
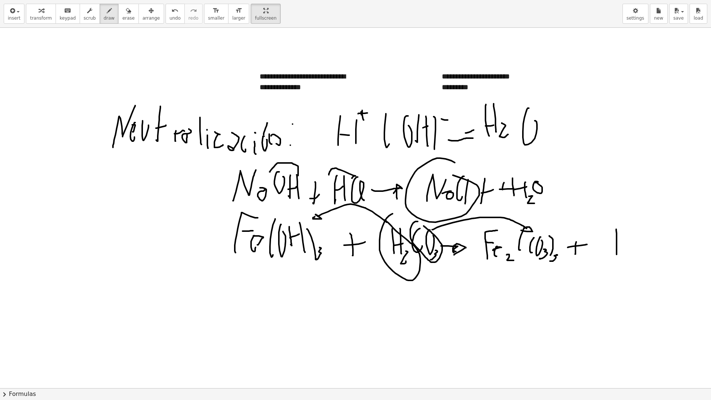
drag, startPoint x: 616, startPoint y: 229, endPoint x: 616, endPoint y: 254, distance: 25.2
click at [616, 254] on div at bounding box center [355, 388] width 711 height 720
drag, startPoint x: 612, startPoint y: 244, endPoint x: 639, endPoint y: 241, distance: 26.9
click at [639, 241] on div at bounding box center [355, 388] width 711 height 720
drag, startPoint x: 633, startPoint y: 232, endPoint x: 635, endPoint y: 251, distance: 18.6
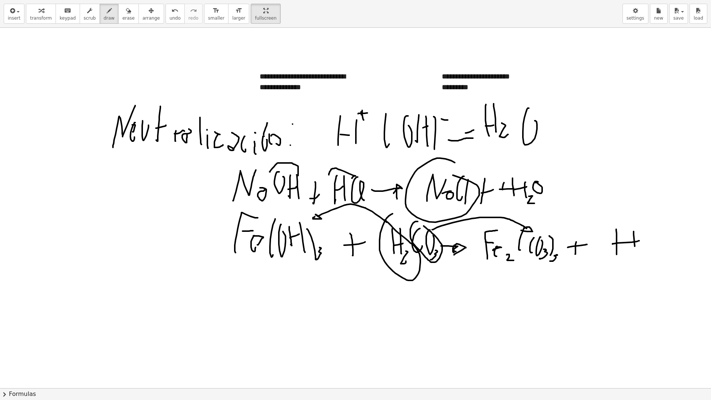
click at [635, 251] on div at bounding box center [355, 388] width 711 height 720
drag, startPoint x: 641, startPoint y: 249, endPoint x: 641, endPoint y: 258, distance: 8.9
click at [641, 258] on div at bounding box center [355, 388] width 711 height 720
click at [655, 230] on div at bounding box center [355, 388] width 711 height 720
drag, startPoint x: 207, startPoint y: 221, endPoint x: 226, endPoint y: 245, distance: 30.9
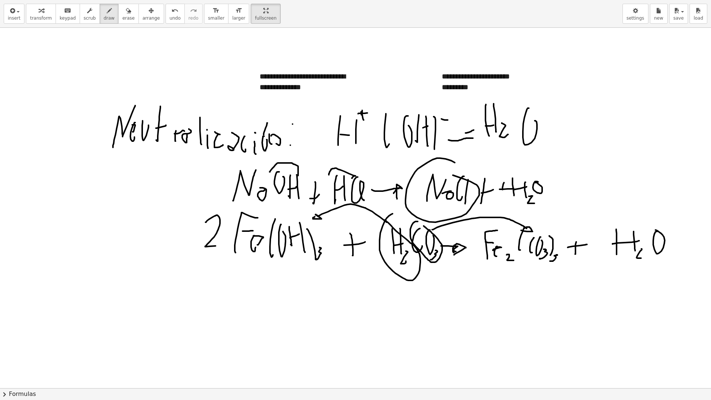
click at [226, 245] on div at bounding box center [355, 388] width 711 height 720
drag, startPoint x: 378, startPoint y: 230, endPoint x: 354, endPoint y: 256, distance: 35.4
click at [354, 256] on div at bounding box center [355, 388] width 711 height 720
drag, startPoint x: 602, startPoint y: 229, endPoint x: 592, endPoint y: 252, distance: 25.0
click at [592, 252] on div at bounding box center [355, 388] width 711 height 720
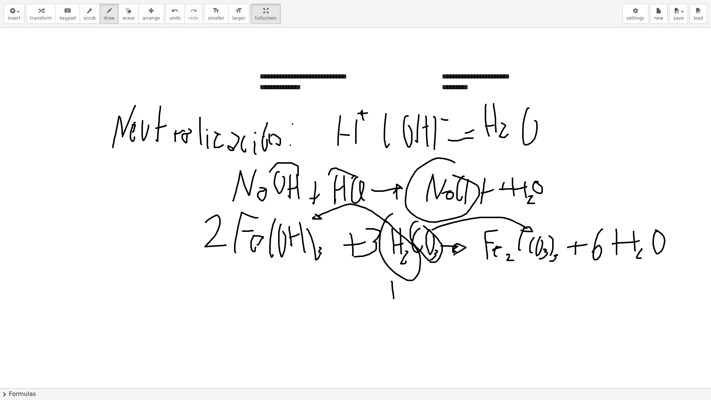
drag, startPoint x: 391, startPoint y: 281, endPoint x: 392, endPoint y: 297, distance: 15.6
click at [393, 299] on div at bounding box center [355, 388] width 711 height 720
drag, startPoint x: 392, startPoint y: 296, endPoint x: 402, endPoint y: 285, distance: 15.2
click at [402, 292] on div at bounding box center [355, 388] width 711 height 720
drag, startPoint x: 402, startPoint y: 285, endPoint x: 402, endPoint y: 301, distance: 15.9
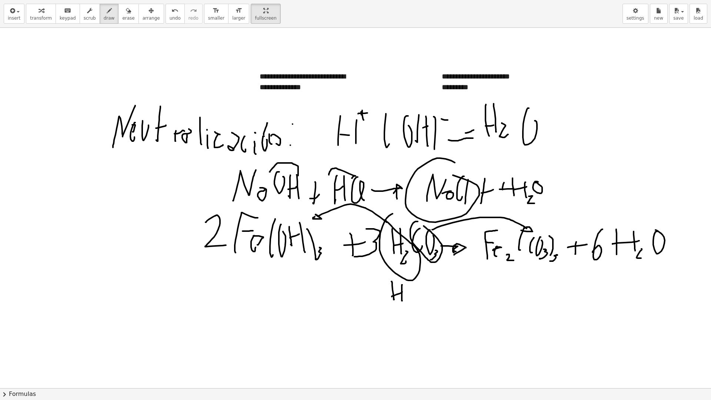
click at [402, 301] on div at bounding box center [355, 388] width 711 height 720
drag, startPoint x: 405, startPoint y: 298, endPoint x: 416, endPoint y: 298, distance: 11.5
click at [411, 302] on div at bounding box center [355, 388] width 711 height 720
drag, startPoint x: 423, startPoint y: 285, endPoint x: 420, endPoint y: 292, distance: 7.0
click at [419, 292] on div at bounding box center [355, 388] width 711 height 720
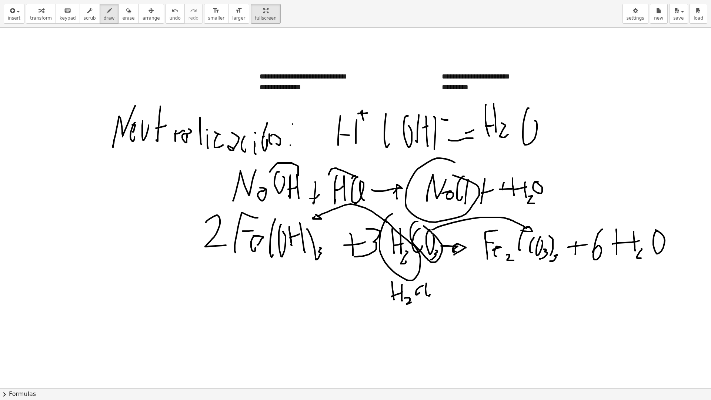
drag, startPoint x: 426, startPoint y: 283, endPoint x: 430, endPoint y: 278, distance: 6.1
click at [430, 279] on div at bounding box center [355, 388] width 711 height 720
drag, startPoint x: 434, startPoint y: 295, endPoint x: 437, endPoint y: 275, distance: 19.6
click at [435, 305] on div at bounding box center [355, 388] width 711 height 720
drag, startPoint x: 419, startPoint y: 294, endPoint x: 423, endPoint y: 288, distance: 7.6
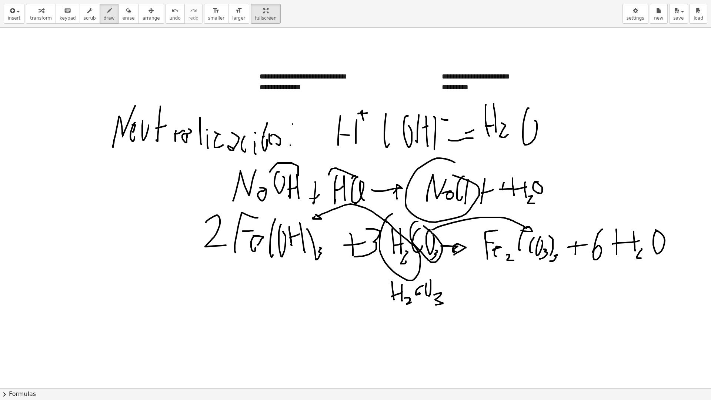
click at [422, 292] on div at bounding box center [355, 388] width 711 height 720
drag, startPoint x: 425, startPoint y: 285, endPoint x: 430, endPoint y: 282, distance: 6.0
click at [430, 282] on div at bounding box center [355, 388] width 711 height 720
click at [118, 10] on button "erase" at bounding box center [128, 14] width 20 height 20
drag, startPoint x: 443, startPoint y: 296, endPoint x: 432, endPoint y: 295, distance: 10.8
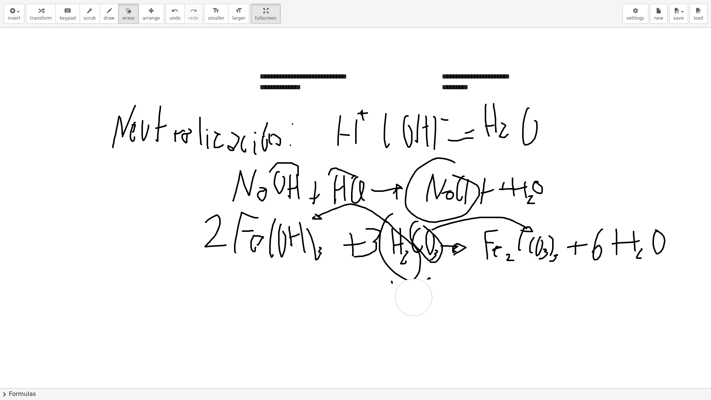
click at [430, 295] on div at bounding box center [355, 388] width 711 height 720
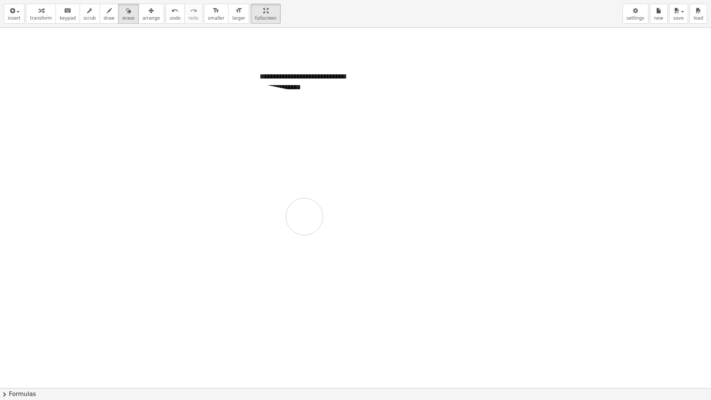
drag, startPoint x: 150, startPoint y: 95, endPoint x: 505, endPoint y: 209, distance: 372.9
click at [318, 226] on div at bounding box center [355, 388] width 711 height 720
drag, startPoint x: 68, startPoint y: 121, endPoint x: 68, endPoint y: 142, distance: 21.5
click at [68, 143] on div at bounding box center [355, 388] width 711 height 720
click at [105, 11] on button "draw" at bounding box center [109, 14] width 19 height 20
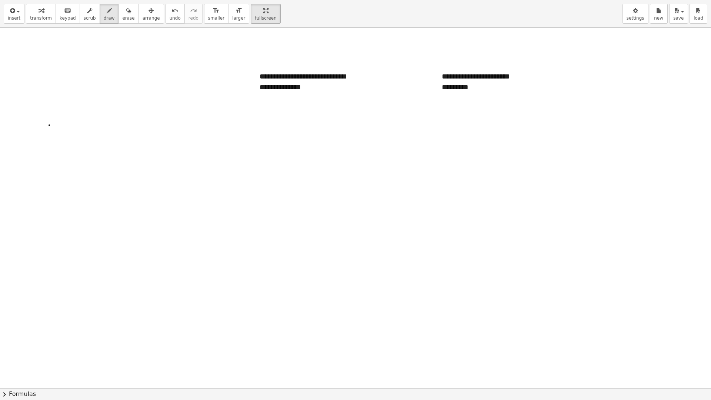
drag, startPoint x: 49, startPoint y: 125, endPoint x: 48, endPoint y: 155, distance: 30.0
click at [48, 159] on div at bounding box center [355, 388] width 711 height 720
drag, startPoint x: 48, startPoint y: 148, endPoint x: 62, endPoint y: 130, distance: 22.8
click at [61, 144] on div at bounding box center [355, 388] width 711 height 720
drag, startPoint x: 62, startPoint y: 130, endPoint x: 62, endPoint y: 152, distance: 22.2
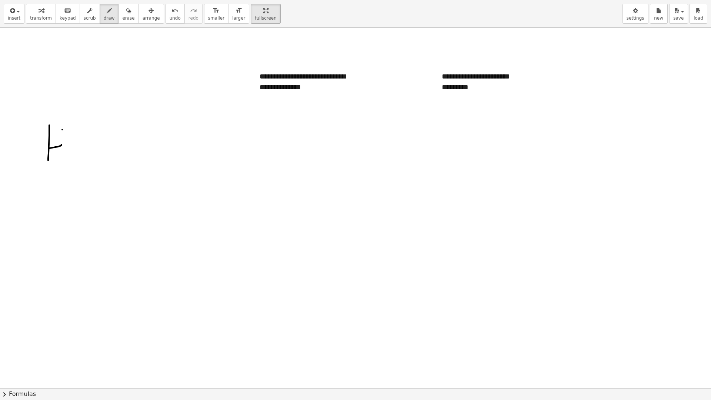
click at [62, 152] on div at bounding box center [355, 388] width 711 height 720
drag, startPoint x: 69, startPoint y: 151, endPoint x: 74, endPoint y: 167, distance: 16.4
click at [74, 167] on div at bounding box center [355, 388] width 711 height 720
drag, startPoint x: 90, startPoint y: 135, endPoint x: 82, endPoint y: 160, distance: 25.7
click at [79, 162] on div at bounding box center [355, 388] width 711 height 720
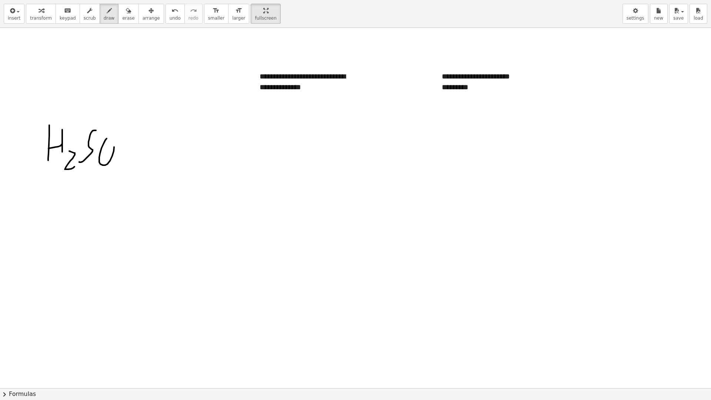
drag, startPoint x: 107, startPoint y: 138, endPoint x: 112, endPoint y: 142, distance: 6.6
click at [112, 142] on div at bounding box center [355, 388] width 711 height 720
drag, startPoint x: 121, startPoint y: 166, endPoint x: 125, endPoint y: 149, distance: 17.1
click at [125, 149] on div at bounding box center [355, 388] width 711 height 720
drag, startPoint x: 135, startPoint y: 157, endPoint x: 173, endPoint y: 123, distance: 50.1
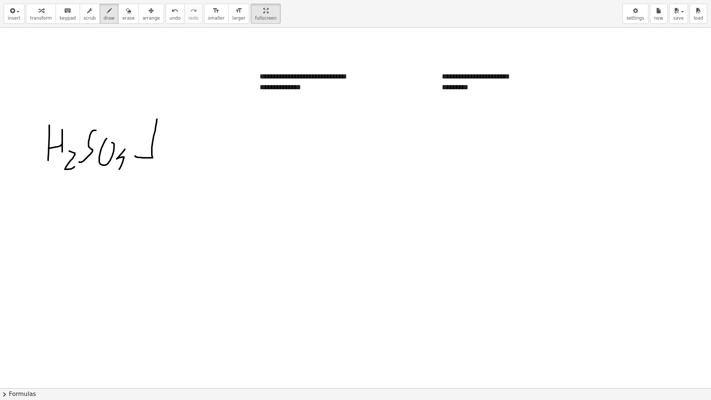
click at [173, 123] on div at bounding box center [355, 388] width 711 height 720
drag, startPoint x: 178, startPoint y: 118, endPoint x: 181, endPoint y: 127, distance: 9.0
click at [172, 131] on div at bounding box center [355, 388] width 711 height 720
drag, startPoint x: 188, startPoint y: 113, endPoint x: 197, endPoint y: 121, distance: 12.6
click at [197, 121] on div at bounding box center [355, 388] width 711 height 720
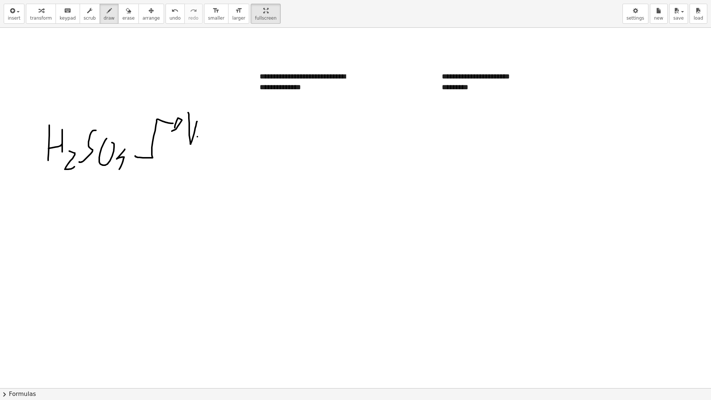
drag, startPoint x: 197, startPoint y: 137, endPoint x: 204, endPoint y: 135, distance: 6.8
click at [204, 135] on div at bounding box center [355, 388] width 711 height 720
drag, startPoint x: 201, startPoint y: 132, endPoint x: 207, endPoint y: 128, distance: 7.2
click at [205, 130] on div at bounding box center [355, 388] width 711 height 720
drag, startPoint x: 210, startPoint y: 124, endPoint x: 208, endPoint y: 137, distance: 13.5
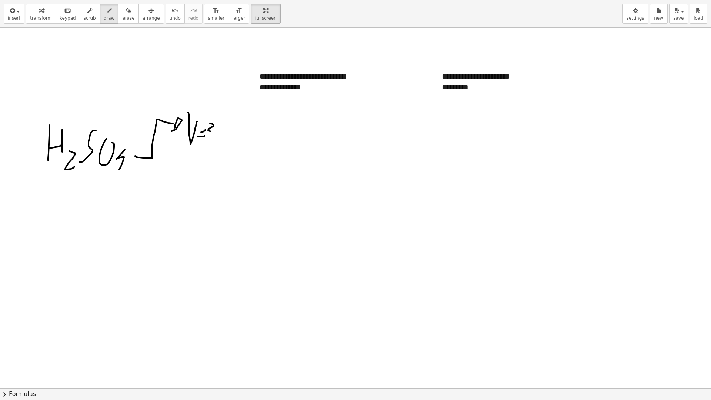
click at [205, 139] on div at bounding box center [355, 388] width 711 height 720
drag, startPoint x: 218, startPoint y: 128, endPoint x: 222, endPoint y: 126, distance: 5.2
click at [223, 126] on div at bounding box center [355, 388] width 711 height 720
click at [228, 126] on div at bounding box center [355, 388] width 711 height 720
drag, startPoint x: 237, startPoint y: 137, endPoint x: 249, endPoint y: 121, distance: 19.3
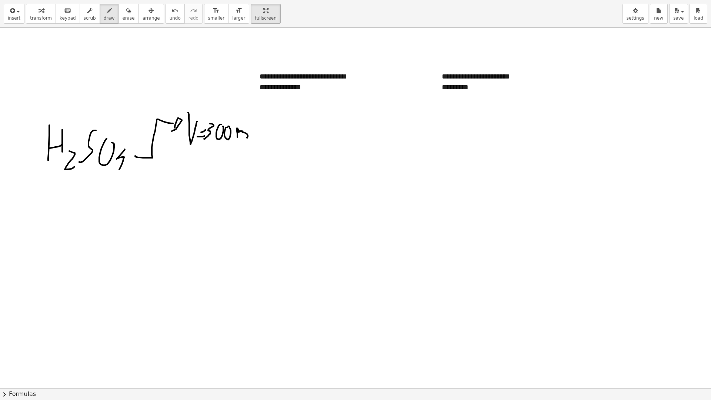
click at [247, 135] on div at bounding box center [355, 388] width 711 height 720
drag, startPoint x: 249, startPoint y: 121, endPoint x: 256, endPoint y: 137, distance: 18.0
click at [257, 138] on div at bounding box center [355, 388] width 711 height 720
drag, startPoint x: 155, startPoint y: 161, endPoint x: 191, endPoint y: 161, distance: 35.5
click at [174, 168] on div at bounding box center [355, 388] width 711 height 720
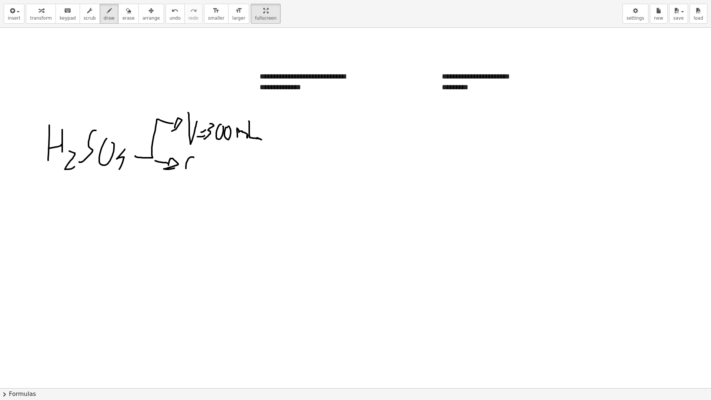
drag, startPoint x: 192, startPoint y: 157, endPoint x: 198, endPoint y: 168, distance: 12.6
click at [198, 168] on div at bounding box center [355, 388] width 711 height 720
drag, startPoint x: 201, startPoint y: 168, endPoint x: 201, endPoint y: 164, distance: 4.1
click at [205, 166] on div at bounding box center [355, 388] width 711 height 720
drag, startPoint x: 201, startPoint y: 164, endPoint x: 212, endPoint y: 164, distance: 11.5
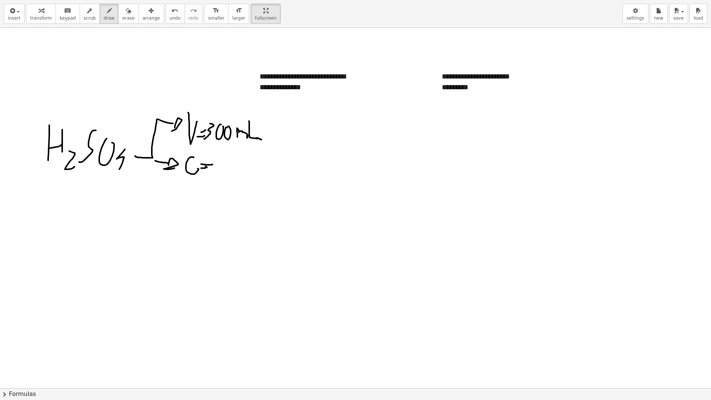
click at [212, 164] on div at bounding box center [355, 388] width 711 height 720
click at [222, 157] on div at bounding box center [355, 388] width 711 height 720
drag, startPoint x: 228, startPoint y: 170, endPoint x: 233, endPoint y: 166, distance: 6.3
click at [233, 166] on div at bounding box center [355, 388] width 711 height 720
drag, startPoint x: 249, startPoint y: 159, endPoint x: 252, endPoint y: 168, distance: 9.6
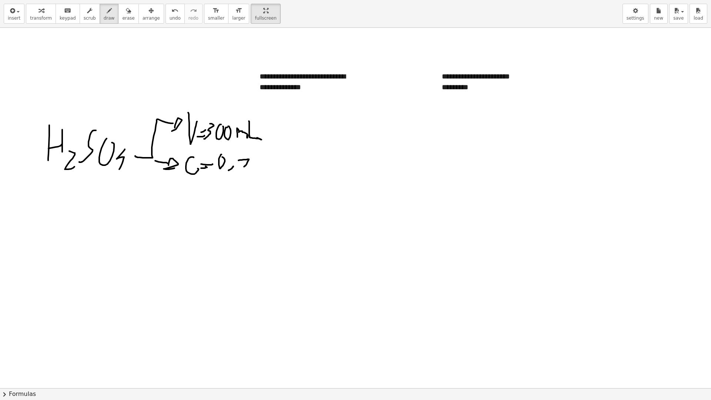
click at [252, 168] on div at bounding box center [355, 388] width 711 height 720
drag, startPoint x: 259, startPoint y: 161, endPoint x: 255, endPoint y: 172, distance: 12.2
click at [255, 172] on div at bounding box center [355, 388] width 711 height 720
drag, startPoint x: 267, startPoint y: 174, endPoint x: 264, endPoint y: 166, distance: 8.8
click at [264, 166] on div at bounding box center [355, 388] width 711 height 720
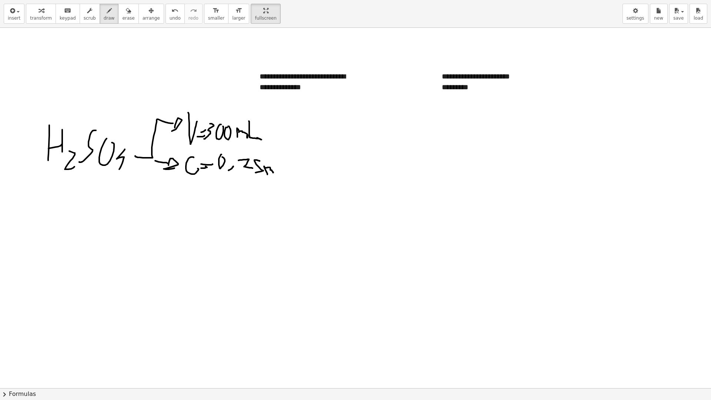
drag, startPoint x: 264, startPoint y: 168, endPoint x: 283, endPoint y: 171, distance: 18.8
click at [274, 172] on div at bounding box center [355, 388] width 711 height 720
click at [282, 171] on div at bounding box center [355, 388] width 711 height 720
drag, startPoint x: 288, startPoint y: 177, endPoint x: 285, endPoint y: 151, distance: 25.3
click at [285, 151] on div at bounding box center [355, 388] width 711 height 720
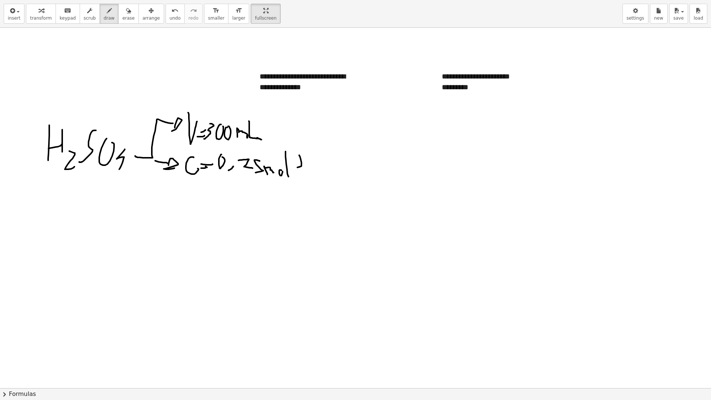
drag, startPoint x: 299, startPoint y: 156, endPoint x: 299, endPoint y: 165, distance: 8.9
click at [294, 165] on div at bounding box center [355, 388] width 711 height 720
drag, startPoint x: 304, startPoint y: 168, endPoint x: 304, endPoint y: 164, distance: 4.1
click at [304, 164] on div at bounding box center [355, 388] width 711 height 720
click at [312, 168] on div at bounding box center [355, 388] width 711 height 720
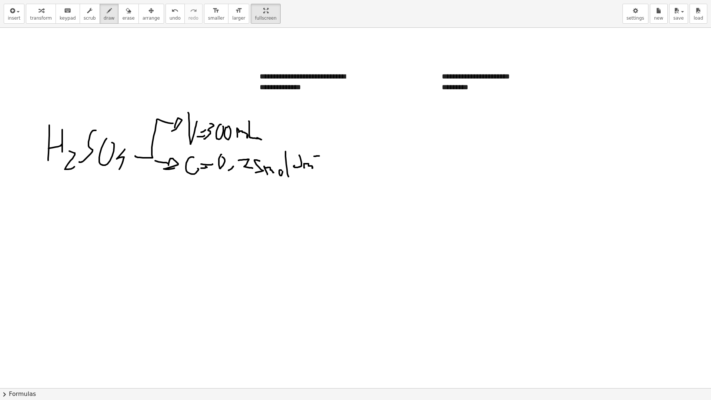
click at [320, 155] on div at bounding box center [355, 388] width 711 height 720
click at [322, 157] on div at bounding box center [355, 388] width 711 height 720
click at [302, 164] on div at bounding box center [355, 388] width 711 height 720
click at [295, 167] on div at bounding box center [355, 388] width 711 height 720
click at [58, 214] on div at bounding box center [355, 388] width 711 height 720
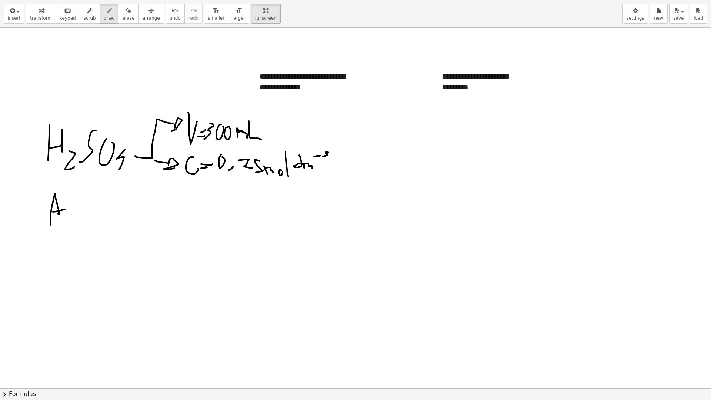
click at [71, 207] on div at bounding box center [355, 388] width 711 height 720
click at [71, 218] on div at bounding box center [355, 388] width 711 height 720
click at [84, 224] on div at bounding box center [355, 388] width 711 height 720
click at [101, 203] on div at bounding box center [355, 388] width 711 height 720
click at [108, 222] on div at bounding box center [355, 388] width 711 height 720
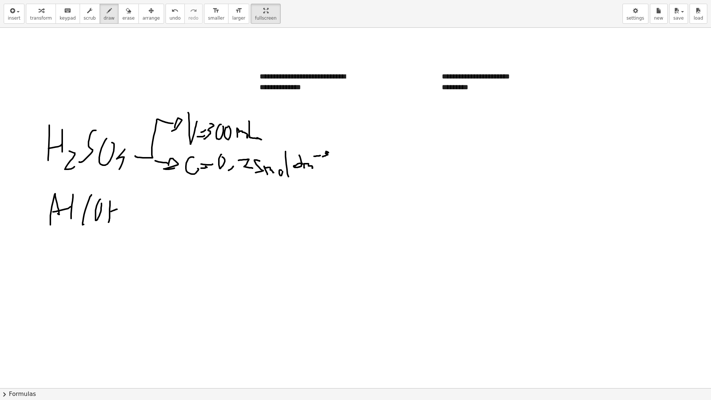
click at [117, 209] on div at bounding box center [355, 388] width 711 height 720
click at [117, 218] on div at bounding box center [355, 388] width 711 height 720
click at [130, 200] on div at bounding box center [355, 388] width 711 height 720
click at [132, 236] on div at bounding box center [355, 388] width 711 height 720
click at [159, 212] on div at bounding box center [355, 388] width 711 height 720
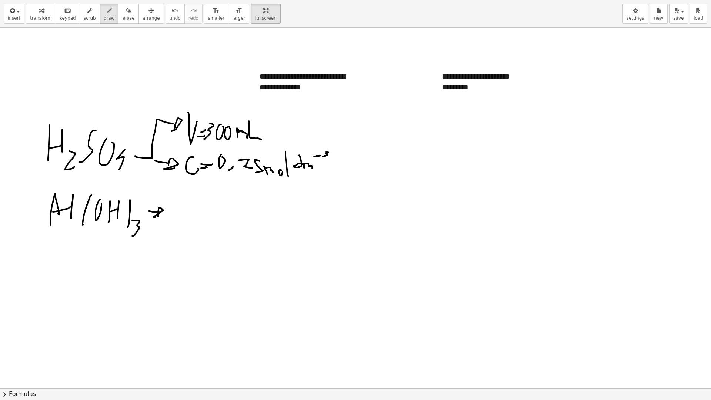
click at [155, 217] on div at bounding box center [355, 388] width 711 height 720
click at [173, 222] on div at bounding box center [355, 388] width 711 height 720
click at [189, 211] on div at bounding box center [355, 388] width 711 height 720
click at [203, 230] on div at bounding box center [355, 388] width 711 height 720
click at [208, 218] on div at bounding box center [355, 388] width 711 height 720
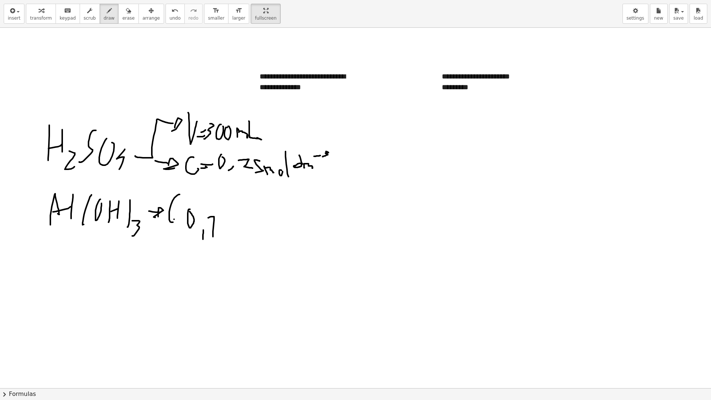
click at [181, 218] on div at bounding box center [355, 388] width 711 height 720
click at [181, 213] on div at bounding box center [355, 388] width 711 height 720
click at [234, 220] on div at bounding box center [355, 388] width 711 height 720
click at [245, 229] on div at bounding box center [355, 388] width 711 height 720
click at [250, 223] on div at bounding box center [355, 388] width 711 height 720
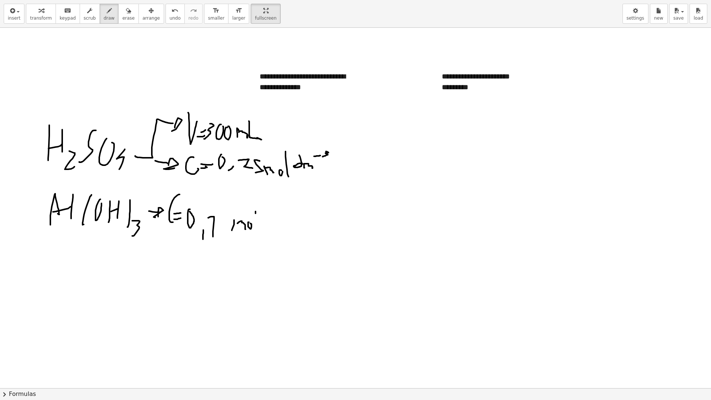
click at [254, 236] on div at bounding box center [355, 388] width 711 height 720
click at [271, 221] on div at bounding box center [355, 388] width 711 height 720
click at [282, 227] on div at bounding box center [355, 388] width 711 height 720
click at [283, 218] on div at bounding box center [355, 388] width 711 height 720
click at [383, 149] on div at bounding box center [355, 388] width 711 height 720
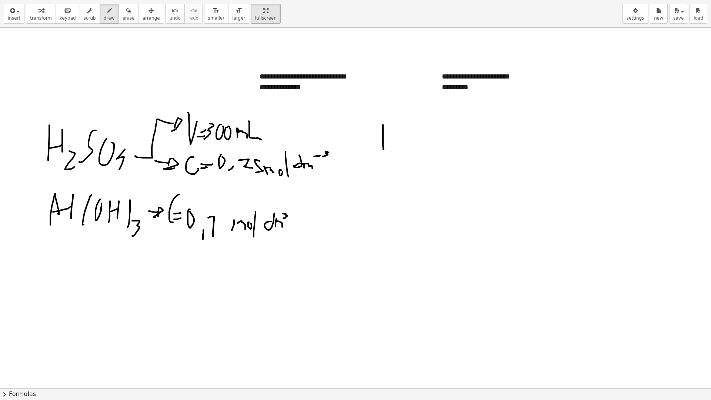
click at [396, 137] on div at bounding box center [355, 388] width 711 height 720
click at [399, 148] on div at bounding box center [355, 388] width 711 height 720
click at [406, 156] on div at bounding box center [355, 388] width 711 height 720
click at [410, 149] on div at bounding box center [355, 388] width 711 height 720
click at [433, 132] on div at bounding box center [355, 388] width 711 height 720
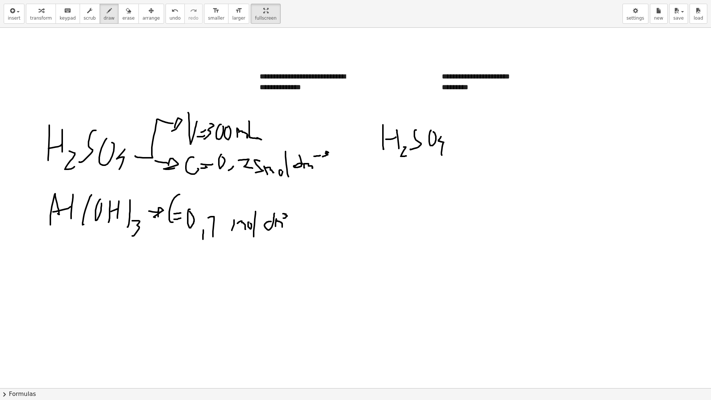
click at [441, 136] on div at bounding box center [355, 388] width 711 height 720
click at [453, 149] on div at bounding box center [355, 388] width 711 height 720
click at [460, 140] on div at bounding box center [355, 388] width 711 height 720
click at [466, 149] on div at bounding box center [355, 388] width 711 height 720
click at [123, 18] on button "erase" at bounding box center [128, 14] width 20 height 20
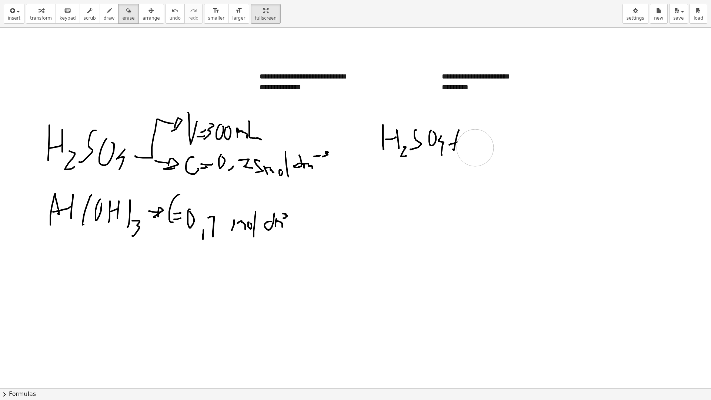
click at [475, 148] on div at bounding box center [355, 388] width 711 height 720
click at [104, 18] on span "draw" at bounding box center [109, 18] width 11 height 5
click at [486, 151] on div at bounding box center [355, 388] width 711 height 720
click at [491, 143] on div at bounding box center [355, 388] width 711 height 720
click at [495, 146] on div at bounding box center [355, 388] width 711 height 720
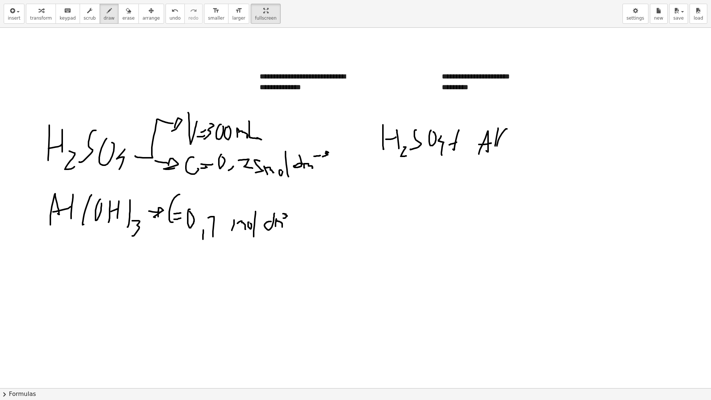
click at [497, 146] on div at bounding box center [355, 388] width 711 height 720
click at [501, 151] on div at bounding box center [355, 388] width 711 height 720
click at [516, 133] on div at bounding box center [355, 388] width 711 height 720
click at [514, 152] on div at bounding box center [355, 388] width 711 height 720
click at [520, 144] on div at bounding box center [355, 388] width 711 height 720
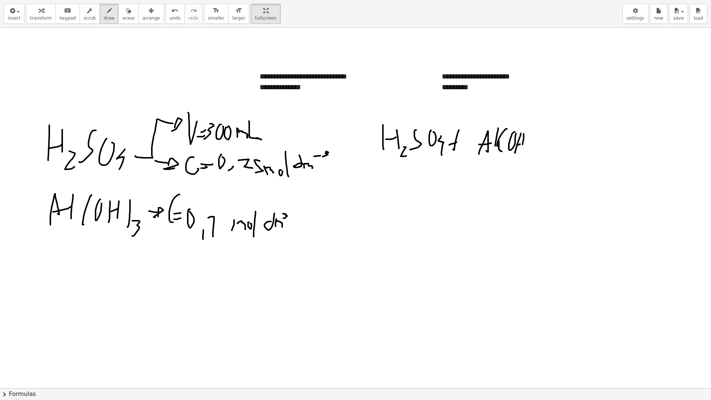
click at [521, 151] on div at bounding box center [355, 388] width 711 height 720
click at [524, 125] on div at bounding box center [355, 388] width 711 height 720
click at [534, 156] on div at bounding box center [355, 388] width 711 height 720
click at [563, 145] on div at bounding box center [355, 388] width 711 height 720
click at [555, 149] on div at bounding box center [355, 388] width 711 height 720
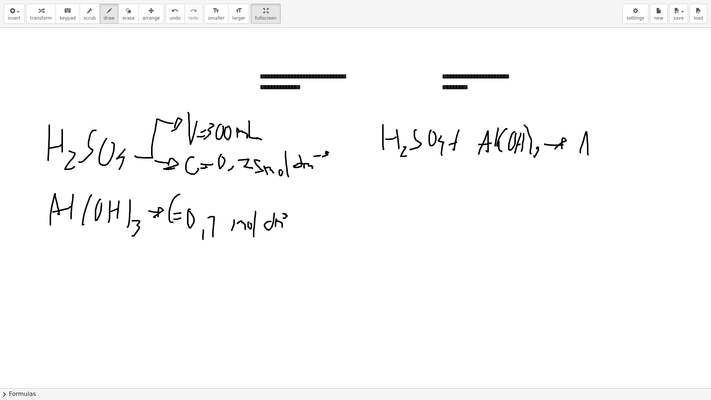
click at [587, 154] on div at bounding box center [355, 388] width 711 height 720
click at [592, 143] on div at bounding box center [355, 388] width 711 height 720
click at [595, 151] on div at bounding box center [355, 388] width 711 height 720
click at [602, 158] on div at bounding box center [355, 388] width 711 height 720
click at [620, 151] on div at bounding box center [355, 388] width 711 height 720
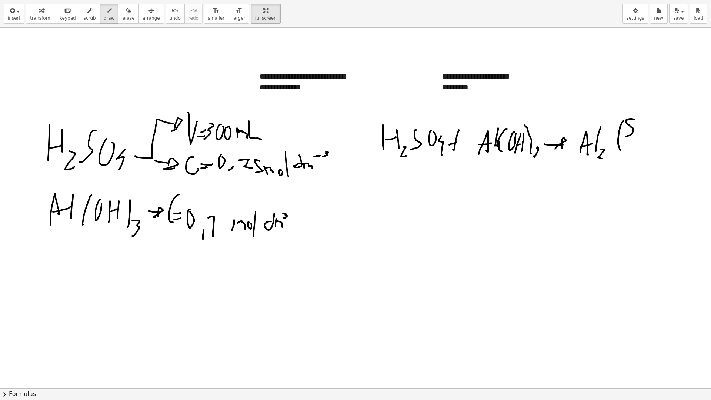
click at [625, 136] on div at bounding box center [355, 388] width 711 height 720
click at [642, 124] on div at bounding box center [355, 388] width 711 height 720
click at [648, 129] on div at bounding box center [355, 388] width 711 height 720
click at [651, 117] on div at bounding box center [355, 388] width 711 height 720
click at [647, 156] on div at bounding box center [355, 388] width 711 height 720
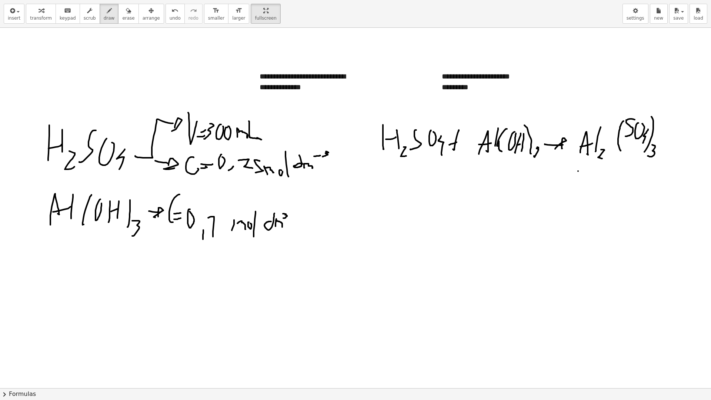
click at [577, 182] on div at bounding box center [355, 388] width 711 height 720
click at [588, 178] on div at bounding box center [355, 388] width 711 height 720
click at [594, 187] on div at bounding box center [355, 388] width 711 height 720
click at [604, 177] on div at bounding box center [355, 388] width 711 height 720
click at [605, 185] on div at bounding box center [355, 388] width 711 height 720
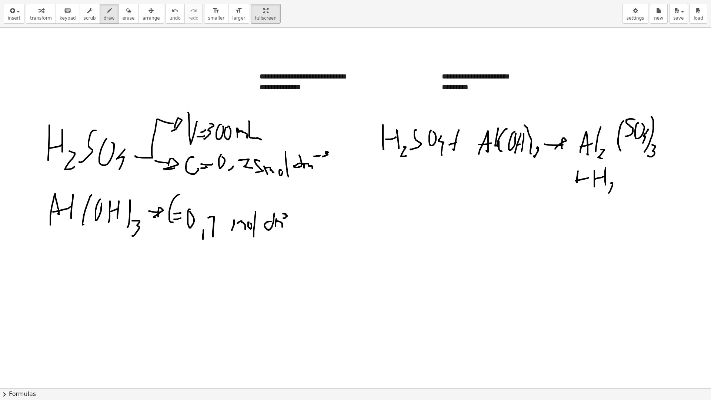
click at [615, 192] on div at bounding box center [355, 388] width 711 height 720
click at [632, 169] on div at bounding box center [355, 388] width 711 height 720
click at [478, 150] on div at bounding box center [355, 388] width 711 height 720
click at [534, 142] on div at bounding box center [355, 388] width 711 height 720
click at [368, 147] on div at bounding box center [355, 388] width 711 height 720
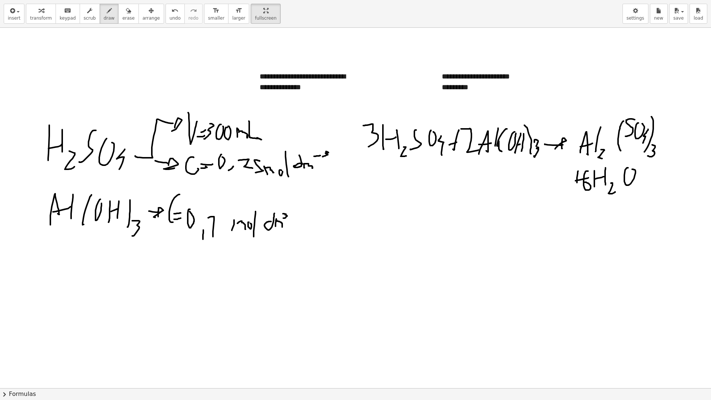
click at [584, 182] on div at bounding box center [355, 388] width 711 height 720
drag, startPoint x: 385, startPoint y: 205, endPoint x: 382, endPoint y: 226, distance: 21.7
click at [382, 226] on div at bounding box center [355, 388] width 711 height 720
drag, startPoint x: 484, startPoint y: 218, endPoint x: 501, endPoint y: 231, distance: 21.7
click at [500, 231] on div at bounding box center [355, 388] width 711 height 720
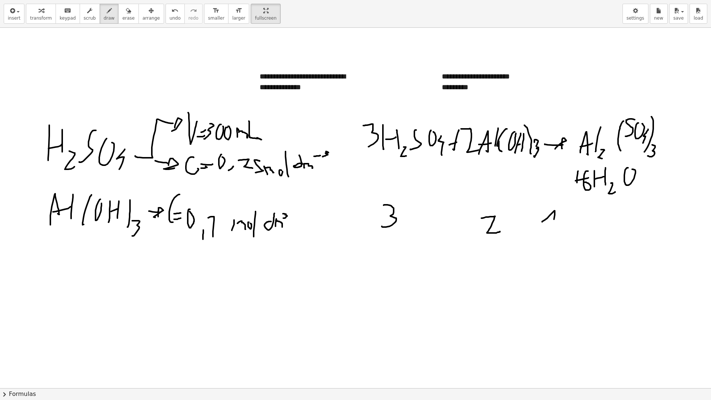
drag, startPoint x: 542, startPoint y: 222, endPoint x: 552, endPoint y: 232, distance: 14.4
click at [553, 232] on div at bounding box center [355, 388] width 711 height 720
drag, startPoint x: 549, startPoint y: 232, endPoint x: 563, endPoint y: 229, distance: 15.1
click at [561, 230] on div at bounding box center [355, 388] width 711 height 720
drag, startPoint x: 611, startPoint y: 214, endPoint x: 609, endPoint y: 230, distance: 16.0
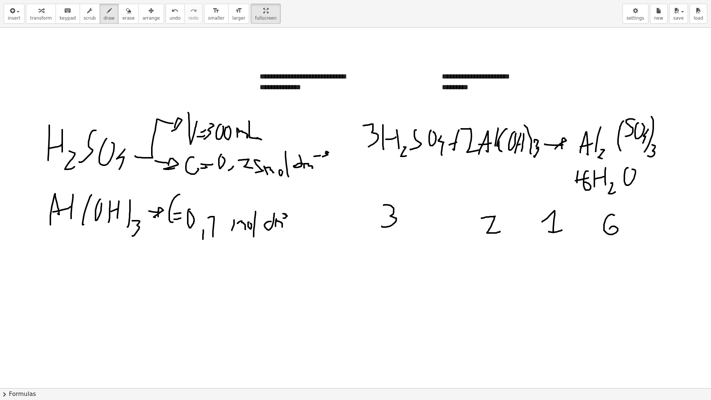
click at [609, 231] on div at bounding box center [355, 388] width 711 height 720
drag, startPoint x: 569, startPoint y: 154, endPoint x: 552, endPoint y: 187, distance: 37.4
click at [552, 187] on div at bounding box center [355, 388] width 711 height 720
click at [550, 187] on div at bounding box center [355, 388] width 711 height 720
drag, startPoint x: 30, startPoint y: 274, endPoint x: 30, endPoint y: 269, distance: 4.8
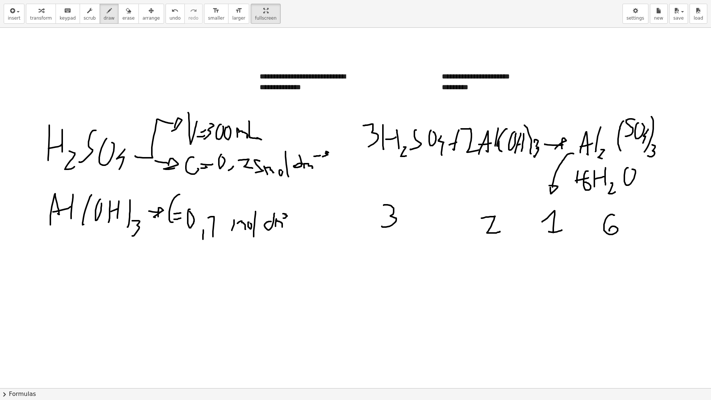
click at [30, 269] on div at bounding box center [355, 388] width 711 height 720
drag, startPoint x: 32, startPoint y: 278, endPoint x: 43, endPoint y: 292, distance: 16.9
click at [43, 292] on div at bounding box center [355, 388] width 711 height 720
drag, startPoint x: 68, startPoint y: 282, endPoint x: 56, endPoint y: 278, distance: 12.9
click at [64, 280] on div at bounding box center [355, 388] width 711 height 720
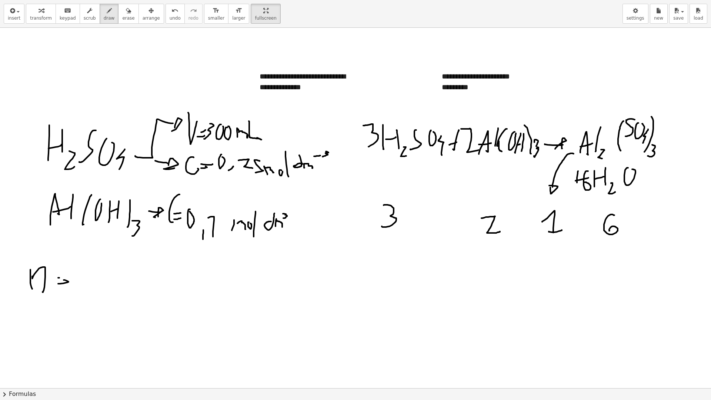
drag, startPoint x: 59, startPoint y: 278, endPoint x: 70, endPoint y: 275, distance: 11.5
click at [70, 275] on div at bounding box center [355, 388] width 711 height 720
drag, startPoint x: 92, startPoint y: 263, endPoint x: 93, endPoint y: 278, distance: 14.5
click at [93, 278] on div at bounding box center [355, 388] width 711 height 720
click at [91, 264] on div at bounding box center [355, 388] width 711 height 720
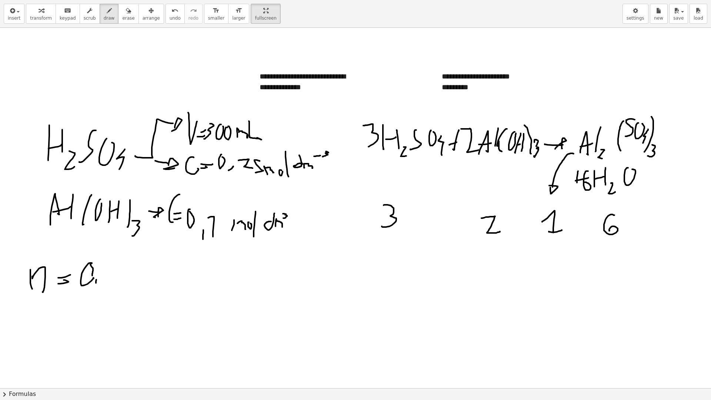
drag, startPoint x: 96, startPoint y: 281, endPoint x: 99, endPoint y: 272, distance: 9.7
click at [99, 272] on div at bounding box center [355, 388] width 711 height 720
drag, startPoint x: 106, startPoint y: 266, endPoint x: 111, endPoint y: 274, distance: 8.8
click at [110, 275] on div at bounding box center [355, 388] width 711 height 720
drag, startPoint x: 125, startPoint y: 263, endPoint x: 118, endPoint y: 278, distance: 16.7
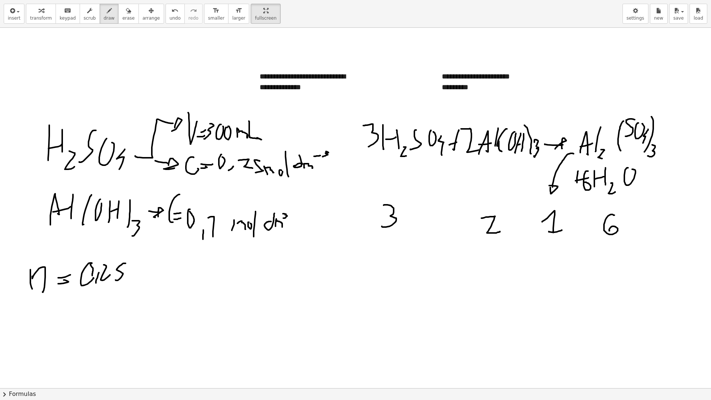
click at [115, 279] on div at bounding box center [355, 388] width 711 height 720
drag, startPoint x: 130, startPoint y: 281, endPoint x: 146, endPoint y: 275, distance: 17.1
click at [137, 279] on div at bounding box center [355, 388] width 711 height 720
drag, startPoint x: 141, startPoint y: 276, endPoint x: 146, endPoint y: 273, distance: 6.0
click at [147, 273] on div at bounding box center [355, 388] width 711 height 720
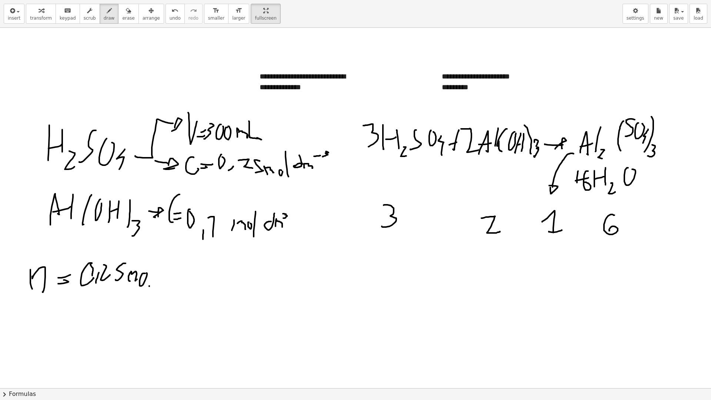
drag, startPoint x: 149, startPoint y: 286, endPoint x: 150, endPoint y: 261, distance: 24.8
click at [150, 261] on div at bounding box center [355, 388] width 711 height 720
drag, startPoint x: 161, startPoint y: 264, endPoint x: 160, endPoint y: 276, distance: 12.7
click at [160, 276] on div at bounding box center [355, 388] width 711 height 720
drag, startPoint x: 165, startPoint y: 281, endPoint x: 170, endPoint y: 281, distance: 5.2
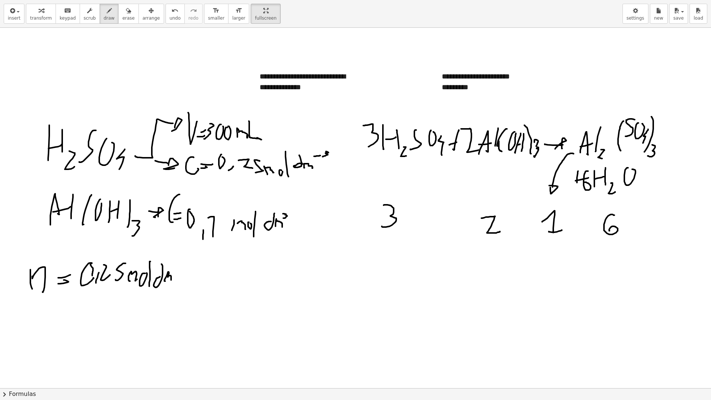
click at [170, 282] on div at bounding box center [355, 388] width 711 height 720
drag, startPoint x: 178, startPoint y: 262, endPoint x: 182, endPoint y: 262, distance: 4.1
click at [182, 263] on div at bounding box center [355, 388] width 711 height 720
drag, startPoint x: 186, startPoint y: 258, endPoint x: 179, endPoint y: 273, distance: 16.6
click at [179, 273] on div at bounding box center [355, 388] width 711 height 720
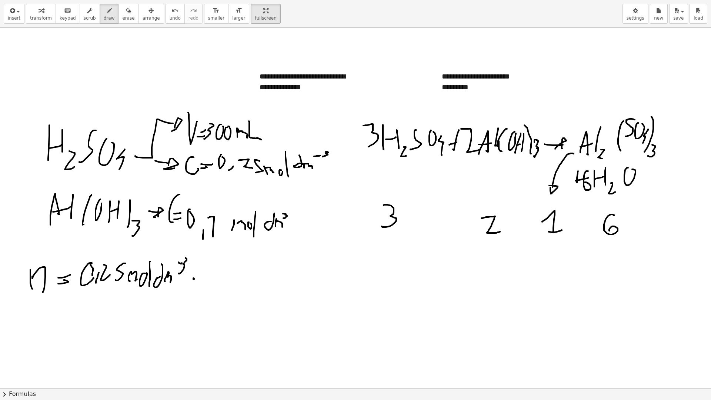
click at [193, 278] on div at bounding box center [355, 388] width 711 height 720
drag, startPoint x: 222, startPoint y: 263, endPoint x: 229, endPoint y: 271, distance: 10.8
click at [229, 271] on div at bounding box center [355, 388] width 711 height 720
drag, startPoint x: 238, startPoint y: 285, endPoint x: 242, endPoint y: 274, distance: 12.2
click
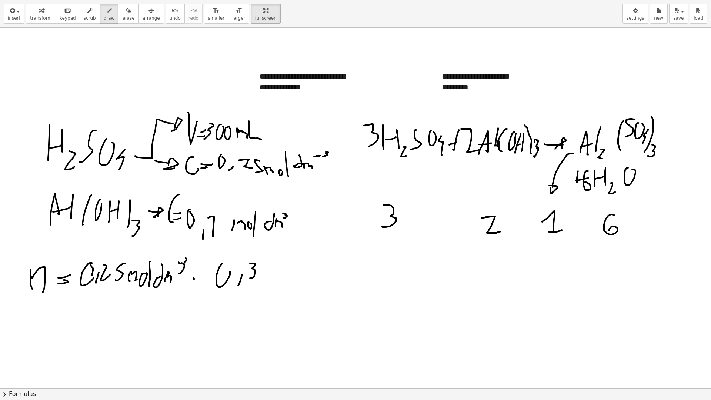
drag, startPoint x: 255, startPoint y: 264, endPoint x: 250, endPoint y: 278, distance: 14.6
drag, startPoint x: 264, startPoint y: 266, endPoint x: 268, endPoint y: 270, distance: 5.5
drag, startPoint x: 286, startPoint y: 280, endPoint x: 288, endPoint y: 274, distance: 6.8
drag, startPoint x: 295, startPoint y: 265, endPoint x: 288, endPoint y: 272, distance: 10.2
drag, startPoint x: 283, startPoint y: 276, endPoint x: 298, endPoint y: 254, distance: 26.3
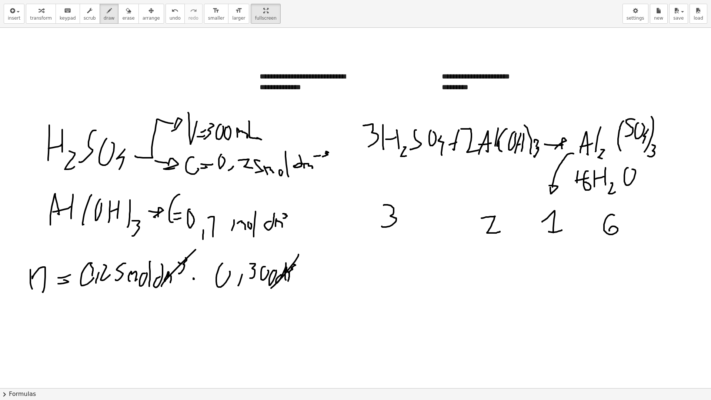
drag, startPoint x: 161, startPoint y: 286, endPoint x: 221, endPoint y: 225, distance: 84.8
drag, startPoint x: 77, startPoint y: 318, endPoint x: 105, endPoint y: 317, distance: 28.5
drag, startPoint x: 88, startPoint y: 310, endPoint x: 106, endPoint y: 307, distance: 18.4
drag, startPoint x: 120, startPoint y: 298, endPoint x: 123, endPoint y: 304, distance: 6.8
drag, startPoint x: 132, startPoint y: 332, endPoint x: 142, endPoint y: 313, distance: 21.5
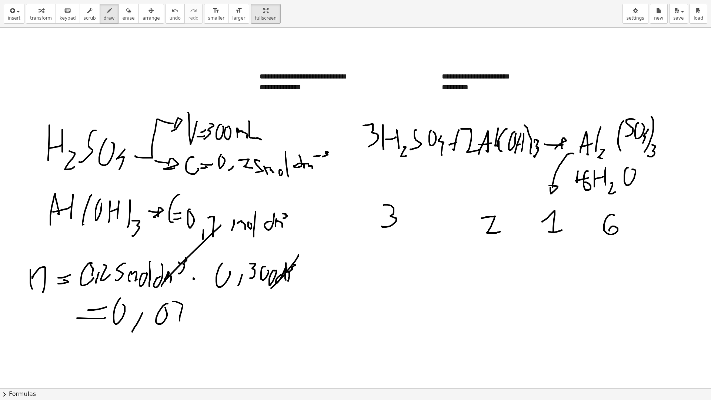
drag, startPoint x: 180, startPoint y: 321, endPoint x: 172, endPoint y: 301, distance: 20.5
drag, startPoint x: 176, startPoint y: 312, endPoint x: 192, endPoint y: 308, distance: 16.0
drag, startPoint x: 199, startPoint y: 302, endPoint x: 189, endPoint y: 324, distance: 24.3
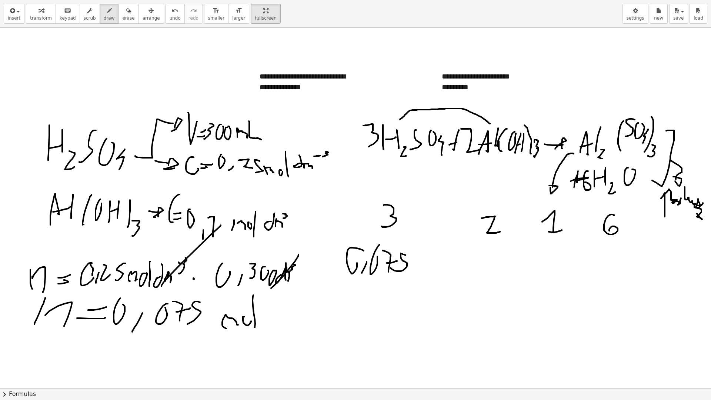
drag, startPoint x: 490, startPoint y: 124, endPoint x: 400, endPoint y: 119, distance: 90.0
click at [400, 119] on div at bounding box center [355, 388] width 711 height 720
drag, startPoint x: 399, startPoint y: 118, endPoint x: 395, endPoint y: 118, distance: 3.7
click at [395, 118] on div at bounding box center [355, 388] width 711 height 720
drag, startPoint x: 425, startPoint y: 127, endPoint x: 507, endPoint y: 121, distance: 82.4
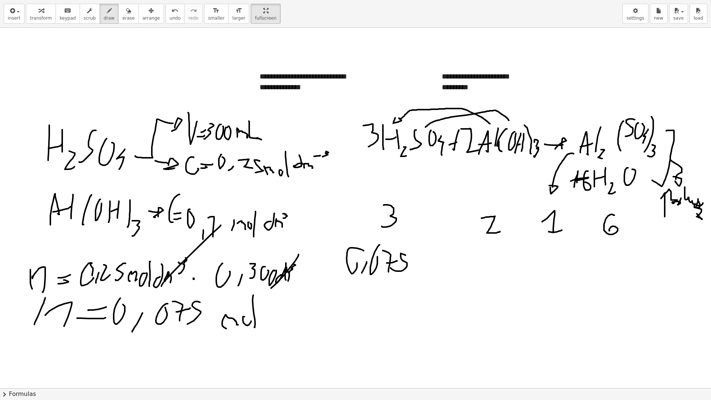
click at [509, 121] on div at bounding box center [355, 388] width 711 height 720
click at [504, 124] on div at bounding box center [355, 388] width 711 height 720
drag, startPoint x: 18, startPoint y: 50, endPoint x: 6, endPoint y: 70, distance: 23.6
click at [12, 80] on div at bounding box center [355, 388] width 711 height 720
click at [31, 65] on div at bounding box center [355, 388] width 711 height 720
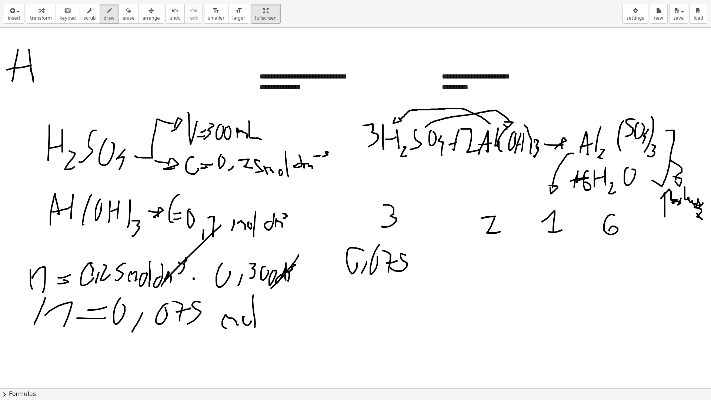
drag, startPoint x: 29, startPoint y: 50, endPoint x: 34, endPoint y: 82, distance: 32.6
click at [34, 82] on div at bounding box center [355, 388] width 711 height 720
drag, startPoint x: 47, startPoint y: 71, endPoint x: 54, endPoint y: 84, distance: 15.4
drag, startPoint x: 70, startPoint y: 50, endPoint x: 90, endPoint y: 62, distance: 23.4
drag, startPoint x: 88, startPoint y: 73, endPoint x: 110, endPoint y: 51, distance: 30.6
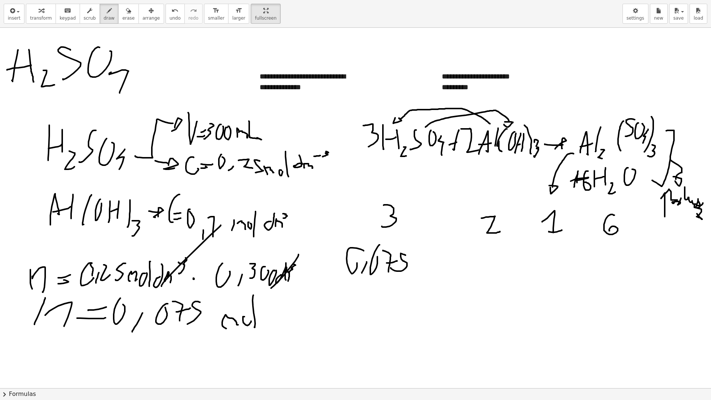
drag, startPoint x: 120, startPoint y: 93, endPoint x: 121, endPoint y: 67, distance: 25.6
drag, startPoint x: 152, startPoint y: 51, endPoint x: 139, endPoint y: 70, distance: 23.6
drag, startPoint x: 174, startPoint y: 79, endPoint x: 177, endPoint y: 71, distance: 8.2
drag, startPoint x: 169, startPoint y: 65, endPoint x: 187, endPoint y: 62, distance: 18.7
drag, startPoint x: 191, startPoint y: 45, endPoint x: 185, endPoint y: 88, distance: 43.6
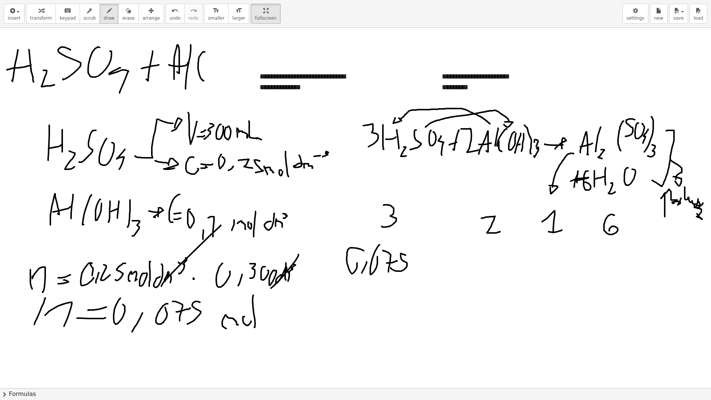
drag, startPoint x: 204, startPoint y: 52, endPoint x: 214, endPoint y: 53, distance: 9.7
drag, startPoint x: 212, startPoint y: 53, endPoint x: 217, endPoint y: 56, distance: 5.6
drag, startPoint x: 234, startPoint y: 48, endPoint x: 225, endPoint y: 71, distance: 24.5
drag, startPoint x: 235, startPoint y: 48, endPoint x: 232, endPoint y: 78, distance: 30.9
drag, startPoint x: 244, startPoint y: 70, endPoint x: 244, endPoint y: 53, distance: 16.7
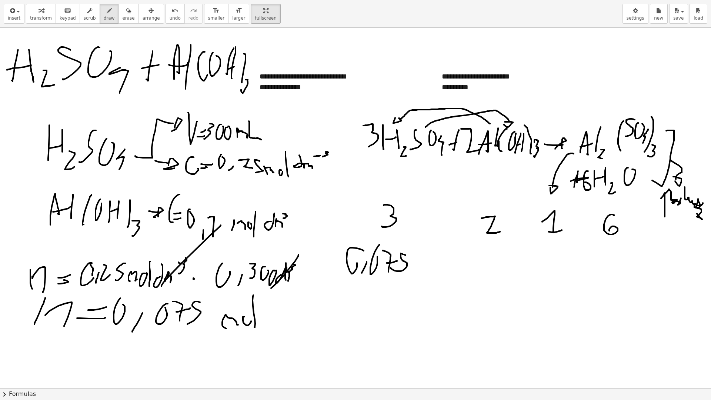
drag, startPoint x: 245, startPoint y: 80, endPoint x: 245, endPoint y: 84, distance: 4.5
drag, startPoint x: 254, startPoint y: 64, endPoint x: 276, endPoint y: 59, distance: 22.9
drag, startPoint x: 275, startPoint y: 66, endPoint x: 273, endPoint y: 61, distance: 6.0
drag, startPoint x: 286, startPoint y: 57, endPoint x: 289, endPoint y: 53, distance: 5.1
drag, startPoint x: 289, startPoint y: 52, endPoint x: 300, endPoint y: 52, distance: 11.1
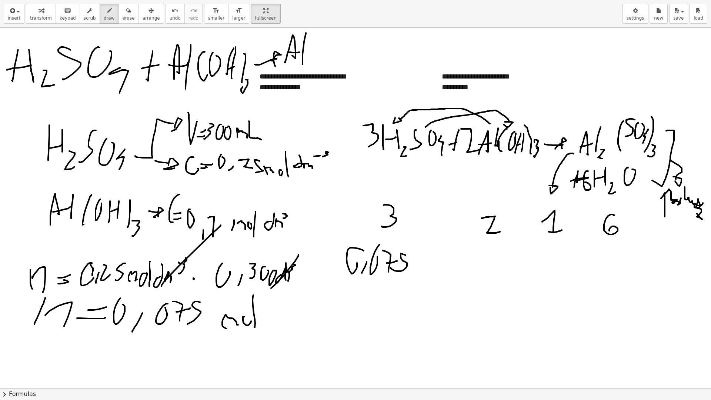
drag, startPoint x: 305, startPoint y: 36, endPoint x: 302, endPoint y: 64, distance: 28.2
drag, startPoint x: 310, startPoint y: 58, endPoint x: 324, endPoint y: 44, distance: 19.6
drag, startPoint x: 332, startPoint y: 34, endPoint x: 336, endPoint y: 56, distance: 22.2
drag, startPoint x: 354, startPoint y: 32, endPoint x: 345, endPoint y: 57, distance: 26.5
drag, startPoint x: 359, startPoint y: 53, endPoint x: 367, endPoint y: 43, distance: 12.4
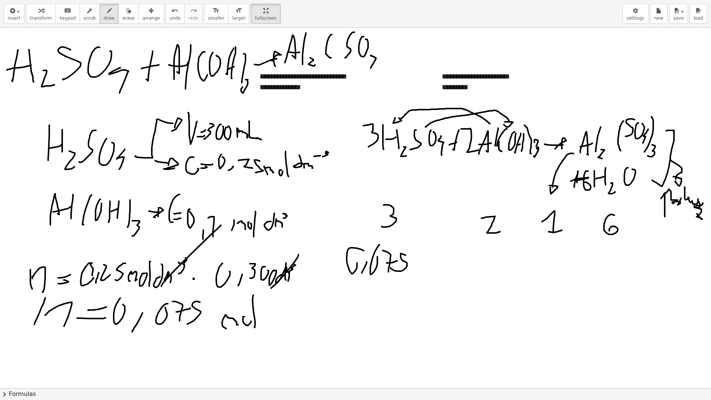
drag, startPoint x: 372, startPoint y: 66, endPoint x: 375, endPoint y: 49, distance: 16.7
drag, startPoint x: 382, startPoint y: 38, endPoint x: 376, endPoint y: 70, distance: 33.2
drag, startPoint x: 390, startPoint y: 64, endPoint x: 381, endPoint y: 70, distance: 11.0
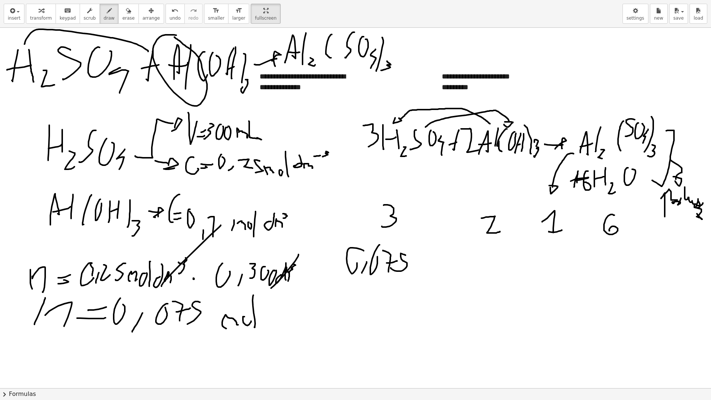
drag, startPoint x: 148, startPoint y: 51, endPoint x: 24, endPoint y: 44, distance: 123.8
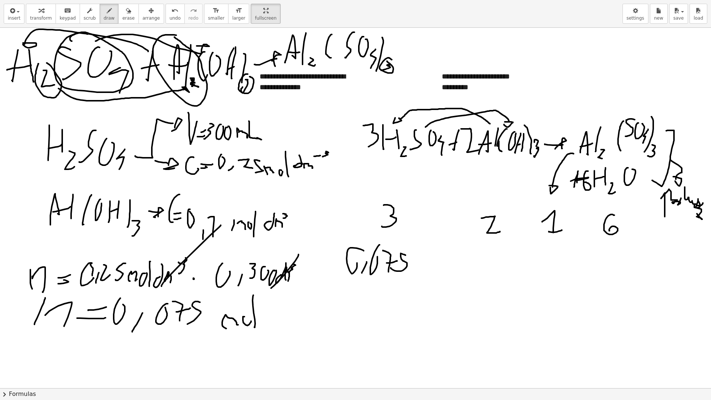
drag, startPoint x: 194, startPoint y: 80, endPoint x: 192, endPoint y: 86, distance: 6.8
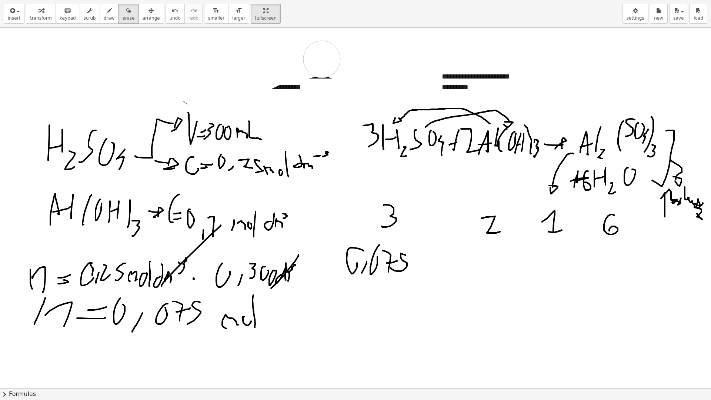
drag, startPoint x: 49, startPoint y: 44, endPoint x: 333, endPoint y: 161, distance: 307.5
click at [107, 10] on icon "button" at bounding box center [109, 10] width 5 height 9
click at [462, 243] on div at bounding box center [355, 388] width 711 height 720
drag, startPoint x: 466, startPoint y: 261, endPoint x: 469, endPoint y: 256, distance: 6.3
click at [469, 256] on div at bounding box center [355, 388] width 711 height 720
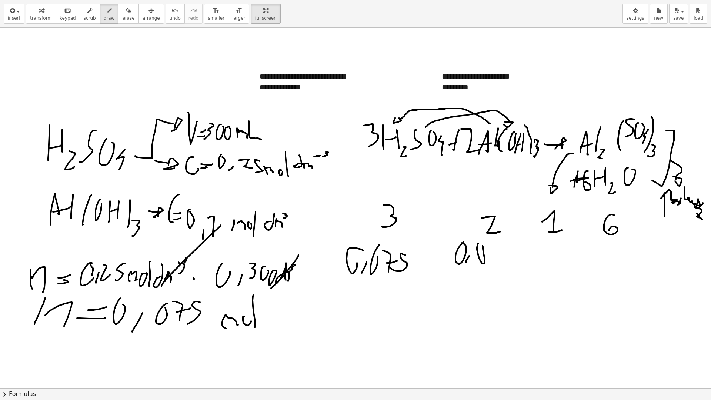
drag, startPoint x: 478, startPoint y: 244, endPoint x: 482, endPoint y: 245, distance: 4.5
click at [482, 245] on div at bounding box center [355, 388] width 711 height 720
drag, startPoint x: 500, startPoint y: 249, endPoint x: 481, endPoint y: 264, distance: 23.8
click at [481, 264] on div at bounding box center [355, 388] width 711 height 720
drag, startPoint x: 402, startPoint y: 215, endPoint x: 408, endPoint y: 247, distance: 32.8
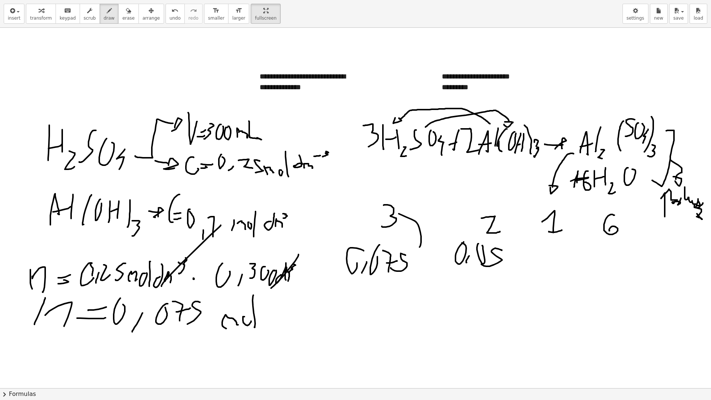
click at [408, 247] on div at bounding box center [355, 388] width 711 height 720
drag, startPoint x: 408, startPoint y: 247, endPoint x: 414, endPoint y: 236, distance: 12.4
click at [408, 247] on div at bounding box center [355, 388] width 711 height 720
drag, startPoint x: 419, startPoint y: 199, endPoint x: 420, endPoint y: 204, distance: 4.9
click at [419, 203] on div at bounding box center [355, 388] width 711 height 720
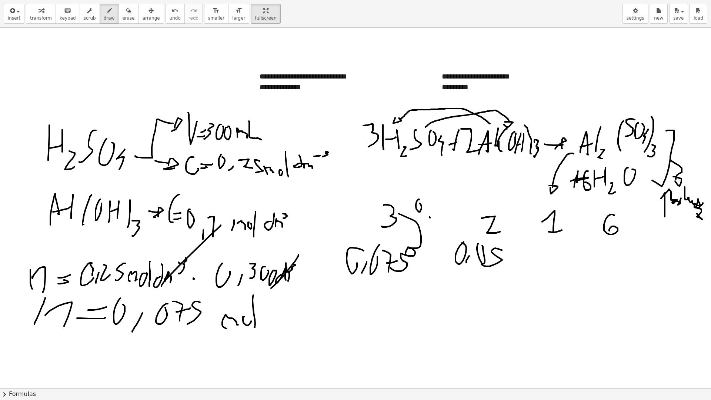
drag, startPoint x: 430, startPoint y: 217, endPoint x: 429, endPoint y: 212, distance: 4.9
click at [429, 212] on div at bounding box center [355, 388] width 711 height 720
drag, startPoint x: 435, startPoint y: 198, endPoint x: 439, endPoint y: 200, distance: 3.8
click at [439, 199] on div at bounding box center [355, 388] width 711 height 720
drag, startPoint x: 449, startPoint y: 209, endPoint x: 446, endPoint y: 195, distance: 14.8
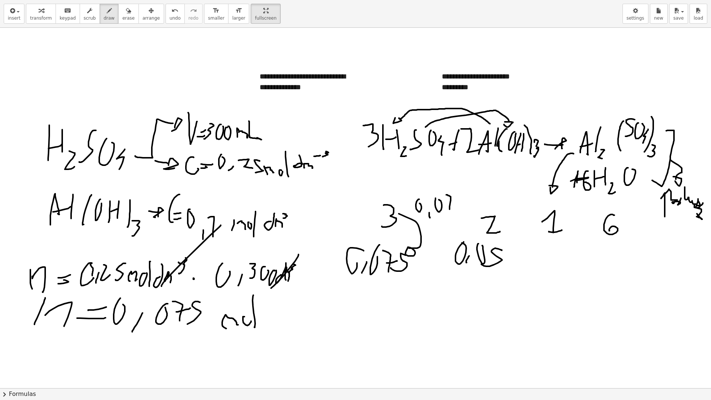
click at [446, 195] on div at bounding box center [355, 388] width 711 height 720
drag, startPoint x: 449, startPoint y: 199, endPoint x: 462, endPoint y: 199, distance: 12.2
click at [457, 200] on div at bounding box center [355, 388] width 711 height 720
drag, startPoint x: 461, startPoint y: 195, endPoint x: 451, endPoint y: 217, distance: 23.5
click at [451, 217] on div at bounding box center [355, 388] width 711 height 720
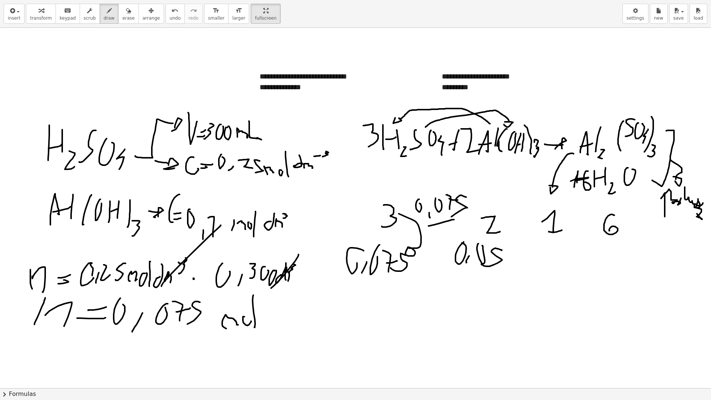
drag, startPoint x: 434, startPoint y: 225, endPoint x: 454, endPoint y: 219, distance: 21.4
click at [454, 219] on div at bounding box center [355, 388] width 711 height 720
drag, startPoint x: 445, startPoint y: 228, endPoint x: 436, endPoint y: 227, distance: 8.5
click at [433, 239] on div at bounding box center [355, 388] width 711 height 720
drag, startPoint x: 503, startPoint y: 220, endPoint x: 504, endPoint y: 237, distance: 16.7
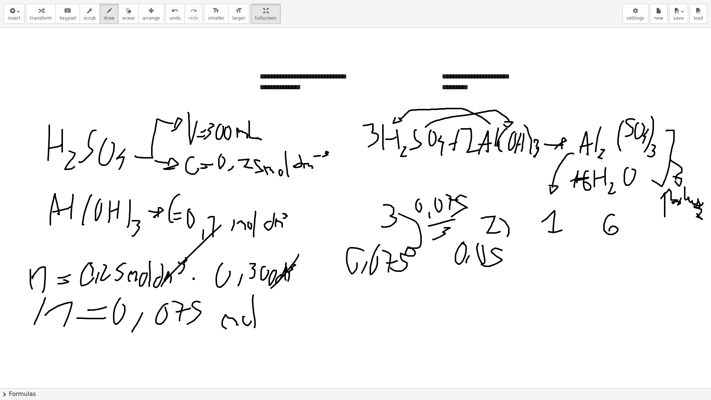
click at [505, 238] on div at bounding box center [355, 388] width 711 height 720
drag, startPoint x: 509, startPoint y: 239, endPoint x: 501, endPoint y: 240, distance: 7.9
click at [500, 242] on div at bounding box center [355, 388] width 711 height 720
drag, startPoint x: 536, startPoint y: 202, endPoint x: 608, endPoint y: 248, distance: 85.4
click at [608, 248] on div at bounding box center [355, 388] width 711 height 720
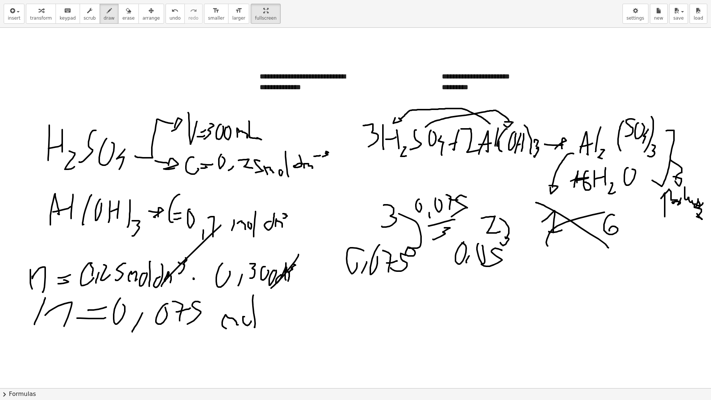
drag, startPoint x: 547, startPoint y: 239, endPoint x: 614, endPoint y: 211, distance: 73.0
click at [614, 211] on div at bounding box center [355, 388] width 711 height 720
drag, startPoint x: 38, startPoint y: 41, endPoint x: 46, endPoint y: 47, distance: 9.6
click at [46, 47] on div at bounding box center [355, 388] width 711 height 720
drag, startPoint x: 51, startPoint y: 60, endPoint x: 54, endPoint y: 54, distance: 6.7
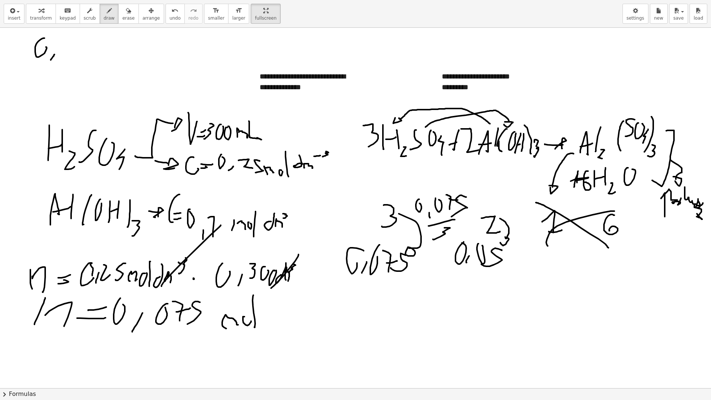
click at [54, 54] on div at bounding box center [355, 388] width 711 height 720
drag, startPoint x: 70, startPoint y: 44, endPoint x: 76, endPoint y: 45, distance: 5.7
click at [76, 45] on div at bounding box center [355, 388] width 711 height 720
drag, startPoint x: 87, startPoint y: 64, endPoint x: 83, endPoint y: 47, distance: 17.7
click at [78, 44] on div at bounding box center [355, 388] width 711 height 720
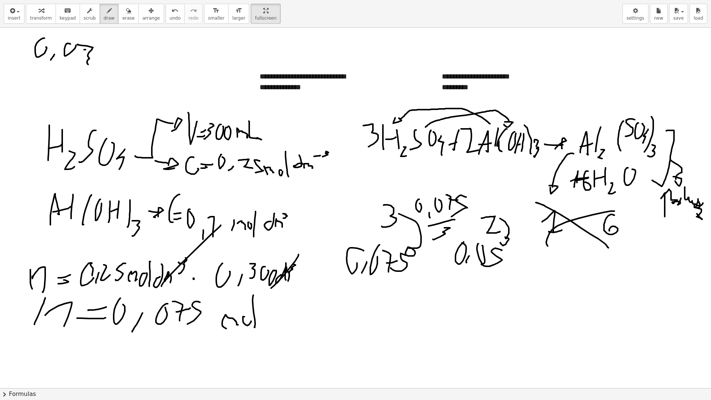
drag, startPoint x: 84, startPoint y: 50, endPoint x: 99, endPoint y: 50, distance: 15.2
click at [99, 50] on div at bounding box center [355, 388] width 711 height 720
drag, startPoint x: 108, startPoint y: 47, endPoint x: 101, endPoint y: 69, distance: 23.6
click at [101, 70] on div at bounding box center [355, 388] width 711 height 720
drag, startPoint x: 59, startPoint y: 74, endPoint x: 103, endPoint y: 76, distance: 43.7
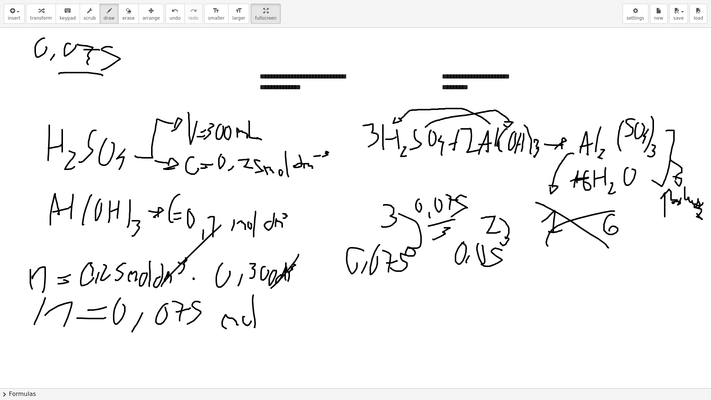
click at [103, 76] on div at bounding box center [355, 388] width 711 height 720
drag, startPoint x: 76, startPoint y: 84, endPoint x: 67, endPoint y: 101, distance: 19.2
click at [67, 101] on div at bounding box center [355, 388] width 711 height 720
drag, startPoint x: 120, startPoint y: 76, endPoint x: 137, endPoint y: 70, distance: 17.9
click at [137, 71] on div at bounding box center [355, 388] width 711 height 720
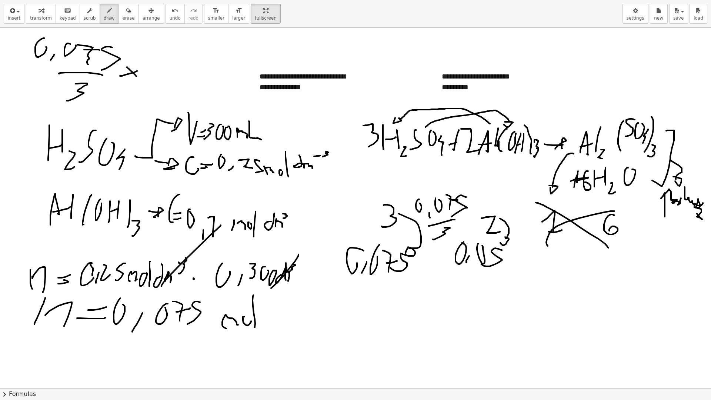
drag, startPoint x: 136, startPoint y: 76, endPoint x: 140, endPoint y: 72, distance: 5.6
click at [141, 80] on div at bounding box center [355, 388] width 711 height 720
drag, startPoint x: 161, startPoint y: 58, endPoint x: 155, endPoint y: 74, distance: 17.0
click at [155, 74] on div at bounding box center [355, 388] width 711 height 720
drag, startPoint x: 142, startPoint y: 67, endPoint x: 185, endPoint y: 57, distance: 44.4
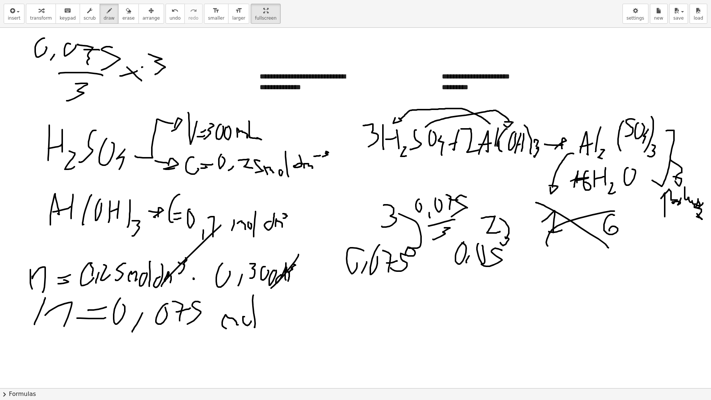
click at [185, 57] on div at bounding box center [355, 388] width 711 height 720
drag, startPoint x: 64, startPoint y: 99, endPoint x: 117, endPoint y: 87, distance: 54.7
click at [117, 87] on div at bounding box center [355, 388] width 711 height 720
drag, startPoint x: 394, startPoint y: 36, endPoint x: 396, endPoint y: 57, distance: 20.5
click at [396, 57] on div at bounding box center [355, 388] width 711 height 720
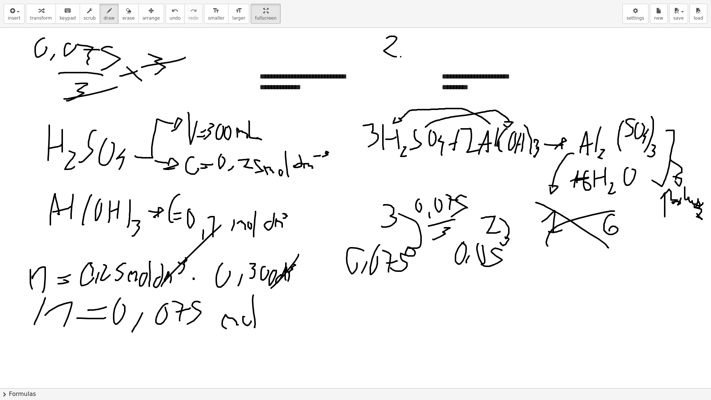
drag, startPoint x: 400, startPoint y: 57, endPoint x: 409, endPoint y: 48, distance: 11.5
click at [409, 48] on div at bounding box center [355, 388] width 711 height 720
drag, startPoint x: 400, startPoint y: 51, endPoint x: 411, endPoint y: 56, distance: 12.7
click at [411, 56] on div at bounding box center [355, 388] width 711 height 720
drag, startPoint x: 418, startPoint y: 36, endPoint x: 427, endPoint y: 37, distance: 9.6
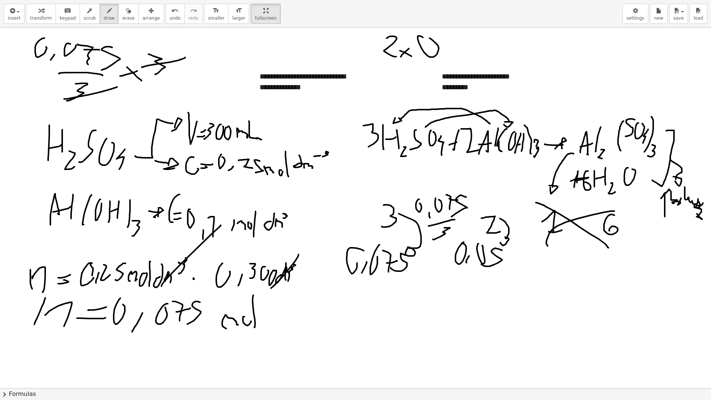
click at [427, 37] on div at bounding box center [355, 388] width 711 height 720
drag, startPoint x: 443, startPoint y: 53, endPoint x: 447, endPoint y: 44, distance: 10.4
click at [447, 44] on div at bounding box center [355, 388] width 711 height 720
drag, startPoint x: 453, startPoint y: 35, endPoint x: 461, endPoint y: 35, distance: 7.4
click at [461, 35] on div at bounding box center [355, 388] width 711 height 720
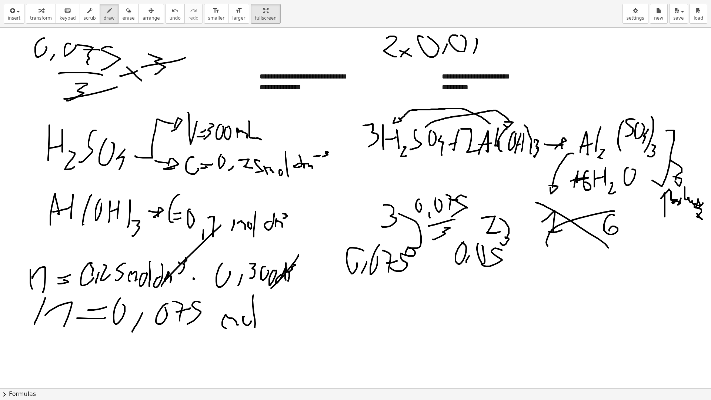
drag, startPoint x: 473, startPoint y: 53, endPoint x: 470, endPoint y: 37, distance: 16.6
click at [470, 37] on div at bounding box center [355, 388] width 711 height 720
drag, startPoint x: 474, startPoint y: 41, endPoint x: 492, endPoint y: 44, distance: 18.6
click at [489, 43] on div at bounding box center [355, 388] width 711 height 720
drag, startPoint x: 493, startPoint y: 40, endPoint x: 489, endPoint y: 52, distance: 12.3
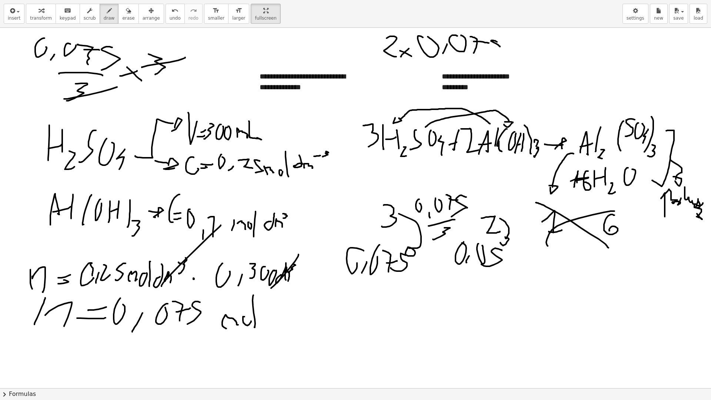
click at [489, 52] on div at bounding box center [355, 388] width 711 height 720
drag, startPoint x: 433, startPoint y: 60, endPoint x: 495, endPoint y: 54, distance: 62.4
click at [496, 54] on div at bounding box center [355, 388] width 711 height 720
drag, startPoint x: 467, startPoint y: 63, endPoint x: 467, endPoint y: 70, distance: 7.4
click at [467, 70] on div at bounding box center [355, 388] width 711 height 720
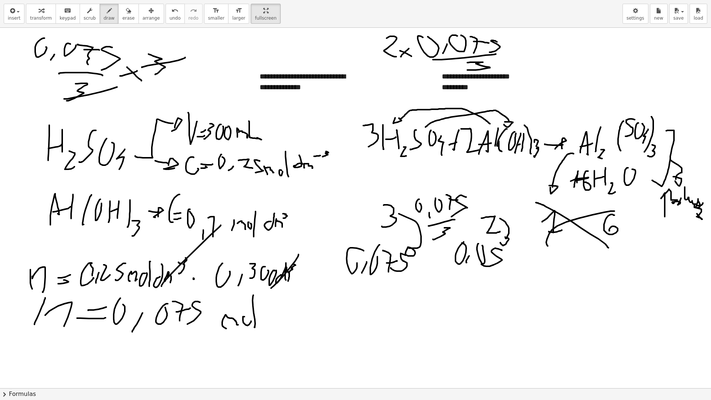
click at [511, 58] on div at bounding box center [355, 388] width 711 height 720
click at [512, 52] on div at bounding box center [355, 388] width 711 height 720
drag, startPoint x: 542, startPoint y: 37, endPoint x: 559, endPoint y: 39, distance: 17.2
click at [559, 39] on div at bounding box center [355, 388] width 711 height 720
drag, startPoint x: 571, startPoint y: 63, endPoint x: 574, endPoint y: 54, distance: 8.5
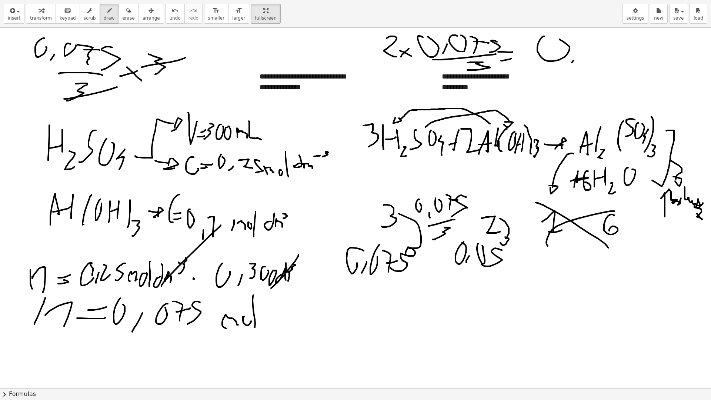
click at [574, 55] on div at bounding box center [355, 388] width 711 height 720
drag, startPoint x: 589, startPoint y: 40, endPoint x: 591, endPoint y: 36, distance: 5.5
click at [595, 43] on div at bounding box center [355, 388] width 711 height 720
drag, startPoint x: 613, startPoint y: 38, endPoint x: 604, endPoint y: 54, distance: 18.0
click at [604, 54] on div at bounding box center [355, 388] width 711 height 720
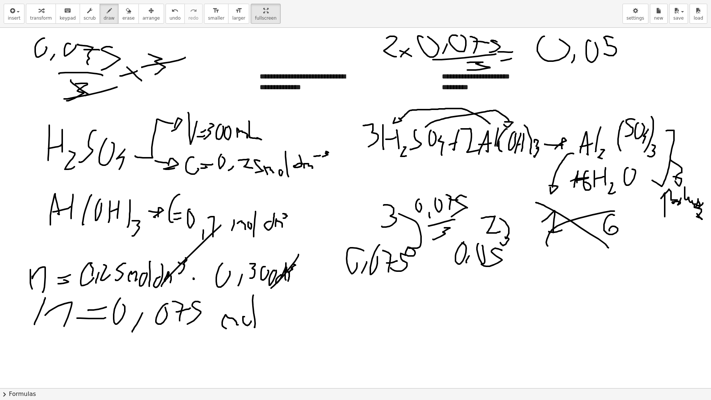
drag, startPoint x: 86, startPoint y: 93, endPoint x: 100, endPoint y: 97, distance: 14.5
click at [104, 99] on div at bounding box center [355, 388] width 711 height 720
drag, startPoint x: 37, startPoint y: 82, endPoint x: 66, endPoint y: 95, distance: 31.6
click at [66, 95] on div at bounding box center [355, 388] width 711 height 720
click at [122, 18] on span "erase" at bounding box center [128, 18] width 12 height 5
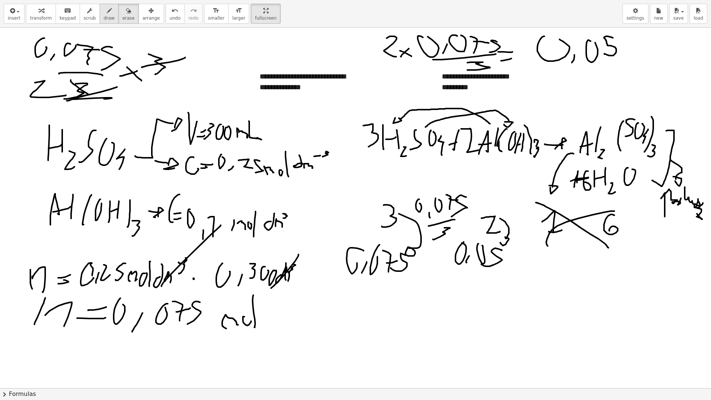
click at [104, 20] on span "draw" at bounding box center [109, 18] width 11 height 5
click at [126, 9] on icon "button" at bounding box center [128, 10] width 5 height 9
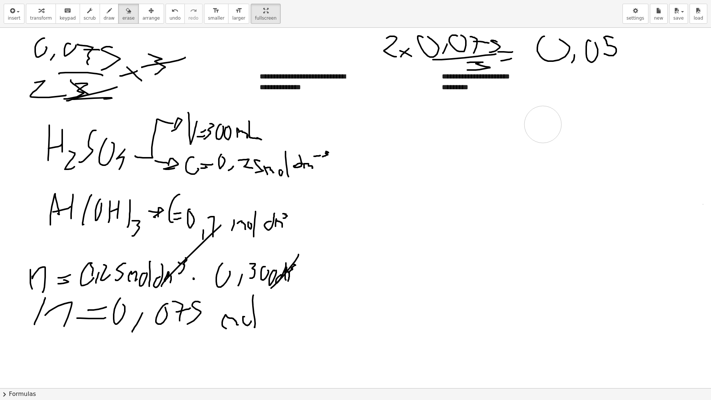
drag, startPoint x: 458, startPoint y: 181, endPoint x: 134, endPoint y: 3, distance: 369.7
click at [565, 124] on div at bounding box center [355, 388] width 711 height 720
click at [104, 18] on span "draw" at bounding box center [109, 18] width 11 height 5
drag, startPoint x: 402, startPoint y: 117, endPoint x: 403, endPoint y: 137, distance: 20.0
click at [403, 138] on div at bounding box center [355, 388] width 711 height 720
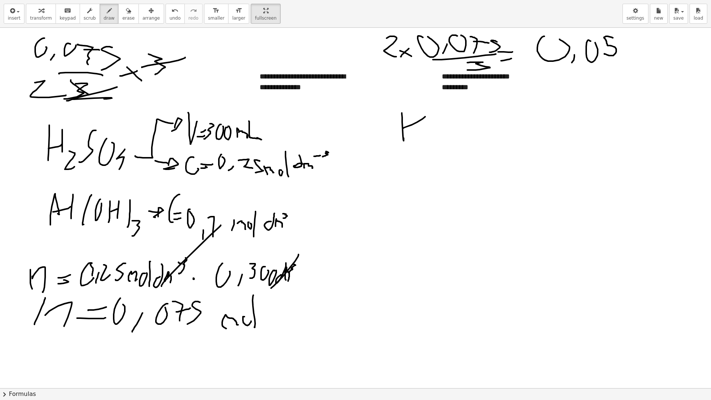
drag, startPoint x: 403, startPoint y: 128, endPoint x: 425, endPoint y: 117, distance: 24.7
click at [425, 117] on div at bounding box center [355, 388] width 711 height 720
drag, startPoint x: 424, startPoint y: 110, endPoint x: 427, endPoint y: 135, distance: 25.4
click at [427, 135] on div at bounding box center [355, 388] width 711 height 720
drag, startPoint x: 440, startPoint y: 130, endPoint x: 443, endPoint y: 143, distance: 13.6
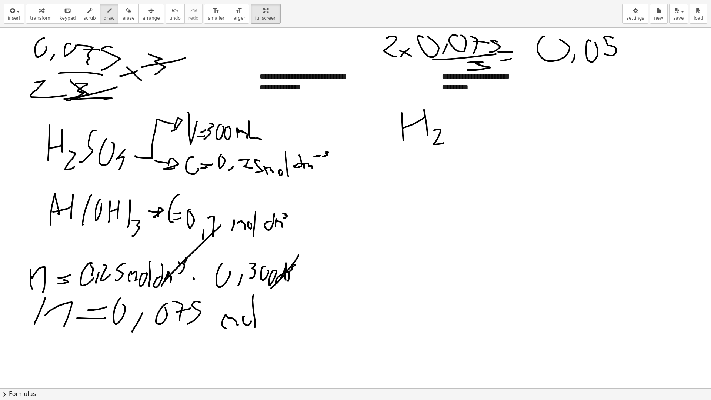
click at [443, 143] on div at bounding box center [355, 388] width 711 height 720
drag, startPoint x: 450, startPoint y: 113, endPoint x: 462, endPoint y: 129, distance: 20.1
click at [448, 138] on div at bounding box center [355, 388] width 711 height 720
drag, startPoint x: 470, startPoint y: 113, endPoint x: 479, endPoint y: 114, distance: 8.9
click at [480, 114] on div at bounding box center [355, 388] width 711 height 720
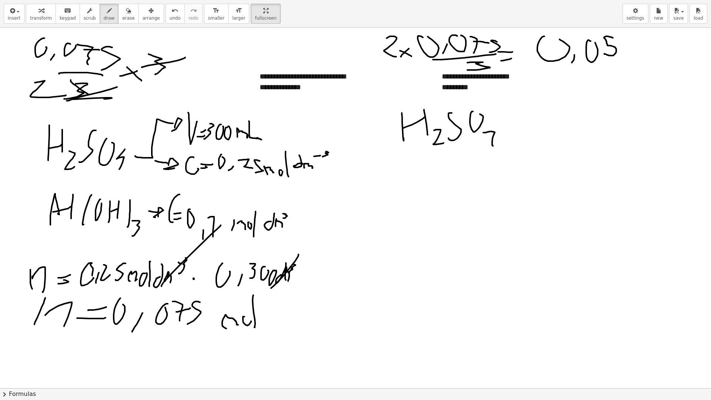
drag, startPoint x: 492, startPoint y: 145, endPoint x: 490, endPoint y: 124, distance: 21.3
click at [489, 125] on div at bounding box center [355, 388] width 711 height 720
drag, startPoint x: 552, startPoint y: 128, endPoint x: 553, endPoint y: 135, distance: 6.7
click at [555, 137] on div at bounding box center [355, 388] width 711 height 720
drag, startPoint x: 547, startPoint y: 131, endPoint x: 559, endPoint y: 131, distance: 12.2
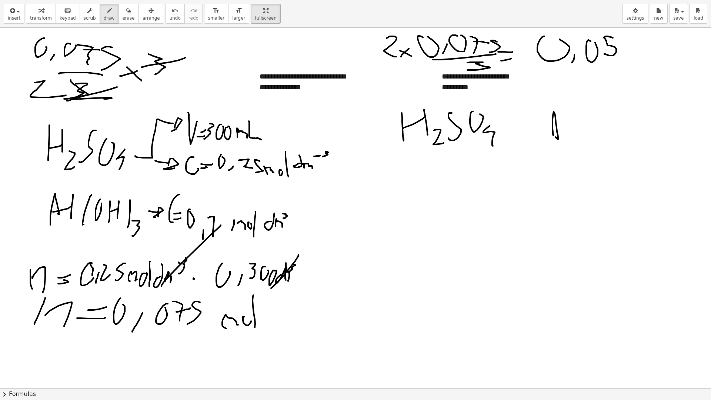
click at [559, 131] on div at bounding box center [355, 388] width 711 height 720
drag, startPoint x: 565, startPoint y: 106, endPoint x: 559, endPoint y: 143, distance: 37.5
click at [559, 143] on div at bounding box center [355, 388] width 711 height 720
drag, startPoint x: 572, startPoint y: 110, endPoint x: 576, endPoint y: 130, distance: 20.0
click at [570, 140] on div at bounding box center [355, 388] width 711 height 720
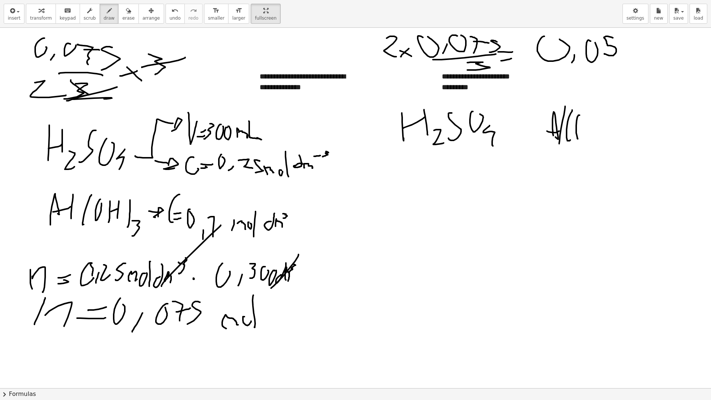
drag, startPoint x: 576, startPoint y: 125, endPoint x: 580, endPoint y: 117, distance: 9.4
click at [580, 117] on div at bounding box center [355, 388] width 711 height 720
drag, startPoint x: 589, startPoint y: 121, endPoint x: 586, endPoint y: 131, distance: 10.3
click at [587, 135] on div at bounding box center [355, 388] width 711 height 720
drag, startPoint x: 586, startPoint y: 131, endPoint x: 594, endPoint y: 123, distance: 11.0
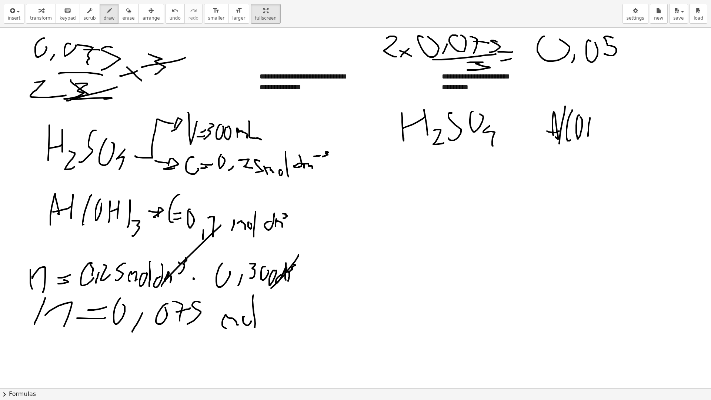
click at [593, 128] on div at bounding box center [355, 388] width 711 height 720
drag, startPoint x: 594, startPoint y: 109, endPoint x: 594, endPoint y: 139, distance: 29.6
click at [594, 139] on div at bounding box center [355, 388] width 711 height 720
drag, startPoint x: 602, startPoint y: 134, endPoint x: 601, endPoint y: 110, distance: 24.5
click at [601, 110] on div at bounding box center [355, 388] width 711 height 720
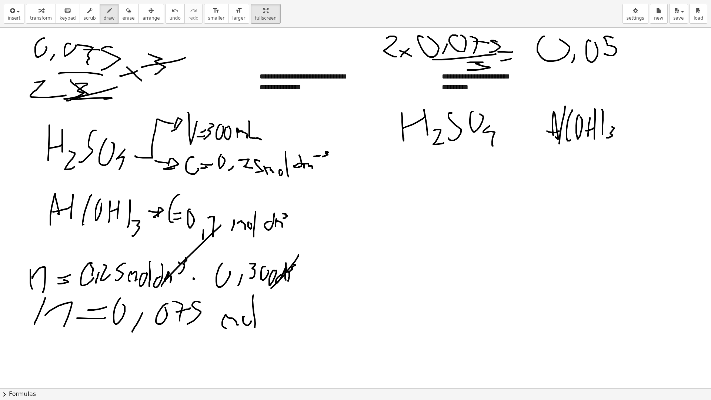
drag, startPoint x: 612, startPoint y: 127, endPoint x: 606, endPoint y: 138, distance: 12.3
click at [606, 138] on div at bounding box center [355, 388] width 711 height 720
drag, startPoint x: 398, startPoint y: 171, endPoint x: 407, endPoint y: 185, distance: 16.8
click at [407, 185] on div at bounding box center [355, 388] width 711 height 720
drag, startPoint x: 409, startPoint y: 189, endPoint x: 414, endPoint y: 190, distance: 5.3
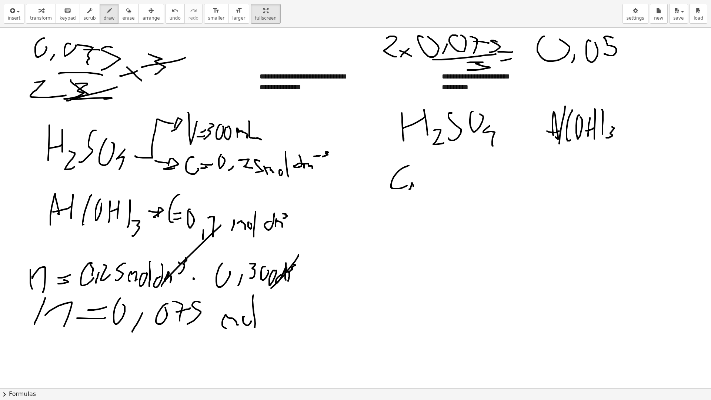
click at [414, 190] on div at bounding box center [355, 388] width 711 height 720
click at [412, 188] on div at bounding box center [355, 388] width 711 height 720
drag, startPoint x: 419, startPoint y: 185, endPoint x: 426, endPoint y: 185, distance: 6.3
click at [426, 185] on div at bounding box center [355, 388] width 711 height 720
drag, startPoint x: 420, startPoint y: 181, endPoint x: 425, endPoint y: 181, distance: 4.1
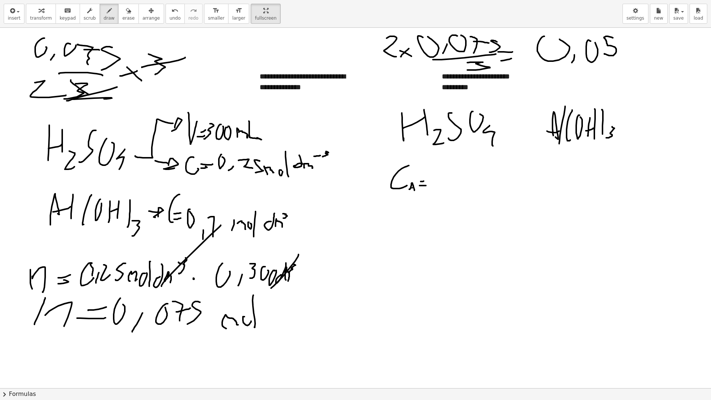
click at [424, 181] on div at bounding box center [355, 388] width 711 height 720
click at [450, 171] on div at bounding box center [355, 388] width 711 height 720
drag, startPoint x: 451, startPoint y: 185, endPoint x: 455, endPoint y: 179, distance: 7.5
click at [455, 179] on div at bounding box center [355, 388] width 711 height 720
drag, startPoint x: 466, startPoint y: 162, endPoint x: 477, endPoint y: 177, distance: 18.1
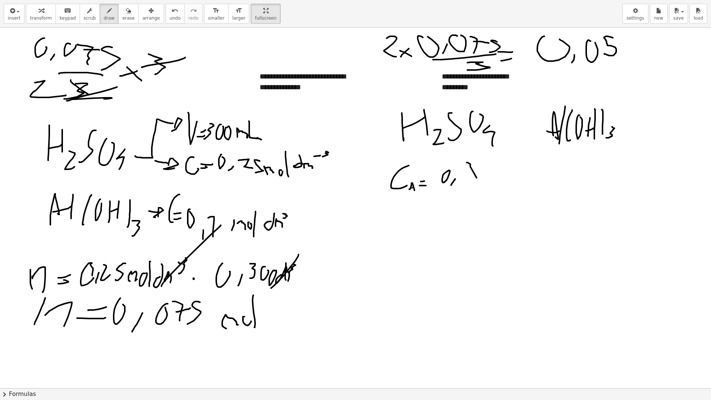
click at [477, 177] on div at bounding box center [355, 388] width 711 height 720
drag, startPoint x: 490, startPoint y: 168, endPoint x: 480, endPoint y: 184, distance: 19.0
click at [480, 184] on div at bounding box center [355, 388] width 711 height 720
click at [122, 19] on span "erase" at bounding box center [128, 18] width 12 height 5
drag, startPoint x: 479, startPoint y: 171, endPoint x: 447, endPoint y: 173, distance: 32.3
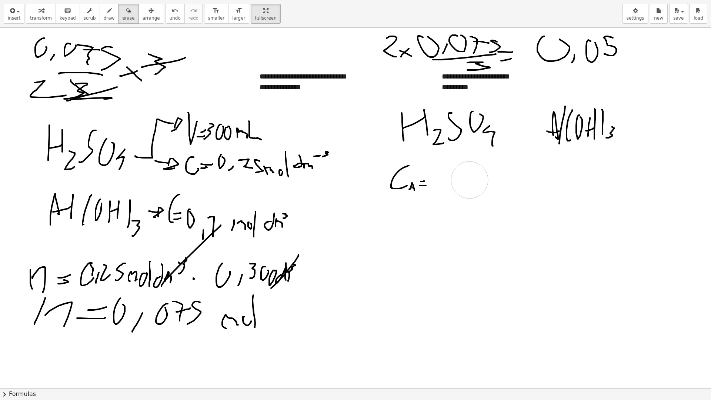
click at [461, 178] on div at bounding box center [355, 388] width 711 height 720
click at [100, 21] on button "draw" at bounding box center [109, 14] width 19 height 20
drag, startPoint x: 435, startPoint y: 176, endPoint x: 439, endPoint y: 168, distance: 9.5
click at [439, 168] on div at bounding box center [355, 388] width 711 height 720
drag, startPoint x: 443, startPoint y: 187, endPoint x: 448, endPoint y: 180, distance: 8.7
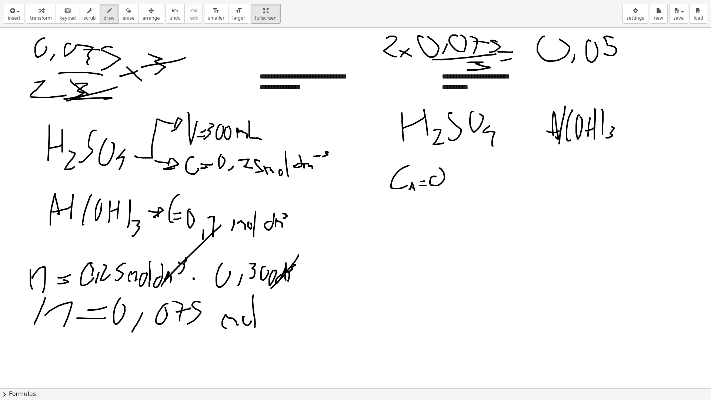
click at [448, 180] on div at bounding box center [355, 388] width 711 height 720
drag, startPoint x: 453, startPoint y: 169, endPoint x: 454, endPoint y: 180, distance: 10.8
click at [454, 180] on div at bounding box center [355, 388] width 711 height 720
drag, startPoint x: 469, startPoint y: 171, endPoint x: 458, endPoint y: 182, distance: 15.4
click at [458, 182] on div at bounding box center [355, 388] width 711 height 720
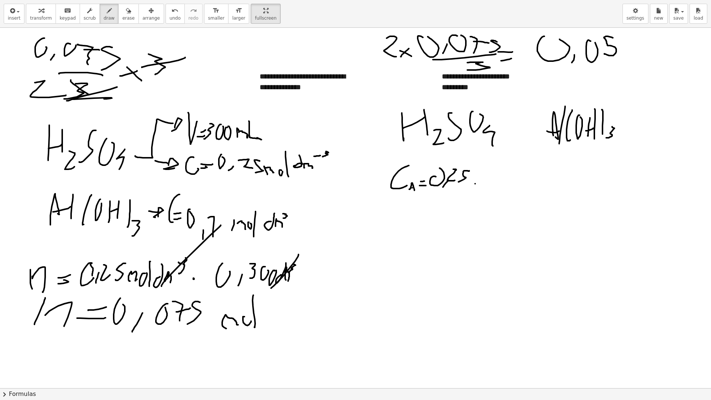
click at [475, 173] on div at bounding box center [355, 388] width 711 height 720
click at [481, 182] on div at bounding box center [355, 388] width 711 height 720
click at [489, 177] on div at bounding box center [355, 388] width 711 height 720
click at [493, 186] on div at bounding box center [355, 388] width 711 height 720
click at [505, 184] on div at bounding box center [355, 388] width 711 height 720
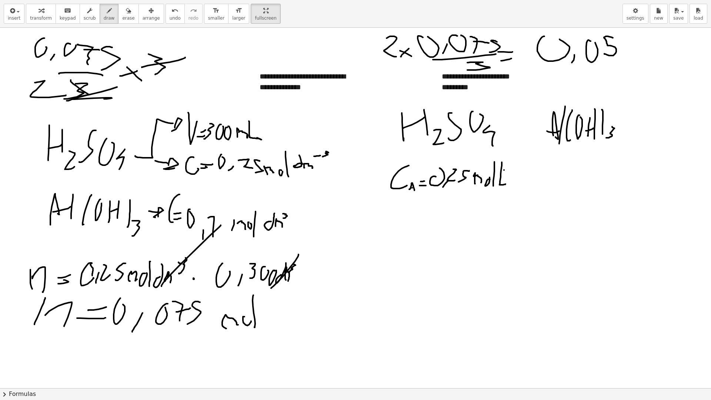
click at [508, 169] on div at bounding box center [355, 388] width 711 height 720
click at [512, 161] on div at bounding box center [355, 388] width 711 height 720
click at [412, 205] on div at bounding box center [355, 388] width 711 height 720
click at [416, 224] on div at bounding box center [355, 388] width 711 height 720
click at [421, 221] on div at bounding box center [355, 388] width 711 height 720
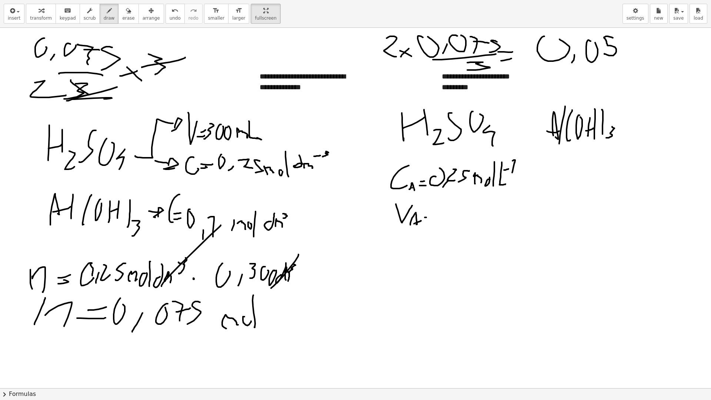
click at [434, 215] on div at bounding box center [355, 388] width 711 height 720
click at [437, 209] on div at bounding box center [355, 388] width 711 height 720
click at [450, 202] on div at bounding box center [355, 388] width 711 height 720
click at [460, 216] on div at bounding box center [355, 388] width 711 height 720
click at [469, 217] on div at bounding box center [355, 388] width 711 height 720
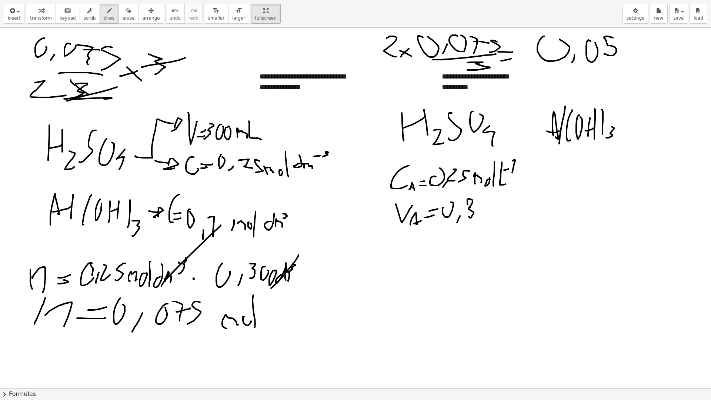
click at [468, 204] on div at bounding box center [355, 388] width 711 height 720
click at [493, 222] on div at bounding box center [355, 388] width 711 height 720
click at [397, 239] on div at bounding box center [355, 388] width 711 height 720
click at [412, 251] on div at bounding box center [355, 388] width 711 height 720
click at [421, 255] on div at bounding box center [355, 388] width 711 height 720
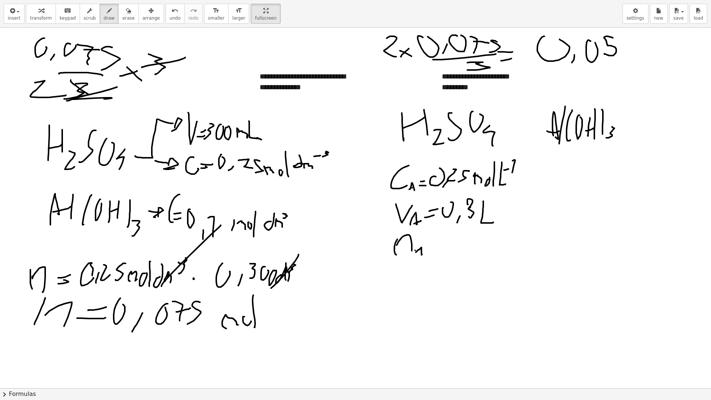
click at [426, 249] on div at bounding box center [355, 388] width 711 height 720
click at [440, 251] on div at bounding box center [355, 388] width 711 height 720
click at [442, 245] on div at bounding box center [355, 388] width 711 height 720
click at [459, 242] on div at bounding box center [355, 388] width 711 height 720
click at [463, 249] on div at bounding box center [355, 388] width 711 height 720
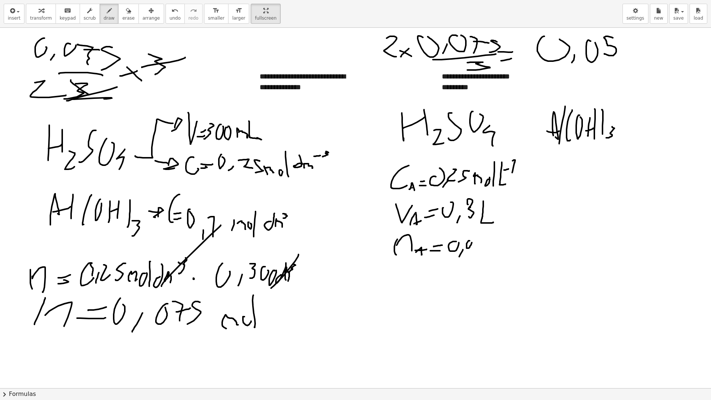
click at [473, 237] on div at bounding box center [355, 388] width 711 height 720
click at [478, 238] on div at bounding box center [355, 388] width 711 height 720
click at [484, 243] on div at bounding box center [355, 388] width 711 height 720
click at [484, 250] on div at bounding box center [355, 388] width 711 height 720
click at [499, 250] on div at bounding box center [355, 388] width 711 height 720
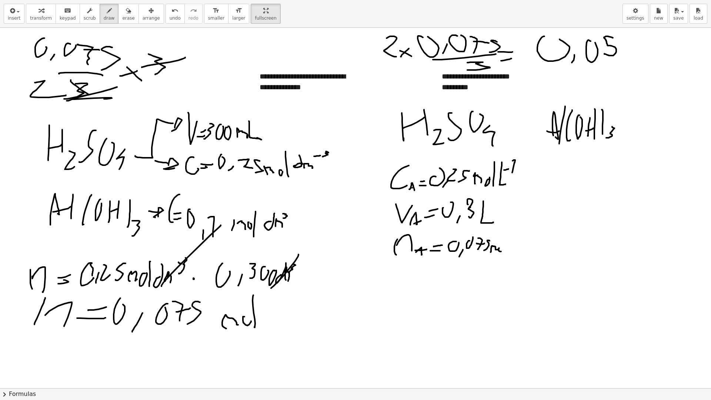
click at [501, 248] on div at bounding box center [355, 388] width 711 height 720
click at [506, 257] on div at bounding box center [355, 388] width 711 height 720
click at [557, 223] on div at bounding box center [355, 388] width 711 height 720
click at [564, 252] on div at bounding box center [355, 388] width 711 height 720
click at [568, 258] on div at bounding box center [355, 388] width 711 height 720
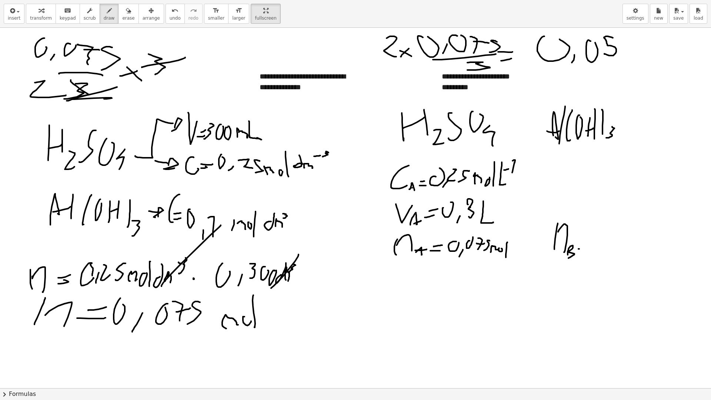
click at [584, 247] on div at bounding box center [355, 388] width 711 height 720
click at [584, 242] on div at bounding box center [355, 388] width 711 height 720
click at [610, 240] on div at bounding box center [355, 388] width 711 height 720
click at [618, 243] on div at bounding box center [355, 388] width 711 height 720
click at [635, 240] on div at bounding box center [355, 388] width 711 height 720
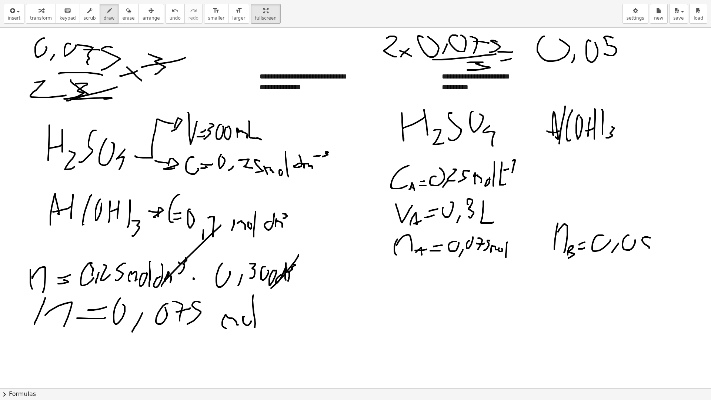
click at [637, 254] on div at bounding box center [355, 388] width 711 height 720
click at [551, 171] on div at bounding box center [355, 388] width 711 height 720
click at [558, 178] on div at bounding box center [355, 388] width 711 height 720
click at [582, 172] on div at bounding box center [355, 388] width 711 height 720
click at [587, 168] on div at bounding box center [355, 388] width 711 height 720
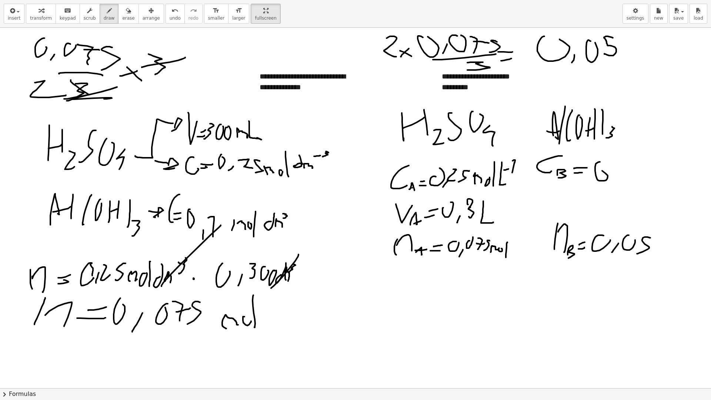
click at [599, 169] on div at bounding box center [355, 388] width 711 height 720
click at [610, 174] on div at bounding box center [355, 388] width 711 height 720
click at [615, 169] on div at bounding box center [355, 388] width 711 height 720
click at [643, 178] on div at bounding box center [355, 388] width 711 height 720
click at [648, 174] on div at bounding box center [355, 388] width 711 height 720
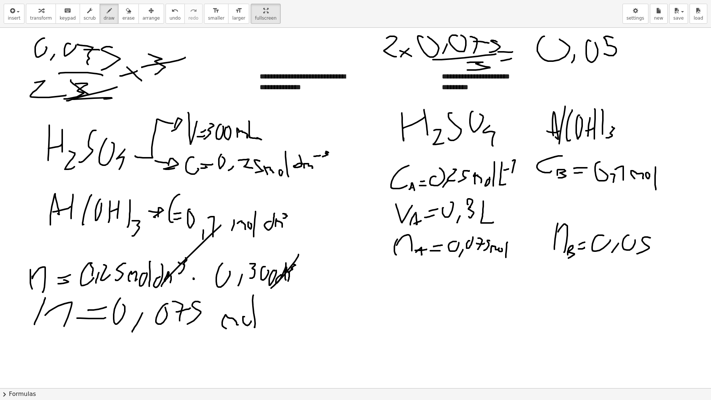
click at [656, 189] on div at bounding box center [355, 388] width 711 height 720
click at [675, 185] on div at bounding box center [355, 388] width 711 height 720
click at [683, 175] on div at bounding box center [355, 388] width 711 height 720
click at [678, 166] on div at bounding box center [355, 388] width 711 height 720
click at [554, 196] on div at bounding box center [355, 388] width 711 height 720
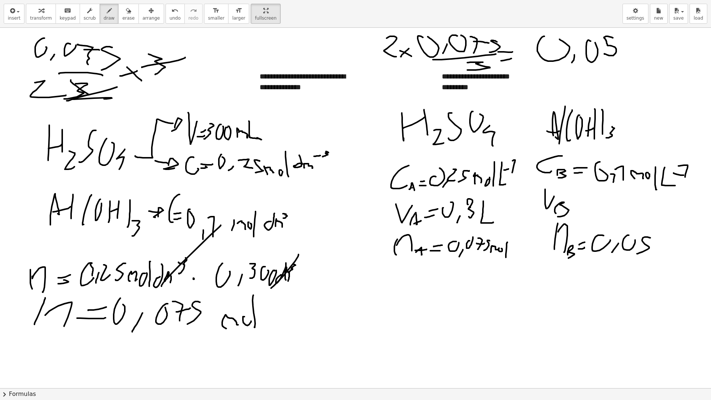
click at [556, 216] on div at bounding box center [355, 388] width 711 height 720
click at [588, 205] on div at bounding box center [355, 388] width 711 height 720
click at [586, 198] on div at bounding box center [355, 388] width 711 height 720
drag, startPoint x: 389, startPoint y: 291, endPoint x: 405, endPoint y: 280, distance: 18.6
click at [405, 280] on div at bounding box center [355, 388] width 711 height 720
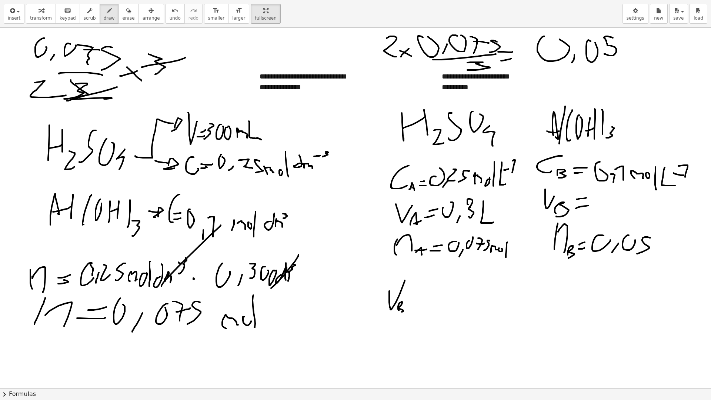
drag, startPoint x: 398, startPoint y: 306, endPoint x: 398, endPoint y: 312, distance: 6.3
click at [398, 312] on div at bounding box center [355, 388] width 711 height 720
drag, startPoint x: 408, startPoint y: 302, endPoint x: 415, endPoint y: 301, distance: 7.5
click at [415, 301] on div at bounding box center [355, 388] width 711 height 720
drag, startPoint x: 407, startPoint y: 293, endPoint x: 412, endPoint y: 293, distance: 4.4
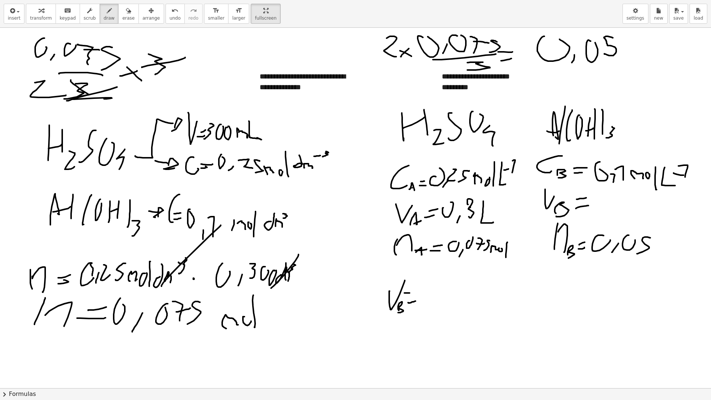
click at [411, 293] on div at bounding box center [355, 388] width 711 height 720
drag, startPoint x: 423, startPoint y: 298, endPoint x: 423, endPoint y: 288, distance: 10.4
click at [423, 288] on div at bounding box center [355, 388] width 711 height 720
drag, startPoint x: 425, startPoint y: 293, endPoint x: 434, endPoint y: 304, distance: 14.2
click at [434, 304] on div at bounding box center [355, 388] width 711 height 720
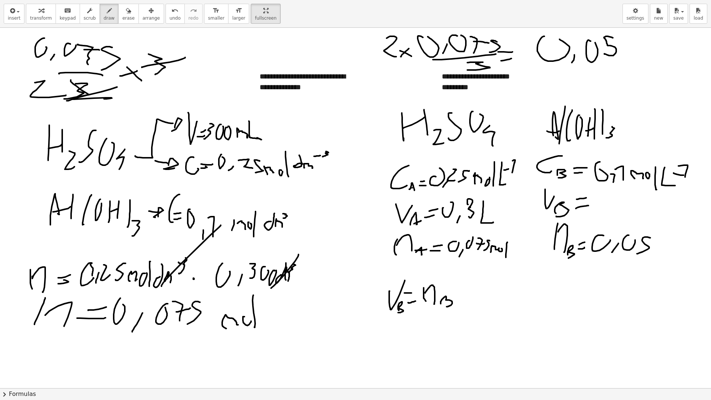
drag, startPoint x: 440, startPoint y: 303, endPoint x: 446, endPoint y: 306, distance: 6.0
click at [446, 306] on div at bounding box center [355, 388] width 711 height 720
drag, startPoint x: 421, startPoint y: 308, endPoint x: 464, endPoint y: 305, distance: 42.7
click at [464, 305] on div at bounding box center [355, 388] width 711 height 720
drag, startPoint x: 426, startPoint y: 312, endPoint x: 429, endPoint y: 319, distance: 7.6
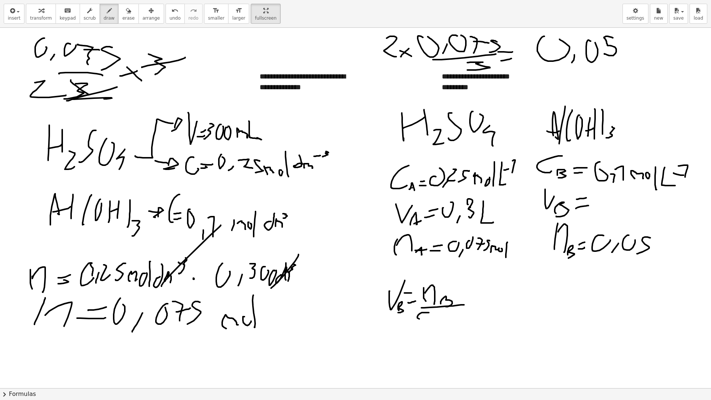
click at [429, 319] on div at bounding box center [355, 388] width 711 height 720
drag, startPoint x: 434, startPoint y: 325, endPoint x: 443, endPoint y: 321, distance: 9.8
click at [433, 323] on div at bounding box center [355, 388] width 711 height 720
click at [478, 309] on div at bounding box center [355, 388] width 711 height 720
click at [484, 300] on div at bounding box center [355, 388] width 711 height 720
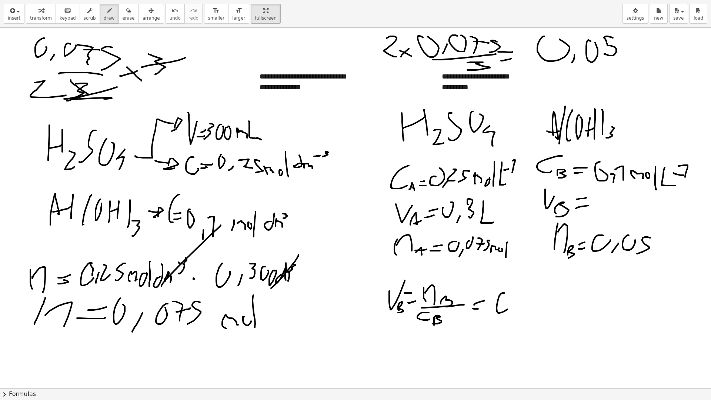
click at [509, 295] on div at bounding box center [355, 388] width 711 height 720
click at [514, 304] on div at bounding box center [355, 388] width 711 height 720
click at [533, 286] on div at bounding box center [355, 388] width 711 height 720
click at [536, 305] on div at bounding box center [355, 388] width 711 height 720
click at [553, 299] on div at bounding box center [355, 388] width 711 height 720
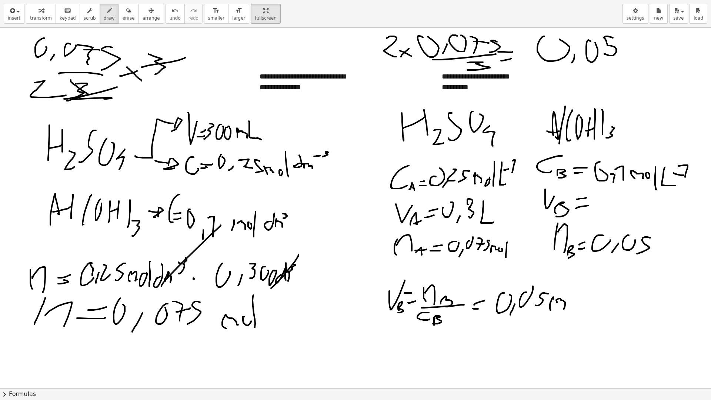
click at [564, 309] on div at bounding box center [355, 388] width 711 height 720
click at [574, 301] on div at bounding box center [355, 388] width 711 height 720
click at [577, 315] on div at bounding box center [355, 388] width 711 height 720
click at [607, 308] on div at bounding box center [355, 388] width 711 height 720
click at [506, 332] on div at bounding box center [355, 388] width 711 height 720
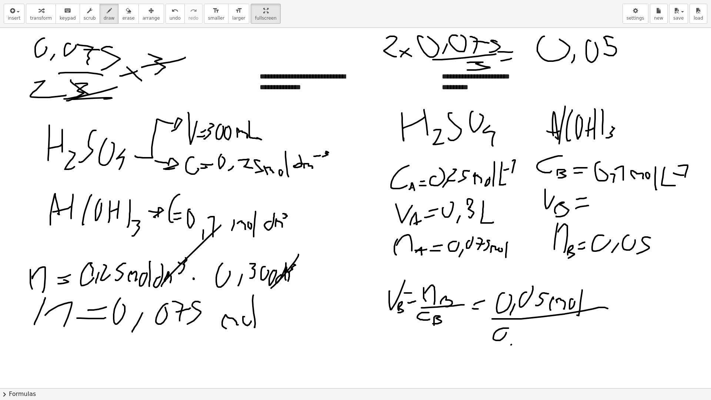
click at [519, 331] on div at bounding box center [355, 388] width 711 height 720
click at [529, 328] on div at bounding box center [355, 388] width 711 height 720
click at [554, 336] on div at bounding box center [355, 388] width 711 height 720
click at [561, 332] on div at bounding box center [355, 388] width 711 height 720
click at [565, 339] on div at bounding box center [355, 388] width 711 height 720
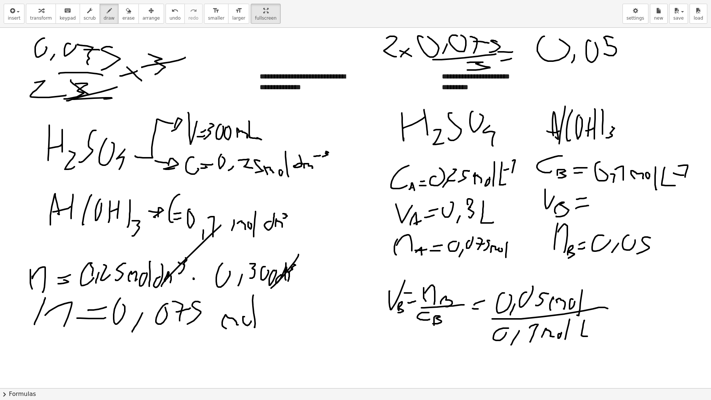
click at [587, 336] on div at bounding box center [355, 388] width 711 height 720
click at [593, 323] on div at bounding box center [355, 388] width 711 height 720
click at [596, 317] on div at bounding box center [355, 388] width 711 height 720
click at [574, 306] on div at bounding box center [355, 388] width 711 height 720
click at [597, 283] on div at bounding box center [355, 388] width 711 height 720
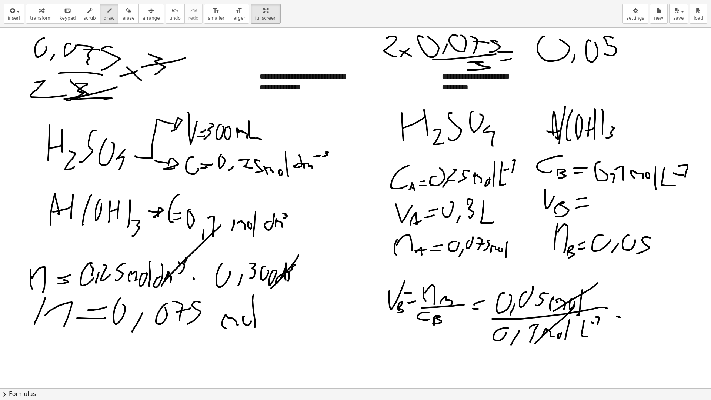
click at [621, 317] on div at bounding box center [355, 388] width 711 height 720
click at [627, 307] on div at bounding box center [355, 388] width 711 height 720
click at [647, 315] on div at bounding box center [355, 388] width 711 height 720
click at [655, 313] on div at bounding box center [355, 388] width 711 height 720
click at [666, 314] on div at bounding box center [355, 388] width 711 height 720
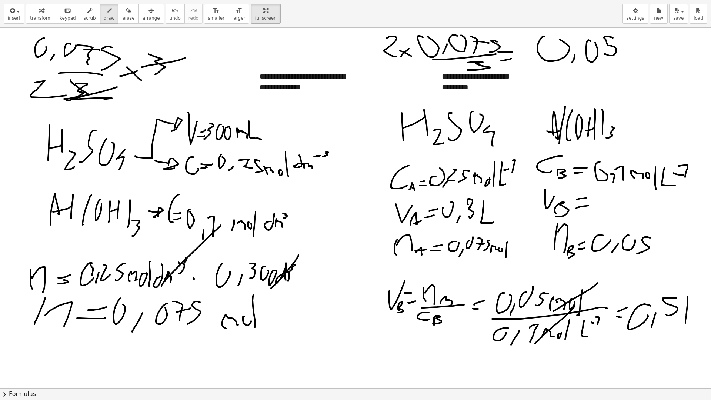
click at [707, 319] on div "**********" at bounding box center [355, 208] width 711 height 360
click at [591, 194] on div at bounding box center [356, 388] width 712 height 720
click at [609, 204] on div at bounding box center [356, 388] width 712 height 720
click at [619, 206] on div at bounding box center [356, 388] width 712 height 720
click at [667, 215] on div at bounding box center [356, 388] width 712 height 720
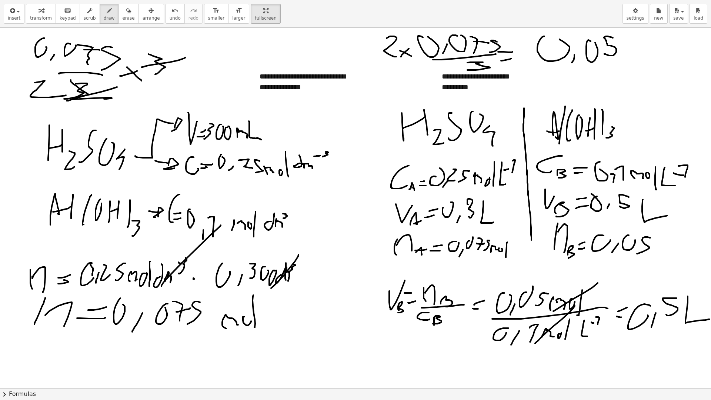
drag, startPoint x: 524, startPoint y: 108, endPoint x: 531, endPoint y: 248, distance: 140.1
click at [531, 248] on div at bounding box center [356, 388] width 712 height 720
drag, startPoint x: 232, startPoint y: 35, endPoint x: 232, endPoint y: 44, distance: 9.3
click at [232, 44] on div at bounding box center [356, 388] width 712 height 720
drag, startPoint x: 241, startPoint y: 47, endPoint x: 253, endPoint y: 46, distance: 11.5
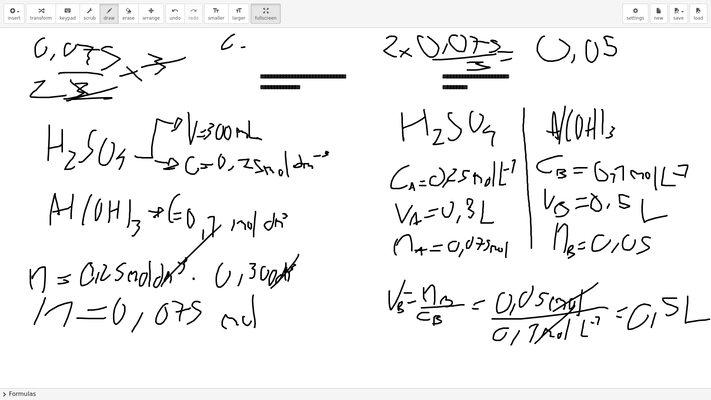
click at [253, 46] on div at bounding box center [356, 388] width 712 height 720
drag, startPoint x: 244, startPoint y: 40, endPoint x: 256, endPoint y: 37, distance: 12.8
click at [256, 38] on div at bounding box center [356, 388] width 712 height 720
drag, startPoint x: 267, startPoint y: 54, endPoint x: 268, endPoint y: 39, distance: 15.2
click at [268, 39] on div at bounding box center [356, 388] width 712 height 720
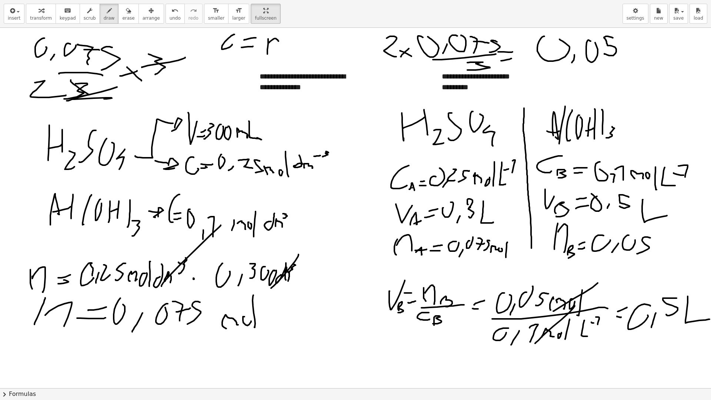
drag, startPoint x: 269, startPoint y: 43, endPoint x: 278, endPoint y: 49, distance: 11.5
click at [278, 49] on div at bounding box center [356, 388] width 712 height 720
drag, startPoint x: 284, startPoint y: 50, endPoint x: 282, endPoint y: 54, distance: 4.3
click at [282, 54] on div at bounding box center [356, 388] width 712 height 720
drag, startPoint x: 292, startPoint y: 45, endPoint x: 291, endPoint y: 54, distance: 8.5
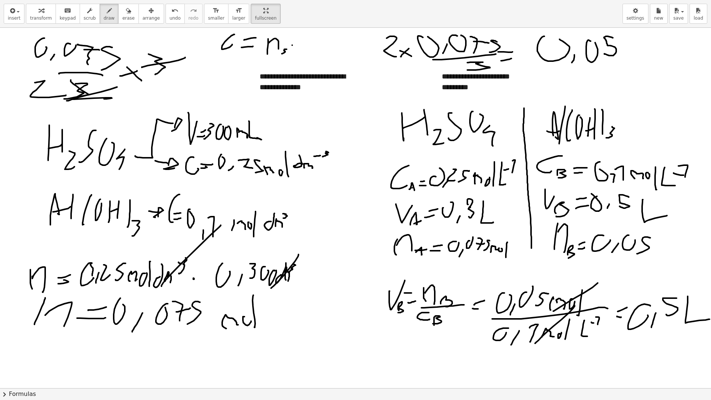
click at [291, 54] on div at bounding box center [356, 388] width 712 height 720
click at [293, 48] on div at bounding box center [356, 388] width 712 height 720
drag, startPoint x: 266, startPoint y: 56, endPoint x: 314, endPoint y: 54, distance: 47.8
click at [314, 54] on div at bounding box center [356, 388] width 712 height 720
drag, startPoint x: 271, startPoint y: 60, endPoint x: 285, endPoint y: 61, distance: 13.7
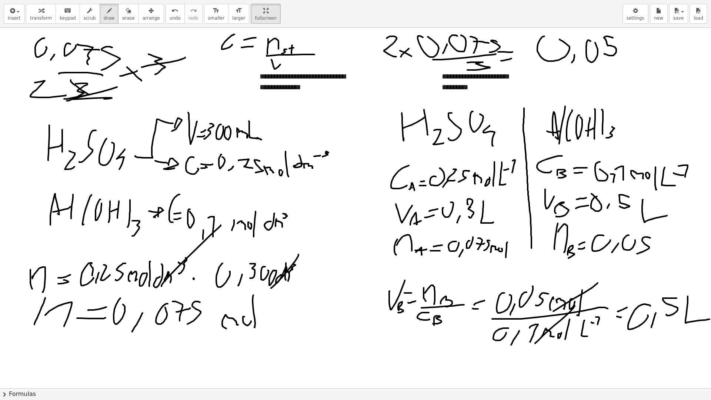
click at [283, 60] on div at bounding box center [356, 388] width 712 height 720
drag, startPoint x: 284, startPoint y: 67, endPoint x: 282, endPoint y: 71, distance: 4.5
click at [282, 71] on div at bounding box center [356, 388] width 712 height 720
drag, startPoint x: 185, startPoint y: 81, endPoint x: 196, endPoint y: 78, distance: 11.0
click at [196, 78] on div at bounding box center [356, 388] width 712 height 720
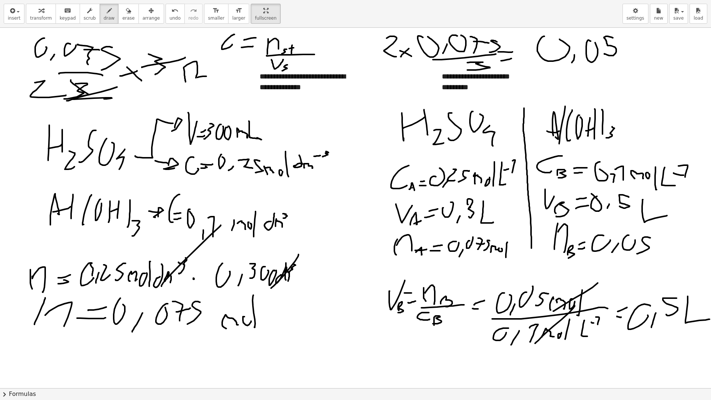
drag, startPoint x: 197, startPoint y: 77, endPoint x: 202, endPoint y: 72, distance: 7.1
click at [209, 76] on div at bounding box center [356, 388] width 712 height 720
drag, startPoint x: 202, startPoint y: 71, endPoint x: 211, endPoint y: 71, distance: 8.9
click at [209, 71] on div at bounding box center [356, 388] width 712 height 720
drag, startPoint x: 221, startPoint y: 65, endPoint x: 230, endPoint y: 74, distance: 12.8
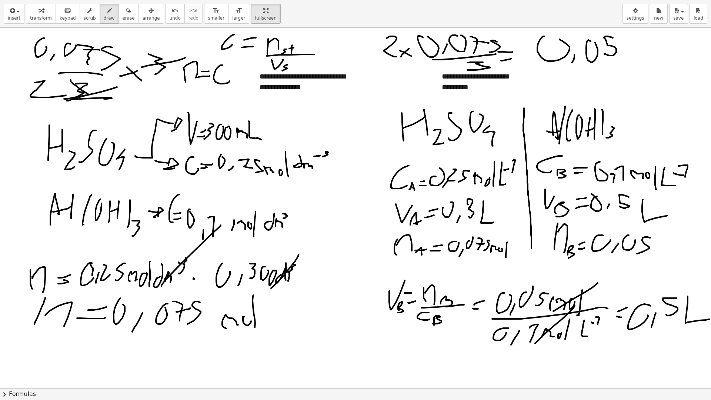
click at [231, 77] on div at bounding box center [356, 388] width 712 height 720
drag, startPoint x: 233, startPoint y: 63, endPoint x: 248, endPoint y: 66, distance: 15.1
click at [248, 66] on div at bounding box center [356, 388] width 712 height 720
drag, startPoint x: 220, startPoint y: 58, endPoint x: 215, endPoint y: 57, distance: 5.2
click at [215, 57] on div at bounding box center [356, 388] width 712 height 720
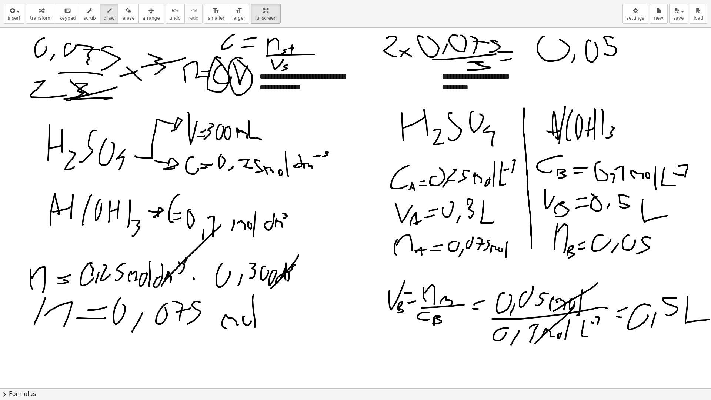
drag, startPoint x: 241, startPoint y: 58, endPoint x: 238, endPoint y: 60, distance: 3.8
click at [238, 60] on div at bounding box center [356, 388] width 712 height 720
drag, startPoint x: 335, startPoint y: 53, endPoint x: 342, endPoint y: 62, distance: 10.9
click at [342, 62] on div at bounding box center [356, 388] width 712 height 720
drag, startPoint x: 340, startPoint y: 67, endPoint x: 345, endPoint y: 62, distance: 6.6
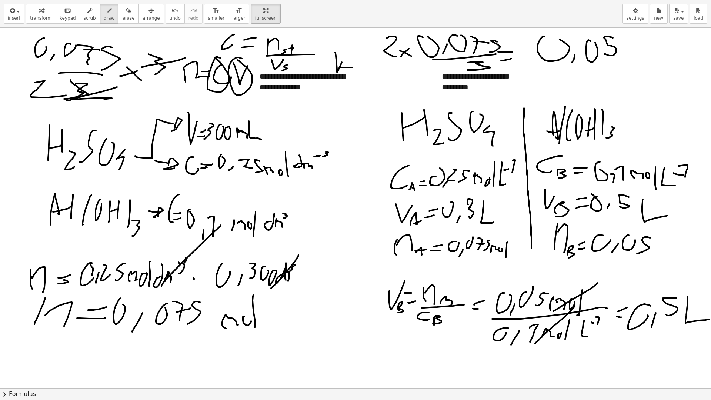
click at [352, 67] on div at bounding box center [356, 388] width 712 height 720
drag, startPoint x: 342, startPoint y: 61, endPoint x: 358, endPoint y: 63, distance: 15.3
click at [358, 63] on div at bounding box center [356, 388] width 712 height 720
drag, startPoint x: 361, startPoint y: 74, endPoint x: 360, endPoint y: 61, distance: 13.0
click at [360, 61] on div at bounding box center [356, 388] width 712 height 720
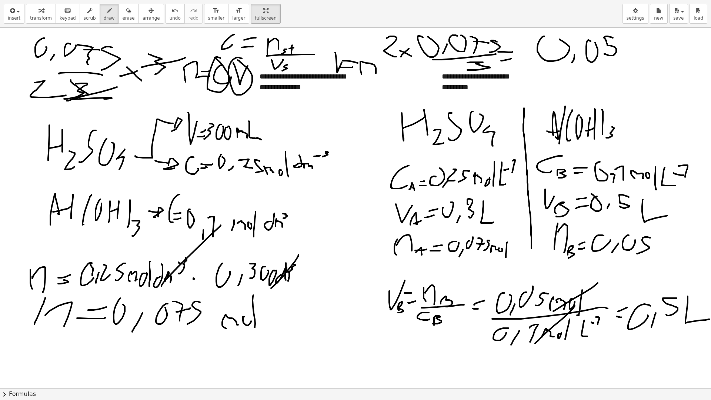
drag, startPoint x: 360, startPoint y: 61, endPoint x: 375, endPoint y: 78, distance: 21.8
click at [375, 78] on div at bounding box center [356, 388] width 712 height 720
drag, startPoint x: 348, startPoint y: 75, endPoint x: 378, endPoint y: 77, distance: 30.4
click at [379, 77] on div at bounding box center [356, 388] width 712 height 720
drag, startPoint x: 365, startPoint y: 85, endPoint x: 373, endPoint y: 103, distance: 20.1
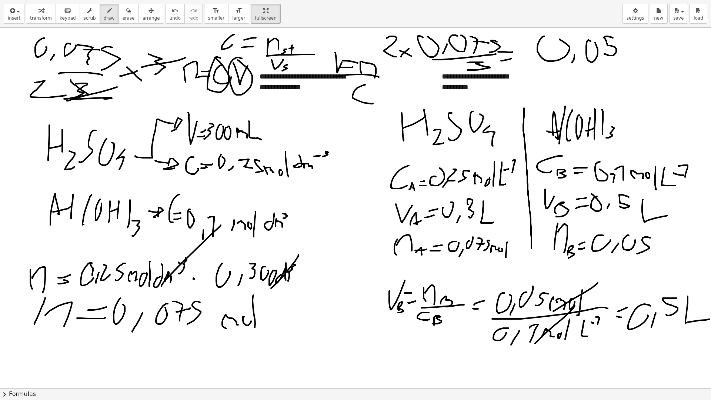
click at [373, 103] on div at bounding box center [356, 388] width 712 height 720
drag, startPoint x: 337, startPoint y: 210, endPoint x: 331, endPoint y: 215, distance: 7.6
click at [326, 221] on div at bounding box center [356, 388] width 712 height 720
drag, startPoint x: 479, startPoint y: 64, endPoint x: 479, endPoint y: 72, distance: 7.8
click at [479, 72] on div at bounding box center [356, 388] width 712 height 720
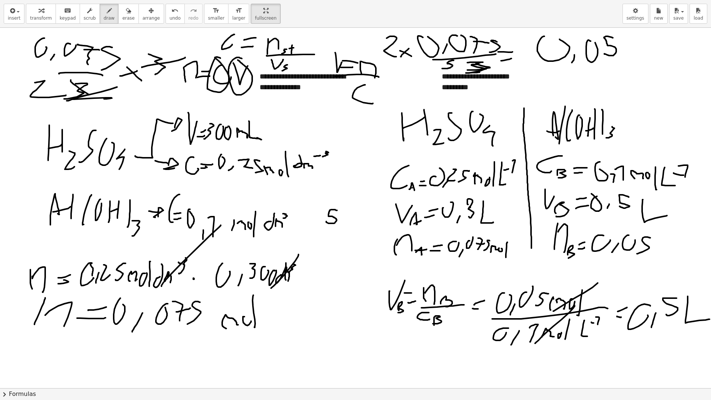
drag, startPoint x: 453, startPoint y: 60, endPoint x: 442, endPoint y: 68, distance: 14.2
click at [442, 68] on div at bounding box center [356, 388] width 712 height 720
click at [122, 10] on div "button" at bounding box center [128, 10] width 12 height 9
drag, startPoint x: 610, startPoint y: 43, endPoint x: 537, endPoint y: 50, distance: 72.8
click at [536, 50] on div at bounding box center [356, 388] width 712 height 720
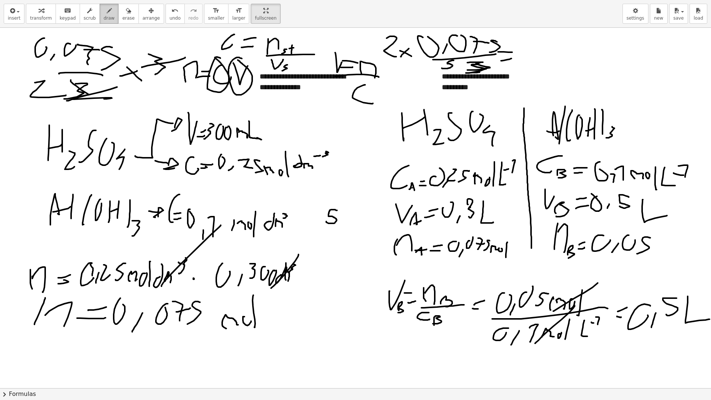
click at [104, 17] on span "draw" at bounding box center [109, 18] width 11 height 5
drag, startPoint x: 582, startPoint y: 92, endPoint x: 569, endPoint y: 268, distance: 176.6
click at [569, 268] on div at bounding box center [356, 388] width 712 height 720
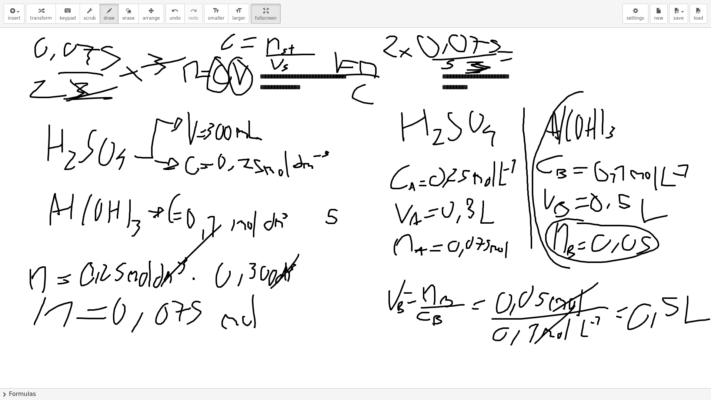
drag, startPoint x: 583, startPoint y: 221, endPoint x: 577, endPoint y: 223, distance: 6.1
click at [577, 223] on div at bounding box center [356, 388] width 712 height 720
click at [122, 16] on span "erase" at bounding box center [128, 18] width 12 height 5
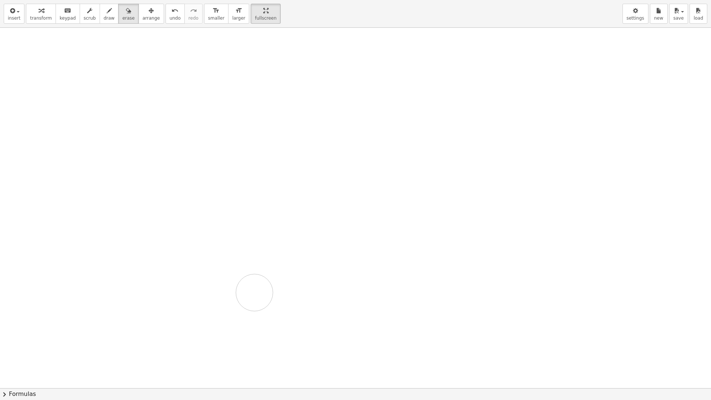
drag, startPoint x: 37, startPoint y: 96, endPoint x: 209, endPoint y: 266, distance: 242.1
click at [221, 291] on div at bounding box center [356, 388] width 712 height 720
click at [259, 69] on div at bounding box center [356, 388] width 712 height 720
click at [291, 88] on div at bounding box center [356, 388] width 712 height 720
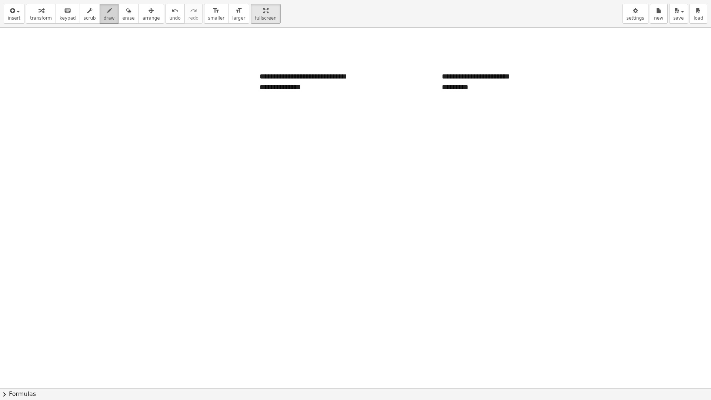
click at [104, 12] on div "button" at bounding box center [109, 10] width 11 height 9
click at [147, 20] on button "arrange" at bounding box center [151, 14] width 26 height 20
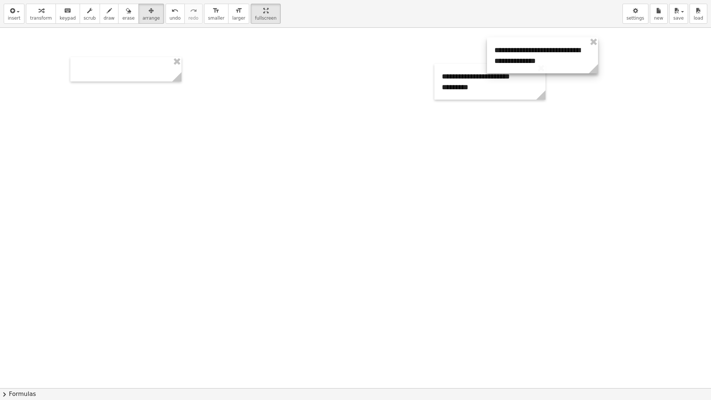
drag, startPoint x: 301, startPoint y: 78, endPoint x: 543, endPoint y: 58, distance: 242.9
click at [532, 56] on div at bounding box center [542, 55] width 111 height 36
click at [593, 52] on div at bounding box center [538, 59] width 111 height 36
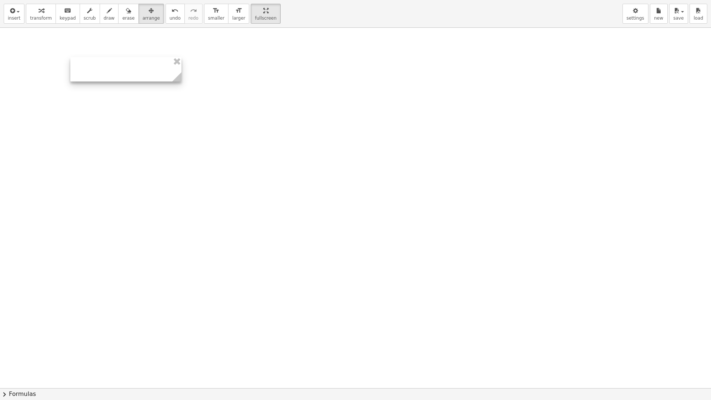
click at [176, 69] on div at bounding box center [125, 69] width 111 height 24
click at [107, 13] on button "draw" at bounding box center [109, 14] width 19 height 20
drag, startPoint x: 50, startPoint y: 65, endPoint x: 40, endPoint y: 84, distance: 21.4
click at [40, 84] on div at bounding box center [356, 388] width 712 height 720
drag, startPoint x: 60, startPoint y: 83, endPoint x: 93, endPoint y: 65, distance: 37.3
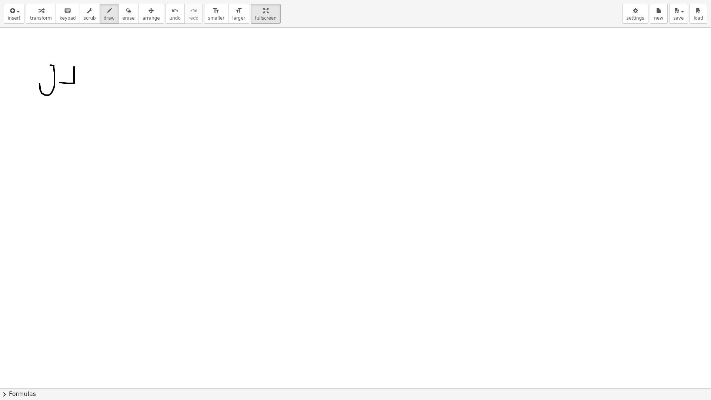
click at [93, 65] on div at bounding box center [356, 388] width 712 height 720
drag, startPoint x: 105, startPoint y: 61, endPoint x: 103, endPoint y: 71, distance: 10.0
click at [103, 71] on div at bounding box center [356, 388] width 712 height 720
drag, startPoint x: 74, startPoint y: 86, endPoint x: 95, endPoint y: 89, distance: 21.0
click at [95, 89] on div at bounding box center [356, 388] width 712 height 720
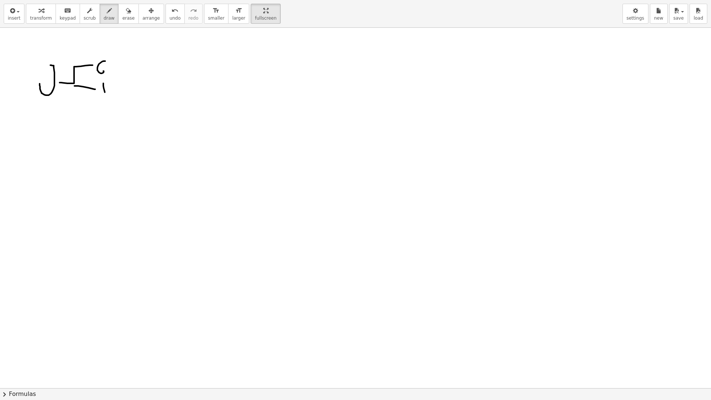
drag, startPoint x: 103, startPoint y: 83, endPoint x: 105, endPoint y: 93, distance: 9.7
click at [105, 93] on div at bounding box center [356, 388] width 712 height 720
drag, startPoint x: 103, startPoint y: 91, endPoint x: 111, endPoint y: 88, distance: 8.2
click at [111, 88] on div at bounding box center [356, 388] width 712 height 720
drag, startPoint x: 113, startPoint y: 83, endPoint x: 114, endPoint y: 96, distance: 13.0
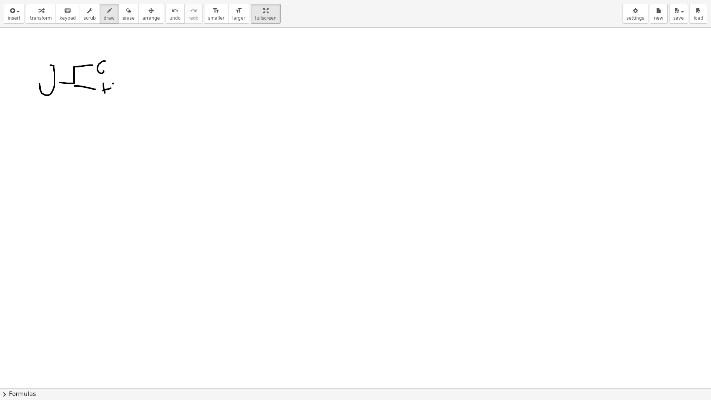
click at [114, 96] on div at bounding box center [356, 388] width 712 height 720
drag, startPoint x: 72, startPoint y: 85, endPoint x: 107, endPoint y: 114, distance: 45.4
click at [107, 114] on div at bounding box center [356, 388] width 712 height 720
drag, startPoint x: 118, startPoint y: 104, endPoint x: 122, endPoint y: 114, distance: 10.6
click at [122, 114] on div at bounding box center [356, 388] width 712 height 720
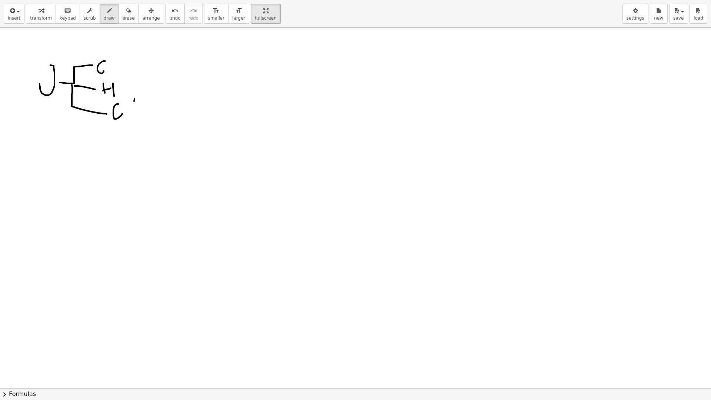
drag, startPoint x: 134, startPoint y: 99, endPoint x: 130, endPoint y: 118, distance: 19.4
click at [130, 118] on div at bounding box center [356, 388] width 712 height 720
drag, startPoint x: 236, startPoint y: 88, endPoint x: 237, endPoint y: 103, distance: 15.2
click at [237, 103] on div at bounding box center [356, 388] width 712 height 720
click at [246, 97] on div at bounding box center [356, 388] width 712 height 720
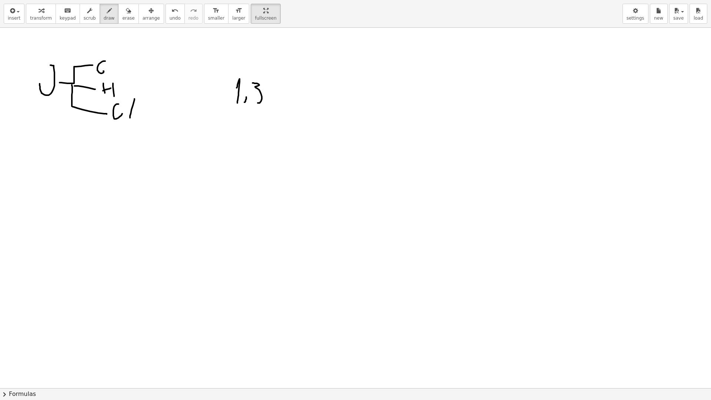
drag, startPoint x: 255, startPoint y: 83, endPoint x: 267, endPoint y: 93, distance: 15.0
click at [257, 103] on div at bounding box center [356, 388] width 712 height 720
drag, startPoint x: 265, startPoint y: 90, endPoint x: 274, endPoint y: 91, distance: 9.3
click at [272, 90] on div at bounding box center [356, 388] width 712 height 720
drag, startPoint x: 284, startPoint y: 97, endPoint x: 276, endPoint y: 111, distance: 16.4
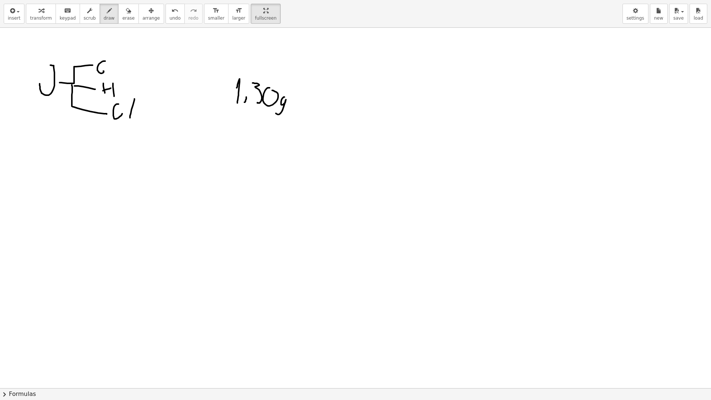
click at [276, 111] on div at bounding box center [356, 388] width 712 height 720
drag, startPoint x: 306, startPoint y: 85, endPoint x: 306, endPoint y: 102, distance: 17.0
click at [306, 102] on div at bounding box center [356, 388] width 712 height 720
drag, startPoint x: 369, startPoint y: 89, endPoint x: 371, endPoint y: 93, distance: 4.1
click at [372, 93] on div at bounding box center [356, 388] width 712 height 720
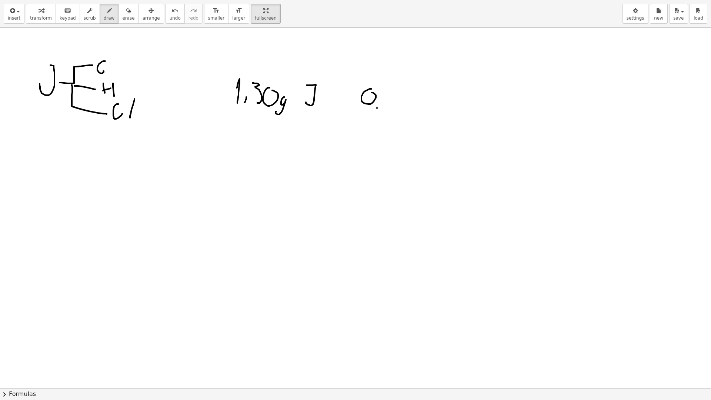
click at [377, 106] on div at bounding box center [356, 388] width 712 height 720
drag, startPoint x: 390, startPoint y: 92, endPoint x: 388, endPoint y: 105, distance: 12.8
click at [388, 105] on div at bounding box center [356, 388] width 712 height 720
drag, startPoint x: 403, startPoint y: 97, endPoint x: 396, endPoint y: 89, distance: 10.7
click at [396, 88] on div at bounding box center [356, 388] width 712 height 720
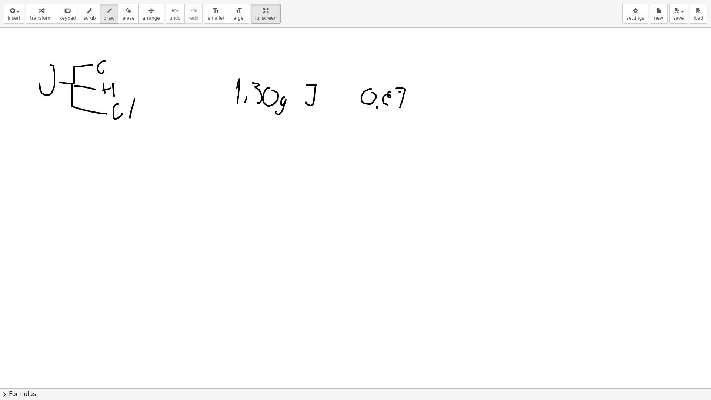
drag, startPoint x: 400, startPoint y: 92, endPoint x: 406, endPoint y: 93, distance: 6.4
click at [405, 93] on div at bounding box center [356, 388] width 712 height 720
drag, startPoint x: 413, startPoint y: 93, endPoint x: 393, endPoint y: 99, distance: 20.1
click at [410, 107] on div at bounding box center [356, 388] width 712 height 720
click at [388, 96] on div at bounding box center [356, 388] width 712 height 720
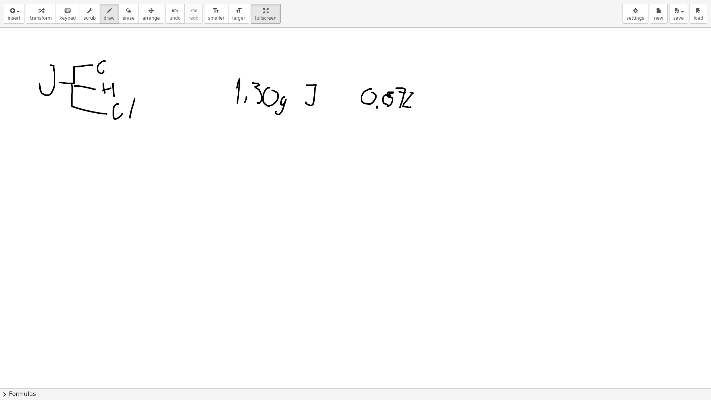
drag, startPoint x: 389, startPoint y: 96, endPoint x: 385, endPoint y: 107, distance: 11.6
click at [385, 107] on div at bounding box center [356, 388] width 712 height 720
drag, startPoint x: 423, startPoint y: 99, endPoint x: 428, endPoint y: 111, distance: 13.3
click at [428, 111] on div at bounding box center [356, 388] width 712 height 720
drag, startPoint x: 440, startPoint y: 95, endPoint x: 445, endPoint y: 106, distance: 12.6
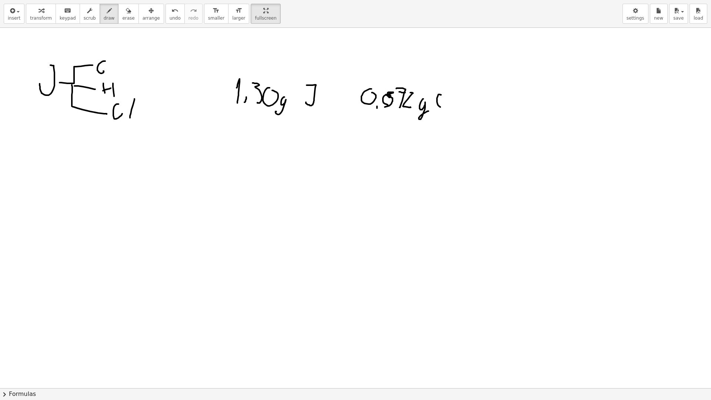
click at [445, 107] on div at bounding box center [356, 388] width 712 height 720
drag, startPoint x: 450, startPoint y: 92, endPoint x: 453, endPoint y: 97, distance: 5.9
click at [451, 94] on div at bounding box center [356, 388] width 712 height 720
drag, startPoint x: 457, startPoint y: 100, endPoint x: 456, endPoint y: 110, distance: 9.4
click at [456, 110] on div at bounding box center [356, 388] width 712 height 720
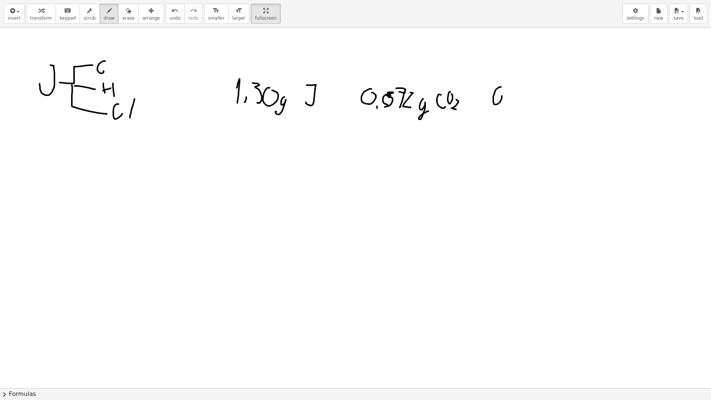
drag, startPoint x: 495, startPoint y: 90, endPoint x: 500, endPoint y: 94, distance: 6.4
click at [500, 94] on div at bounding box center [356, 388] width 712 height 720
drag, startPoint x: 505, startPoint y: 105, endPoint x: 507, endPoint y: 99, distance: 6.3
click at [507, 100] on div at bounding box center [356, 388] width 712 height 720
click at [521, 98] on div at bounding box center [356, 388] width 712 height 720
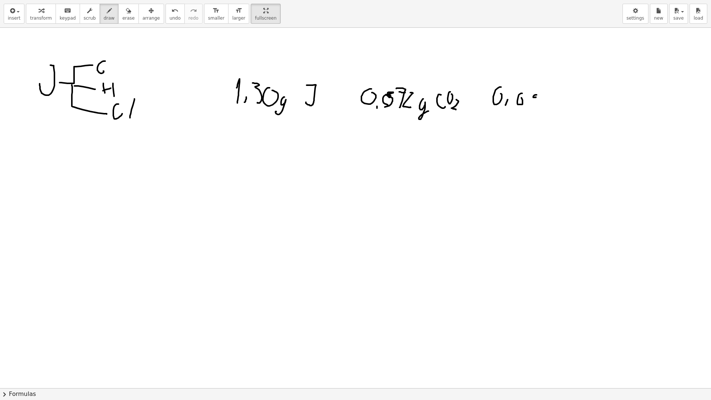
click at [535, 95] on div at bounding box center [356, 388] width 712 height 720
drag, startPoint x: 527, startPoint y: 102, endPoint x: 541, endPoint y: 105, distance: 14.1
click at [537, 104] on div at bounding box center [356, 388] width 712 height 720
drag, startPoint x: 546, startPoint y: 108, endPoint x: 550, endPoint y: 98, distance: 10.9
click at [548, 98] on div at bounding box center [356, 388] width 712 height 720
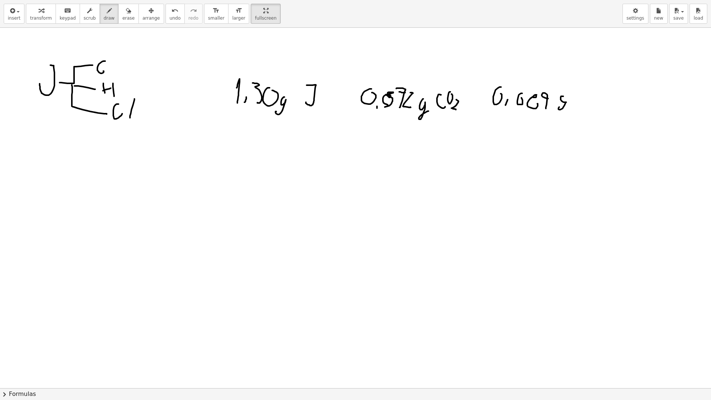
drag, startPoint x: 560, startPoint y: 97, endPoint x: 560, endPoint y: 106, distance: 8.9
click at [560, 106] on div at bounding box center [356, 388] width 712 height 720
drag, startPoint x: 573, startPoint y: 93, endPoint x: 570, endPoint y: 110, distance: 16.7
click at [570, 110] on div at bounding box center [356, 388] width 712 height 720
drag, startPoint x: 575, startPoint y: 106, endPoint x: 578, endPoint y: 102, distance: 4.7
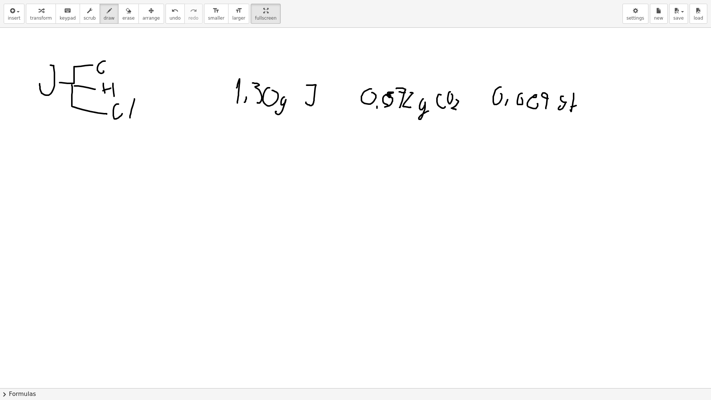
click at [577, 105] on div at bounding box center [356, 388] width 712 height 720
drag, startPoint x: 578, startPoint y: 93, endPoint x: 578, endPoint y: 108, distance: 15.2
click at [578, 108] on div at bounding box center [356, 388] width 712 height 720
drag, startPoint x: 581, startPoint y: 107, endPoint x: 590, endPoint y: 113, distance: 10.3
click at [588, 113] on div at bounding box center [356, 388] width 712 height 720
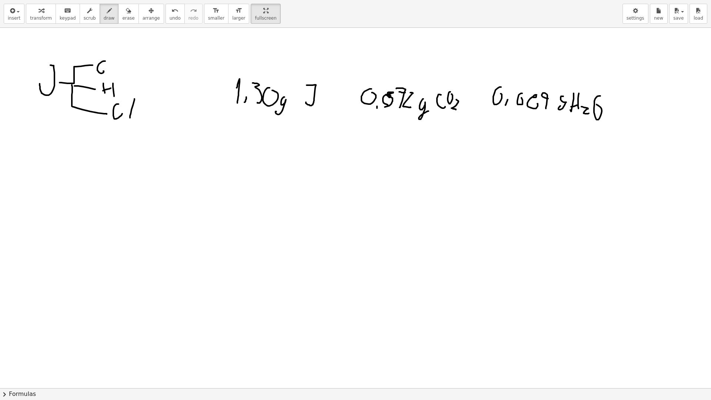
drag, startPoint x: 600, startPoint y: 96, endPoint x: 596, endPoint y: 104, distance: 9.1
click at [596, 104] on div at bounding box center [356, 388] width 712 height 720
drag, startPoint x: 565, startPoint y: 101, endPoint x: 562, endPoint y: 98, distance: 4.2
click at [562, 98] on div at bounding box center [356, 388] width 712 height 720
drag, startPoint x: 316, startPoint y: 138, endPoint x: 302, endPoint y: 163, distance: 28.5
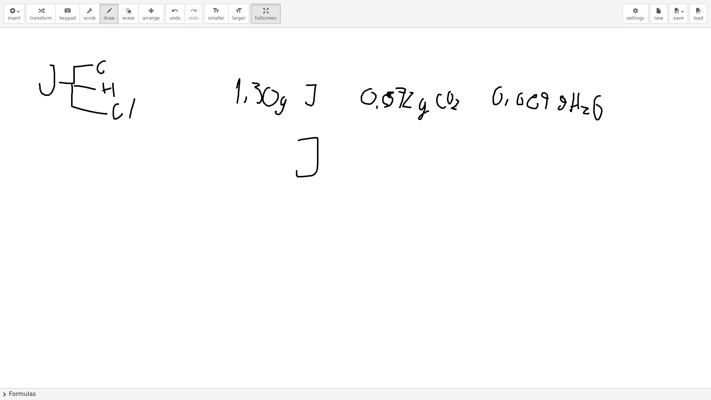
click at [301, 164] on div at bounding box center [356, 388] width 712 height 720
drag, startPoint x: 340, startPoint y: 147, endPoint x: 334, endPoint y: 168, distance: 22.0
click at [334, 168] on div at bounding box center [356, 388] width 712 height 720
drag, startPoint x: 342, startPoint y: 161, endPoint x: 346, endPoint y: 160, distance: 3.9
click at [346, 160] on div at bounding box center [356, 388] width 712 height 720
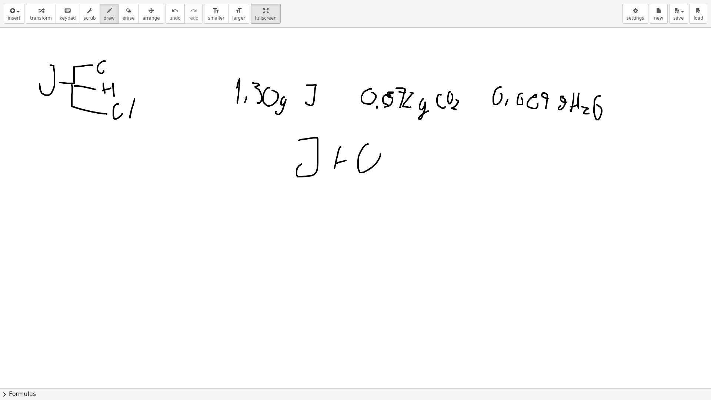
drag, startPoint x: 358, startPoint y: 161, endPoint x: 376, endPoint y: 150, distance: 21.2
click at [376, 150] on div at bounding box center [356, 388] width 712 height 720
click at [385, 182] on div at bounding box center [356, 388] width 712 height 720
click at [457, 165] on div at bounding box center [356, 388] width 712 height 720
click at [457, 167] on div at bounding box center [356, 388] width 712 height 720
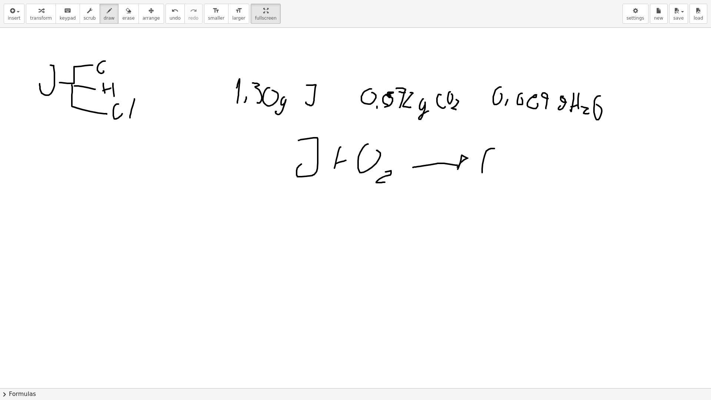
click at [489, 173] on div at bounding box center [356, 388] width 712 height 720
click at [500, 156] on div at bounding box center [356, 388] width 712 height 720
click at [513, 185] on div at bounding box center [356, 388] width 712 height 720
click at [524, 185] on div at bounding box center [356, 388] width 712 height 720
click at [531, 171] on div at bounding box center [356, 388] width 712 height 720
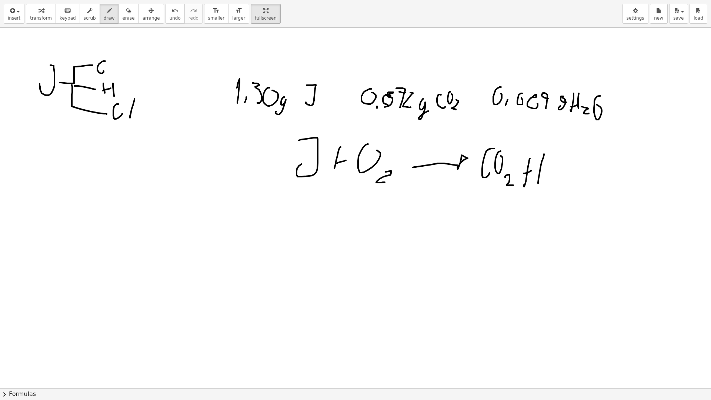
click at [538, 183] on div at bounding box center [356, 388] width 712 height 720
click at [551, 168] on div at bounding box center [356, 388] width 712 height 720
click at [548, 188] on div at bounding box center [356, 388] width 712 height 720
click at [567, 191] on div at bounding box center [356, 388] width 712 height 720
click at [575, 162] on div at bounding box center [356, 388] width 712 height 720
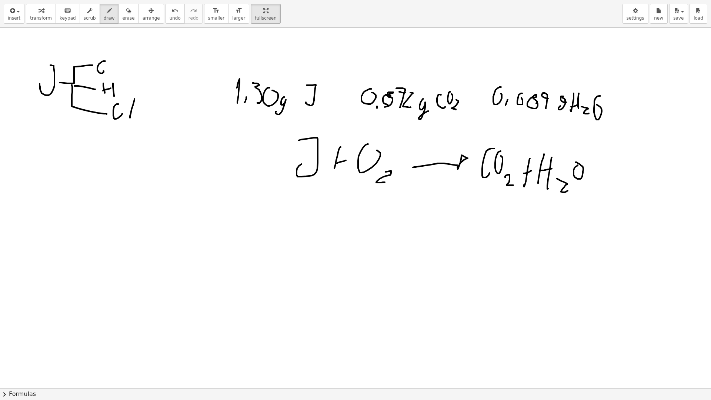
drag, startPoint x: 537, startPoint y: 103, endPoint x: 531, endPoint y: 97, distance: 7.9
click at [531, 97] on div at bounding box center [356, 388] width 712 height 720
click at [536, 85] on div at bounding box center [356, 388] width 712 height 720
drag, startPoint x: 10, startPoint y: 175, endPoint x: 7, endPoint y: 144, distance: 30.9
click at [7, 144] on div at bounding box center [356, 388] width 712 height 720
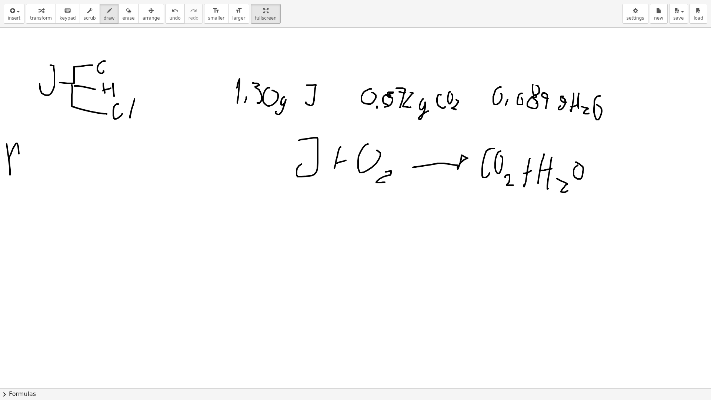
drag, startPoint x: 9, startPoint y: 158, endPoint x: 19, endPoint y: 167, distance: 12.8
click at [19, 167] on div at bounding box center [356, 388] width 712 height 720
drag, startPoint x: 26, startPoint y: 164, endPoint x: 30, endPoint y: 172, distance: 9.3
click at [26, 175] on div at bounding box center [356, 388] width 712 height 720
click at [40, 165] on div at bounding box center [356, 388] width 712 height 720
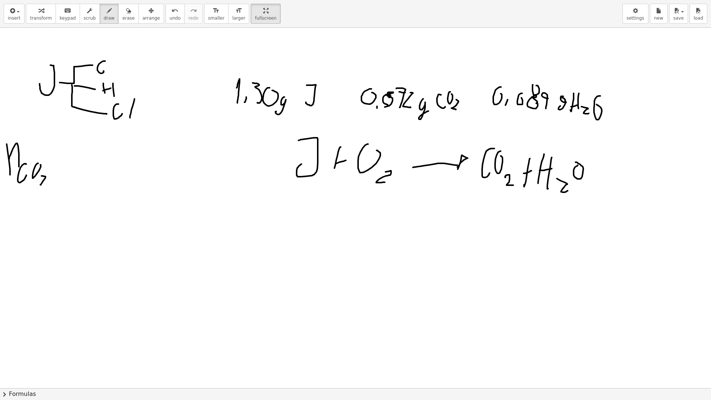
drag, startPoint x: 41, startPoint y: 176, endPoint x: 46, endPoint y: 186, distance: 11.4
click at [46, 186] on div at bounding box center [356, 388] width 712 height 720
drag, startPoint x: 48, startPoint y: 167, endPoint x: 61, endPoint y: 164, distance: 13.5
click at [61, 164] on div at bounding box center [356, 388] width 712 height 720
click at [63, 159] on div at bounding box center [356, 388] width 712 height 720
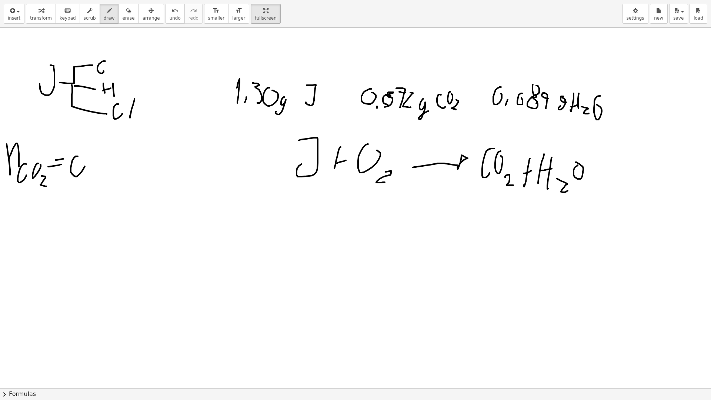
drag, startPoint x: 77, startPoint y: 156, endPoint x: 86, endPoint y: 157, distance: 9.0
click at [86, 157] on div at bounding box center [356, 388] width 712 height 720
drag, startPoint x: 93, startPoint y: 170, endPoint x: 97, endPoint y: 160, distance: 10.4
click at [97, 161] on div at bounding box center [356, 388] width 712 height 720
click at [103, 145] on div at bounding box center [356, 388] width 712 height 720
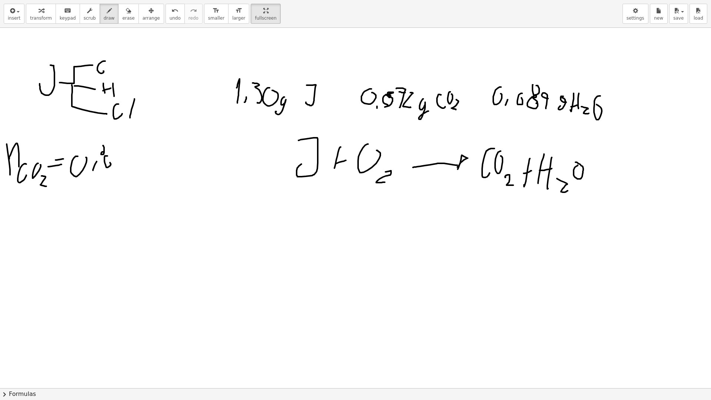
click at [107, 158] on div at bounding box center [356, 388] width 712 height 720
drag, startPoint x: 120, startPoint y: 170, endPoint x: 117, endPoint y: 155, distance: 15.4
click at [114, 149] on div at bounding box center [356, 388] width 712 height 720
drag, startPoint x: 114, startPoint y: 160, endPoint x: 124, endPoint y: 156, distance: 11.4
click at [123, 156] on div at bounding box center [356, 388] width 712 height 720
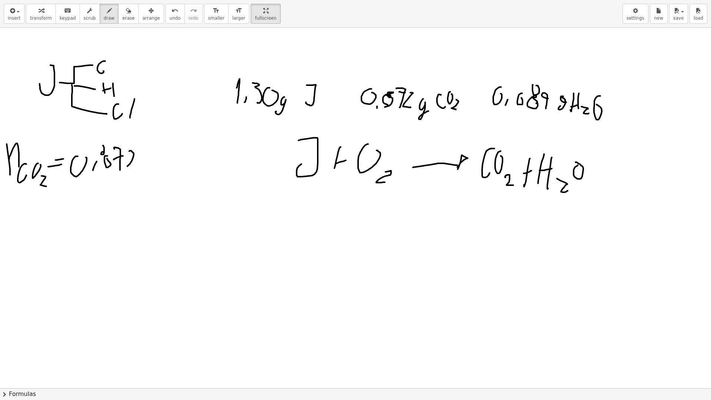
drag, startPoint x: 134, startPoint y: 153, endPoint x: 136, endPoint y: 168, distance: 14.7
click at [136, 168] on div at bounding box center [356, 388] width 712 height 720
drag, startPoint x: 145, startPoint y: 160, endPoint x: 151, endPoint y: 165, distance: 8.6
click at [151, 165] on div at bounding box center [356, 388] width 712 height 720
drag, startPoint x: 88, startPoint y: 184, endPoint x: 173, endPoint y: 182, distance: 85.5
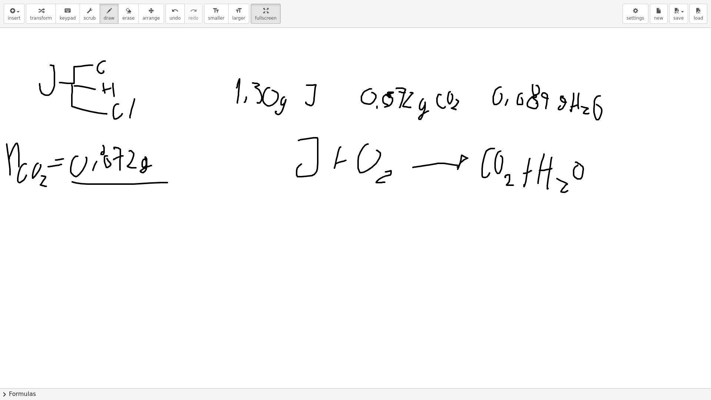
click at [173, 182] on div at bounding box center [356, 388] width 712 height 720
drag, startPoint x: 108, startPoint y: 213, endPoint x: 111, endPoint y: 187, distance: 26.1
click at [111, 187] on div at bounding box center [356, 388] width 712 height 720
drag, startPoint x: 103, startPoint y: 200, endPoint x: 110, endPoint y: 184, distance: 17.8
click at [107, 182] on div at bounding box center [356, 388] width 712 height 720
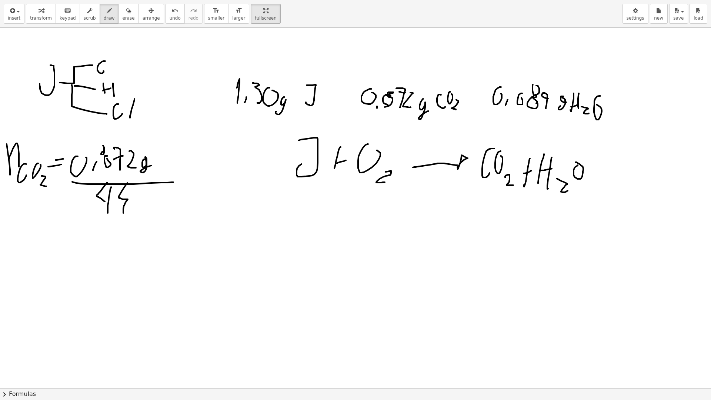
drag, startPoint x: 124, startPoint y: 206, endPoint x: 135, endPoint y: 189, distance: 20.7
click at [128, 183] on div at bounding box center [356, 388] width 712 height 720
drag, startPoint x: 141, startPoint y: 196, endPoint x: 145, endPoint y: 199, distance: 5.3
click at [145, 199] on div at bounding box center [356, 388] width 712 height 720
drag, startPoint x: 148, startPoint y: 212, endPoint x: 160, endPoint y: 183, distance: 30.9
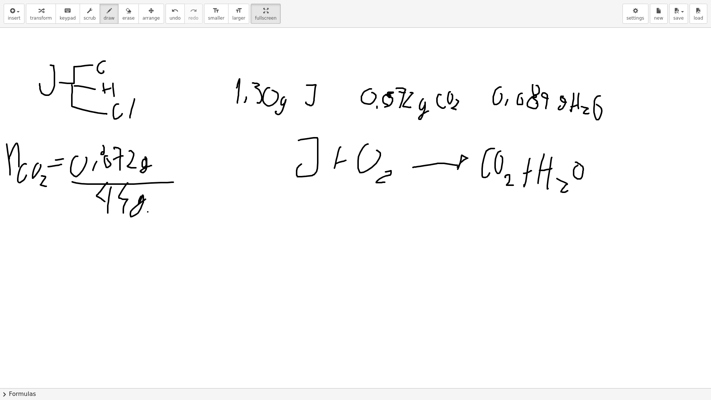
click at [160, 183] on div at bounding box center [356, 388] width 712 height 720
drag, startPoint x: 157, startPoint y: 210, endPoint x: 168, endPoint y: 206, distance: 11.0
click at [168, 206] on div at bounding box center [356, 388] width 712 height 720
drag, startPoint x: 176, startPoint y: 192, endPoint x: 181, endPoint y: 196, distance: 6.2
click at [181, 197] on div at bounding box center [356, 388] width 712 height 720
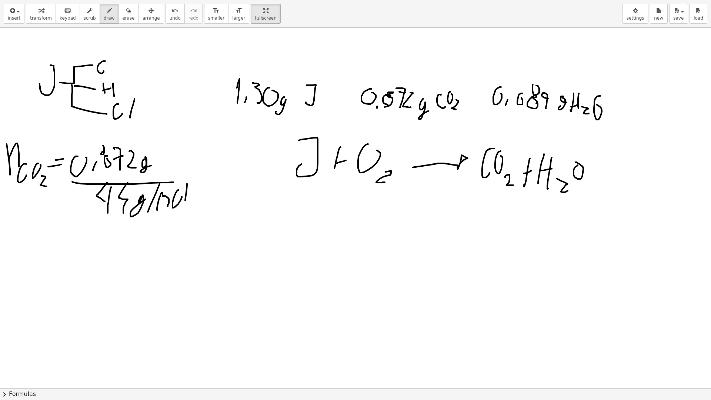
drag, startPoint x: 185, startPoint y: 200, endPoint x: 175, endPoint y: 209, distance: 12.8
click at [181, 210] on div at bounding box center [356, 388] width 712 height 720
drag, startPoint x: 130, startPoint y: 218, endPoint x: 150, endPoint y: 194, distance: 31.8
click at [150, 194] on div at bounding box center [356, 388] width 712 height 720
drag, startPoint x: 138, startPoint y: 180, endPoint x: 155, endPoint y: 148, distance: 35.8
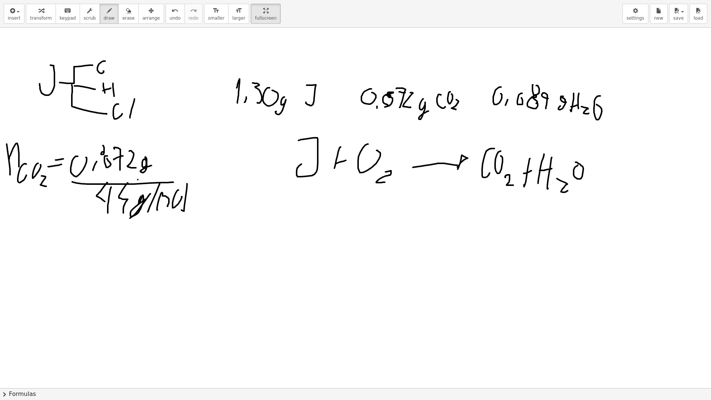
click at [155, 148] on div at bounding box center [356, 388] width 712 height 720
click at [65, 232] on div at bounding box center [356, 388] width 712 height 720
drag, startPoint x: 55, startPoint y: 228, endPoint x: 70, endPoint y: 222, distance: 15.9
click at [70, 222] on div at bounding box center [356, 388] width 712 height 720
click at [77, 216] on div at bounding box center [356, 388] width 712 height 720
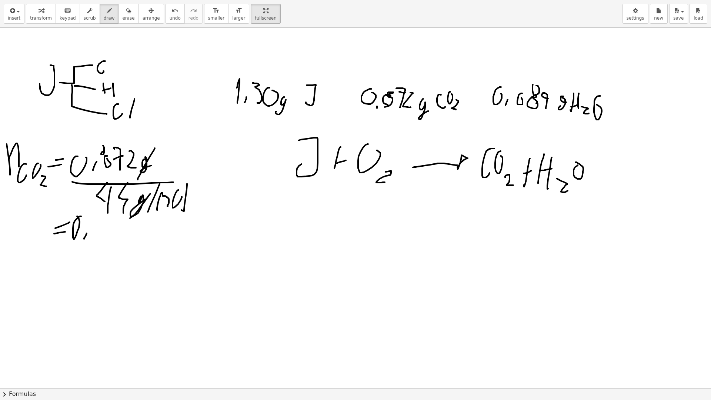
drag, startPoint x: 84, startPoint y: 239, endPoint x: 92, endPoint y: 228, distance: 13.3
click at [90, 228] on div at bounding box center [356, 388] width 712 height 720
drag, startPoint x: 110, startPoint y: 216, endPoint x: 117, endPoint y: 211, distance: 9.3
click at [117, 211] on div at bounding box center [356, 388] width 712 height 720
drag, startPoint x: 129, startPoint y: 236, endPoint x: 126, endPoint y: 224, distance: 12.6
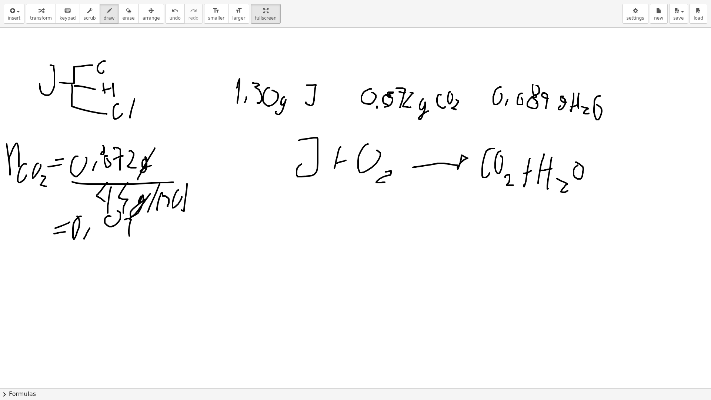
click at [124, 222] on div at bounding box center [356, 388] width 712 height 720
drag, startPoint x: 142, startPoint y: 236, endPoint x: 144, endPoint y: 227, distance: 9.8
click at [144, 227] on div at bounding box center [356, 388] width 712 height 720
drag, startPoint x: 160, startPoint y: 218, endPoint x: 156, endPoint y: 230, distance: 11.9
click at [156, 230] on div at bounding box center [356, 388] width 712 height 720
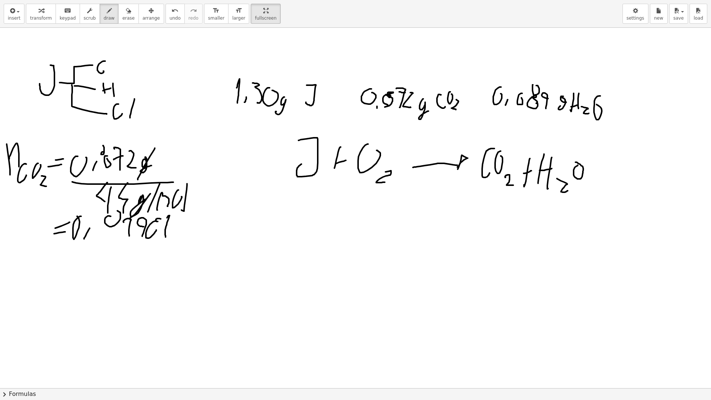
drag, startPoint x: 165, startPoint y: 236, endPoint x: 161, endPoint y: 225, distance: 11.8
click at [161, 225] on div at bounding box center [356, 388] width 712 height 720
click at [184, 222] on div at bounding box center [356, 388] width 712 height 720
drag, startPoint x: 186, startPoint y: 225, endPoint x: 185, endPoint y: 231, distance: 5.7
click at [185, 231] on div at bounding box center [356, 388] width 712 height 720
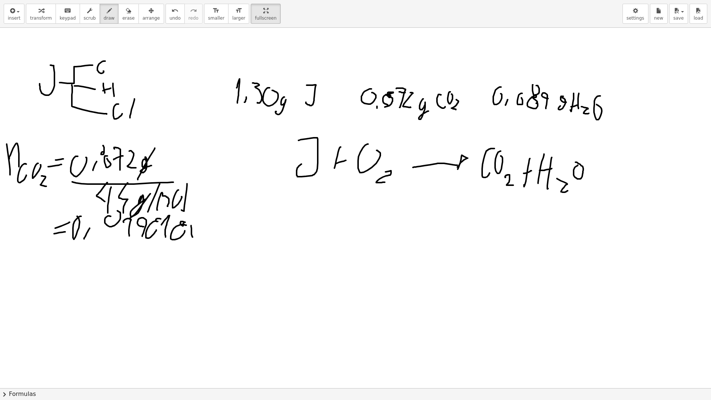
drag, startPoint x: 192, startPoint y: 237, endPoint x: 191, endPoint y: 225, distance: 11.6
click at [191, 225] on div at bounding box center [356, 388] width 712 height 720
drag, startPoint x: 191, startPoint y: 228, endPoint x: 209, endPoint y: 235, distance: 19.5
click at [205, 234] on div at bounding box center [356, 388] width 712 height 720
drag, startPoint x: 212, startPoint y: 229, endPoint x: 217, endPoint y: 229, distance: 4.5
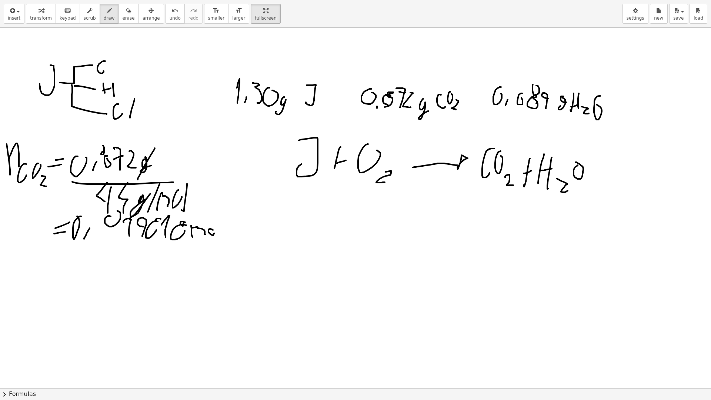
click at [214, 233] on div at bounding box center [356, 388] width 712 height 720
drag, startPoint x: 219, startPoint y: 217, endPoint x: 217, endPoint y: 240, distance: 22.7
click at [217, 240] on div at bounding box center [356, 388] width 712 height 720
click at [125, 13] on button "erase" at bounding box center [128, 14] width 20 height 20
click at [108, 219] on div at bounding box center [356, 388] width 712 height 720
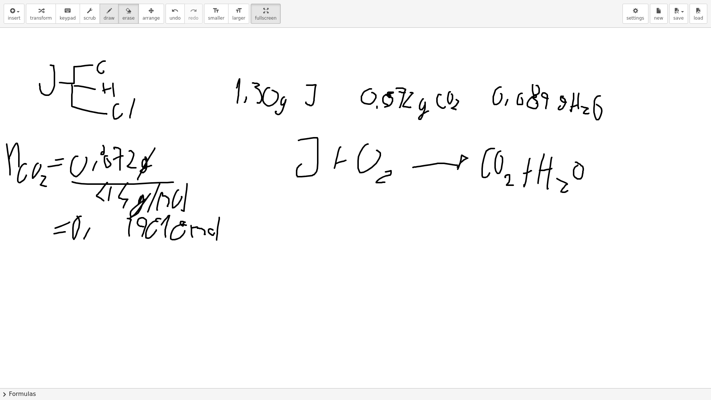
click at [107, 13] on icon "button" at bounding box center [109, 10] width 5 height 9
drag, startPoint x: 107, startPoint y: 198, endPoint x: 104, endPoint y: 209, distance: 11.1
click at [104, 209] on div at bounding box center [356, 388] width 712 height 720
click at [109, 199] on div at bounding box center [356, 388] width 712 height 720
drag, startPoint x: 107, startPoint y: 217, endPoint x: 106, endPoint y: 231, distance: 13.7
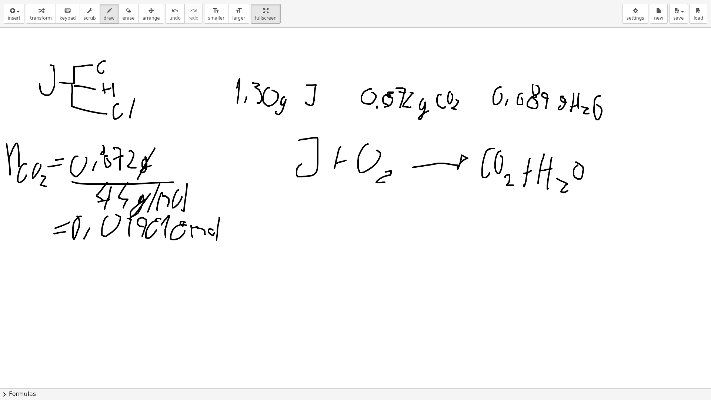
click at [114, 214] on div at bounding box center [356, 388] width 712 height 720
drag, startPoint x: 19, startPoint y: 271, endPoint x: 18, endPoint y: 246, distance: 25.2
click at [18, 246] on div at bounding box center [356, 388] width 712 height 720
drag, startPoint x: 18, startPoint y: 256, endPoint x: 26, endPoint y: 268, distance: 13.6
click at [25, 268] on div at bounding box center [356, 388] width 712 height 720
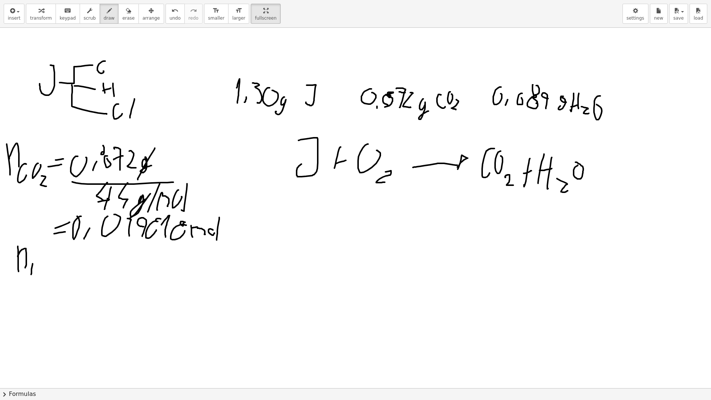
drag, startPoint x: 31, startPoint y: 269, endPoint x: 30, endPoint y: 273, distance: 4.5
click at [30, 274] on div at bounding box center [356, 388] width 712 height 720
drag, startPoint x: 39, startPoint y: 270, endPoint x: 43, endPoint y: 269, distance: 4.2
click at [43, 269] on div at bounding box center [356, 388] width 712 height 720
drag, startPoint x: 42, startPoint y: 267, endPoint x: 43, endPoint y: 278, distance: 10.7
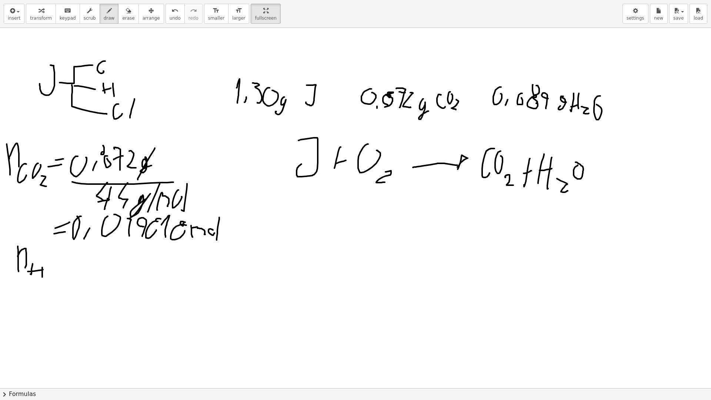
click at [42, 278] on div at bounding box center [356, 388] width 712 height 720
drag, startPoint x: 51, startPoint y: 278, endPoint x: 52, endPoint y: 285, distance: 7.1
click at [51, 286] on div at bounding box center [356, 388] width 712 height 720
click at [67, 263] on div at bounding box center [356, 388] width 712 height 720
drag, startPoint x: 78, startPoint y: 272, endPoint x: 88, endPoint y: 268, distance: 10.3
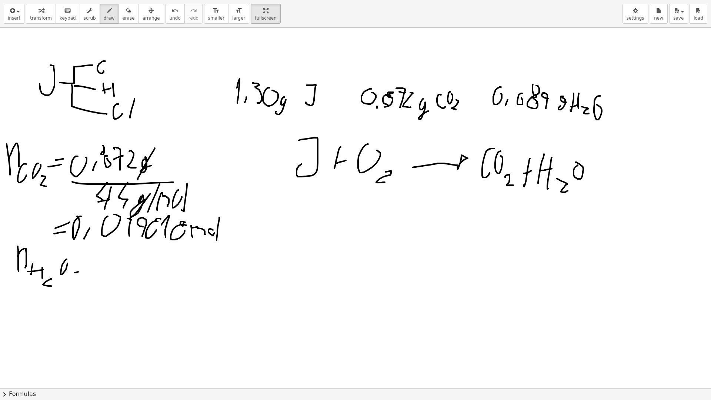
click at [88, 269] on div at bounding box center [356, 388] width 712 height 720
drag, startPoint x: 80, startPoint y: 264, endPoint x: 96, endPoint y: 258, distance: 16.8
click at [96, 258] on div at bounding box center [356, 388] width 712 height 720
drag, startPoint x: 120, startPoint y: 247, endPoint x: 125, endPoint y: 252, distance: 6.8
click at [125, 251] on div at bounding box center [356, 388] width 712 height 720
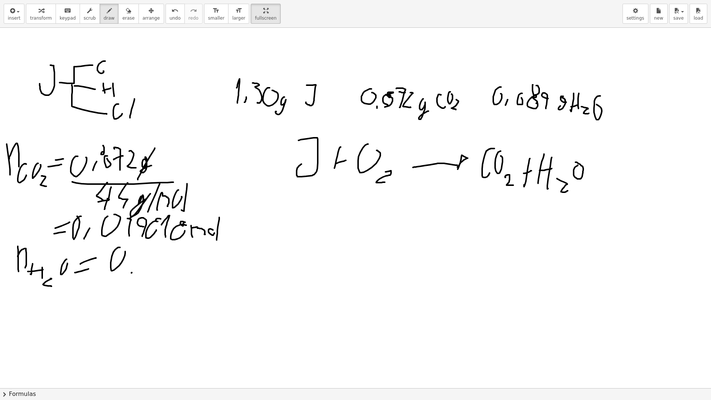
drag, startPoint x: 132, startPoint y: 272, endPoint x: 138, endPoint y: 264, distance: 10.1
click at [136, 265] on div at bounding box center [356, 388] width 712 height 720
drag, startPoint x: 154, startPoint y: 251, endPoint x: 163, endPoint y: 251, distance: 9.3
click at [163, 251] on div at bounding box center [356, 388] width 712 height 720
drag, startPoint x: 175, startPoint y: 254, endPoint x: 177, endPoint y: 258, distance: 3.8
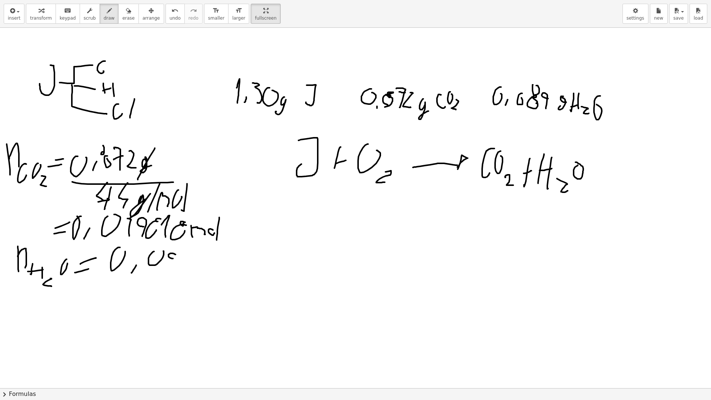
click at [177, 258] on div at bounding box center [356, 388] width 712 height 720
drag, startPoint x: 166, startPoint y: 266, endPoint x: 184, endPoint y: 264, distance: 18.0
click at [184, 264] on div at bounding box center [356, 388] width 712 height 720
drag, startPoint x: 193, startPoint y: 272, endPoint x: 202, endPoint y: 258, distance: 16.8
click at [197, 258] on div at bounding box center [356, 388] width 712 height 720
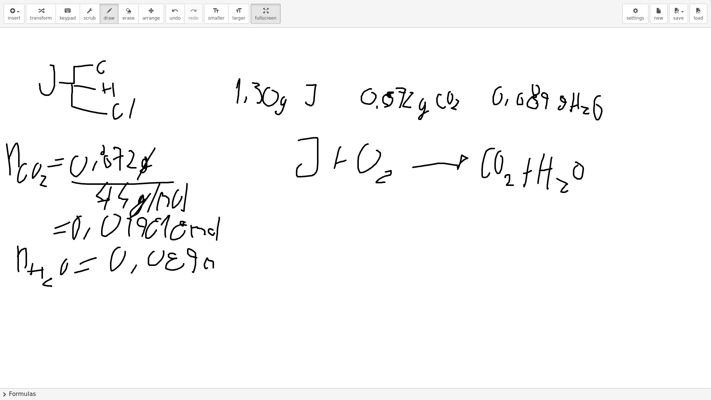
drag, startPoint x: 206, startPoint y: 268, endPoint x: 219, endPoint y: 266, distance: 13.5
click at [217, 267] on div at bounding box center [356, 388] width 712 height 720
drag, startPoint x: 221, startPoint y: 264, endPoint x: 225, endPoint y: 263, distance: 4.9
click at [225, 265] on div at bounding box center [356, 388] width 712 height 720
drag, startPoint x: 232, startPoint y: 251, endPoint x: 213, endPoint y: 273, distance: 29.1
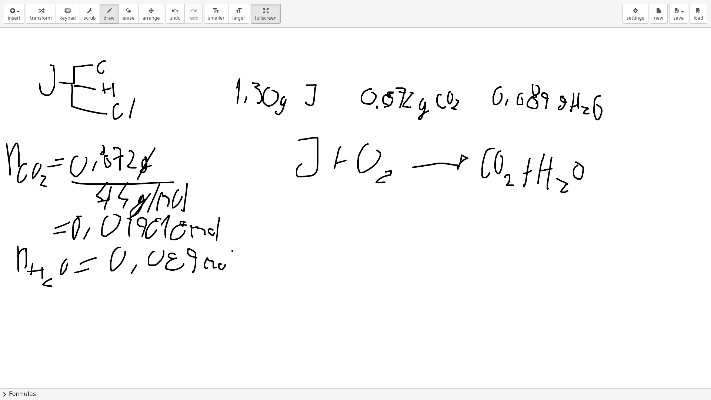
click at [224, 275] on div at bounding box center [356, 388] width 712 height 720
click at [223, 277] on div at bounding box center [356, 388] width 712 height 720
click at [141, 281] on div at bounding box center [356, 388] width 712 height 720
click at [158, 290] on div at bounding box center [356, 388] width 712 height 720
click at [177, 291] on div at bounding box center [356, 388] width 712 height 720
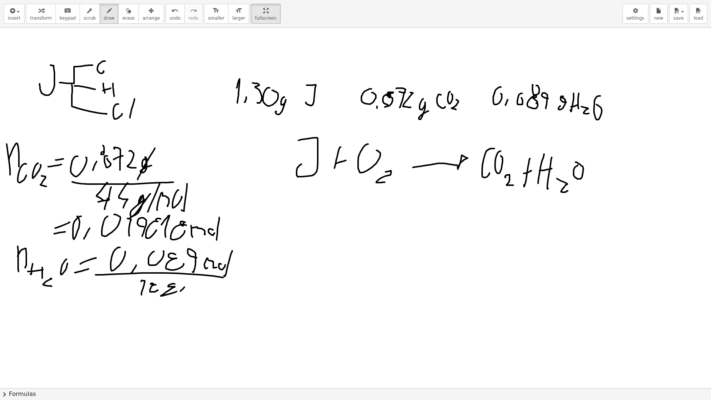
click at [192, 280] on div at bounding box center [356, 388] width 712 height 720
click at [204, 294] on div at bounding box center [356, 388] width 712 height 720
click at [214, 290] on div at bounding box center [356, 388] width 712 height 720
click at [215, 299] on div at bounding box center [356, 388] width 712 height 720
click at [212, 284] on div at bounding box center [356, 388] width 712 height 720
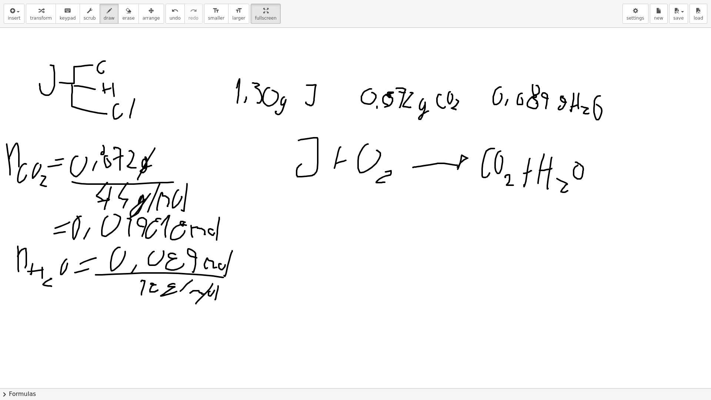
click at [220, 242] on div at bounding box center [356, 388] width 712 height 720
click at [221, 263] on div at bounding box center [356, 388] width 712 height 720
click at [201, 277] on div at bounding box center [356, 388] width 712 height 720
click at [227, 256] on div at bounding box center [356, 388] width 712 height 720
click at [108, 306] on div at bounding box center [356, 388] width 712 height 720
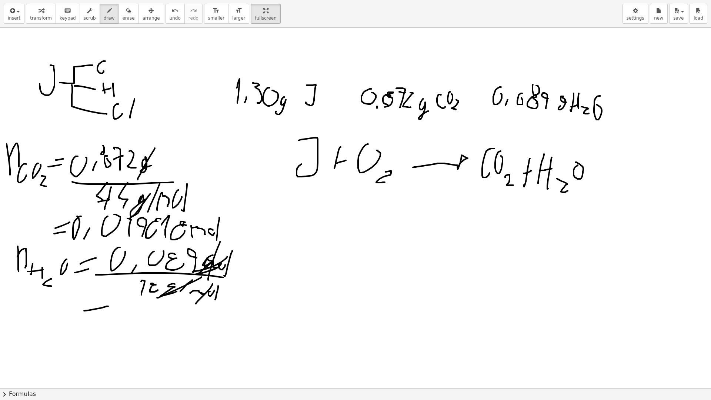
click at [115, 295] on div at bounding box center [356, 388] width 712 height 720
click at [142, 305] on div at bounding box center [356, 388] width 712 height 720
click at [148, 312] on div at bounding box center [356, 388] width 712 height 720
click at [168, 300] on div at bounding box center [356, 388] width 712 height 720
click at [177, 302] on div at bounding box center [356, 388] width 712 height 720
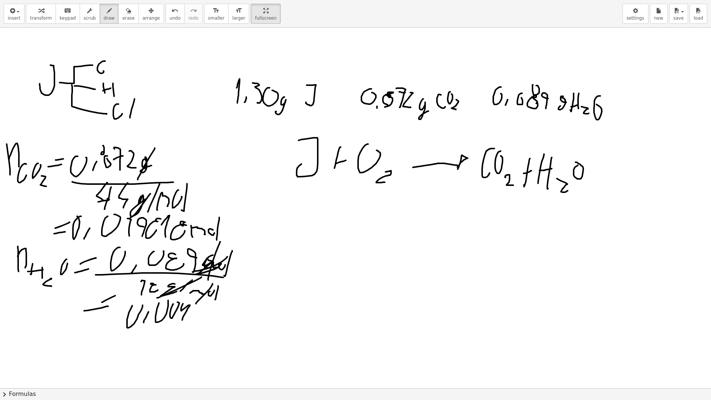
click at [185, 299] on div at bounding box center [356, 388] width 712 height 720
click at [197, 310] on div at bounding box center [356, 388] width 712 height 720
click at [205, 301] on div at bounding box center [356, 388] width 712 height 720
drag, startPoint x: 318, startPoint y: 225, endPoint x: 316, endPoint y: 200, distance: 25.2
click at [316, 200] on div at bounding box center [356, 388] width 712 height 720
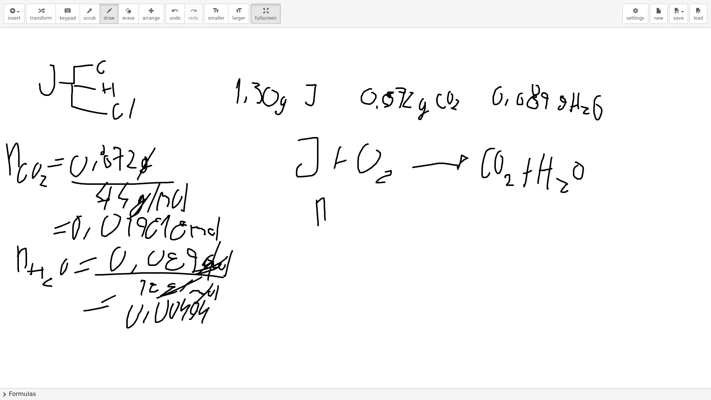
drag, startPoint x: 318, startPoint y: 201, endPoint x: 326, endPoint y: 224, distance: 23.9
click at [326, 224] on div at bounding box center [356, 388] width 712 height 720
drag, startPoint x: 331, startPoint y: 219, endPoint x: 337, endPoint y: 225, distance: 8.4
click at [337, 225] on div at bounding box center [356, 388] width 712 height 720
drag, startPoint x: 343, startPoint y: 214, endPoint x: 346, endPoint y: 217, distance: 4.5
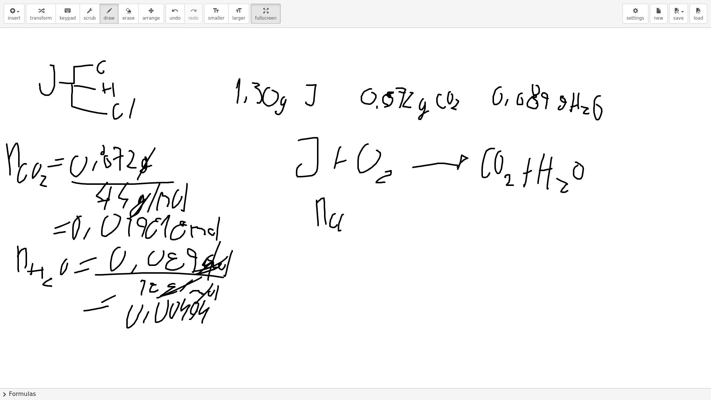
click at [347, 217] on div at bounding box center [356, 388] width 712 height 720
drag, startPoint x: 347, startPoint y: 231, endPoint x: 349, endPoint y: 239, distance: 8.4
click at [349, 239] on div at bounding box center [356, 388] width 712 height 720
drag, startPoint x: 354, startPoint y: 222, endPoint x: 358, endPoint y: 224, distance: 3.9
click at [358, 224] on div at bounding box center [356, 388] width 712 height 720
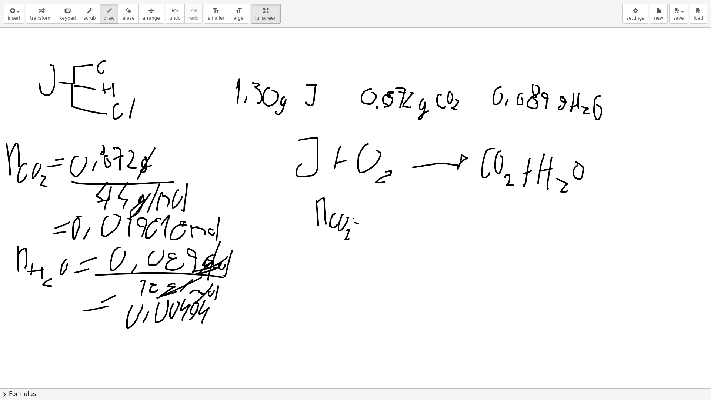
drag, startPoint x: 353, startPoint y: 218, endPoint x: 357, endPoint y: 217, distance: 4.0
click at [357, 217] on div at bounding box center [356, 388] width 712 height 720
drag, startPoint x: 366, startPoint y: 226, endPoint x: 364, endPoint y: 205, distance: 20.8
click at [364, 205] on div at bounding box center [356, 388] width 712 height 720
drag, startPoint x: 364, startPoint y: 215, endPoint x: 369, endPoint y: 230, distance: 15.7
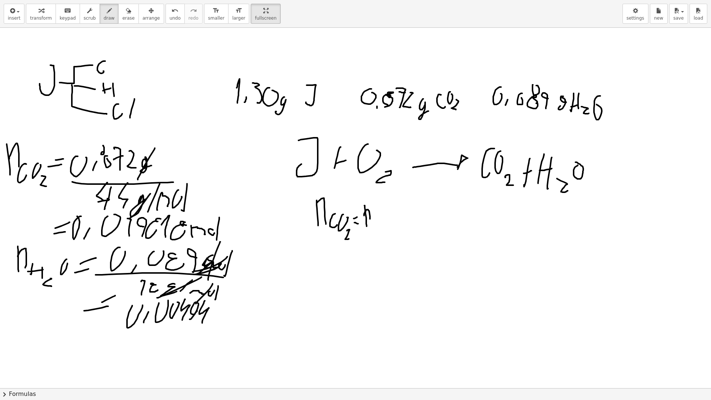
click at [369, 230] on div at bounding box center [356, 388] width 712 height 720
drag, startPoint x: 380, startPoint y: 222, endPoint x: 380, endPoint y: 232, distance: 9.3
click at [380, 232] on div at bounding box center [356, 388] width 712 height 720
drag, startPoint x: 430, startPoint y: 234, endPoint x: 433, endPoint y: 207, distance: 27.9
click at [433, 207] on div at bounding box center [356, 388] width 712 height 720
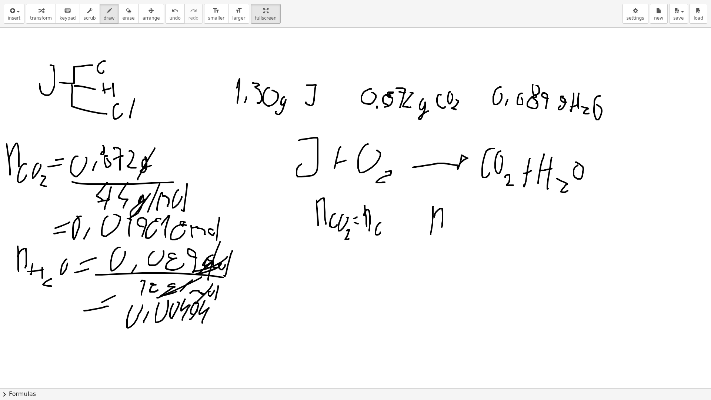
drag, startPoint x: 435, startPoint y: 213, endPoint x: 442, endPoint y: 228, distance: 15.9
click at [442, 228] on div at bounding box center [356, 388] width 712 height 720
drag, startPoint x: 447, startPoint y: 222, endPoint x: 447, endPoint y: 233, distance: 10.7
click at [447, 233] on div at bounding box center [356, 388] width 712 height 720
drag, startPoint x: 452, startPoint y: 230, endPoint x: 454, endPoint y: 226, distance: 4.5
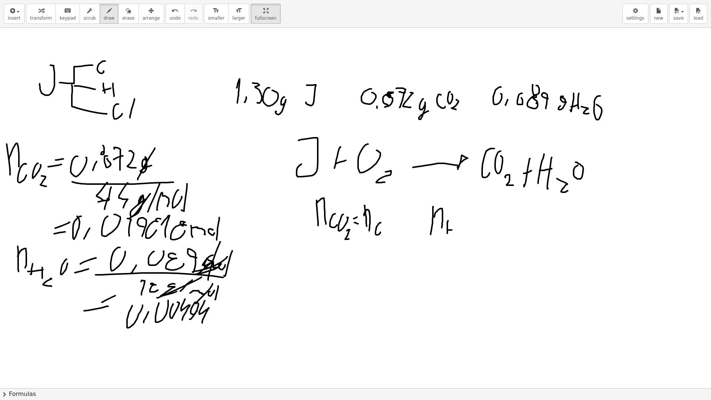
click at [452, 229] on div at bounding box center [356, 388] width 712 height 720
drag, startPoint x: 456, startPoint y: 221, endPoint x: 455, endPoint y: 234, distance: 13.0
click at [455, 234] on div at bounding box center [356, 388] width 712 height 720
drag, startPoint x: 459, startPoint y: 234, endPoint x: 468, endPoint y: 240, distance: 11.1
click at [468, 240] on div at bounding box center [356, 388] width 712 height 720
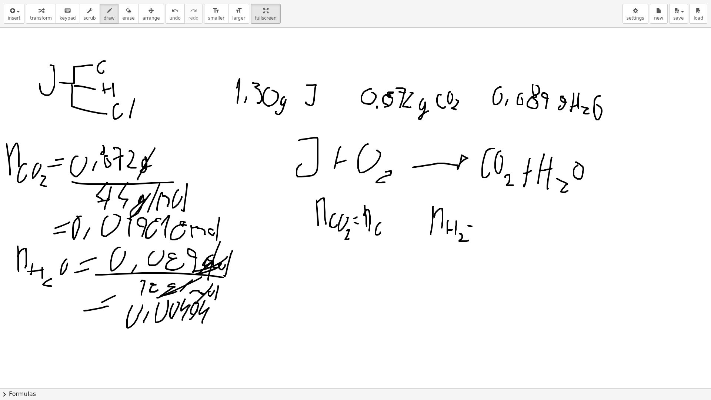
drag, startPoint x: 468, startPoint y: 225, endPoint x: 476, endPoint y: 226, distance: 8.5
click at [476, 226] on div at bounding box center [356, 388] width 712 height 720
drag, startPoint x: 463, startPoint y: 217, endPoint x: 472, endPoint y: 220, distance: 9.4
click at [472, 219] on div at bounding box center [356, 388] width 712 height 720
drag, startPoint x: 381, startPoint y: 276, endPoint x: 388, endPoint y: 289, distance: 14.9
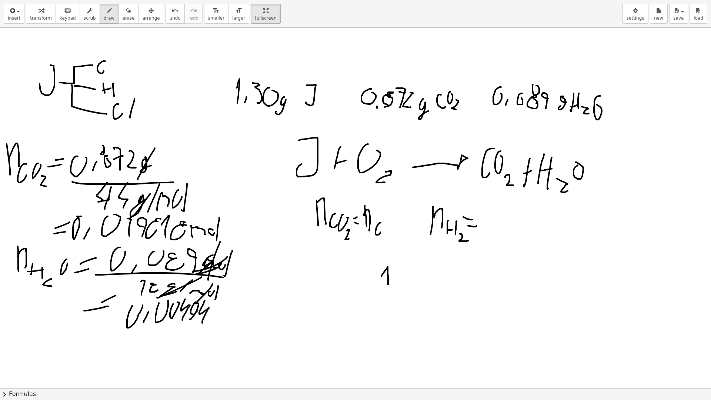
click at [388, 289] on div at bounding box center [356, 388] width 712 height 720
drag, startPoint x: 406, startPoint y: 272, endPoint x: 407, endPoint y: 293, distance: 20.8
click at [407, 293] on div at bounding box center [356, 388] width 712 height 720
click at [413, 286] on div at bounding box center [356, 388] width 712 height 720
drag, startPoint x: 421, startPoint y: 261, endPoint x: 420, endPoint y: 295, distance: 34.1
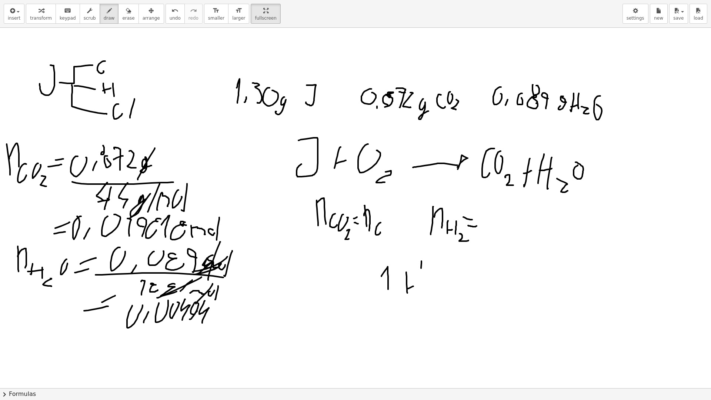
click at [420, 295] on div at bounding box center [356, 388] width 712 height 720
drag, startPoint x: 430, startPoint y: 290, endPoint x: 452, endPoint y: 285, distance: 23.2
click at [446, 294] on div at bounding box center [356, 388] width 712 height 720
drag, startPoint x: 459, startPoint y: 266, endPoint x: 456, endPoint y: 275, distance: 9.4
click at [456, 275] on div at bounding box center [356, 388] width 712 height 720
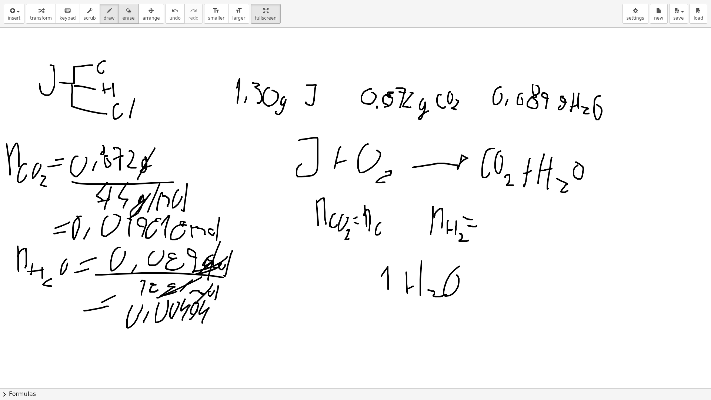
click at [122, 13] on div "button" at bounding box center [128, 10] width 12 height 9
drag, startPoint x: 367, startPoint y: 270, endPoint x: 438, endPoint y: 273, distance: 71.1
click at [438, 273] on div at bounding box center [356, 388] width 712 height 720
click at [108, 19] on button "draw" at bounding box center [109, 14] width 19 height 20
drag, startPoint x: 480, startPoint y: 209, endPoint x: 491, endPoint y: 232, distance: 25.2
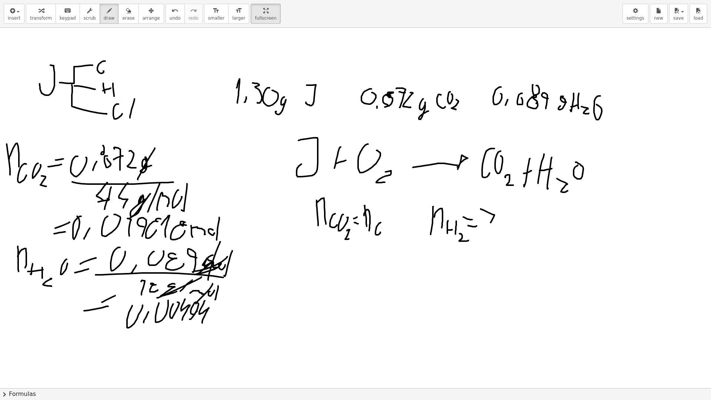
click at [491, 232] on div at bounding box center [356, 388] width 712 height 720
drag, startPoint x: 500, startPoint y: 208, endPoint x: 504, endPoint y: 226, distance: 18.4
click at [499, 233] on div at bounding box center [356, 388] width 712 height 720
drag, startPoint x: 512, startPoint y: 203, endPoint x: 510, endPoint y: 211, distance: 8.4
click at [511, 212] on div at bounding box center [356, 388] width 712 height 720
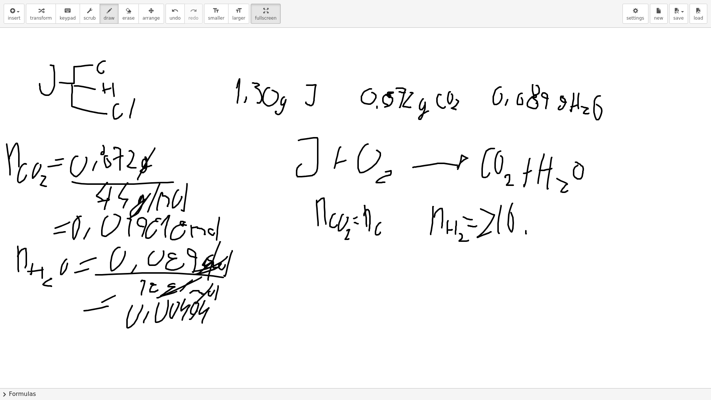
drag, startPoint x: 526, startPoint y: 231, endPoint x: 529, endPoint y: 223, distance: 8.1
click at [528, 223] on div at bounding box center [356, 388] width 712 height 720
drag, startPoint x: 534, startPoint y: 217, endPoint x: 544, endPoint y: 202, distance: 17.9
click at [544, 199] on div at bounding box center [356, 388] width 712 height 720
drag, startPoint x: 553, startPoint y: 210, endPoint x: 559, endPoint y: 212, distance: 6.2
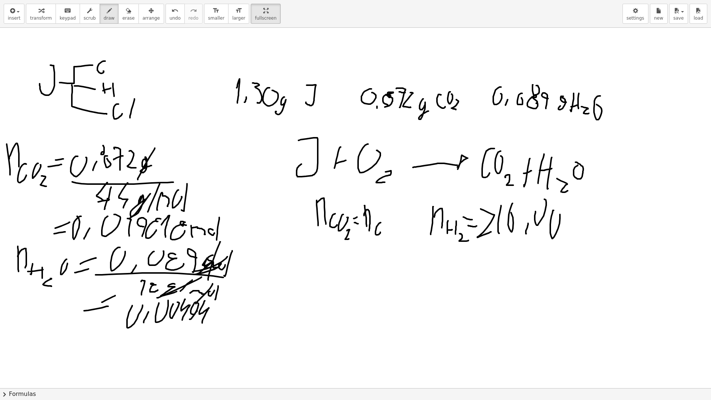
click at [557, 211] on div at bounding box center [356, 388] width 712 height 720
drag, startPoint x: 568, startPoint y: 228, endPoint x: 564, endPoint y: 210, distance: 18.9
click at [564, 210] on div at bounding box center [356, 388] width 712 height 720
drag, startPoint x: 574, startPoint y: 230, endPoint x: 577, endPoint y: 224, distance: 7.4
click at [577, 224] on div at bounding box center [356, 388] width 712 height 720
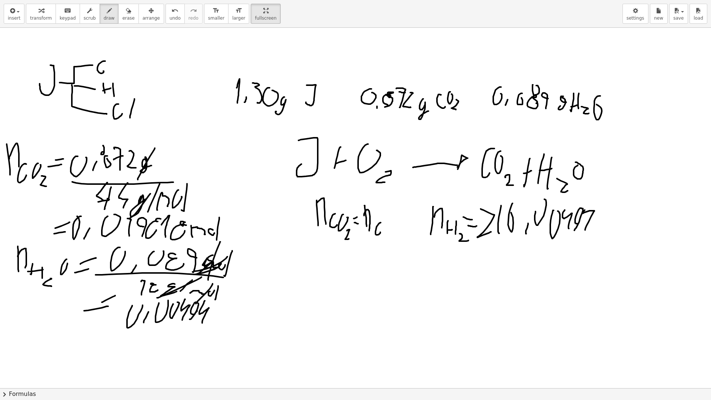
drag, startPoint x: 585, startPoint y: 230, endPoint x: 590, endPoint y: 202, distance: 28.2
click at [590, 202] on div at bounding box center [356, 388] width 712 height 720
drag, startPoint x: 593, startPoint y: 232, endPoint x: 601, endPoint y: 195, distance: 37.7
click at [601, 196] on div at bounding box center [356, 388] width 712 height 720
click at [482, 261] on div at bounding box center [356, 388] width 712 height 720
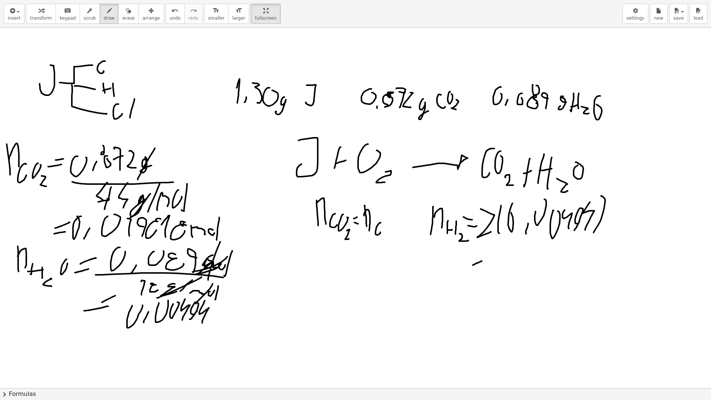
drag, startPoint x: 478, startPoint y: 259, endPoint x: 490, endPoint y: 256, distance: 12.6
click at [490, 256] on div at bounding box center [356, 388] width 712 height 720
drag, startPoint x: 503, startPoint y: 252, endPoint x: 509, endPoint y: 253, distance: 5.9
click at [509, 253] on div at bounding box center [356, 388] width 712 height 720
drag, startPoint x: 516, startPoint y: 267, endPoint x: 523, endPoint y: 255, distance: 13.1
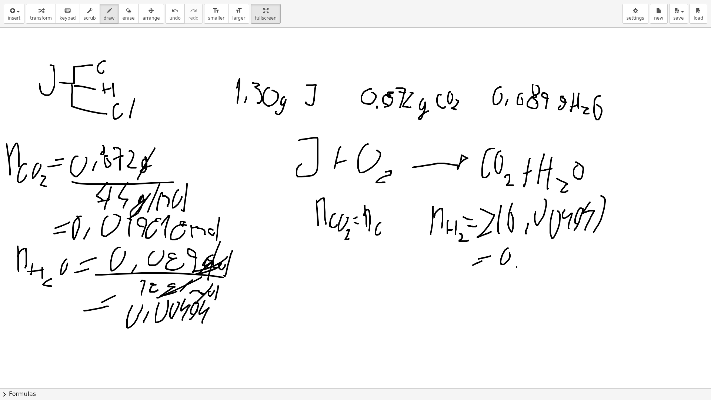
click at [523, 255] on div at bounding box center [356, 388] width 712 height 720
drag, startPoint x: 533, startPoint y: 249, endPoint x: 539, endPoint y: 249, distance: 5.9
click at [539, 249] on div at bounding box center [356, 388] width 712 height 720
drag, startPoint x: 550, startPoint y: 261, endPoint x: 552, endPoint y: 253, distance: 8.8
click at [552, 253] on div at bounding box center [356, 388] width 712 height 720
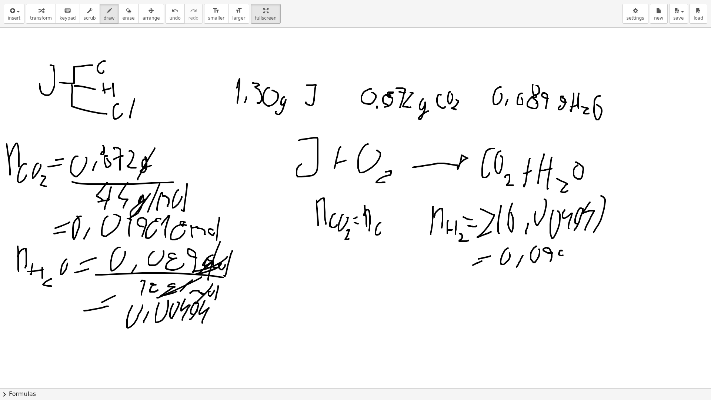
click at [563, 254] on div at bounding box center [356, 388] width 712 height 720
drag, startPoint x: 560, startPoint y: 255, endPoint x: 564, endPoint y: 259, distance: 6.3
click at [563, 260] on div at bounding box center [356, 388] width 712 height 720
drag, startPoint x: 570, startPoint y: 249, endPoint x: 572, endPoint y: 254, distance: 4.3
click at [572, 254] on div at bounding box center [356, 388] width 712 height 720
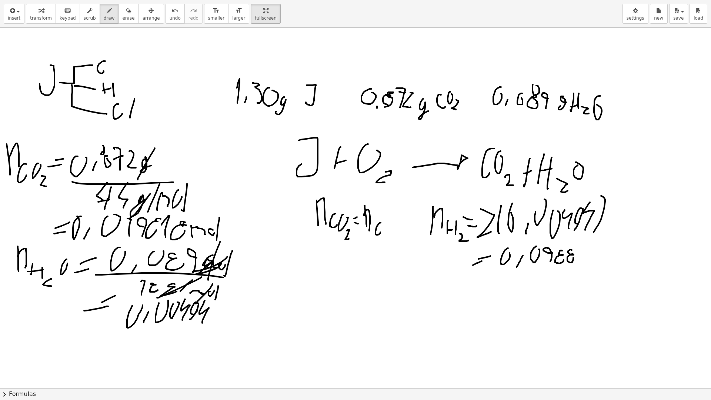
click at [571, 256] on div at bounding box center [356, 388] width 712 height 720
drag, startPoint x: 577, startPoint y: 258, endPoint x: 578, endPoint y: 251, distance: 7.1
click at [578, 251] on div at bounding box center [356, 388] width 712 height 720
drag, startPoint x: 578, startPoint y: 252, endPoint x: 591, endPoint y: 258, distance: 14.1
click at [590, 258] on div at bounding box center [356, 388] width 712 height 720
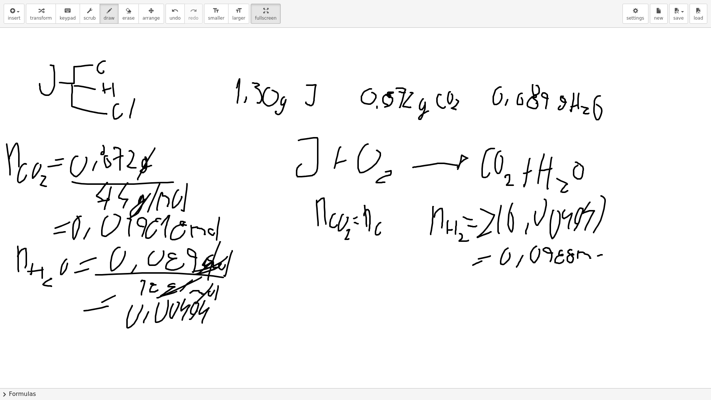
click at [599, 259] on div at bounding box center [356, 388] width 712 height 720
drag, startPoint x: 605, startPoint y: 251, endPoint x: 605, endPoint y: 260, distance: 9.3
click at [605, 260] on div at bounding box center [356, 388] width 712 height 720
drag, startPoint x: 527, startPoint y: 248, endPoint x: 524, endPoint y: 250, distance: 3.8
click at [524, 250] on div at bounding box center [356, 388] width 712 height 720
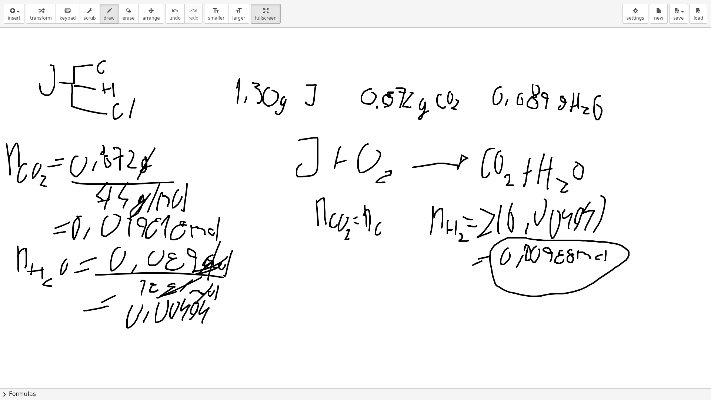
click at [505, 239] on div at bounding box center [356, 388] width 712 height 720
drag, startPoint x: 600, startPoint y: 254, endPoint x: 599, endPoint y: 259, distance: 5.4
click at [599, 259] on div at bounding box center [356, 388] width 712 height 720
drag, startPoint x: 454, startPoint y: 303, endPoint x: 460, endPoint y: 304, distance: 6.0
click at [460, 304] on div at bounding box center [356, 388] width 712 height 720
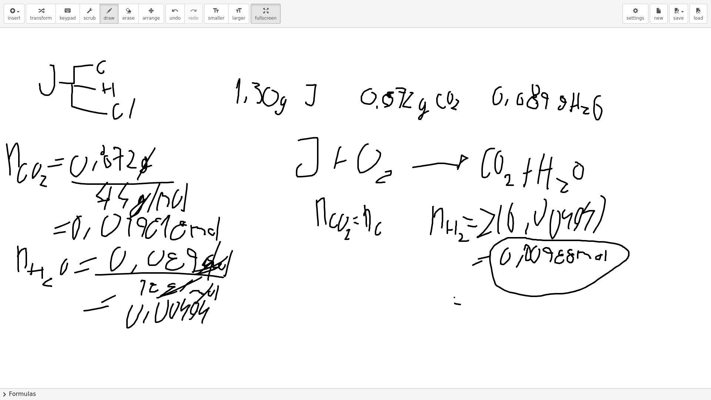
drag, startPoint x: 454, startPoint y: 297, endPoint x: 464, endPoint y: 299, distance: 10.6
click at [464, 299] on div at bounding box center [356, 388] width 712 height 720
drag, startPoint x: 469, startPoint y: 298, endPoint x: 479, endPoint y: 303, distance: 11.1
click at [479, 302] on div at bounding box center [356, 388] width 712 height 720
drag, startPoint x: 489, startPoint y: 311, endPoint x: 494, endPoint y: 302, distance: 10.8
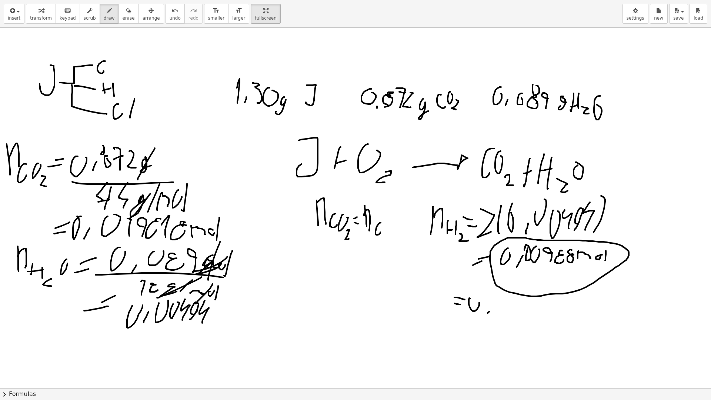
click at [494, 302] on div at bounding box center [356, 388] width 712 height 720
drag, startPoint x: 500, startPoint y: 298, endPoint x: 506, endPoint y: 298, distance: 5.9
click at [506, 298] on div at bounding box center [356, 388] width 712 height 720
drag, startPoint x: 517, startPoint y: 302, endPoint x: 526, endPoint y: 306, distance: 10.3
click at [520, 301] on div at bounding box center [356, 388] width 712 height 720
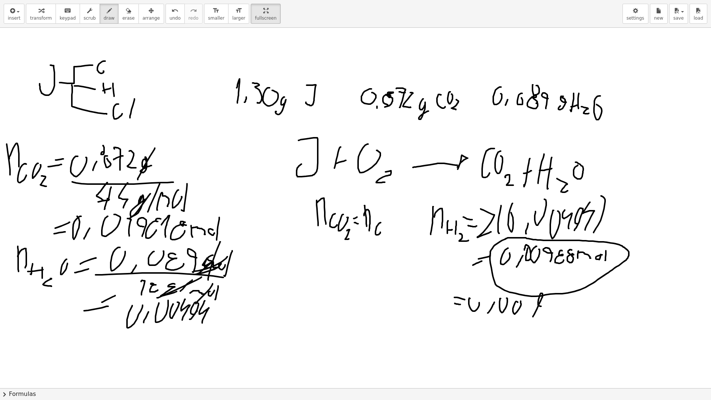
drag, startPoint x: 533, startPoint y: 316, endPoint x: 552, endPoint y: 303, distance: 23.4
click at [544, 306] on div at bounding box center [356, 388] width 712 height 720
click at [551, 299] on div at bounding box center [356, 388] width 712 height 720
drag, startPoint x: 553, startPoint y: 307, endPoint x: 560, endPoint y: 303, distance: 7.9
click at [559, 303] on div at bounding box center [356, 388] width 712 height 720
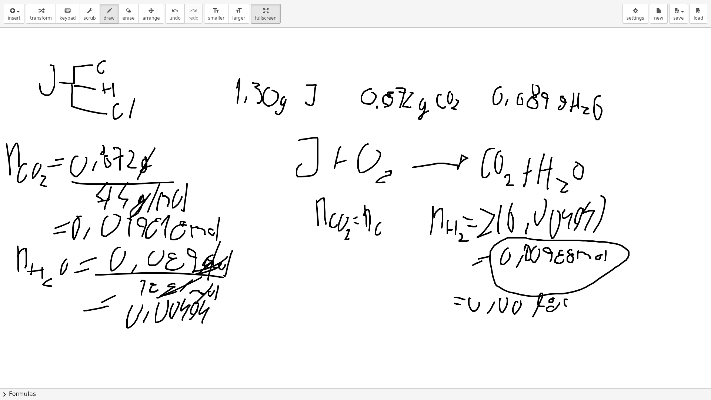
drag, startPoint x: 564, startPoint y: 302, endPoint x: 571, endPoint y: 303, distance: 6.9
click at [571, 303] on div at bounding box center [356, 388] width 712 height 720
drag, startPoint x: 567, startPoint y: 305, endPoint x: 574, endPoint y: 309, distance: 8.3
click at [574, 311] on div at bounding box center [356, 388] width 712 height 720
drag, startPoint x: 578, startPoint y: 308, endPoint x: 586, endPoint y: 310, distance: 8.1
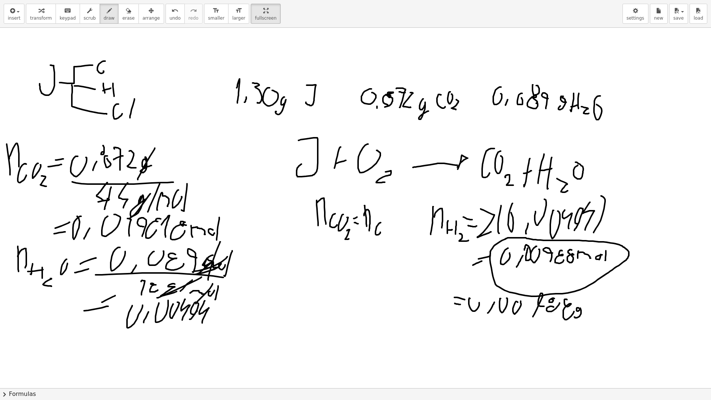
click at [586, 310] on div at bounding box center [356, 388] width 712 height 720
drag, startPoint x: 285, startPoint y: 285, endPoint x: 286, endPoint y: 269, distance: 16.3
click at [286, 269] on div at bounding box center [356, 388] width 712 height 720
drag, startPoint x: 287, startPoint y: 269, endPoint x: 295, endPoint y: 282, distance: 15.1
click at [295, 282] on div at bounding box center [356, 388] width 712 height 720
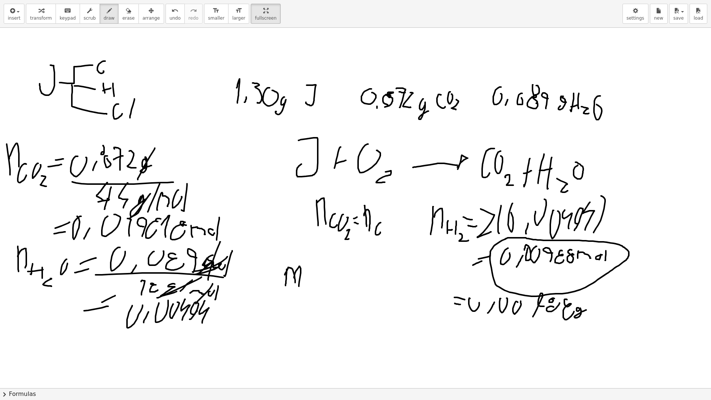
drag, startPoint x: 296, startPoint y: 271, endPoint x: 303, endPoint y: 281, distance: 13.0
click at [299, 285] on div at bounding box center [356, 388] width 712 height 720
click at [304, 281] on div at bounding box center [356, 388] width 712 height 720
drag, startPoint x: 306, startPoint y: 278, endPoint x: 308, endPoint y: 282, distance: 4.1
click at [308, 282] on div at bounding box center [356, 388] width 712 height 720
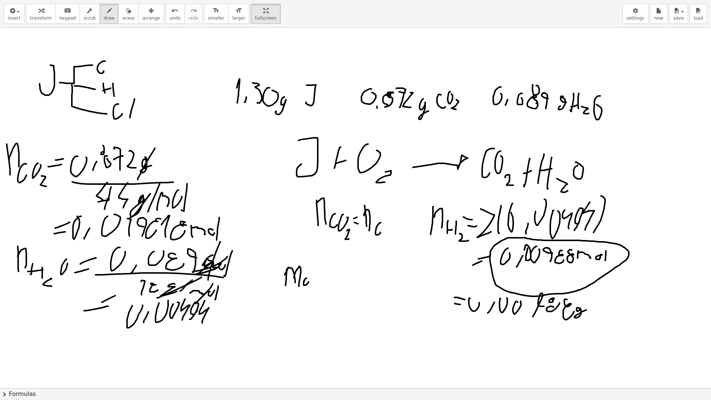
drag, startPoint x: 311, startPoint y: 282, endPoint x: 313, endPoint y: 277, distance: 5.2
click at [315, 280] on div at bounding box center [356, 388] width 712 height 720
click at [313, 276] on div at bounding box center [356, 388] width 712 height 720
drag, startPoint x: 326, startPoint y: 273, endPoint x: 331, endPoint y: 272, distance: 5.0
click at [332, 272] on div at bounding box center [356, 388] width 712 height 720
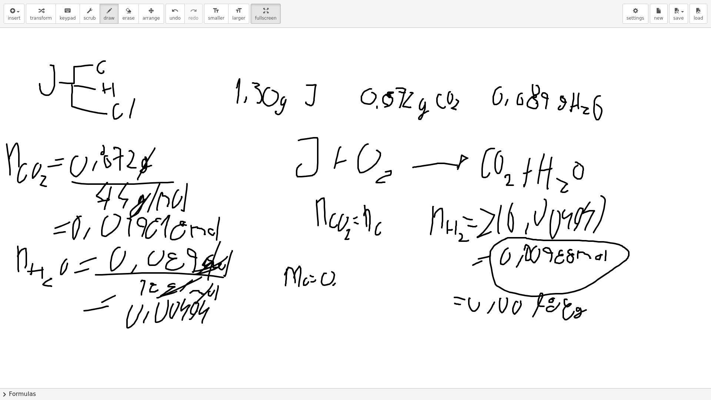
drag, startPoint x: 333, startPoint y: 285, endPoint x: 337, endPoint y: 279, distance: 7.4
click at [337, 279] on div at bounding box center [356, 388] width 712 height 720
drag, startPoint x: 344, startPoint y: 275, endPoint x: 345, endPoint y: 282, distance: 7.1
click at [344, 283] on div at bounding box center [356, 388] width 712 height 720
drag, startPoint x: 349, startPoint y: 276, endPoint x: 342, endPoint y: 288, distance: 13.8
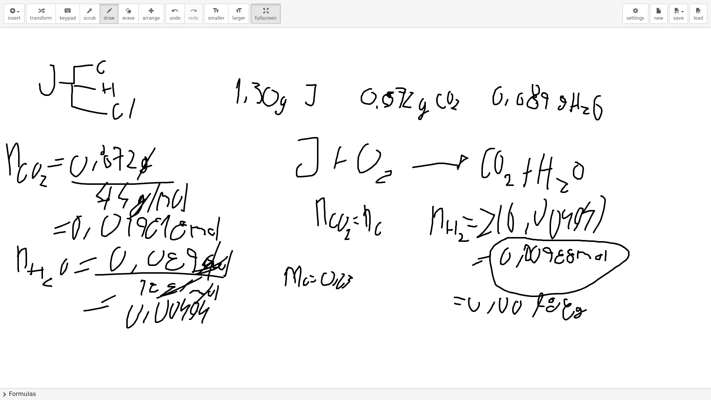
click at [342, 288] on div at bounding box center [356, 388] width 712 height 720
drag, startPoint x: 354, startPoint y: 290, endPoint x: 355, endPoint y: 280, distance: 10.4
click at [356, 279] on div at bounding box center [356, 388] width 712 height 720
drag, startPoint x: 356, startPoint y: 282, endPoint x: 363, endPoint y: 282, distance: 6.7
click at [363, 282] on div at bounding box center [356, 388] width 712 height 720
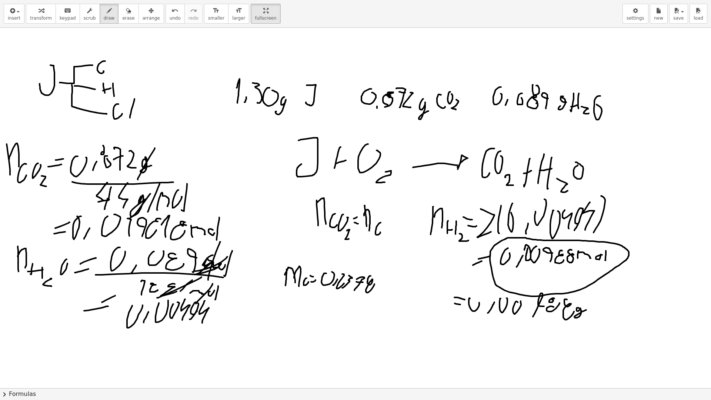
drag, startPoint x: 368, startPoint y: 280, endPoint x: 374, endPoint y: 284, distance: 7.6
click at [374, 284] on div at bounding box center [356, 388] width 712 height 720
drag, startPoint x: 378, startPoint y: 276, endPoint x: 379, endPoint y: 289, distance: 13.7
click at [377, 291] on div at bounding box center [356, 388] width 712 height 720
drag, startPoint x: 384, startPoint y: 284, endPoint x: 383, endPoint y: 289, distance: 5.2
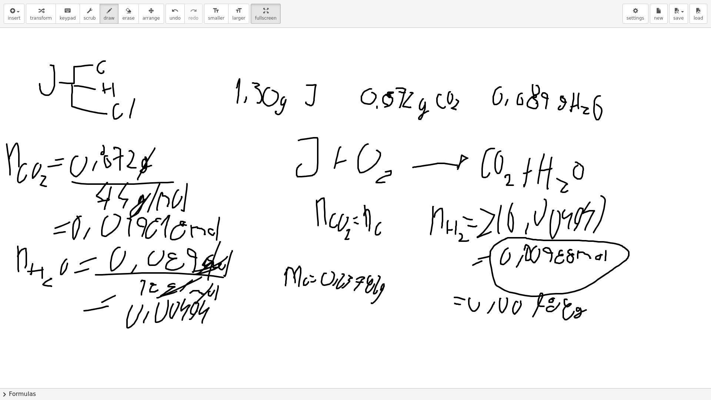
click at [383, 289] on div at bounding box center [356, 388] width 712 height 720
drag, startPoint x: 172, startPoint y: 58, endPoint x: 191, endPoint y: 60, distance: 19.0
click at [191, 60] on div at bounding box center [356, 388] width 712 height 720
drag, startPoint x: 178, startPoint y: 75, endPoint x: 176, endPoint y: 68, distance: 7.3
click at [174, 65] on div at bounding box center [356, 388] width 712 height 720
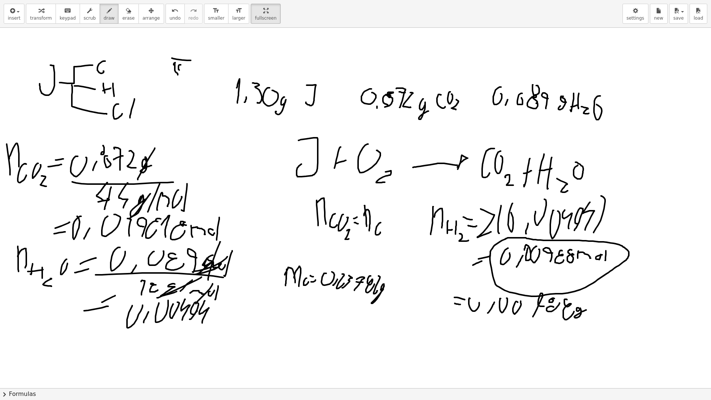
drag, startPoint x: 178, startPoint y: 68, endPoint x: 185, endPoint y: 67, distance: 6.7
click at [185, 68] on div at bounding box center [356, 388] width 712 height 720
drag, startPoint x: 189, startPoint y: 66, endPoint x: 196, endPoint y: 64, distance: 6.9
click at [197, 64] on div at bounding box center [356, 388] width 712 height 720
drag, startPoint x: 201, startPoint y: 68, endPoint x: 205, endPoint y: 71, distance: 5.5
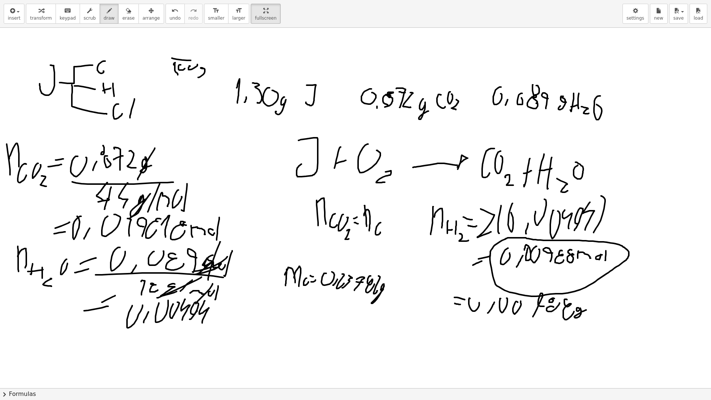
click at [205, 71] on div at bounding box center [356, 388] width 712 height 720
drag, startPoint x: 178, startPoint y: 47, endPoint x: 178, endPoint y: 55, distance: 8.5
click at [178, 55] on div at bounding box center [356, 388] width 712 height 720
drag, startPoint x: 186, startPoint y: 50, endPoint x: 184, endPoint y: 56, distance: 6.3
click at [185, 57] on div at bounding box center [356, 388] width 712 height 720
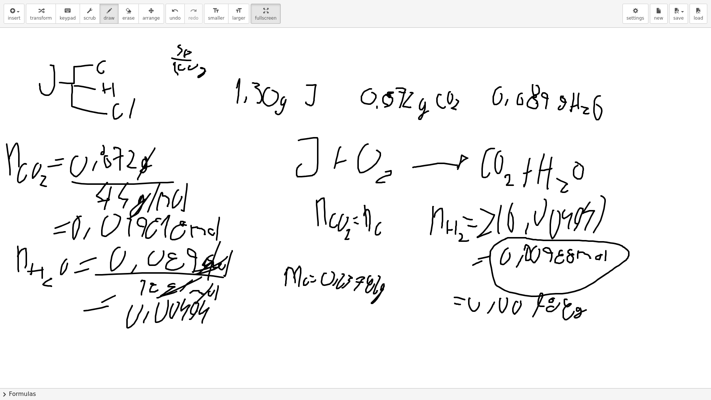
drag, startPoint x: 184, startPoint y: 56, endPoint x: 185, endPoint y: 52, distance: 4.1
click at [185, 52] on div at bounding box center [356, 388] width 712 height 720
drag, startPoint x: 264, startPoint y: 320, endPoint x: 265, endPoint y: 300, distance: 20.4
click at [265, 300] on div at bounding box center [356, 388] width 712 height 720
click at [257, 306] on div at bounding box center [356, 388] width 712 height 720
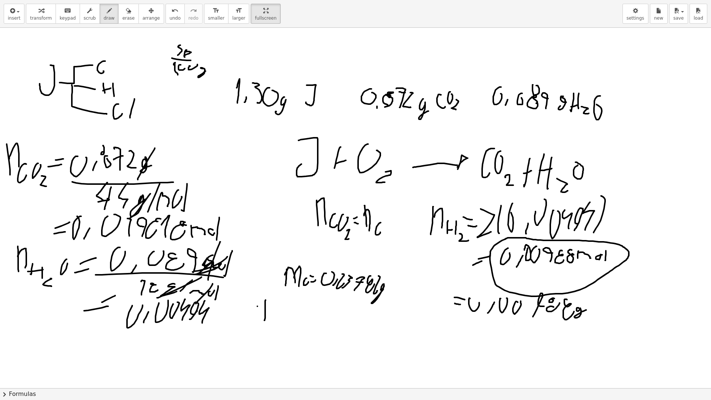
click at [274, 312] on div at bounding box center [356, 388] width 712 height 720
drag, startPoint x: 279, startPoint y: 320, endPoint x: 281, endPoint y: 302, distance: 17.5
click at [281, 302] on div at bounding box center [356, 388] width 712 height 720
drag, startPoint x: 280, startPoint y: 307, endPoint x: 287, endPoint y: 304, distance: 7.8
click at [285, 305] on div at bounding box center [356, 388] width 712 height 720
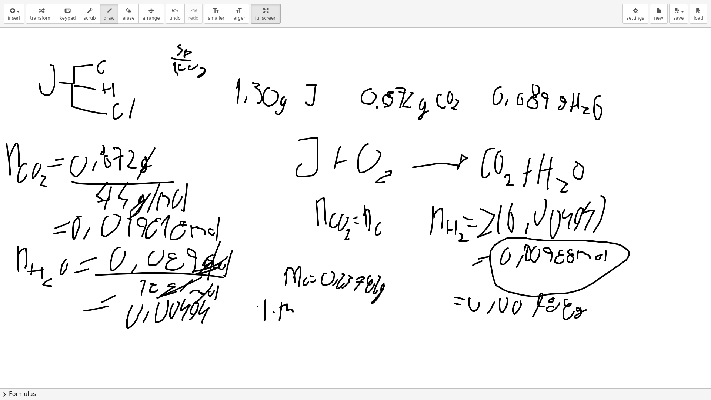
drag, startPoint x: 287, startPoint y: 304, endPoint x: 292, endPoint y: 323, distance: 19.5
click at [292, 323] on div at bounding box center [356, 388] width 712 height 720
drag, startPoint x: 292, startPoint y: 325, endPoint x: 304, endPoint y: 303, distance: 25.5
click at [303, 303] on div at bounding box center [356, 388] width 712 height 720
drag, startPoint x: 301, startPoint y: 323, endPoint x: 318, endPoint y: 332, distance: 18.9
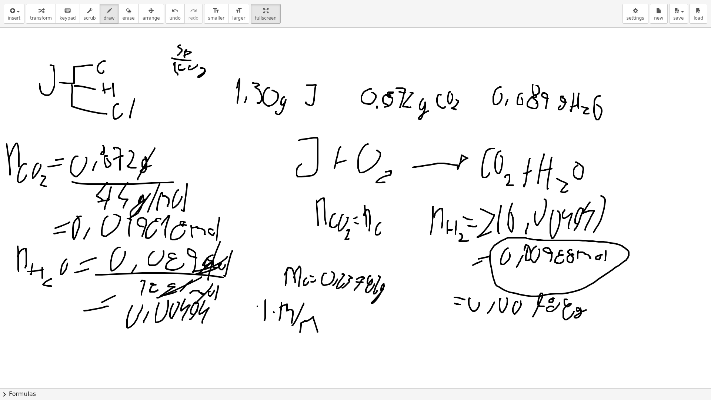
click at [318, 332] on div at bounding box center [356, 388] width 712 height 720
drag, startPoint x: 321, startPoint y: 331, endPoint x: 334, endPoint y: 330, distance: 13.4
click at [334, 330] on div at bounding box center [356, 388] width 712 height 720
drag, startPoint x: 324, startPoint y: 325, endPoint x: 334, endPoint y: 321, distance: 11.0
click at [334, 321] on div at bounding box center [356, 388] width 712 height 720
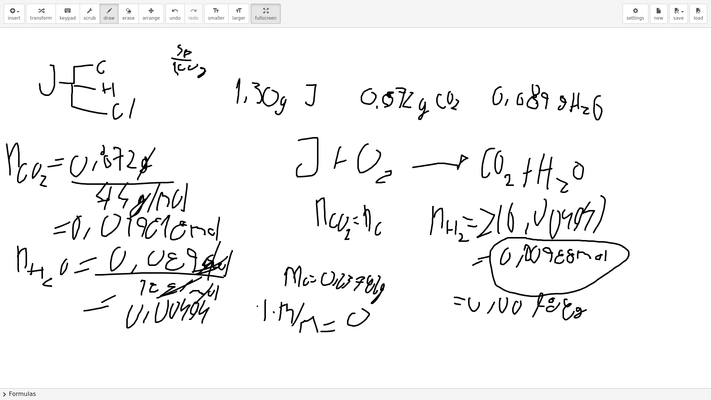
drag, startPoint x: 353, startPoint y: 313, endPoint x: 362, endPoint y: 309, distance: 9.6
click at [362, 309] on div at bounding box center [356, 388] width 712 height 720
drag, startPoint x: 380, startPoint y: 329, endPoint x: 383, endPoint y: 322, distance: 7.1
click at [383, 322] on div at bounding box center [356, 388] width 712 height 720
drag, startPoint x: 391, startPoint y: 316, endPoint x: 402, endPoint y: 323, distance: 12.7
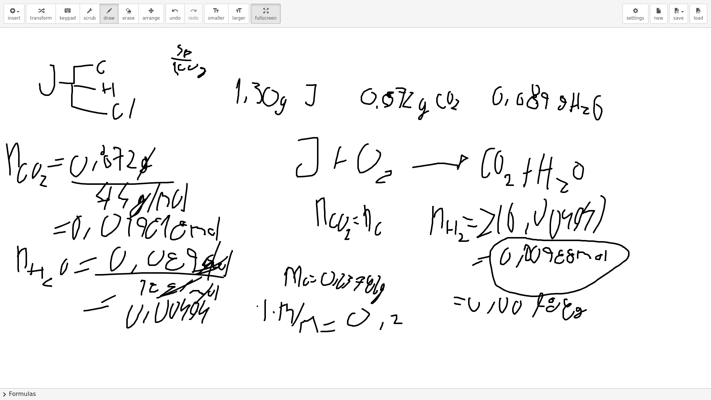
click at [402, 323] on div at bounding box center [356, 388] width 712 height 720
drag, startPoint x: 407, startPoint y: 314, endPoint x: 418, endPoint y: 326, distance: 16.2
click at [417, 326] on div at bounding box center [356, 388] width 712 height 720
drag, startPoint x: 431, startPoint y: 315, endPoint x: 442, endPoint y: 328, distance: 16.8
click at [442, 328] on div at bounding box center [356, 388] width 712 height 720
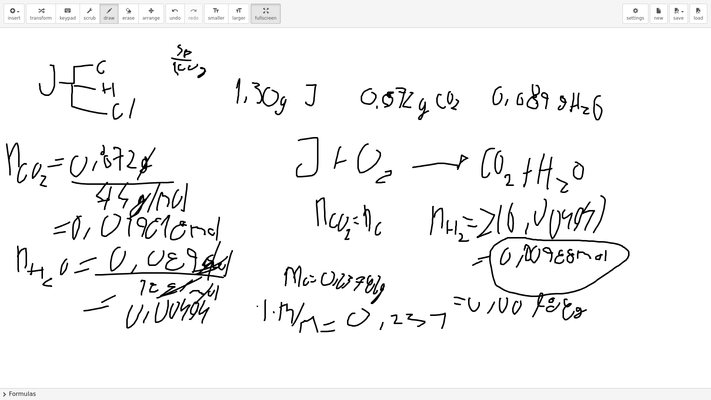
drag, startPoint x: 438, startPoint y: 325, endPoint x: 449, endPoint y: 322, distance: 11.5
click at [449, 322] on div at bounding box center [356, 388] width 712 height 720
drag, startPoint x: 451, startPoint y: 318, endPoint x: 459, endPoint y: 323, distance: 9.0
click at [459, 323] on div at bounding box center [356, 388] width 712 height 720
drag, startPoint x: 459, startPoint y: 331, endPoint x: 468, endPoint y: 330, distance: 8.6
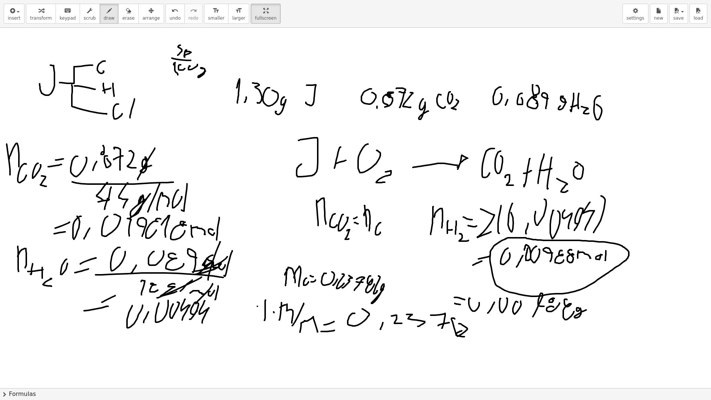
click at [468, 330] on div at bounding box center [356, 388] width 712 height 720
drag, startPoint x: 482, startPoint y: 321, endPoint x: 484, endPoint y: 327, distance: 6.7
click at [483, 327] on div at bounding box center [356, 388] width 712 height 720
drag, startPoint x: 494, startPoint y: 332, endPoint x: 496, endPoint y: 323, distance: 9.8
click at [496, 323] on div at bounding box center [356, 388] width 712 height 720
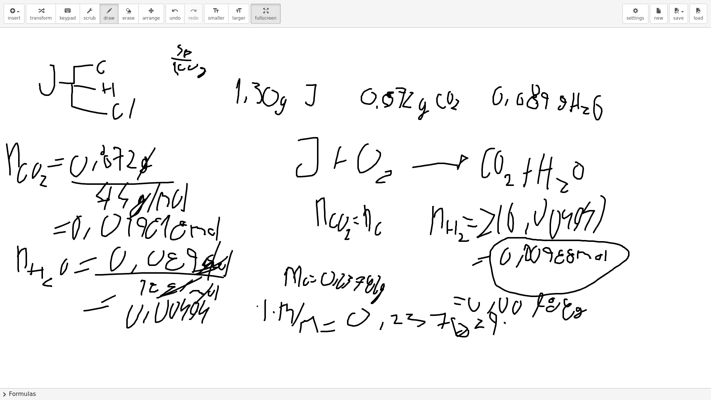
drag, startPoint x: 505, startPoint y: 323, endPoint x: 506, endPoint y: 333, distance: 9.7
click at [506, 333] on div at bounding box center [356, 388] width 712 height 720
drag, startPoint x: 503, startPoint y: 330, endPoint x: 509, endPoint y: 329, distance: 6.8
click at [509, 329] on div at bounding box center [356, 388] width 712 height 720
drag, startPoint x: 517, startPoint y: 331, endPoint x: 523, endPoint y: 323, distance: 9.8
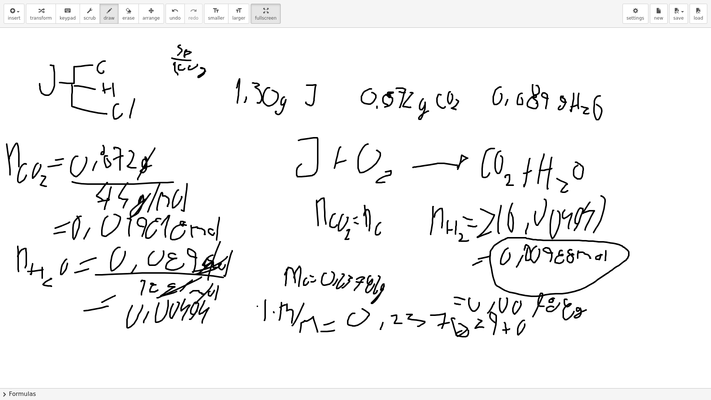
click at [524, 323] on div at bounding box center [356, 388] width 712 height 720
click at [530, 328] on div at bounding box center [356, 388] width 712 height 720
click at [536, 326] on div at bounding box center [356, 388] width 712 height 720
click at [541, 326] on div at bounding box center [356, 388] width 712 height 720
drag, startPoint x: 551, startPoint y: 334, endPoint x: 554, endPoint y: 325, distance: 9.0
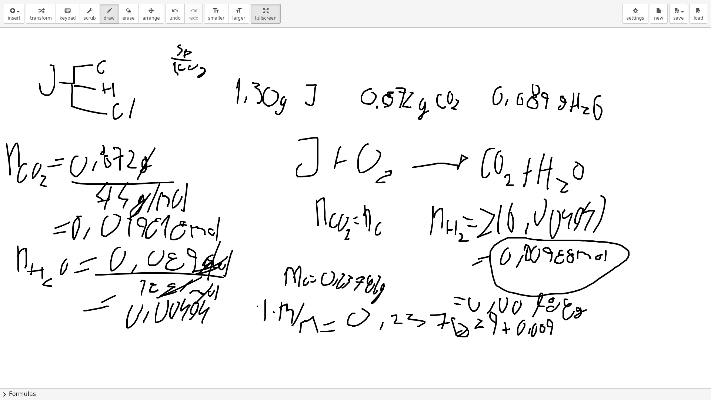
click at [552, 326] on div at bounding box center [356, 388] width 712 height 720
drag, startPoint x: 558, startPoint y: 320, endPoint x: 560, endPoint y: 326, distance: 5.9
click at [560, 326] on div at bounding box center [356, 388] width 712 height 720
drag, startPoint x: 552, startPoint y: 338, endPoint x: 563, endPoint y: 331, distance: 12.8
click at [560, 331] on div at bounding box center [356, 388] width 712 height 720
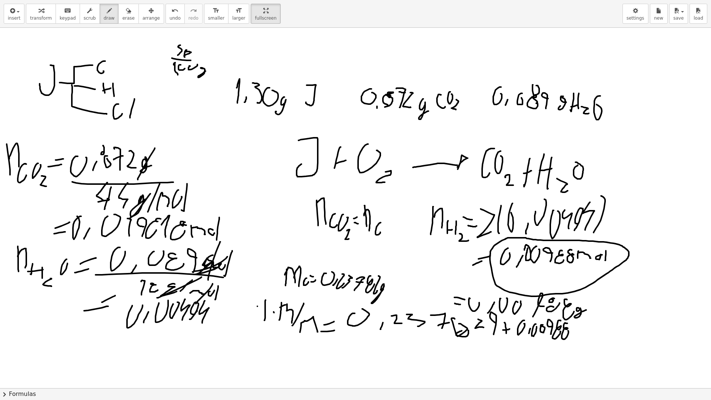
drag, startPoint x: 564, startPoint y: 323, endPoint x: 568, endPoint y: 331, distance: 8.5
click at [568, 331] on div at bounding box center [356, 388] width 712 height 720
drag, startPoint x: 350, startPoint y: 335, endPoint x: 543, endPoint y: 366, distance: 195.3
click at [597, 355] on div at bounding box center [356, 388] width 712 height 720
drag, startPoint x: 442, startPoint y: 345, endPoint x: 453, endPoint y: 360, distance: 19.0
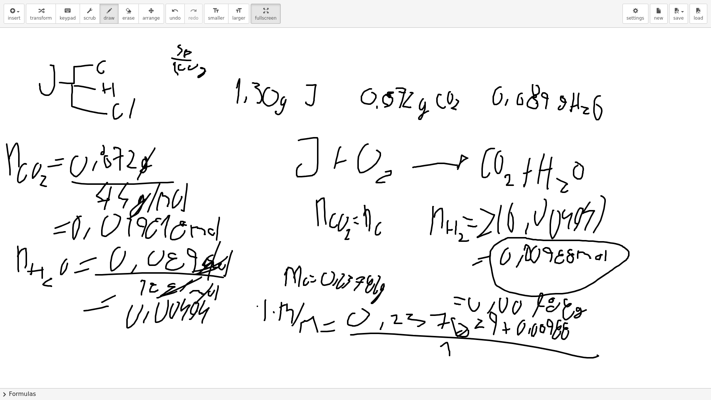
click at [450, 356] on div at bounding box center [356, 388] width 712 height 720
click at [466, 356] on div at bounding box center [356, 388] width 712 height 720
drag, startPoint x: 477, startPoint y: 349, endPoint x: 469, endPoint y: 362, distance: 15.3
click at [469, 356] on div at bounding box center [356, 388] width 712 height 720
click at [615, 338] on div at bounding box center [356, 388] width 712 height 720
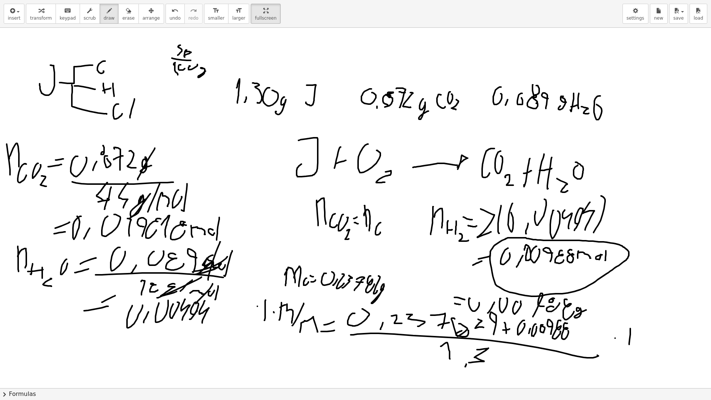
drag, startPoint x: 629, startPoint y: 343, endPoint x: 622, endPoint y: 326, distance: 18.8
click at [622, 325] on div at bounding box center [356, 388] width 712 height 720
drag, startPoint x: 634, startPoint y: 319, endPoint x: 637, endPoint y: 322, distance: 4.2
click at [639, 333] on div at bounding box center [356, 388] width 712 height 720
click at [639, 326] on div at bounding box center [356, 388] width 712 height 720
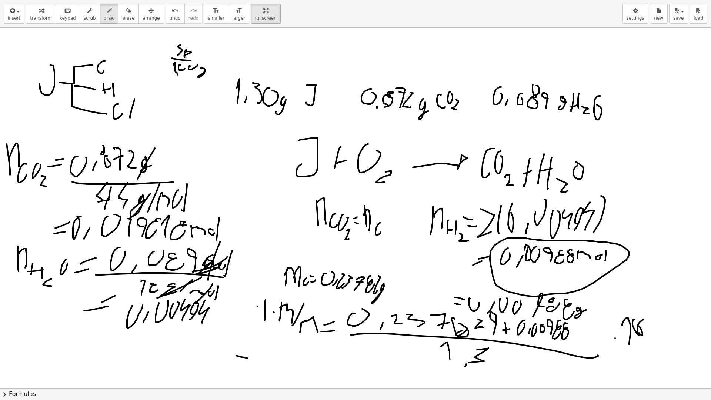
click at [247, 356] on div at bounding box center [356, 388] width 712 height 720
click at [254, 351] on div at bounding box center [356, 388] width 712 height 720
click at [271, 340] on div at bounding box center [356, 388] width 712 height 720
click at [293, 346] on div at bounding box center [356, 388] width 712 height 720
click at [315, 347] on div at bounding box center [356, 388] width 712 height 720
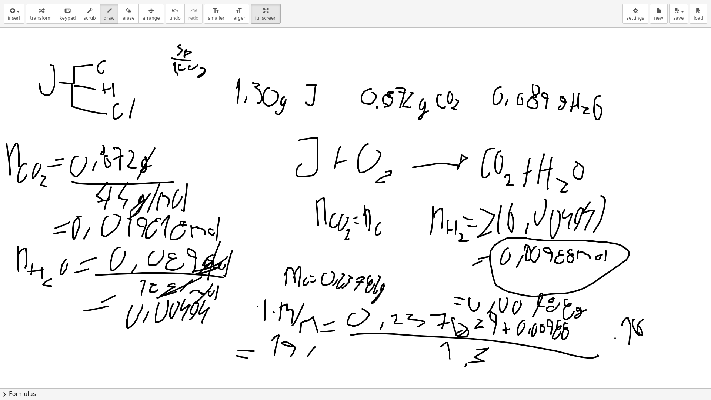
click at [316, 356] on div at bounding box center [356, 388] width 712 height 720
click at [297, 340] on div at bounding box center [356, 388] width 712 height 720
drag, startPoint x: 191, startPoint y: 152, endPoint x: 199, endPoint y: 140, distance: 14.4
click at [198, 140] on div at bounding box center [356, 388] width 712 height 720
click at [197, 149] on div at bounding box center [356, 388] width 712 height 720
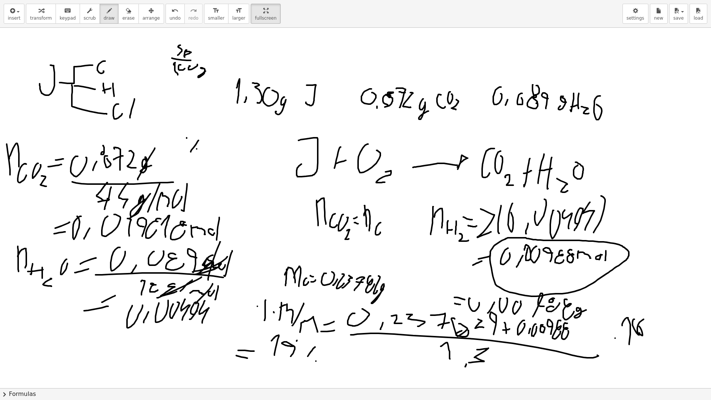
click at [187, 138] on div at bounding box center [356, 388] width 712 height 720
drag, startPoint x: 202, startPoint y: 148, endPoint x: 204, endPoint y: 136, distance: 12.7
click at [204, 136] on div at bounding box center [356, 388] width 712 height 720
drag, startPoint x: 203, startPoint y: 142, endPoint x: 214, endPoint y: 158, distance: 19.4
click at [214, 158] on div at bounding box center [356, 388] width 712 height 720
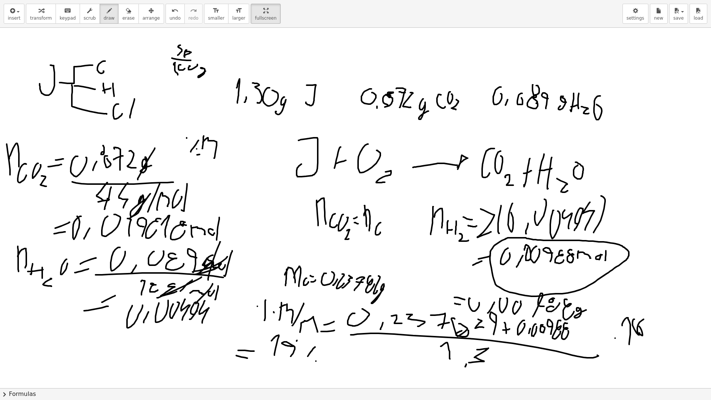
drag, startPoint x: 199, startPoint y: 154, endPoint x: 218, endPoint y: 152, distance: 18.6
click at [218, 152] on div at bounding box center [356, 388] width 712 height 720
drag, startPoint x: 205, startPoint y: 171, endPoint x: 217, endPoint y: 168, distance: 13.0
click at [217, 168] on div at bounding box center [356, 388] width 712 height 720
drag, startPoint x: 226, startPoint y: 158, endPoint x: 232, endPoint y: 155, distance: 7.3
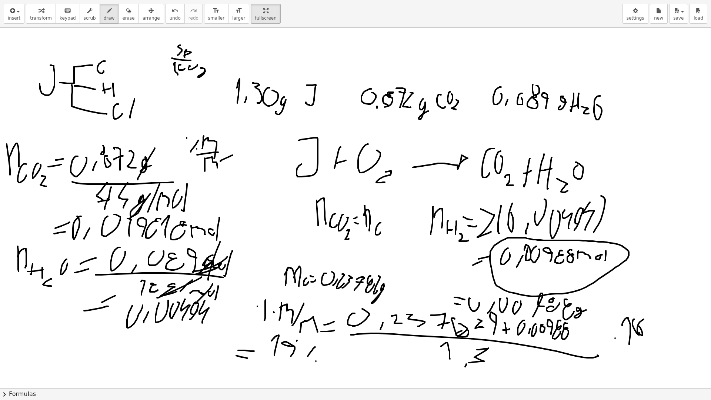
click at [232, 155] on div at bounding box center [356, 388] width 712 height 720
click at [232, 152] on div at bounding box center [356, 388] width 712 height 720
click at [248, 145] on div at bounding box center [356, 388] width 712 height 720
click at [265, 143] on div at bounding box center [356, 388] width 712 height 720
click at [277, 152] on div at bounding box center [356, 388] width 712 height 720
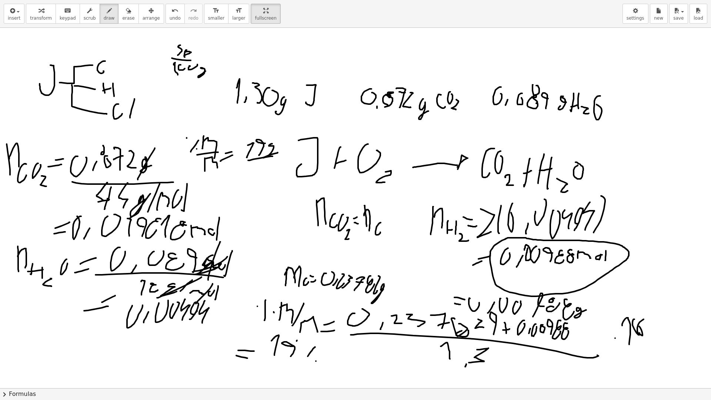
click at [273, 156] on div at bounding box center [356, 388] width 712 height 720
click at [236, 171] on div at bounding box center [356, 388] width 712 height 720
click at [238, 181] on div at bounding box center [356, 388] width 712 height 720
click at [252, 168] on div at bounding box center [356, 388] width 712 height 720
click at [257, 170] on div at bounding box center [356, 388] width 712 height 720
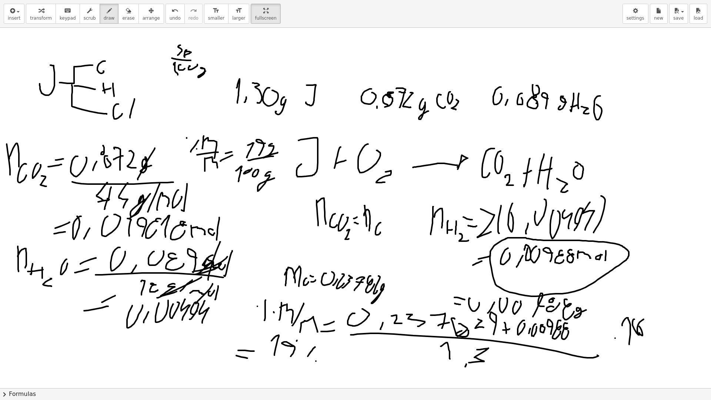
click at [276, 177] on div at bounding box center [356, 388] width 712 height 720
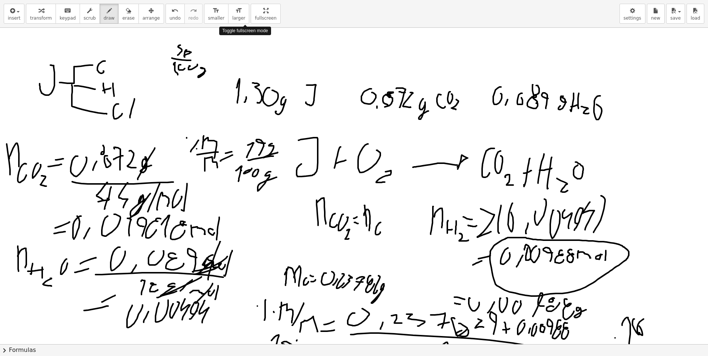
drag, startPoint x: 248, startPoint y: 21, endPoint x: 246, endPoint y: -6, distance: 27.4
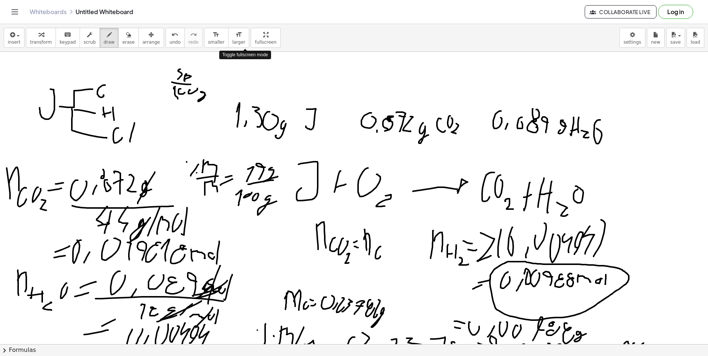
click at [246, 0] on html "Graspable Math Activities Get Started Activity Bank Assigned Work Classes White…" at bounding box center [354, 178] width 708 height 356
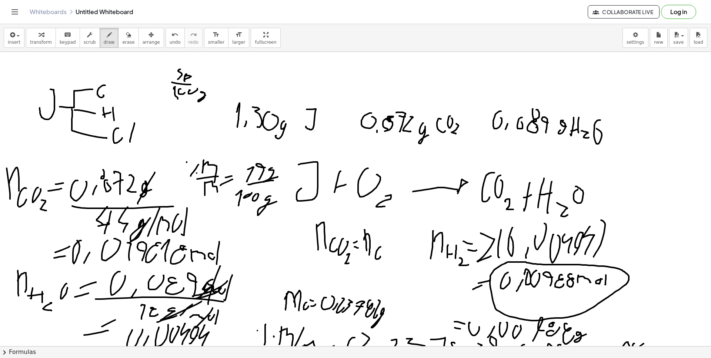
drag, startPoint x: 246, startPoint y: 43, endPoint x: 248, endPoint y: 70, distance: 27.4
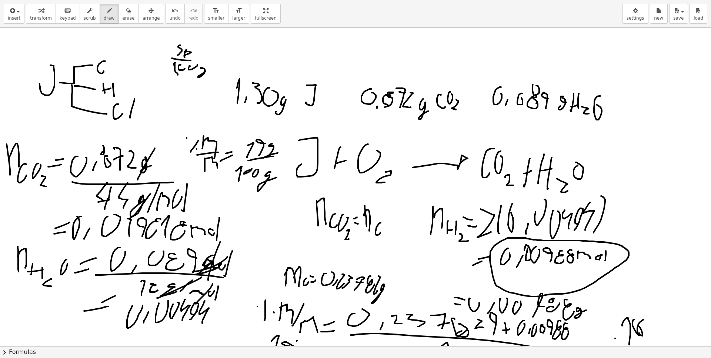
click at [248, 70] on div "insert select one: Math Expression Function Text Youtube Video Graphing Geometr…" at bounding box center [355, 179] width 711 height 358
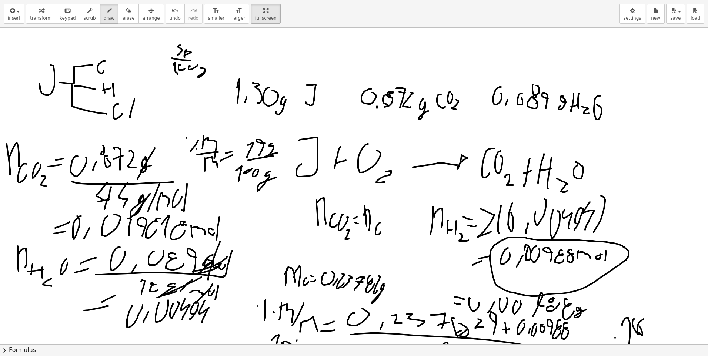
drag, startPoint x: 244, startPoint y: 13, endPoint x: 242, endPoint y: -14, distance: 27.4
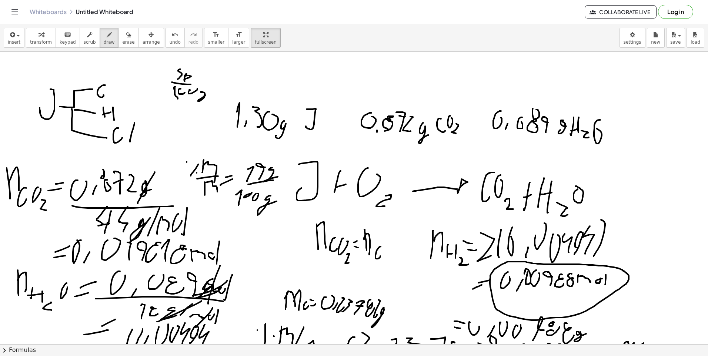
click at [242, 0] on html "Graspable Math Activities Get Started Activity Bank Assigned Work Classes White…" at bounding box center [354, 178] width 708 height 356
